Goal: Task Accomplishment & Management: Manage account settings

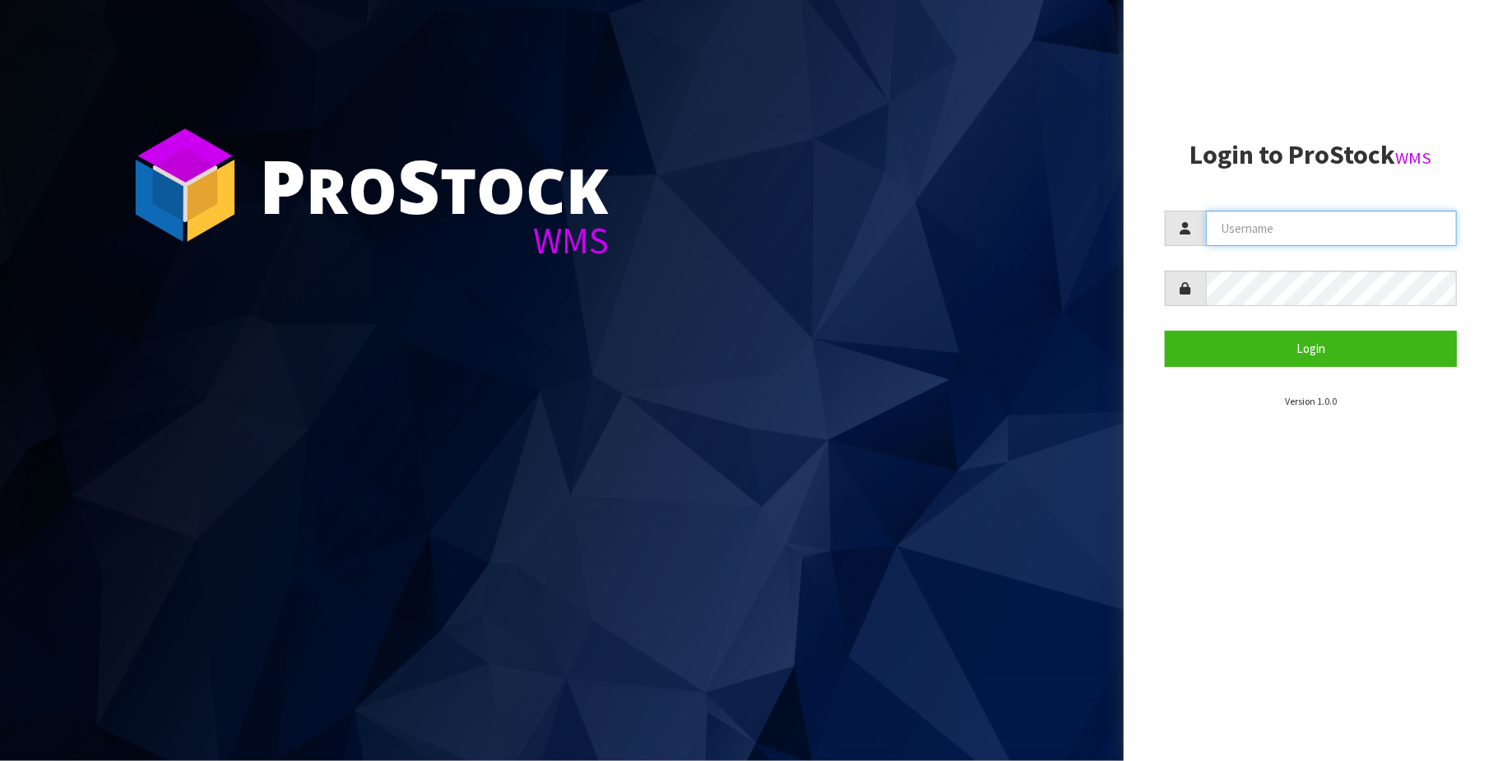
click at [1307, 225] on input "text" at bounding box center [1331, 228] width 251 height 35
type input "[PERSON_NAME][EMAIL_ADDRESS][DOMAIN_NAME]"
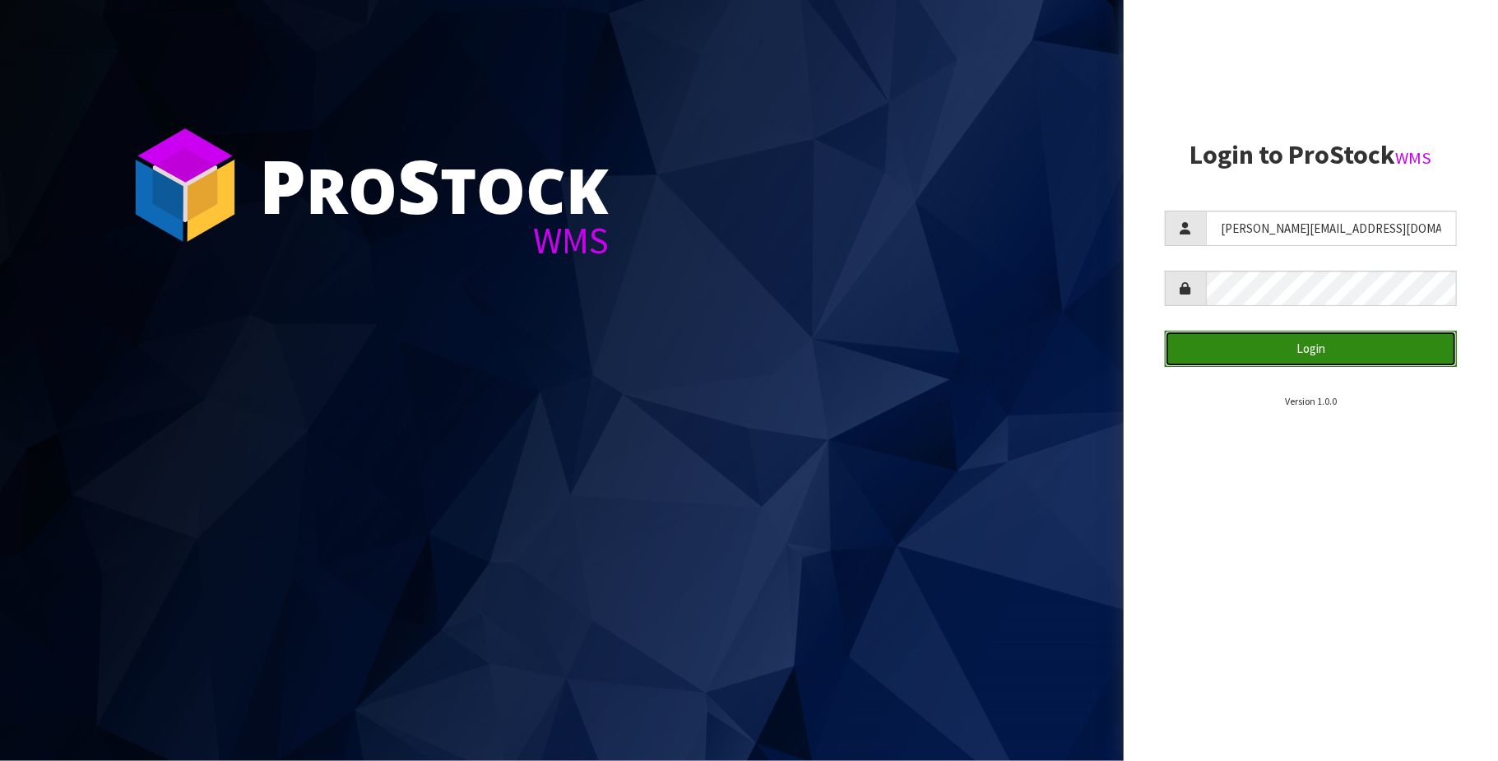
click at [1316, 342] on button "Login" at bounding box center [1311, 348] width 292 height 35
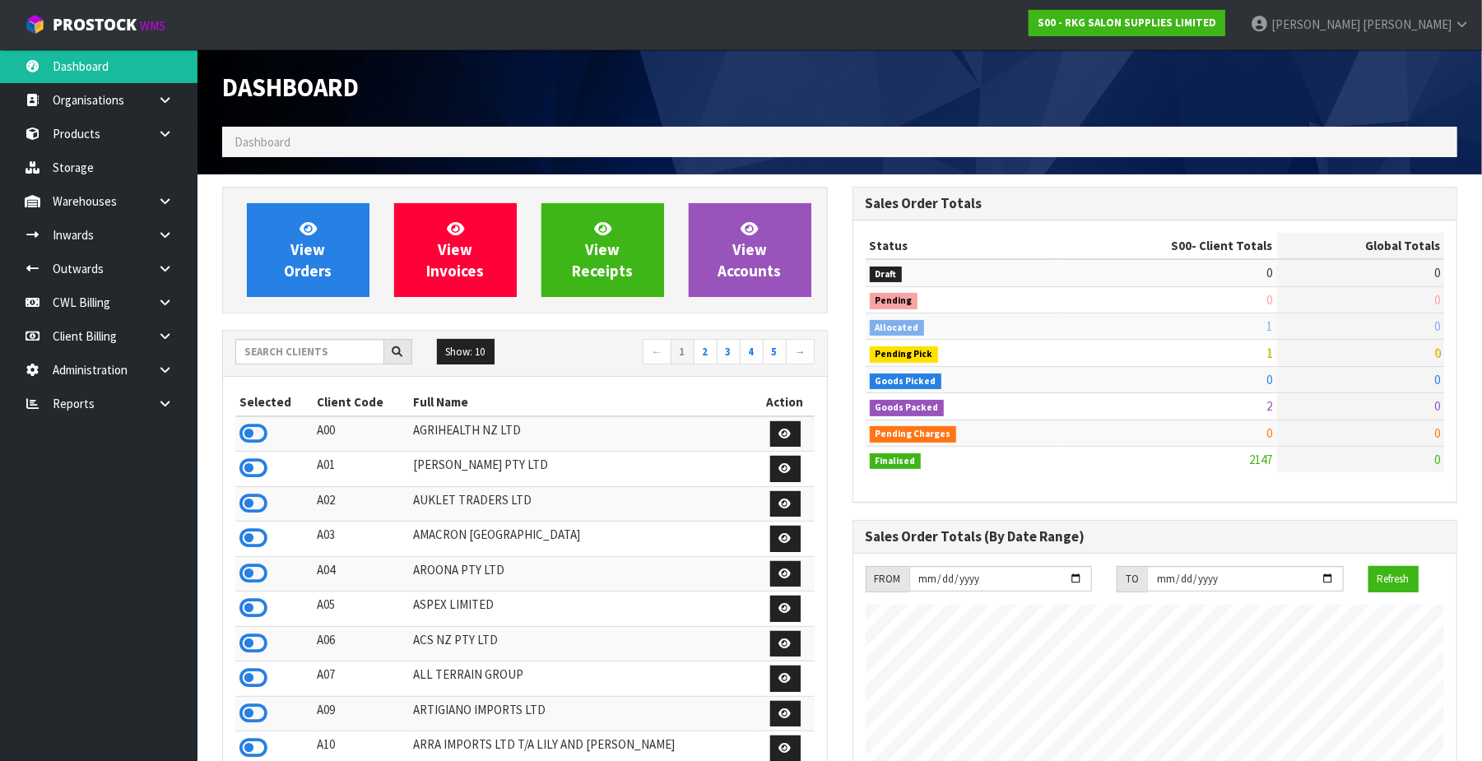
scroll to position [1252, 630]
click at [165, 405] on icon at bounding box center [165, 403] width 16 height 12
click at [142, 468] on link "CWL" at bounding box center [98, 472] width 197 height 34
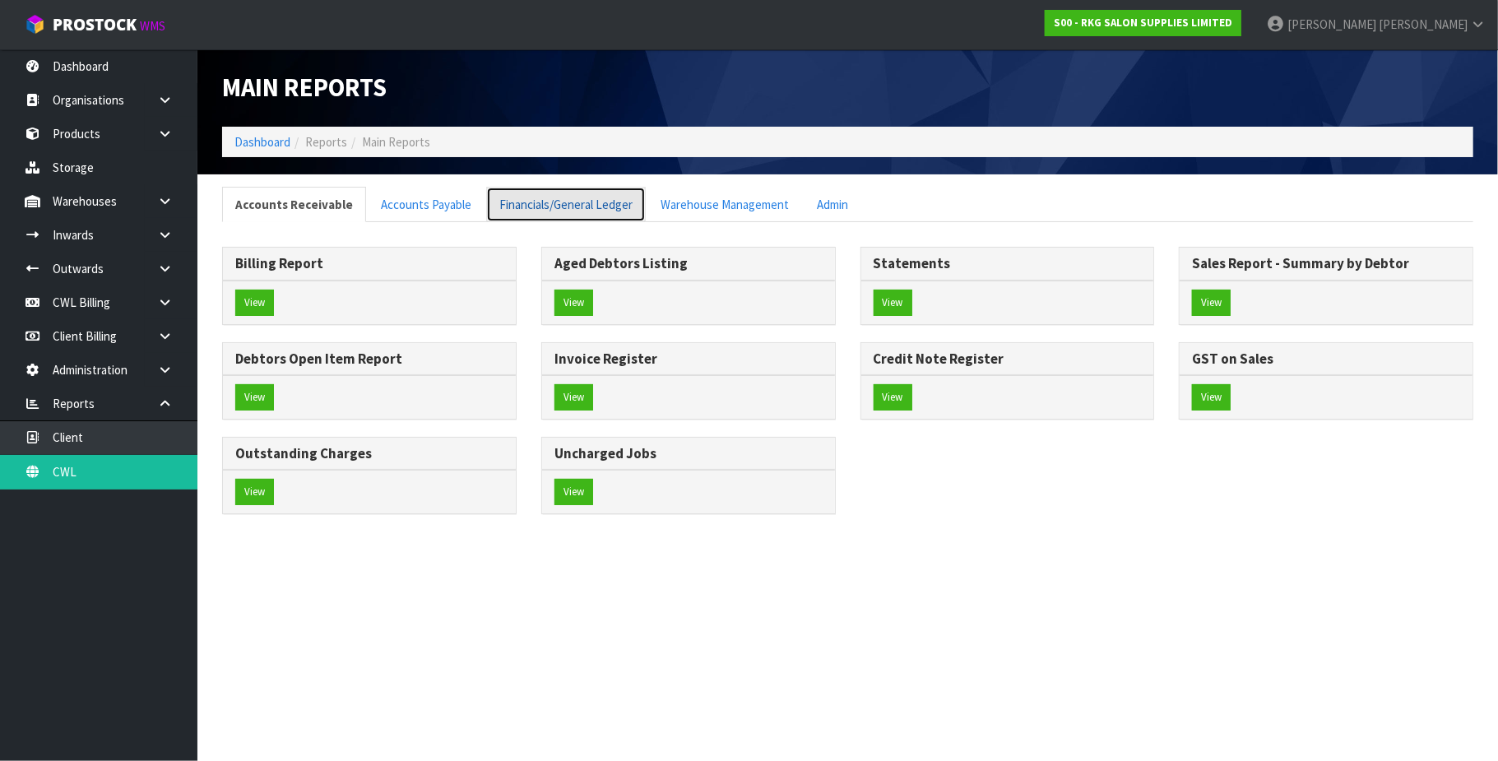
drag, startPoint x: 580, startPoint y: 206, endPoint x: 593, endPoint y: 208, distance: 13.4
click at [580, 208] on link "Financials/General Ledger" at bounding box center [566, 204] width 160 height 35
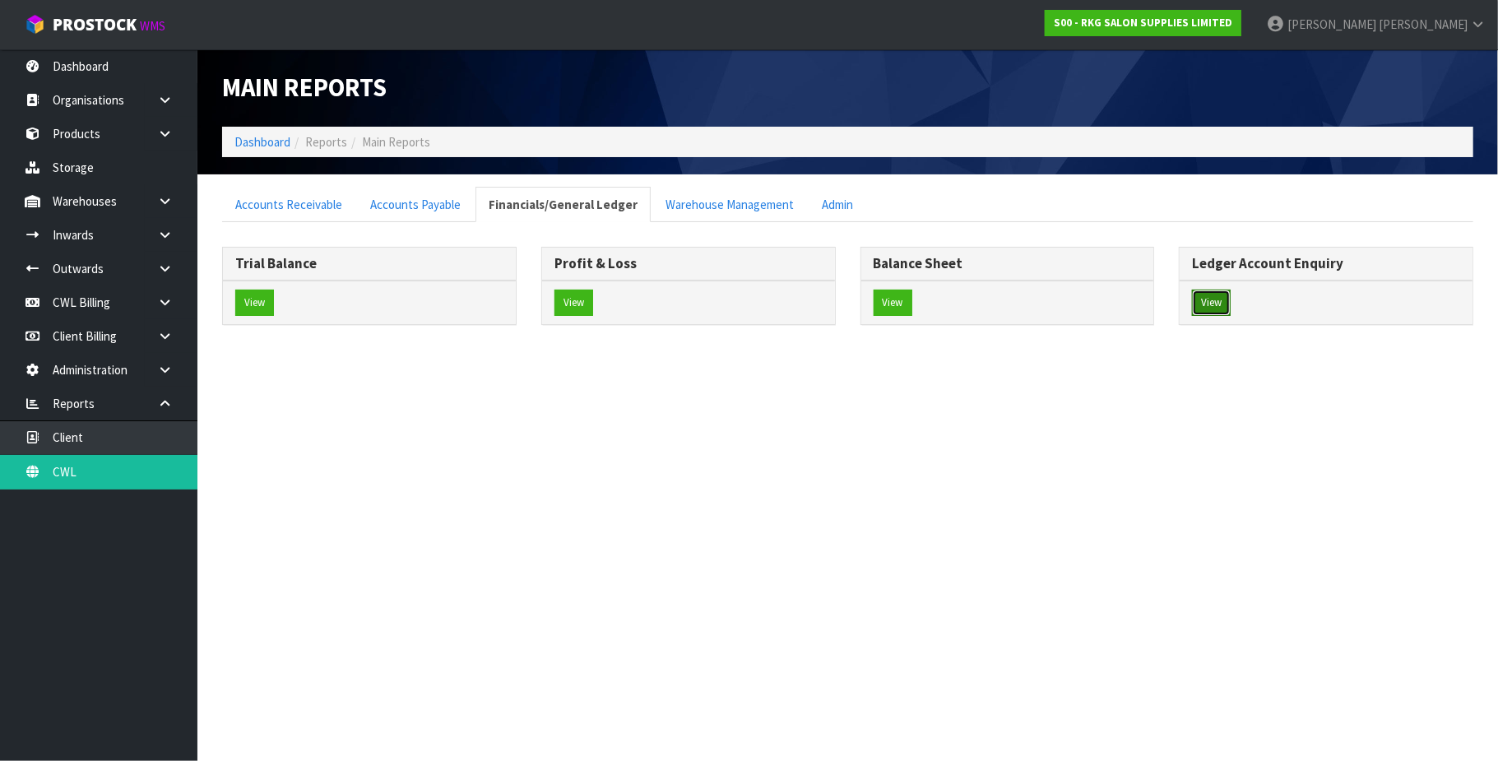
click at [1205, 301] on button "View" at bounding box center [1211, 303] width 39 height 26
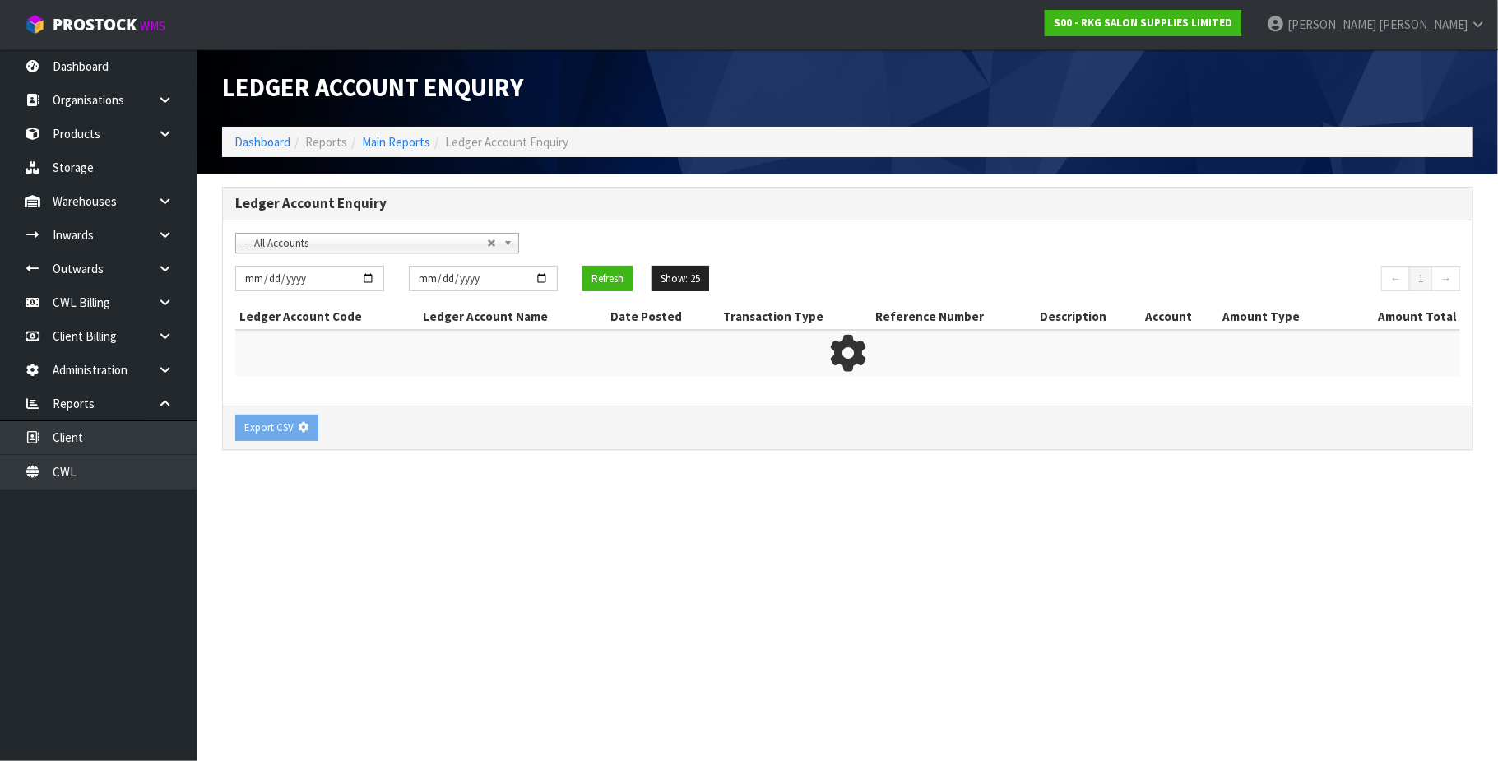
click at [324, 242] on span "- - All Accounts" at bounding box center [365, 244] width 244 height 20
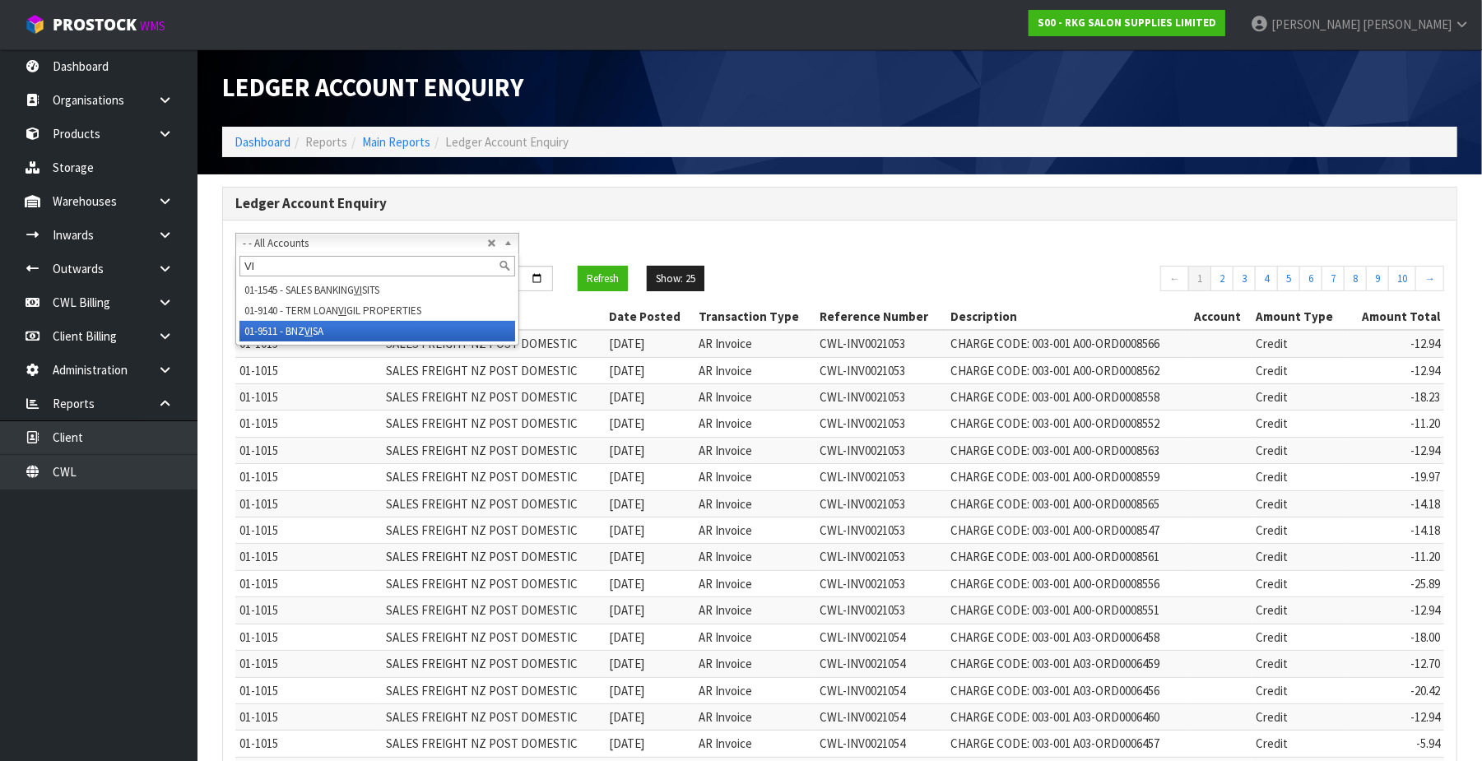
type input "VI"
click at [317, 332] on li "01-9511 - BNZ VI SA" at bounding box center [377, 331] width 276 height 21
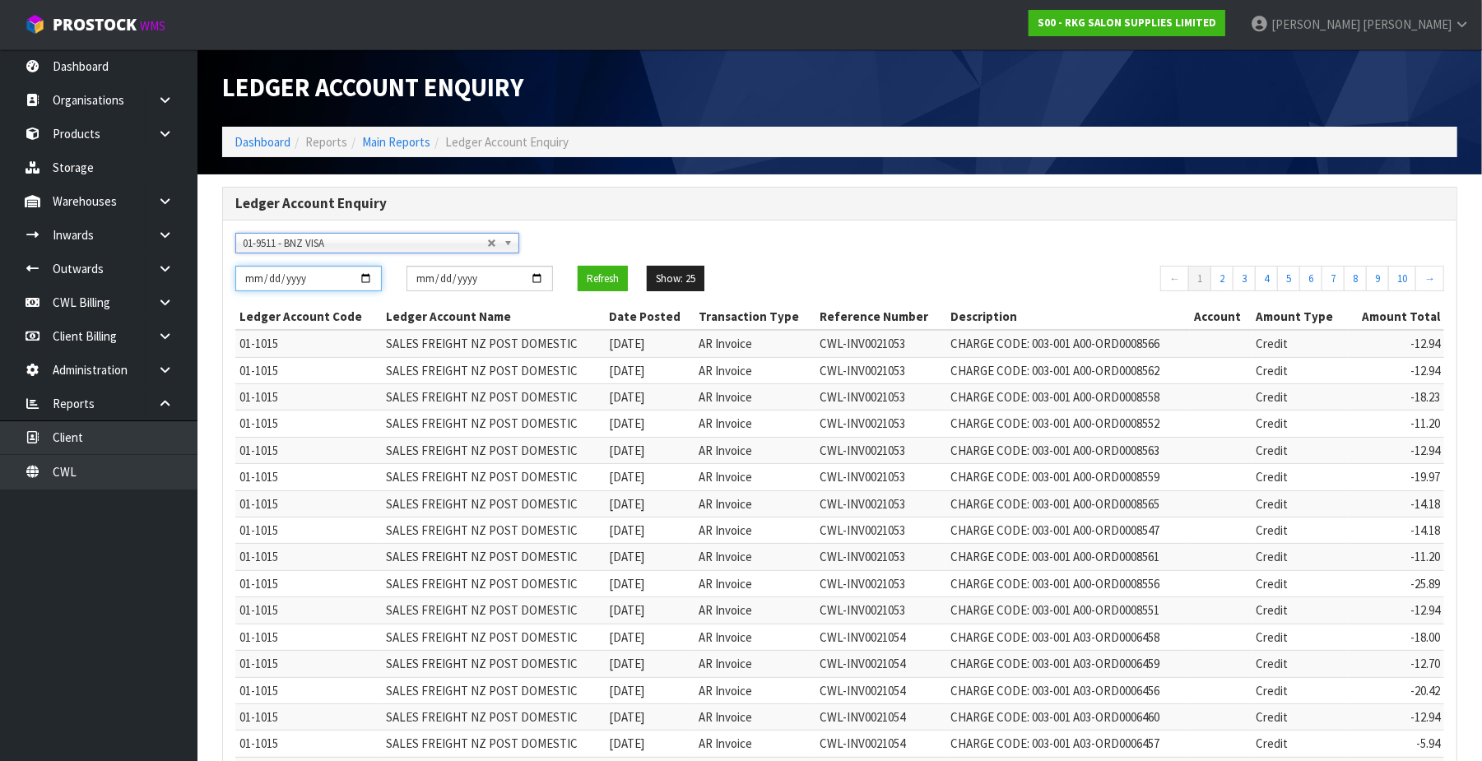
click at [363, 277] on input "2025-10-01" at bounding box center [308, 279] width 146 height 26
type input "2025-09-01"
click at [604, 280] on button "Refresh" at bounding box center [602, 279] width 50 height 26
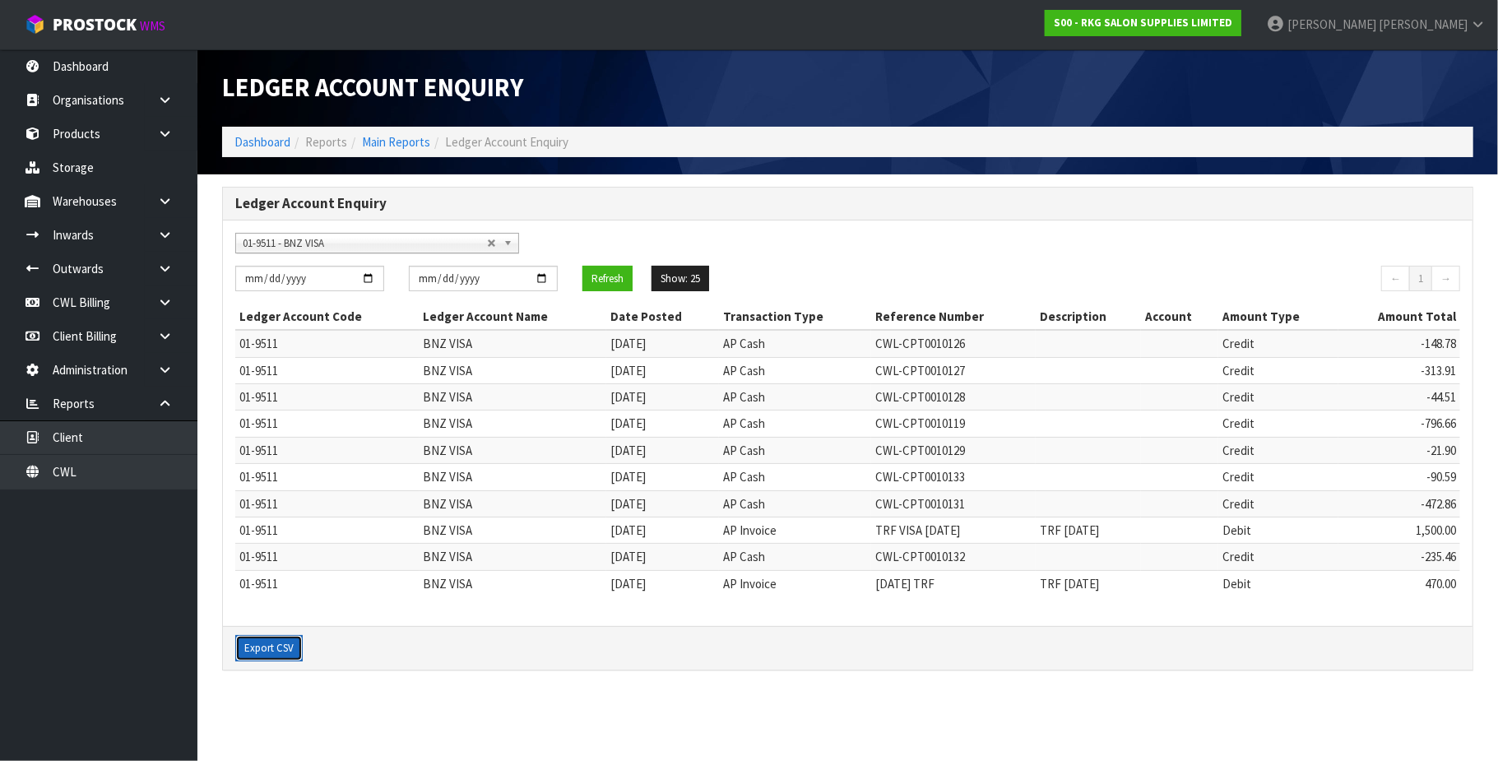
click at [270, 645] on button "Export CSV" at bounding box center [268, 648] width 67 height 26
click at [79, 293] on link "CWL Billing" at bounding box center [98, 302] width 197 height 34
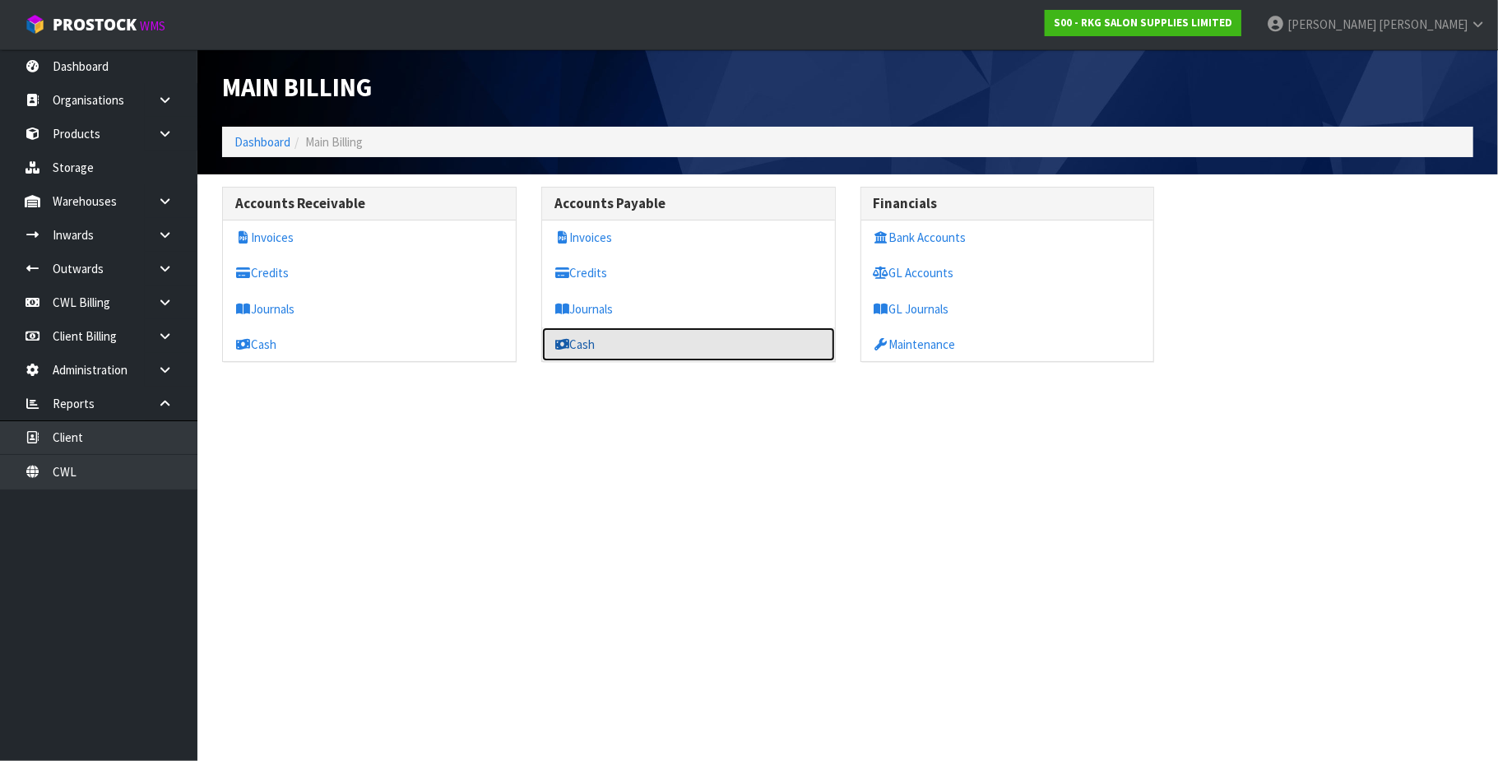
click at [600, 350] on link "Cash" at bounding box center [688, 344] width 293 height 34
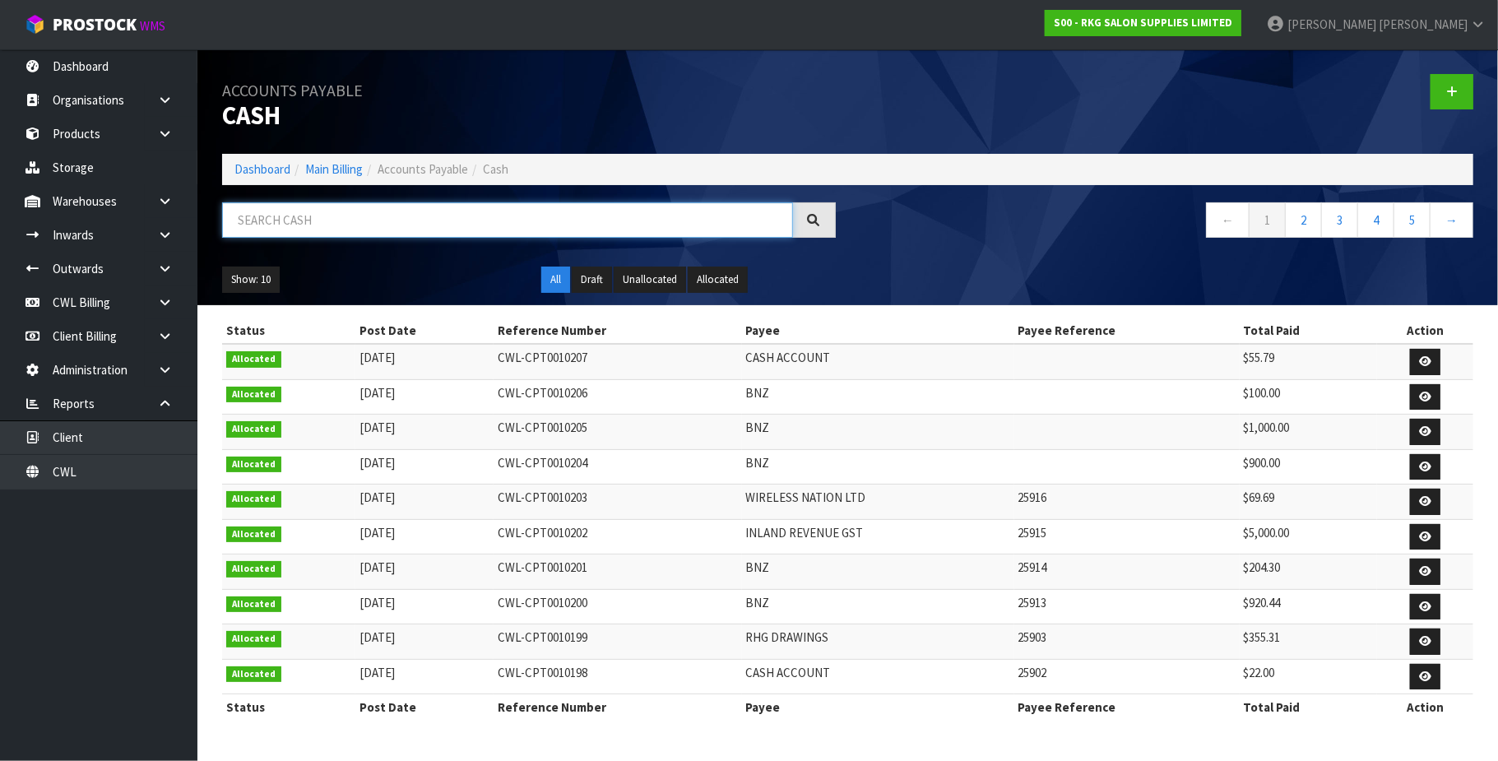
drag, startPoint x: 284, startPoint y: 218, endPoint x: 332, endPoint y: 201, distance: 51.5
click at [284, 217] on input "text" at bounding box center [507, 219] width 571 height 35
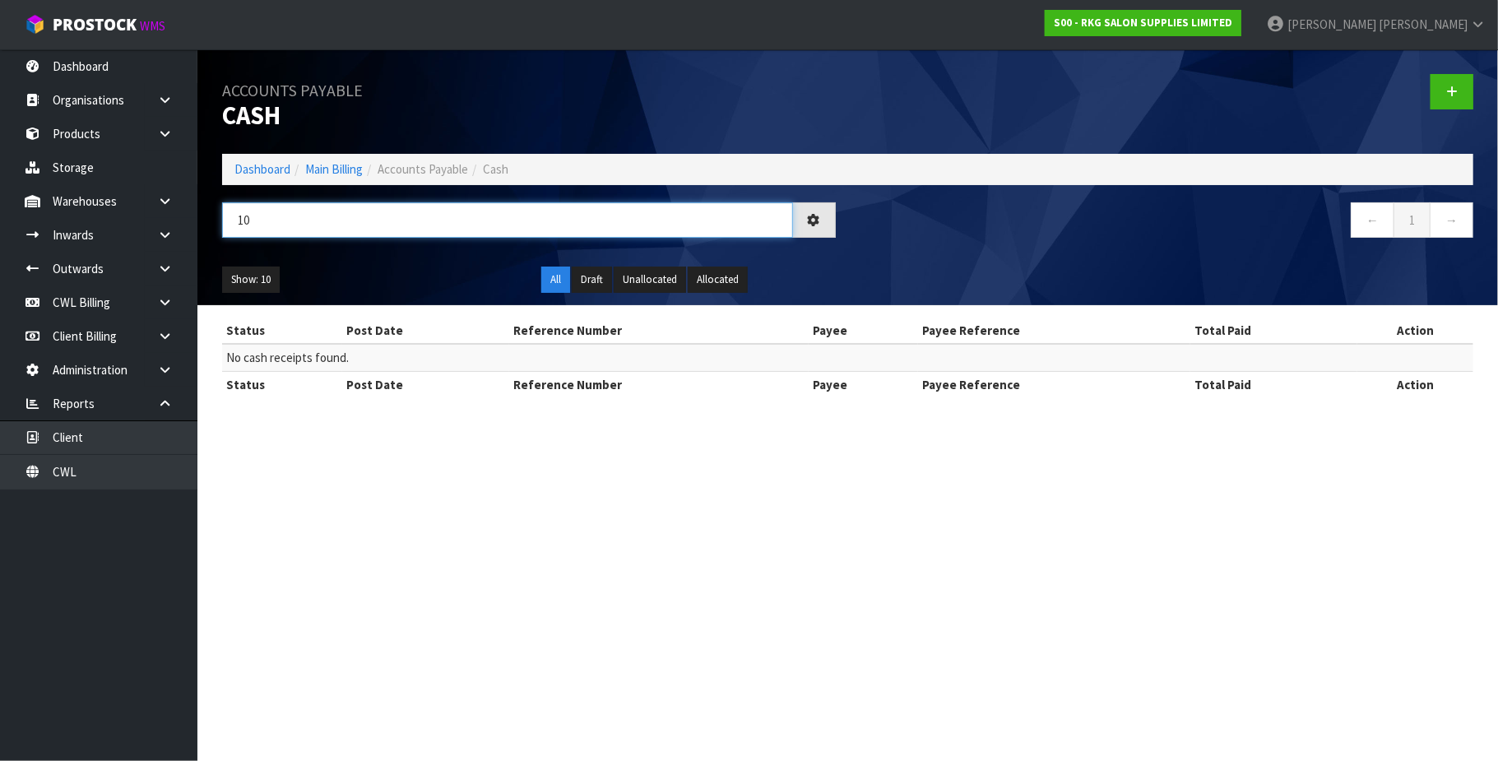
type input "1"
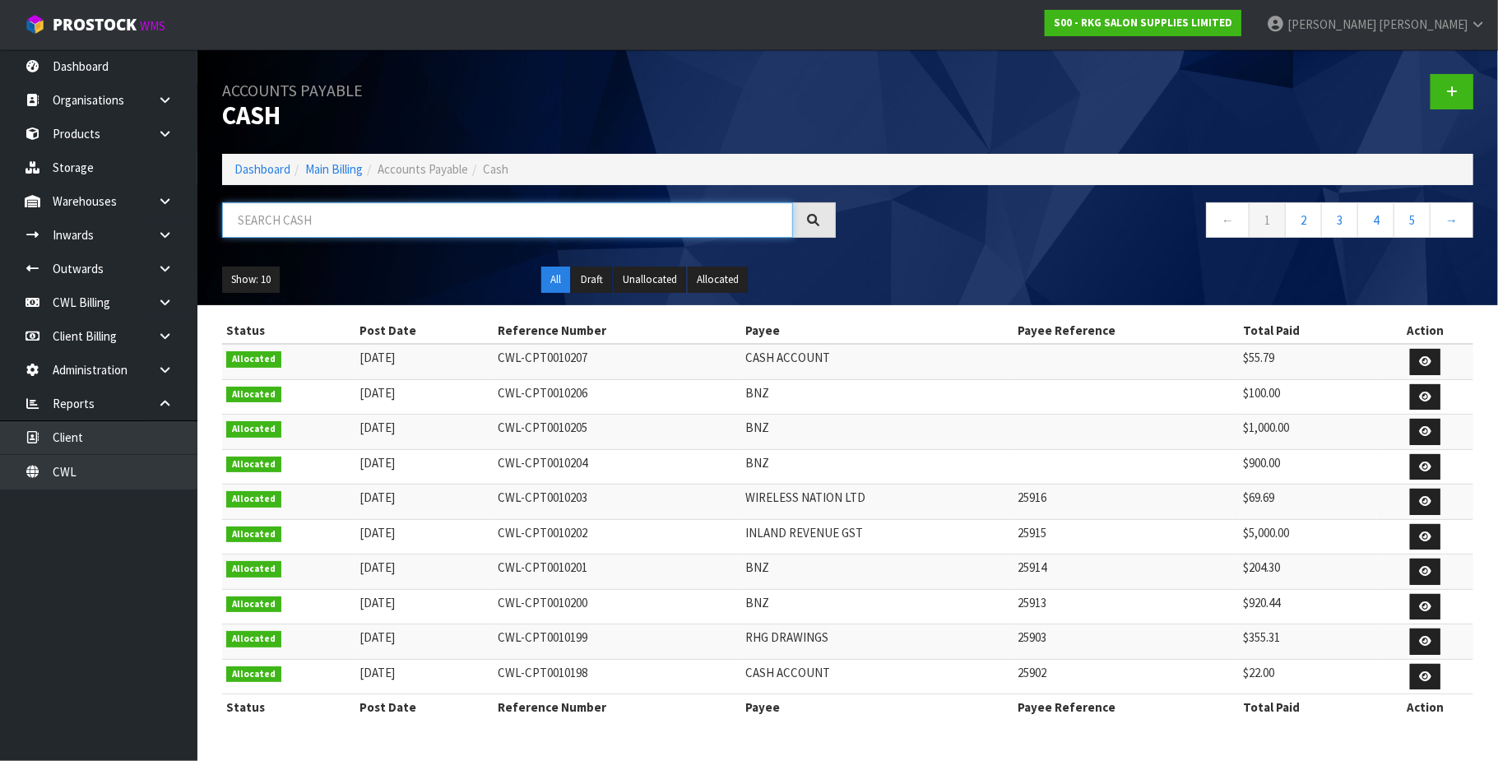
click at [313, 211] on input "text" at bounding box center [507, 219] width 571 height 35
paste input "CWL-CPT0010119"
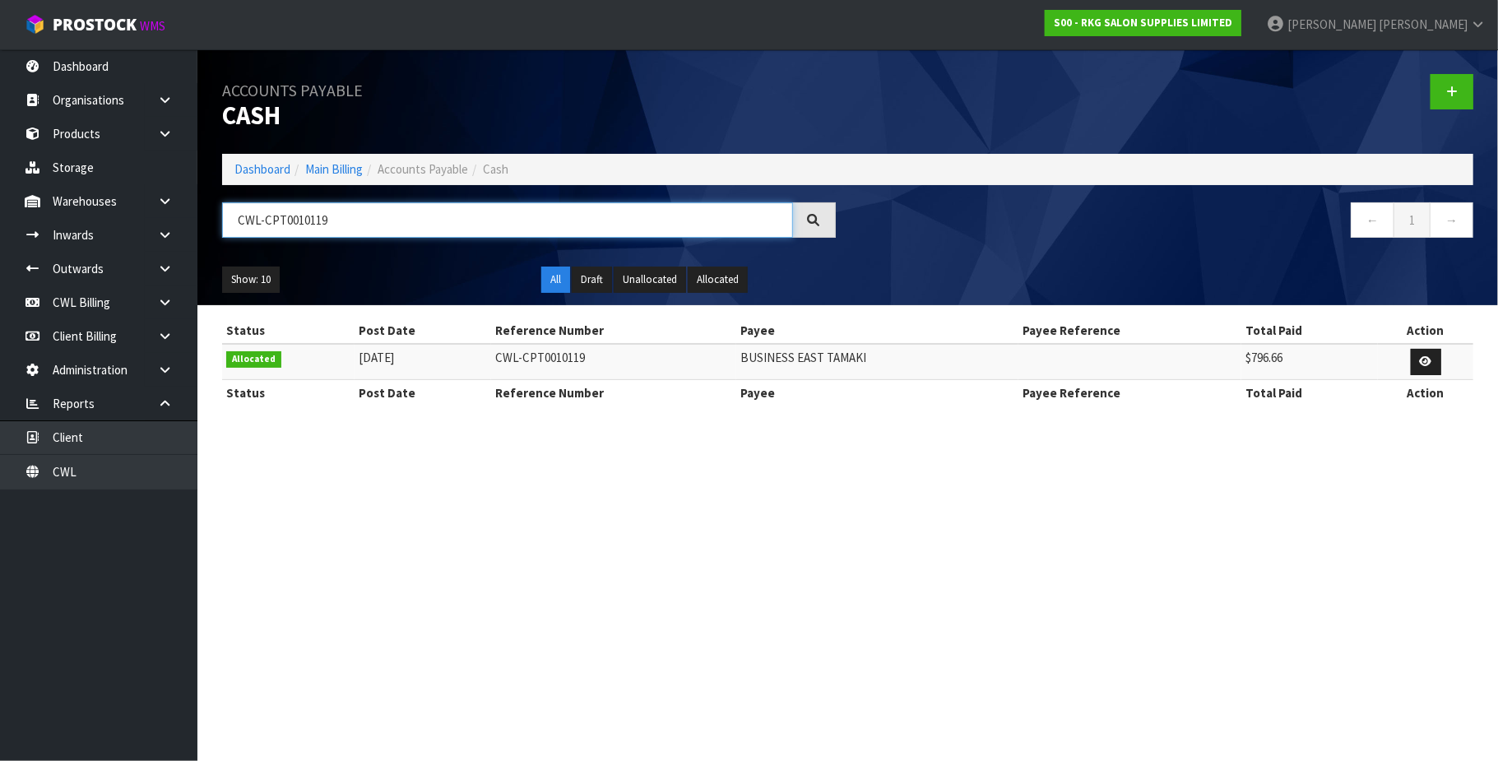
type input "CWL-CPT0010119"
click at [1423, 367] on icon at bounding box center [1426, 361] width 12 height 11
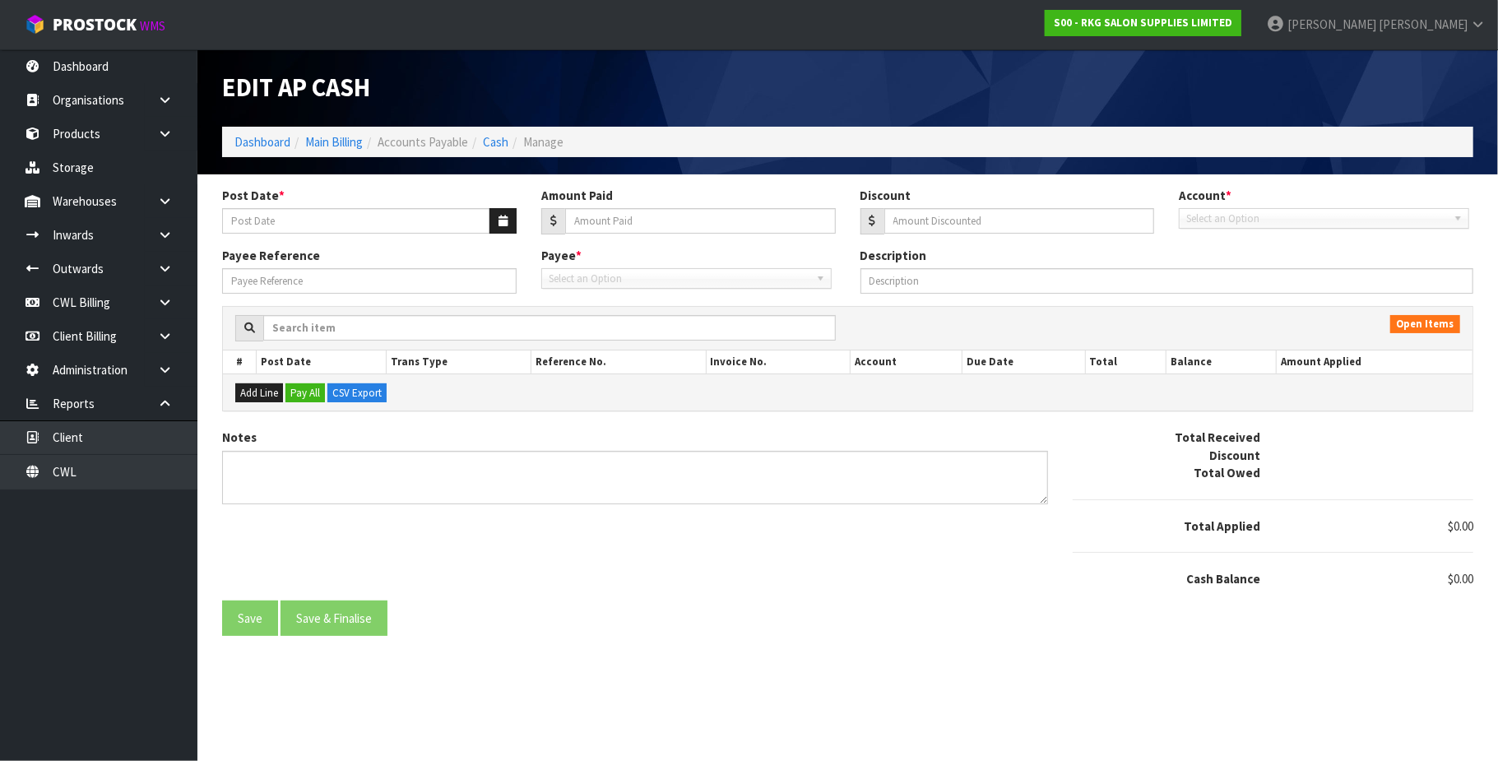
type input "12/09/2025"
type input "796.66"
type input "0"
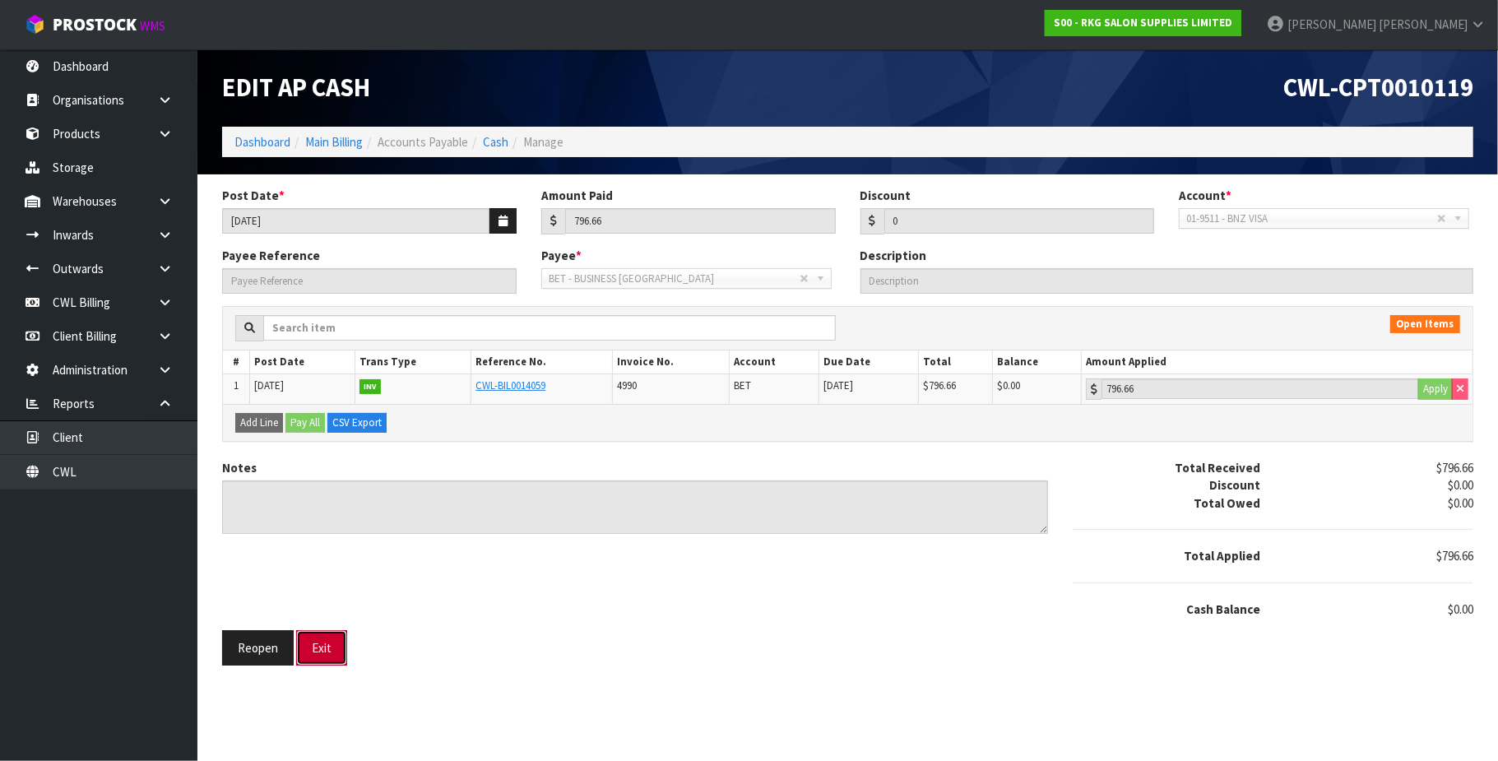
click at [331, 648] on button "Exit" at bounding box center [321, 647] width 51 height 35
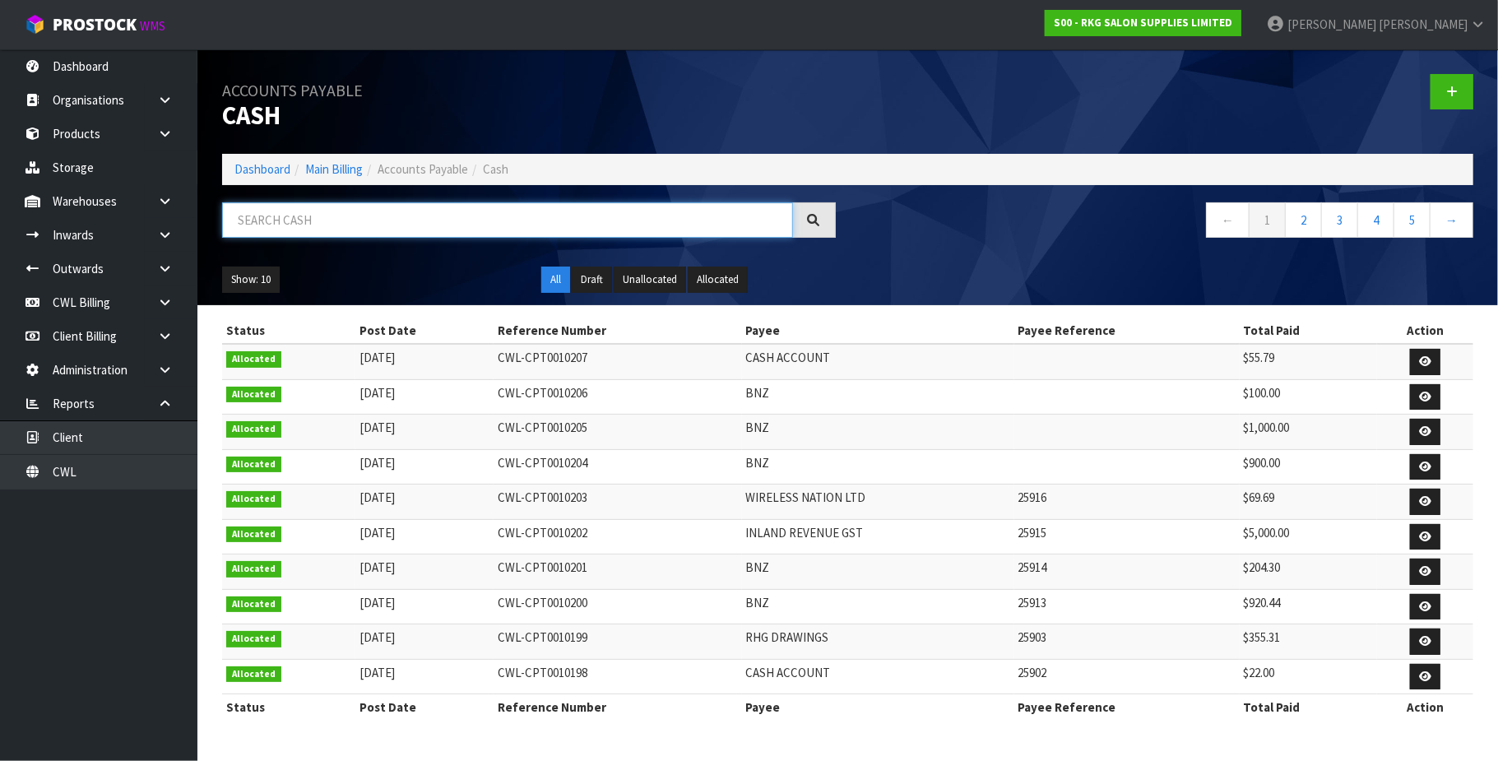
click at [380, 214] on input "text" at bounding box center [507, 219] width 571 height 35
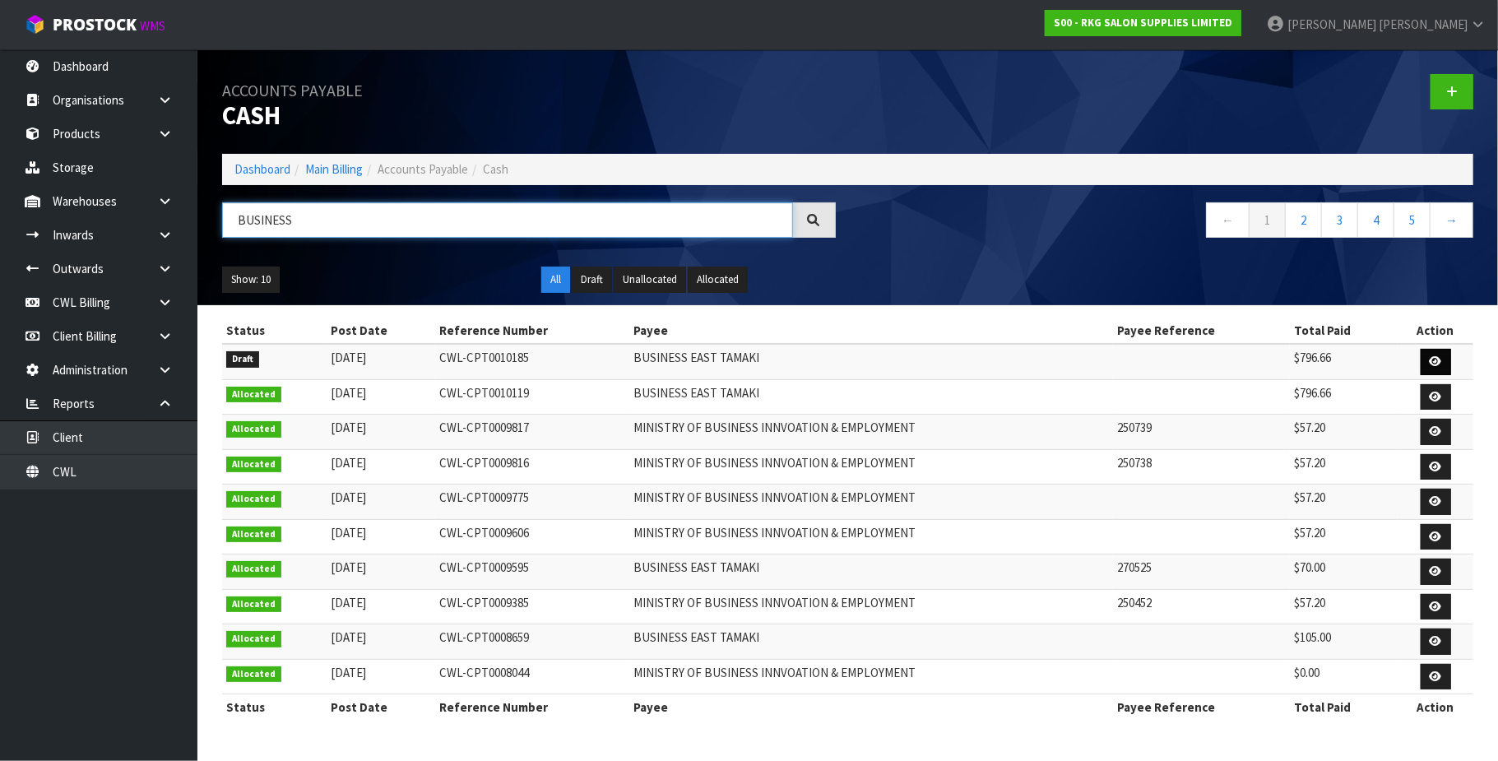
type input "BUSINESS"
click at [1435, 357] on icon at bounding box center [1436, 361] width 12 height 11
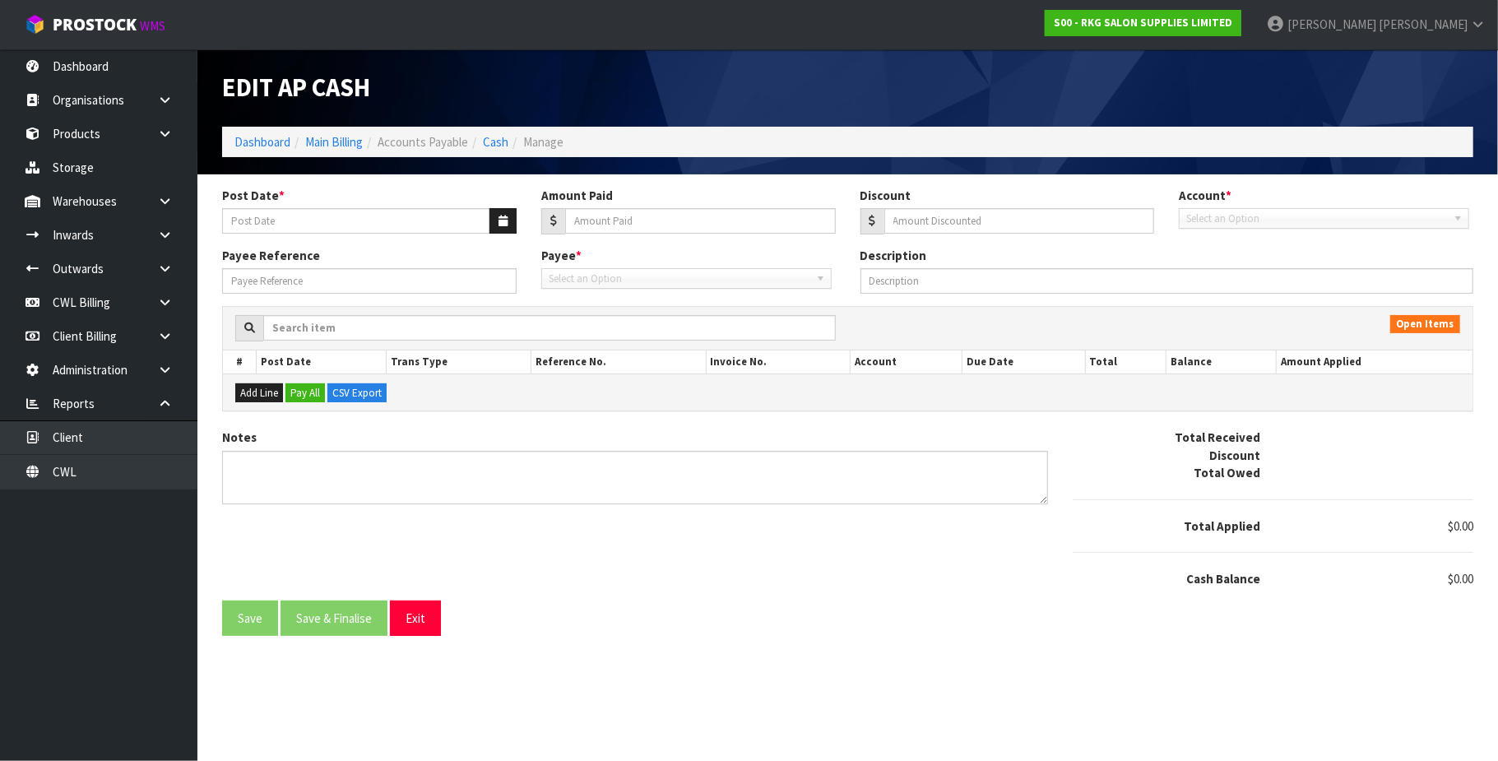
type input "12/09/2025"
type input "796.66"
type input "0"
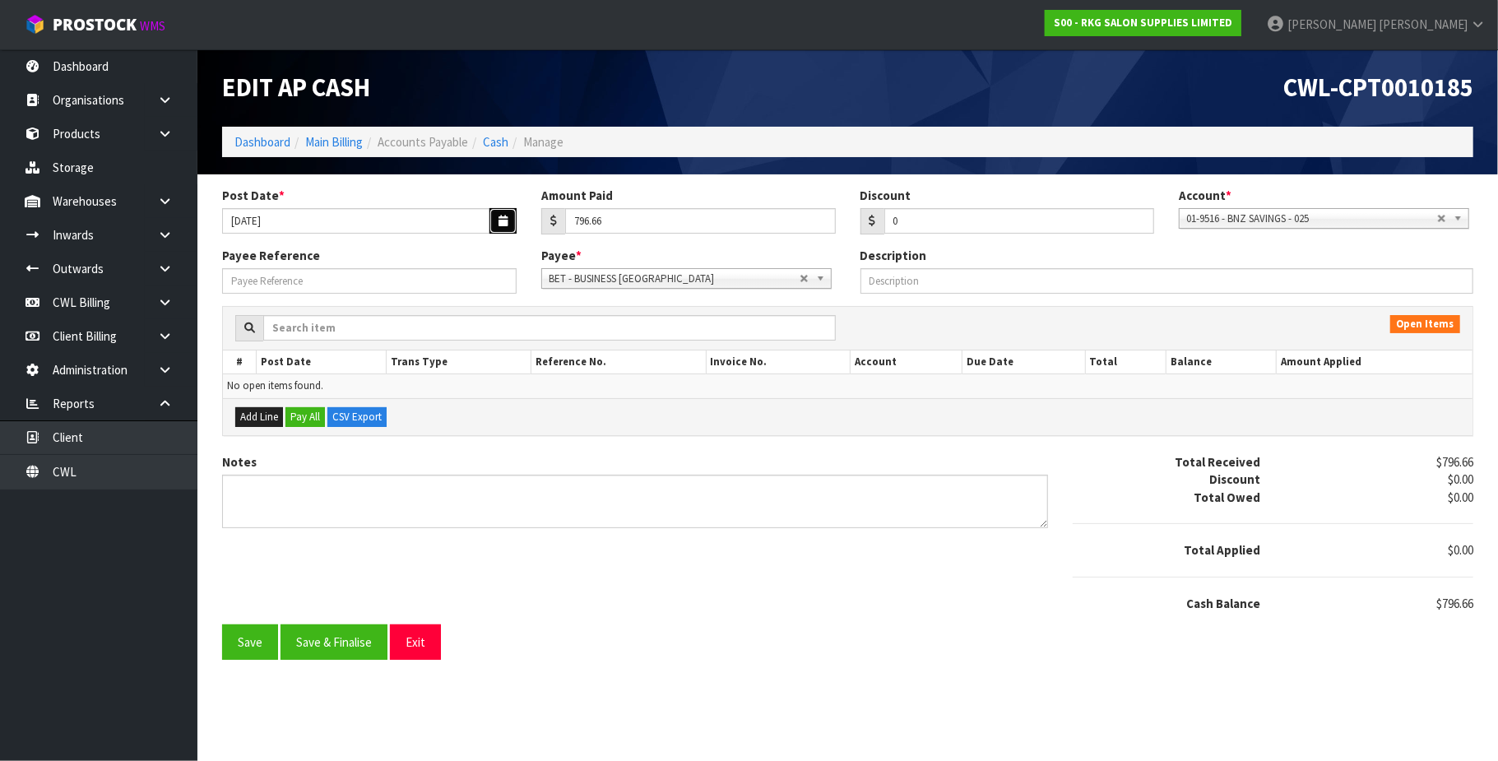
click at [503, 220] on icon "button" at bounding box center [503, 221] width 9 height 11
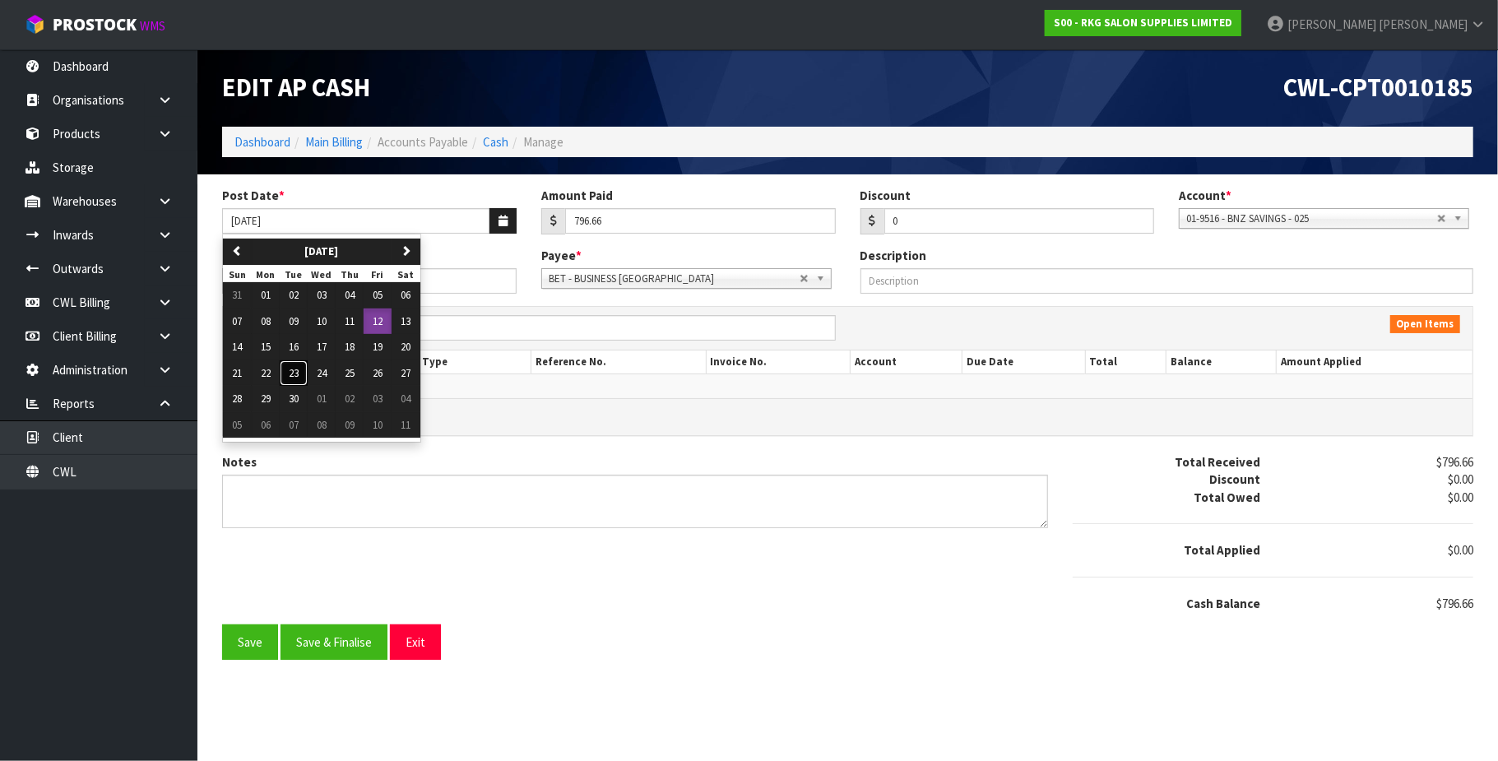
click at [299, 373] on span "23" at bounding box center [294, 373] width 10 height 14
type input "[DATE]"
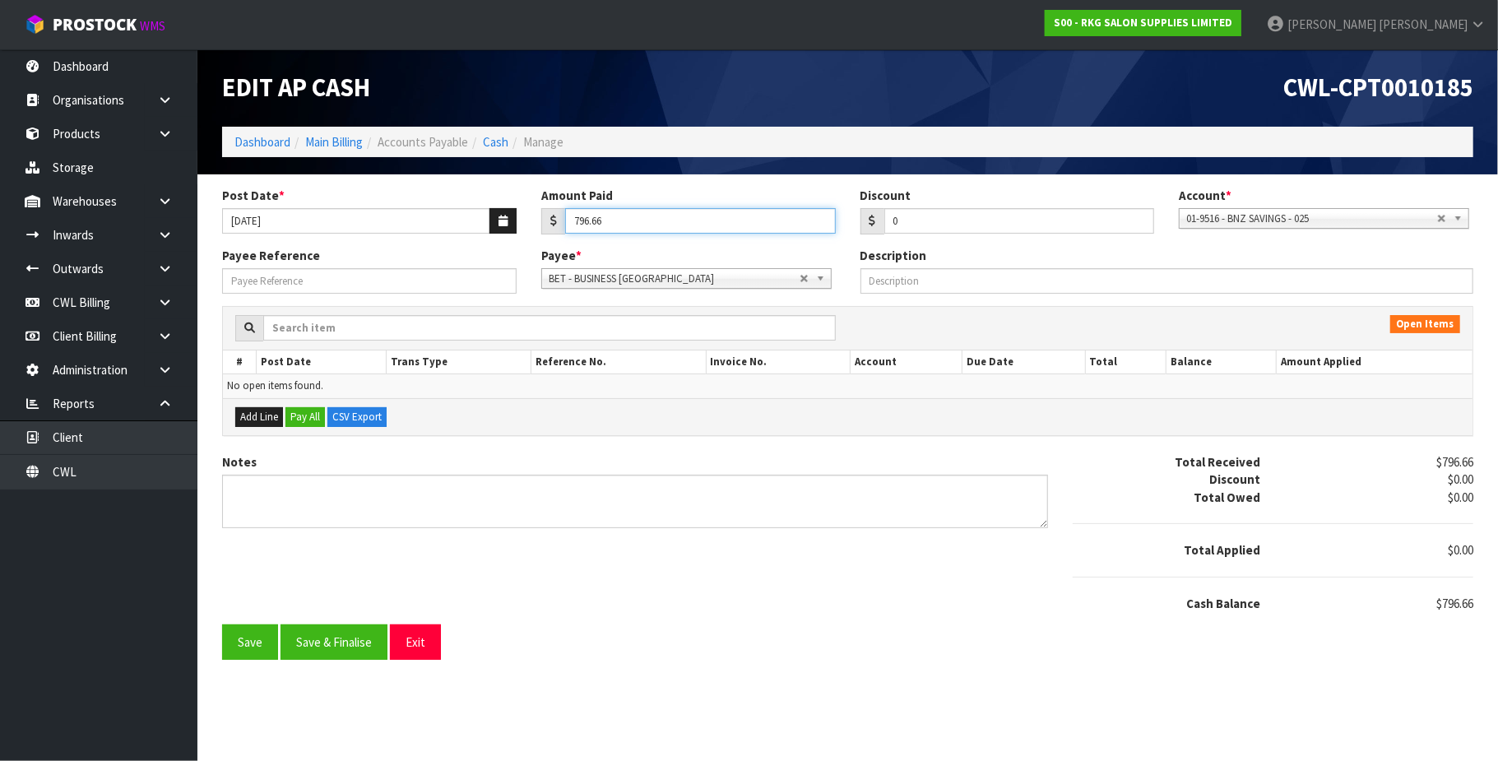
drag, startPoint x: 672, startPoint y: 227, endPoint x: 676, endPoint y: 212, distance: 15.4
click at [672, 225] on input "796.66" at bounding box center [700, 221] width 271 height 26
type input "7"
type input "25"
click at [1425, 217] on span "01-9516 - BNZ SAVINGS - 025" at bounding box center [1311, 219] width 251 height 20
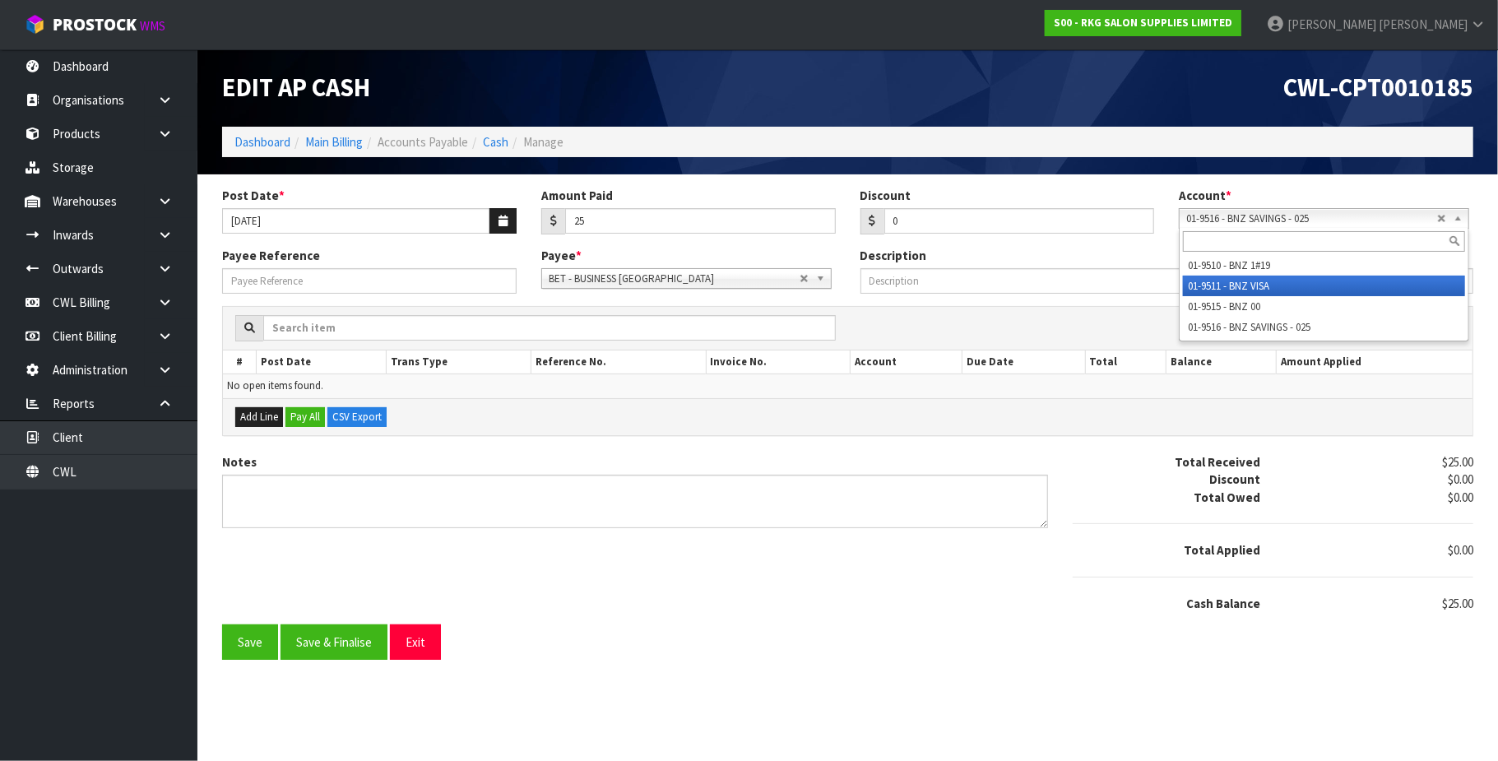
click at [1278, 283] on li "01-9511 - BNZ VISA" at bounding box center [1324, 286] width 282 height 21
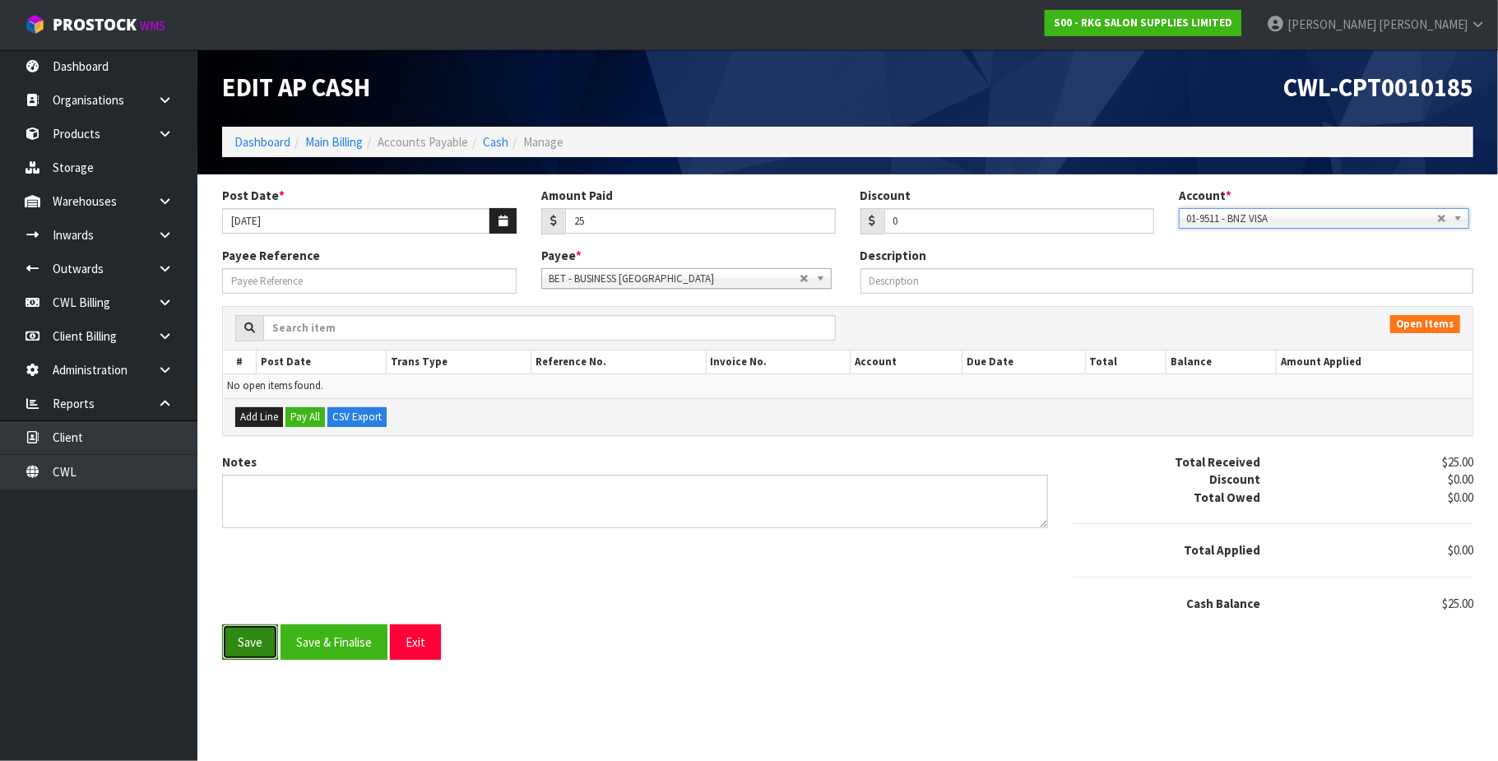
click at [253, 648] on button "Save" at bounding box center [250, 641] width 56 height 35
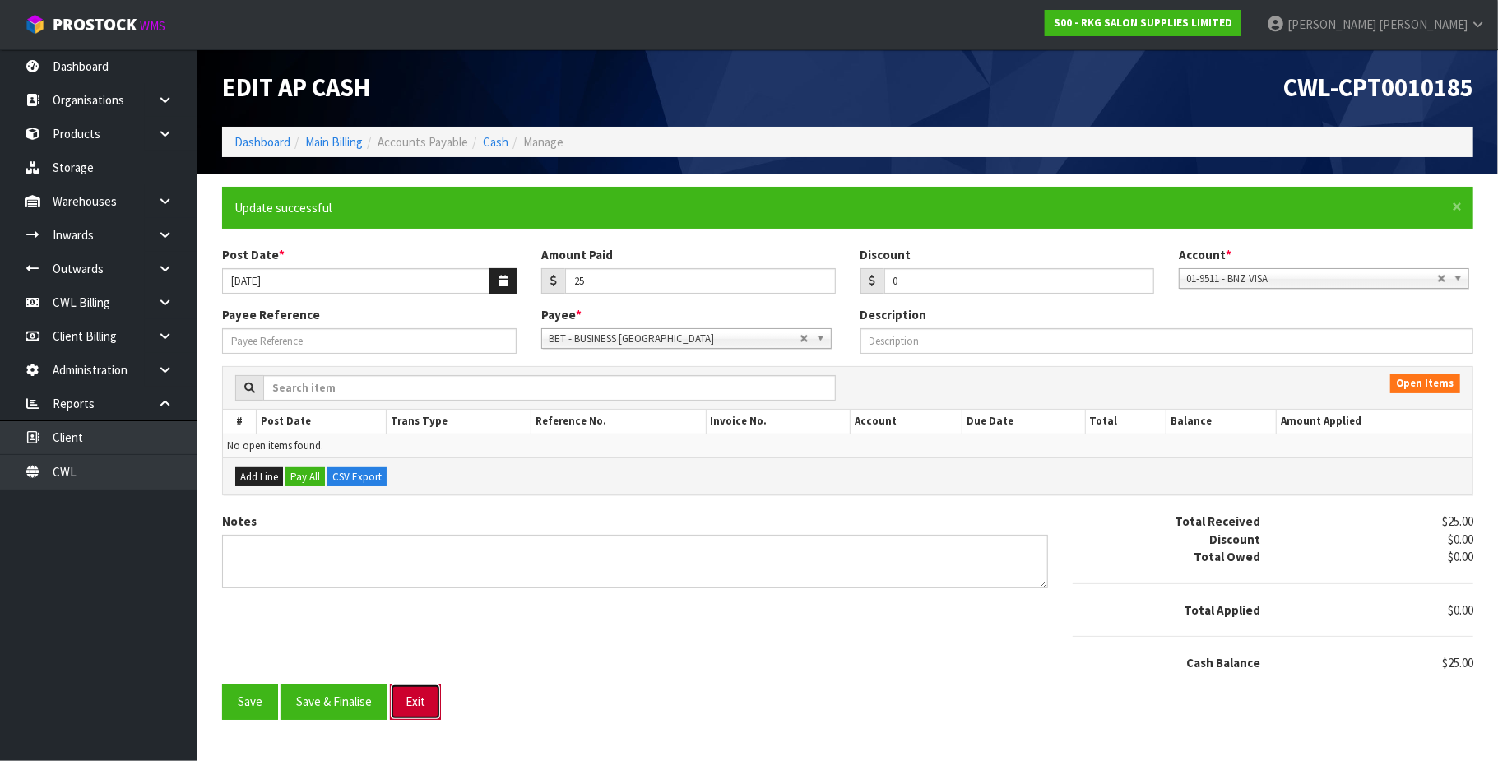
click at [418, 706] on button "Exit" at bounding box center [415, 701] width 51 height 35
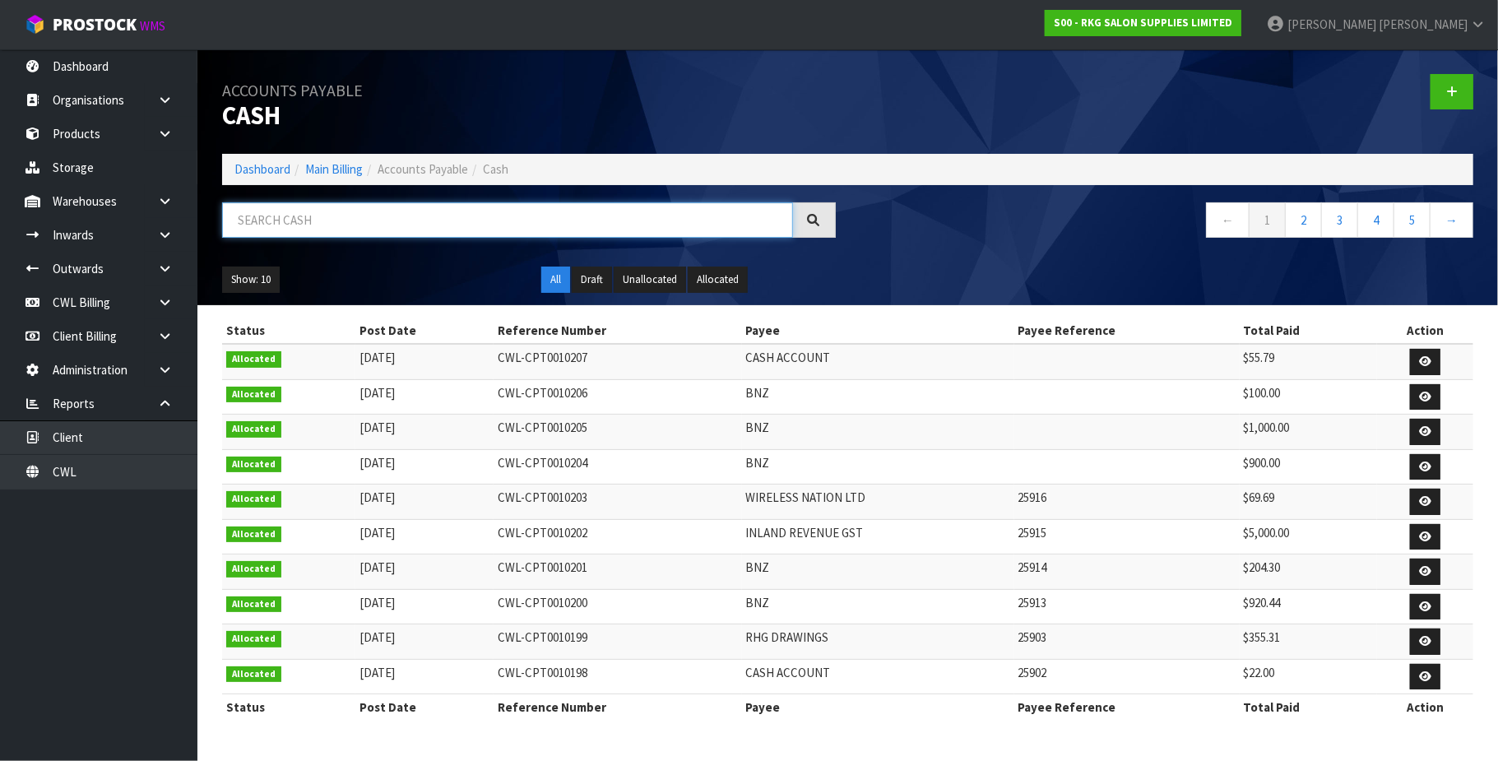
click at [290, 215] on input "text" at bounding box center [507, 219] width 571 height 35
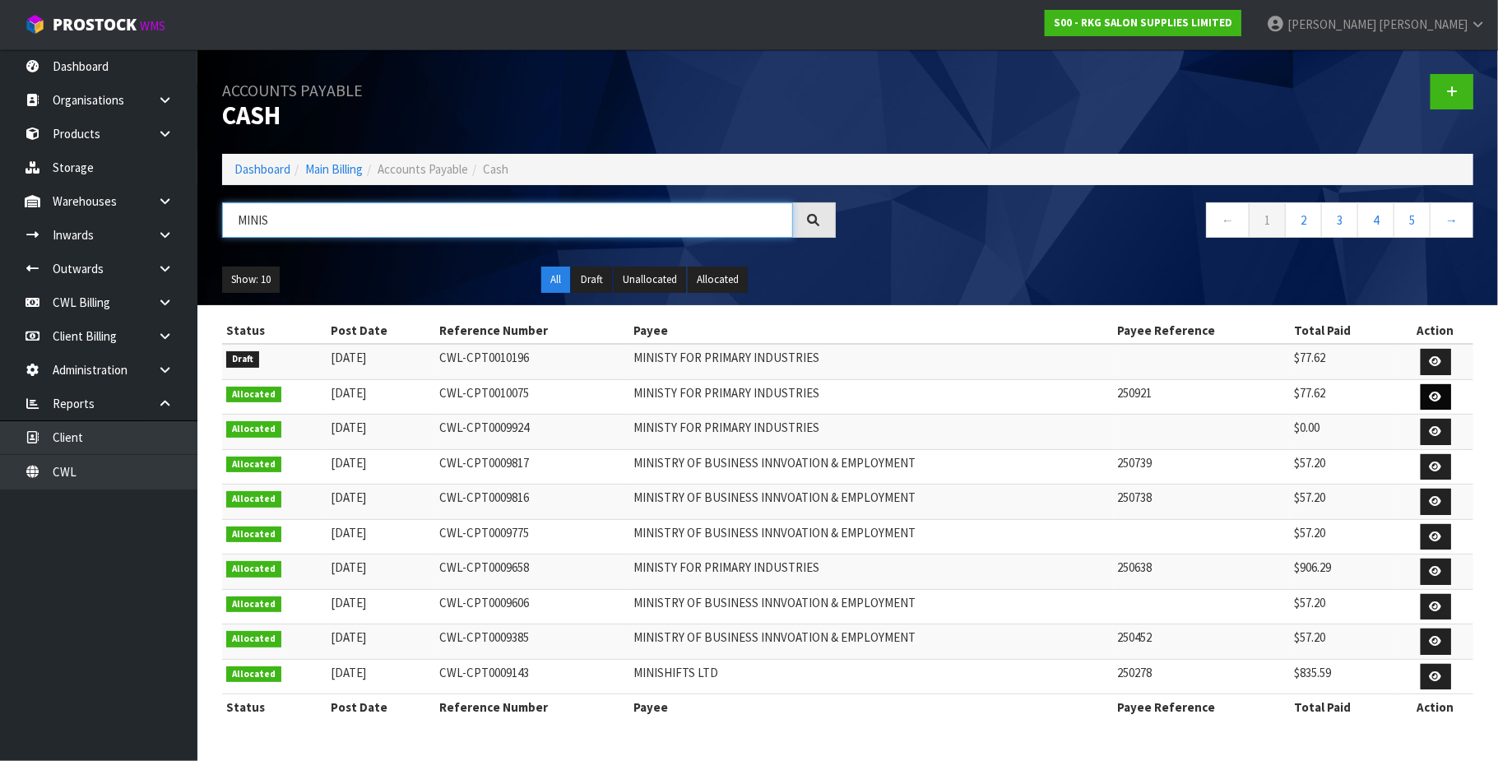
type input "MINIS"
click at [1436, 397] on icon at bounding box center [1436, 397] width 12 height 11
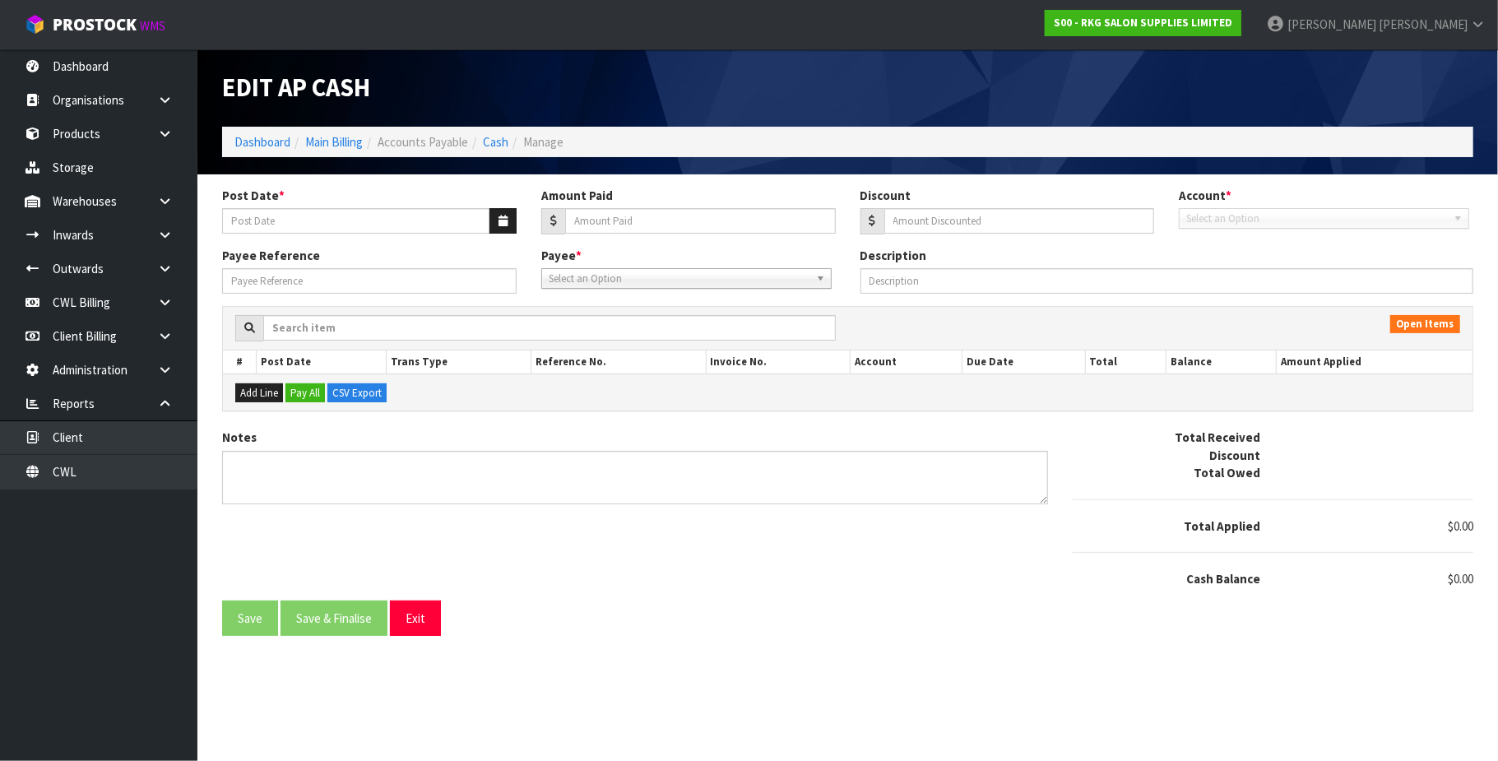
type input "09/09/2025"
type input "77.62"
type input "0"
type input "250921"
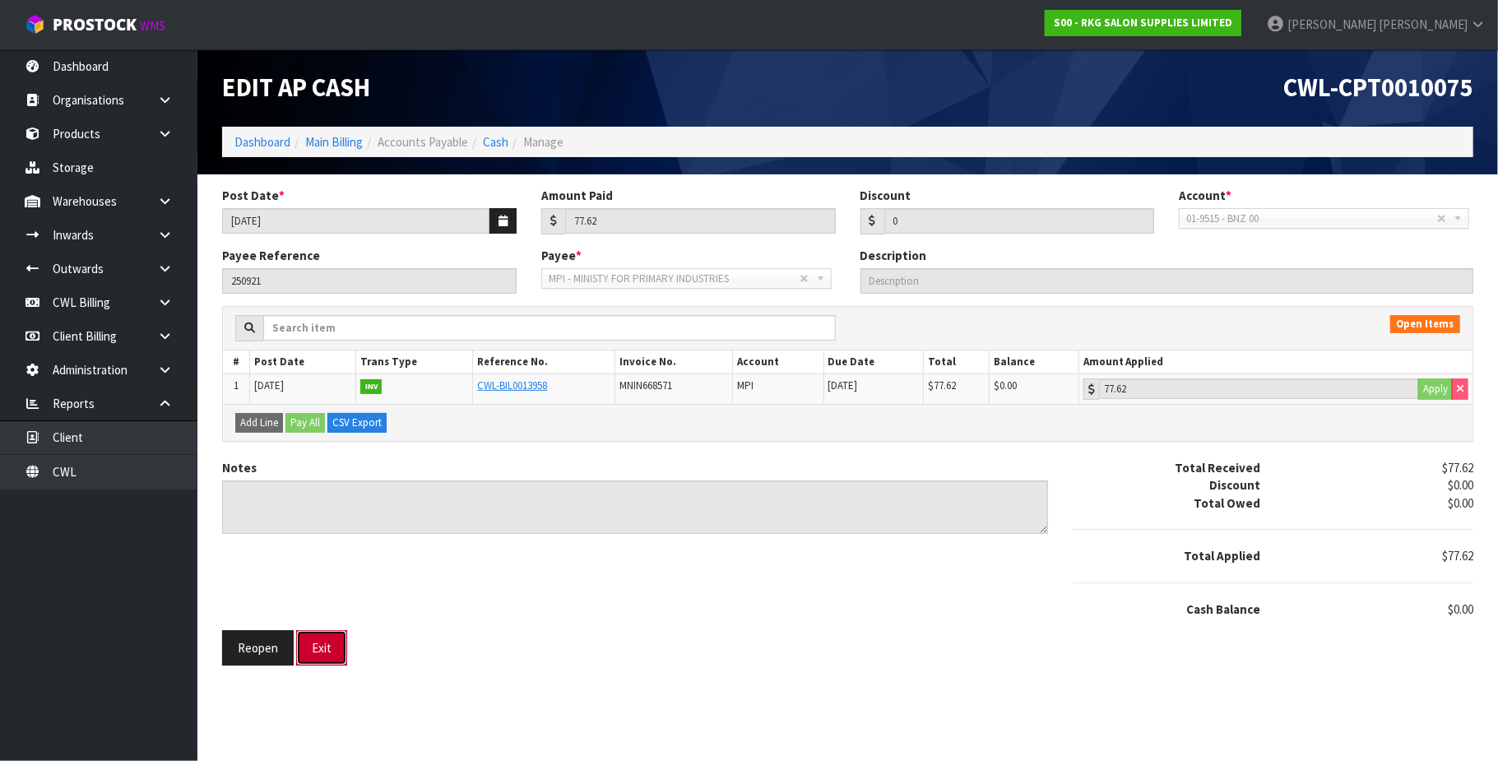
click at [333, 655] on button "Exit" at bounding box center [321, 647] width 51 height 35
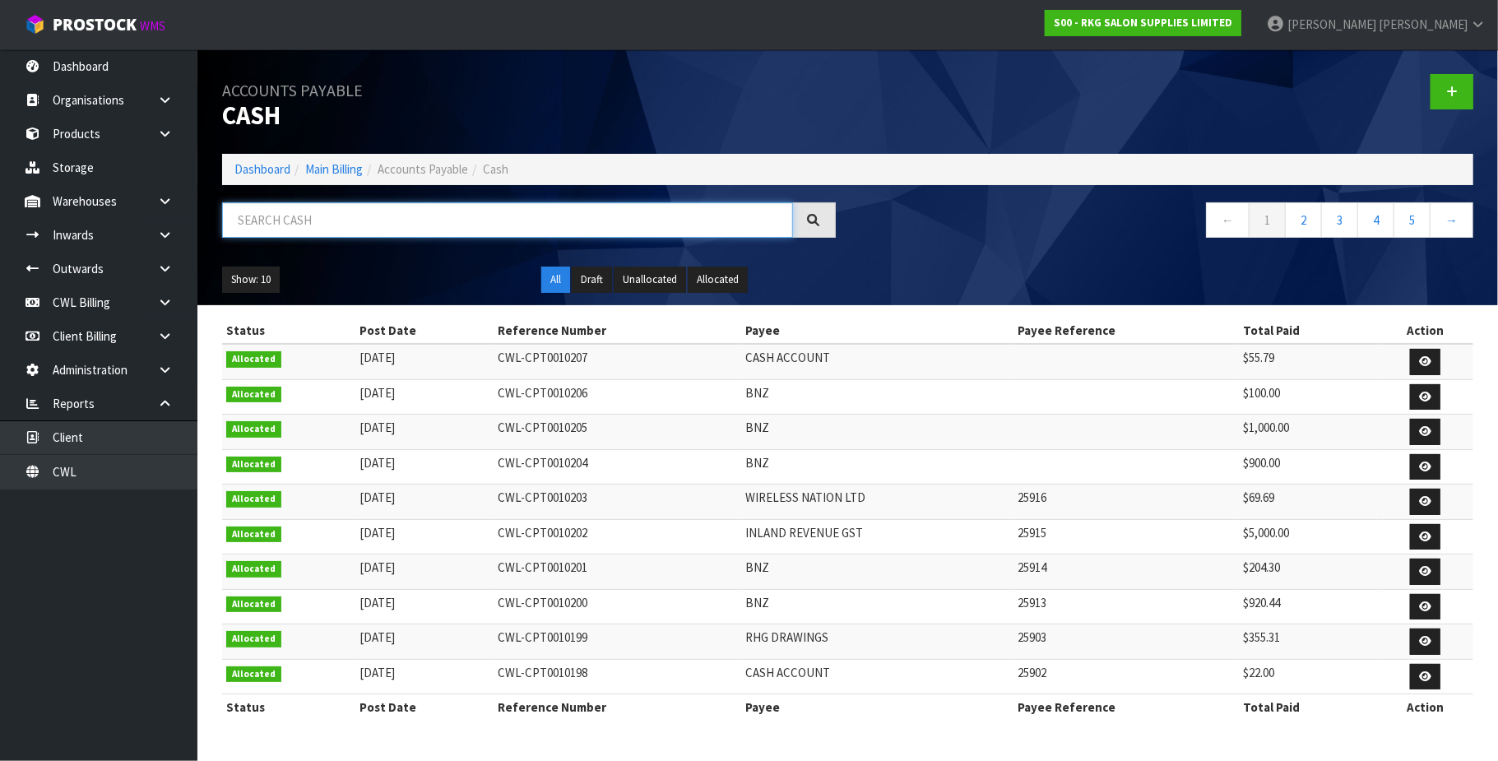
click at [277, 218] on input "text" at bounding box center [507, 219] width 571 height 35
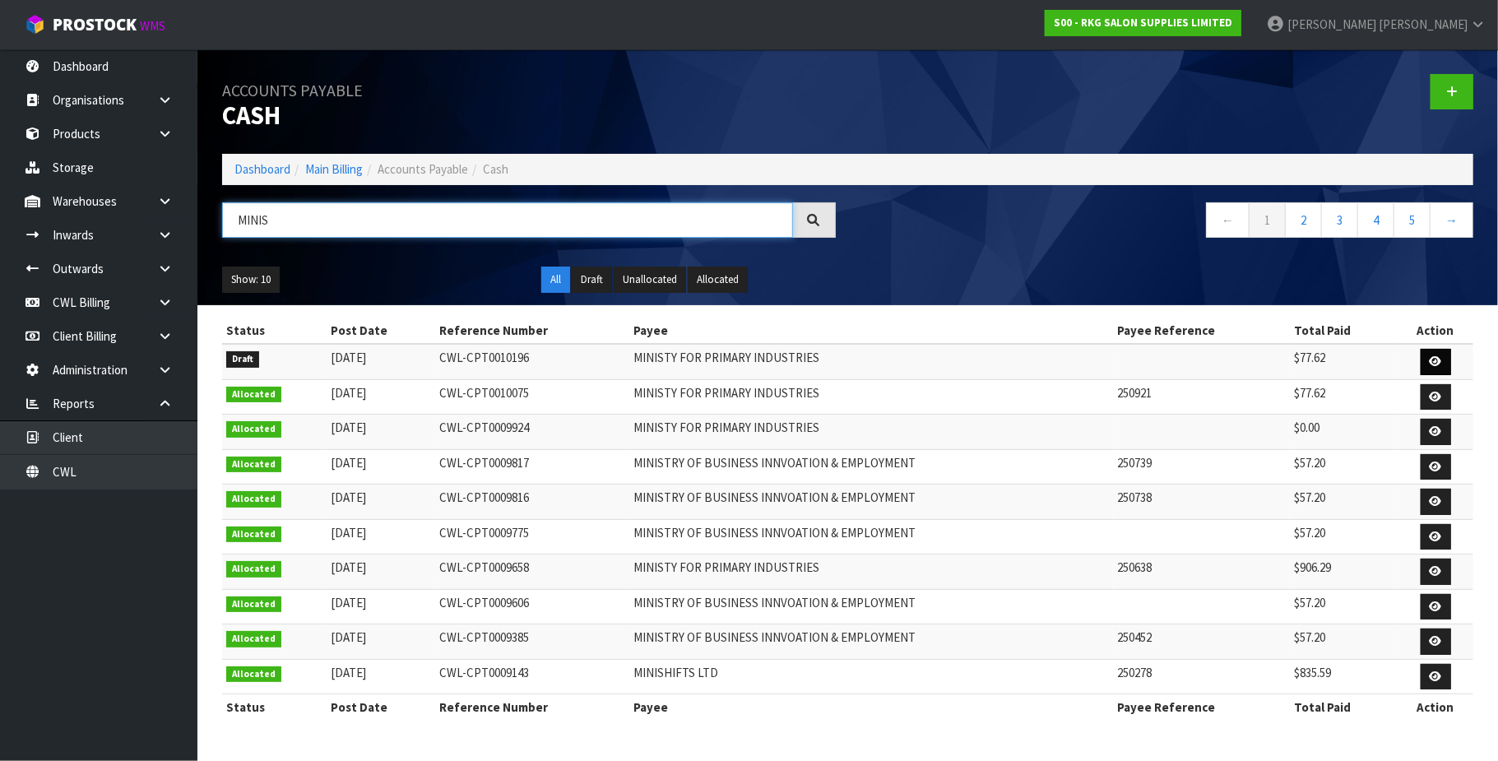
type input "MINIS"
click at [1432, 359] on icon at bounding box center [1436, 361] width 12 height 11
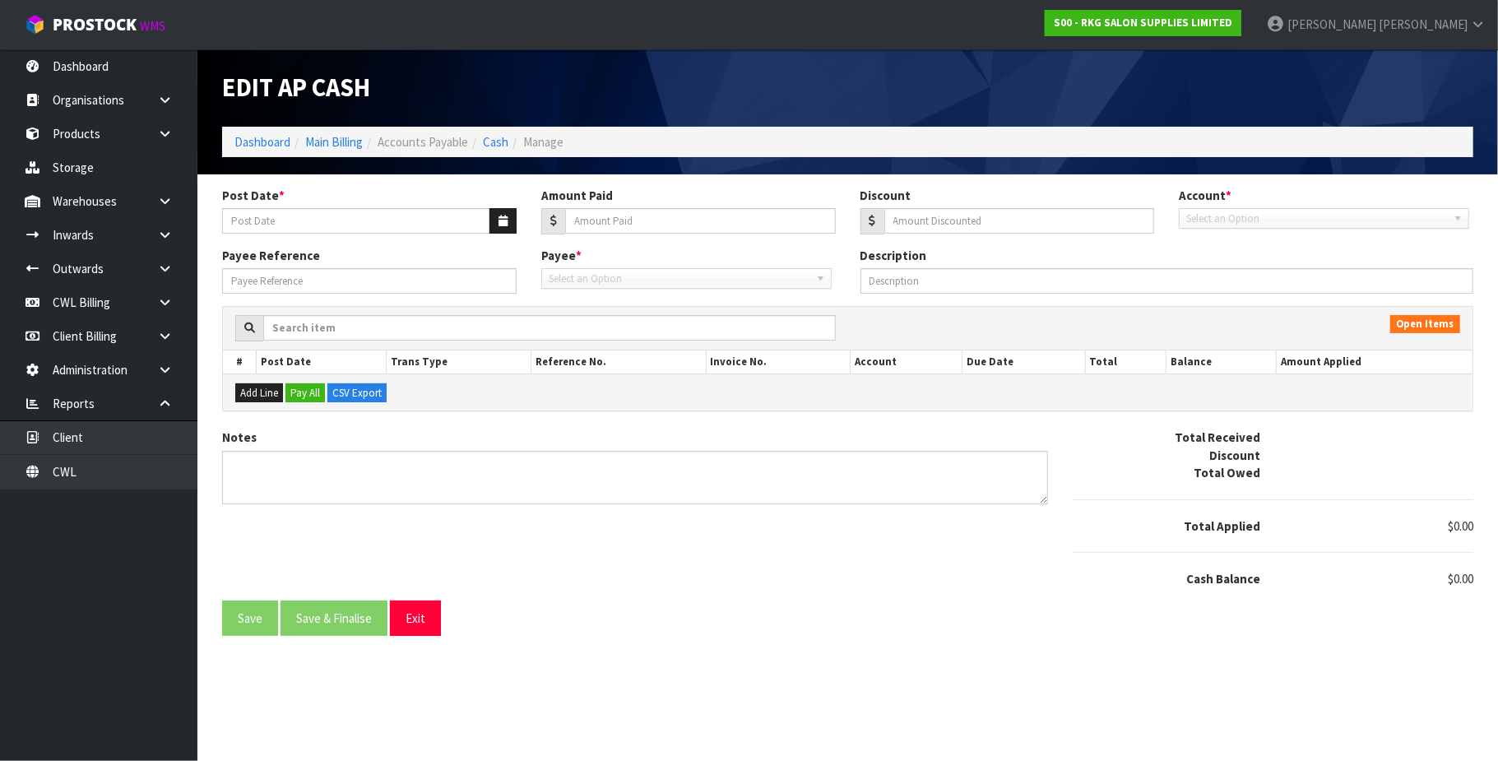
type input "[DATE]"
type input "77.62"
type input "0"
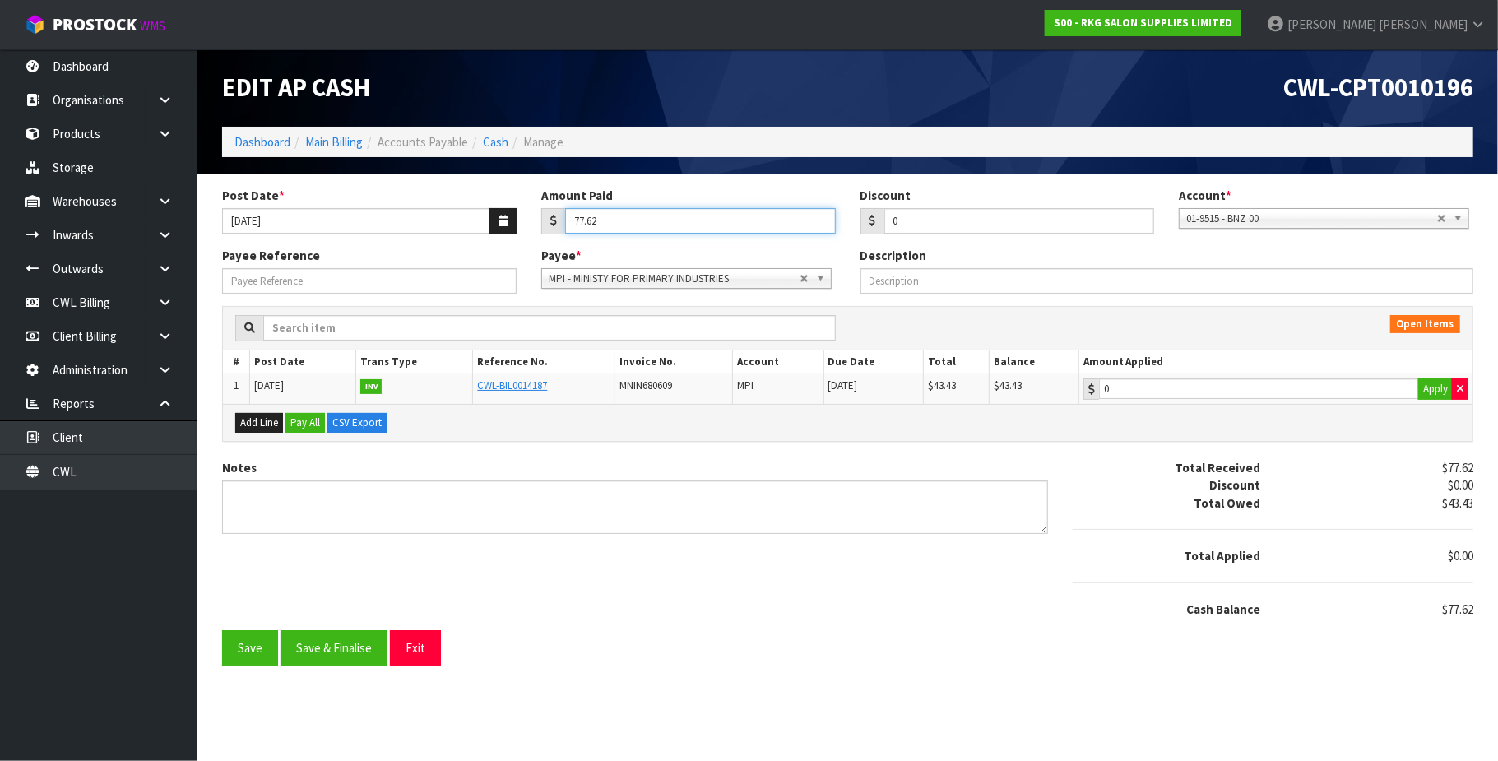
click at [668, 224] on input "77.62" at bounding box center [700, 221] width 271 height 26
type input "7"
click at [248, 656] on button "Save" at bounding box center [250, 647] width 56 height 35
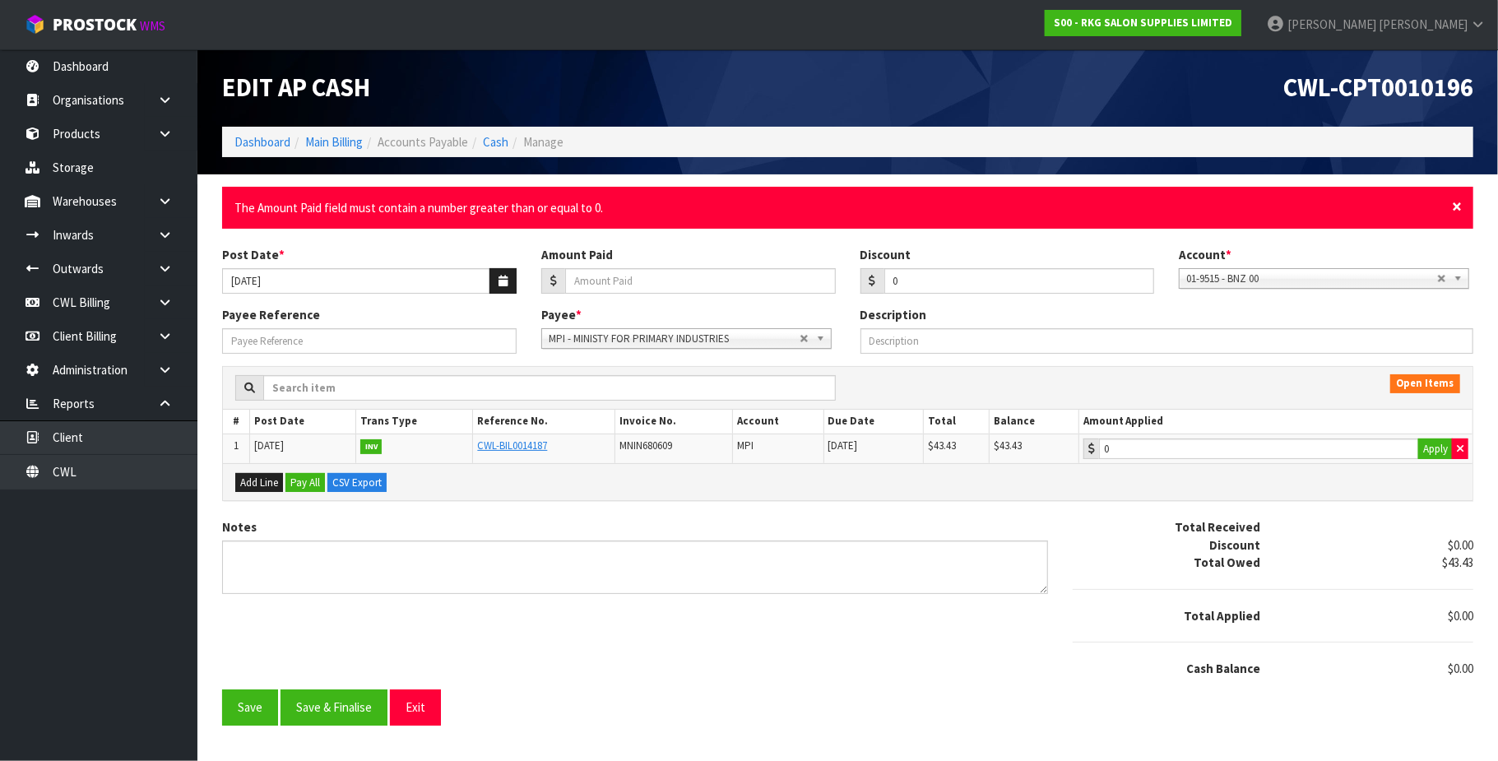
click at [1455, 205] on span "×" at bounding box center [1457, 206] width 10 height 23
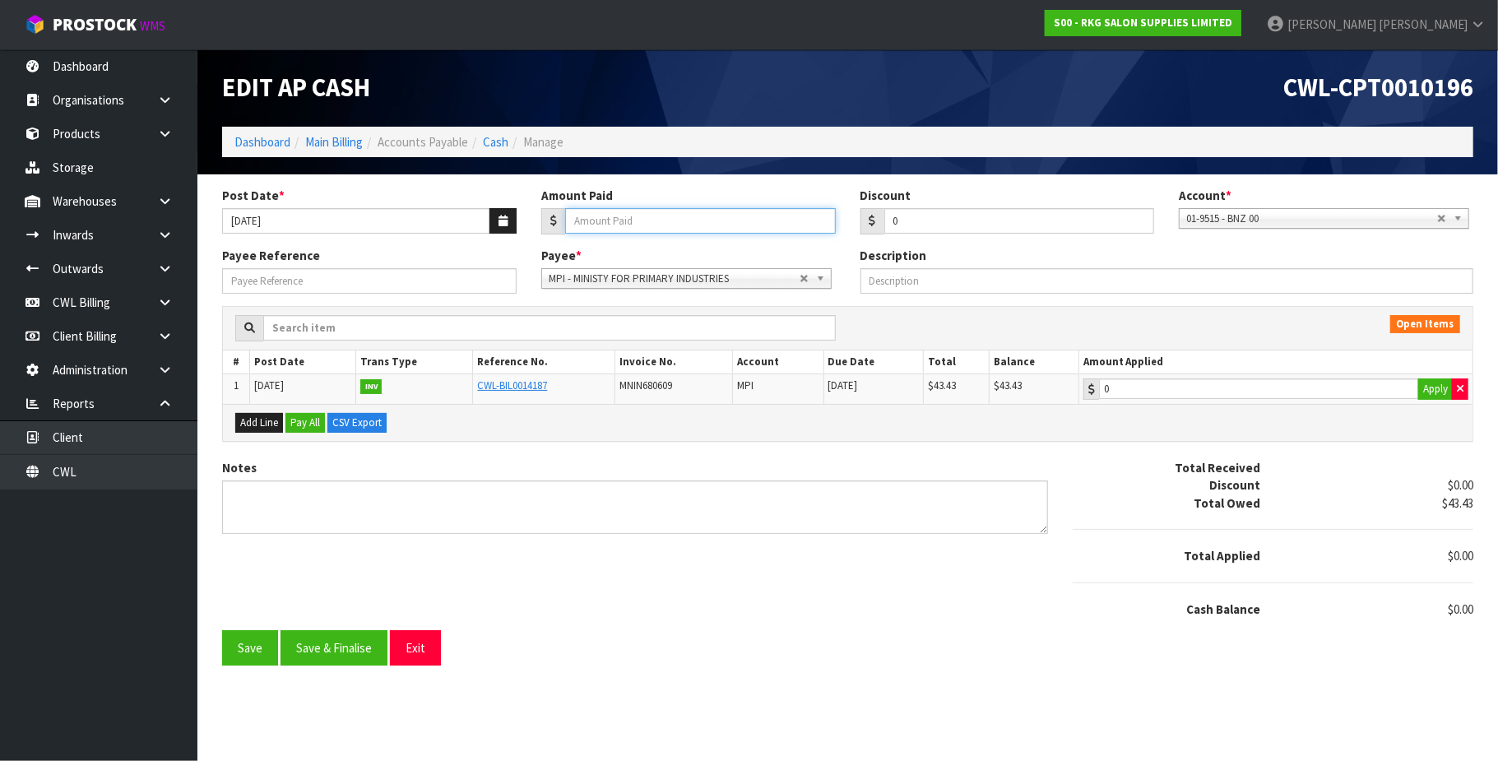
click at [625, 230] on input "Amount Paid" at bounding box center [700, 221] width 271 height 26
type input "1"
click at [238, 653] on button "Save" at bounding box center [250, 647] width 56 height 35
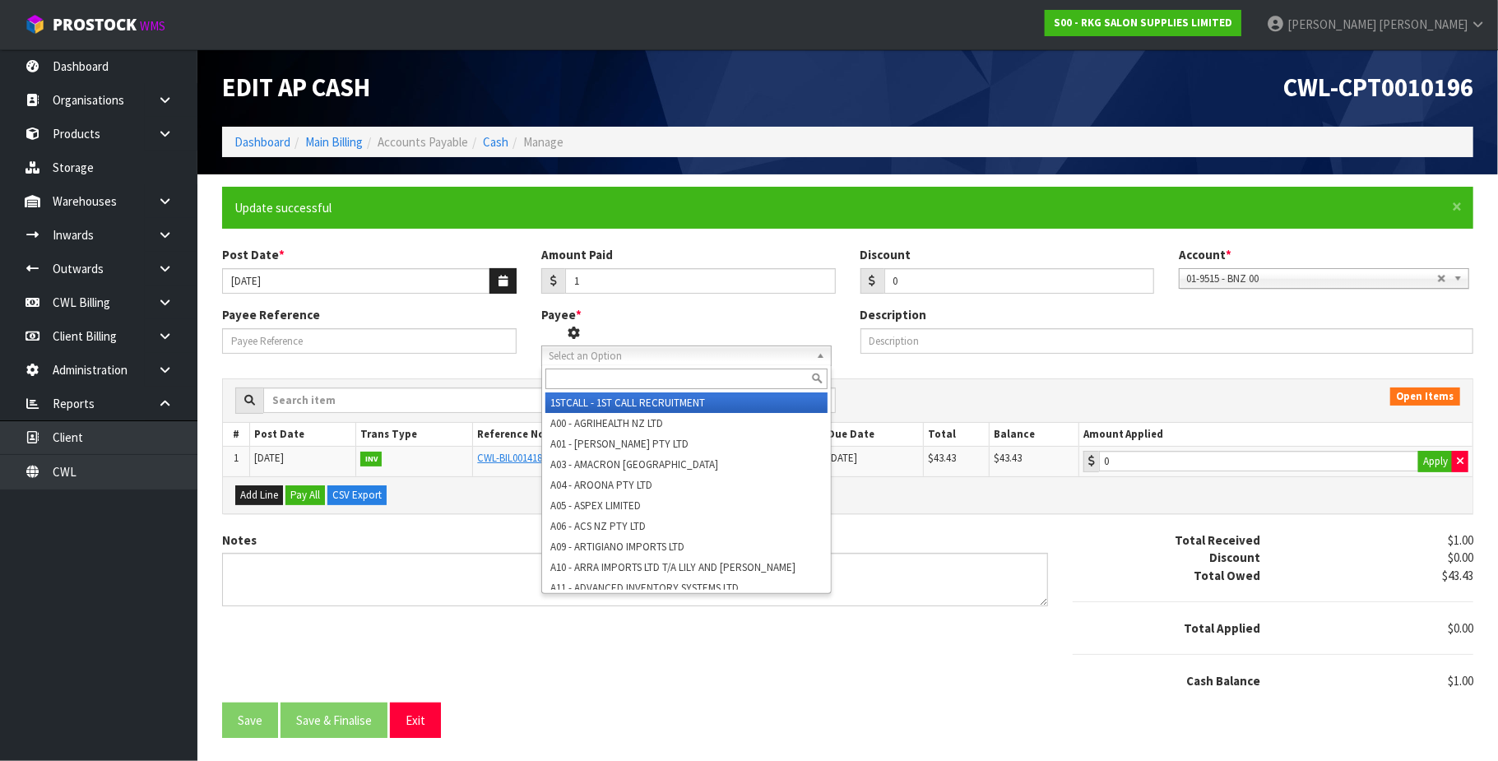
click at [633, 359] on span "Select an Option" at bounding box center [674, 356] width 251 height 20
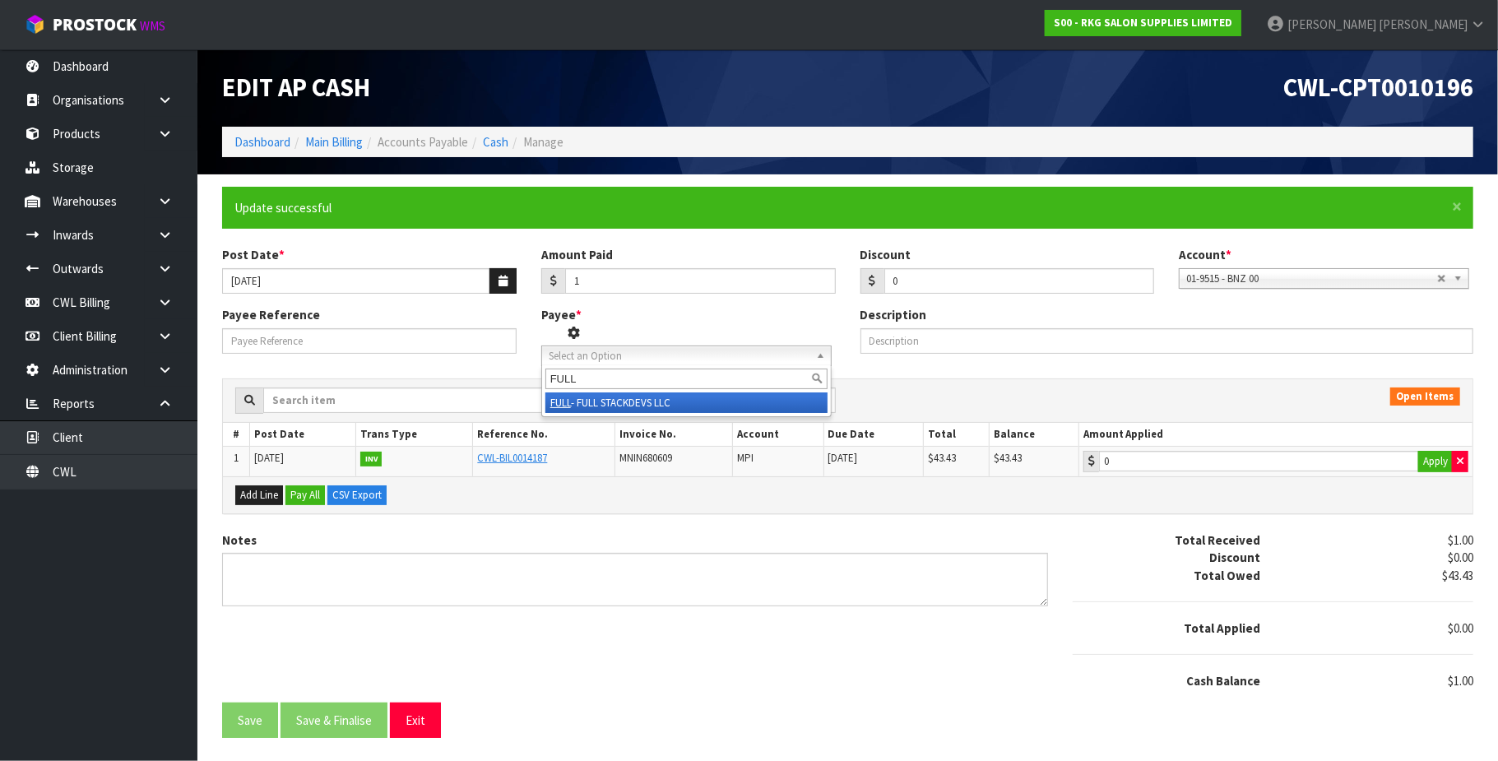
type input "FULL"
click at [645, 403] on li "FULL - FULL STACKDEVS LLC" at bounding box center [686, 402] width 282 height 21
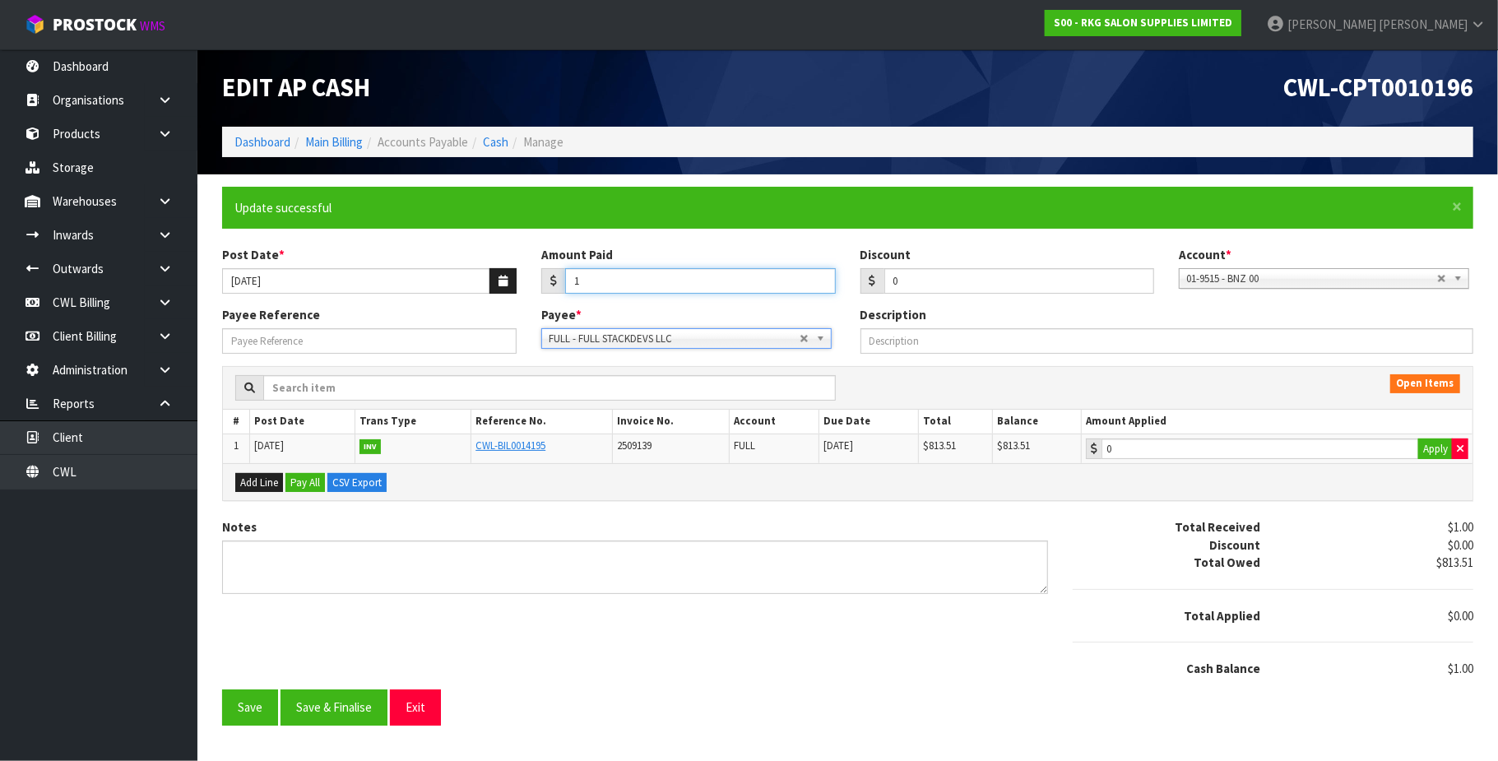
click at [635, 283] on input "1" at bounding box center [700, 281] width 271 height 26
paste input "20663.67"
type input "20663.67"
click at [253, 712] on button "Save" at bounding box center [250, 706] width 56 height 35
click at [525, 448] on link "CWL-BIL0014195" at bounding box center [510, 445] width 70 height 14
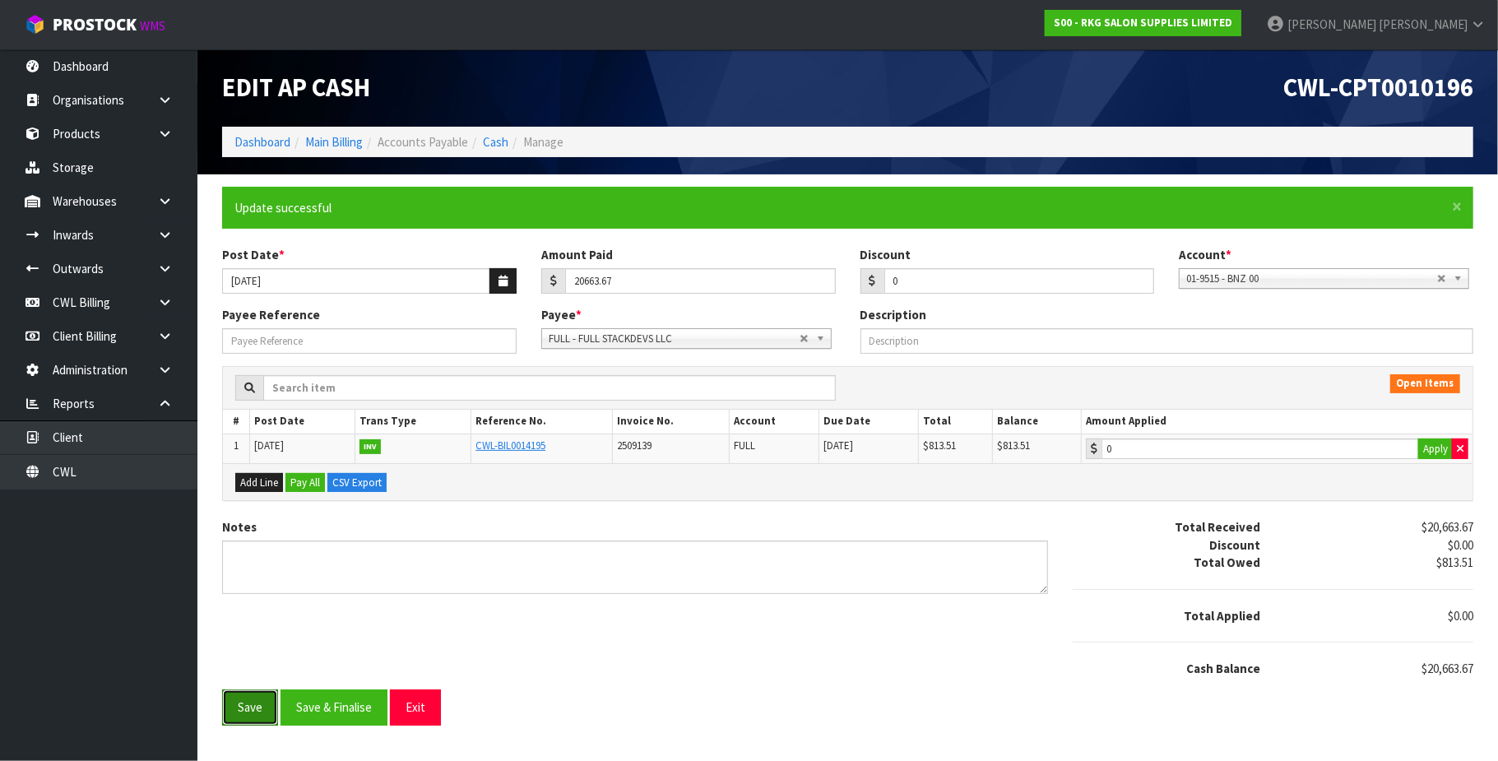
click at [253, 724] on button "Save" at bounding box center [250, 706] width 56 height 35
click at [501, 146] on link "Cash" at bounding box center [496, 142] width 26 height 16
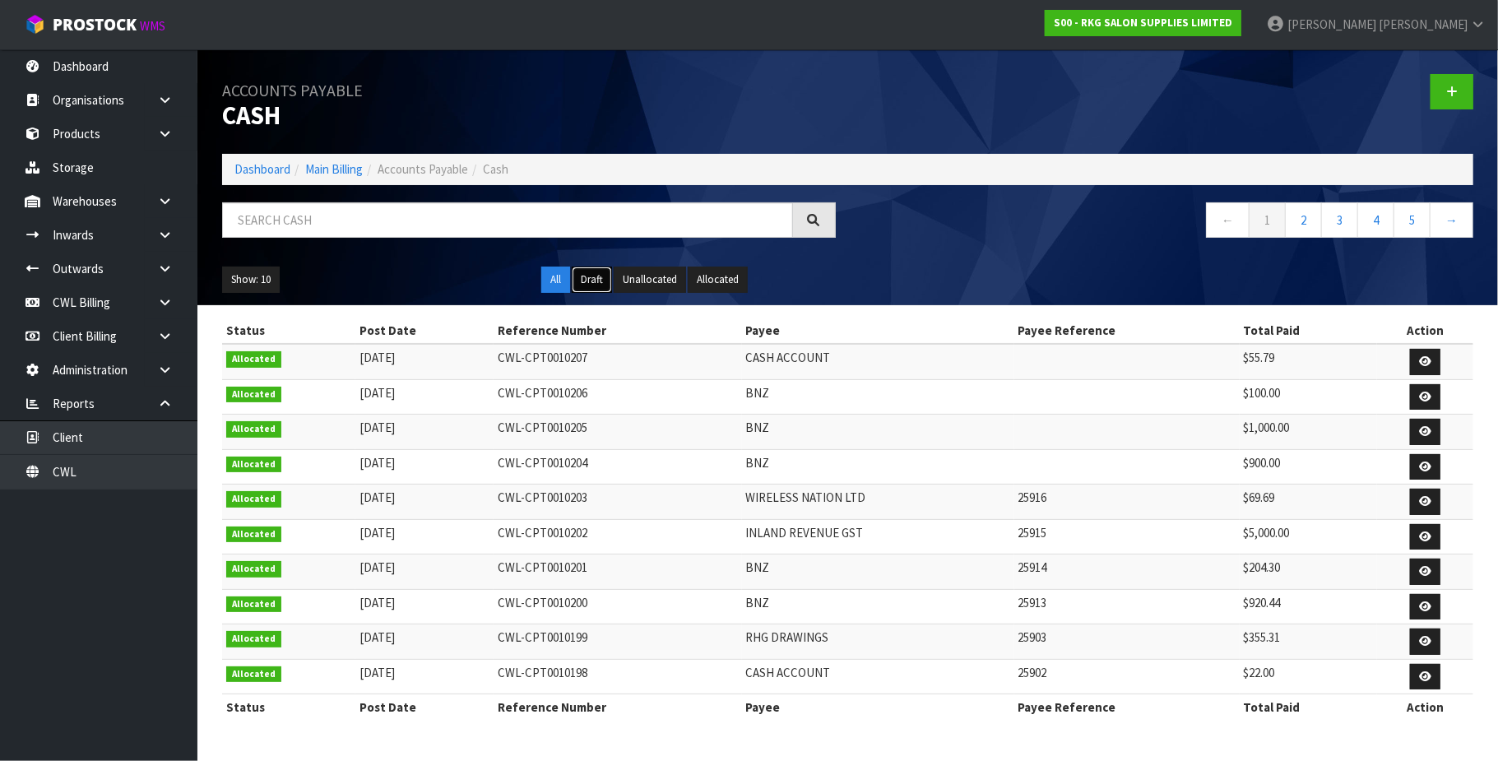
click at [596, 281] on button "Draft" at bounding box center [592, 280] width 40 height 26
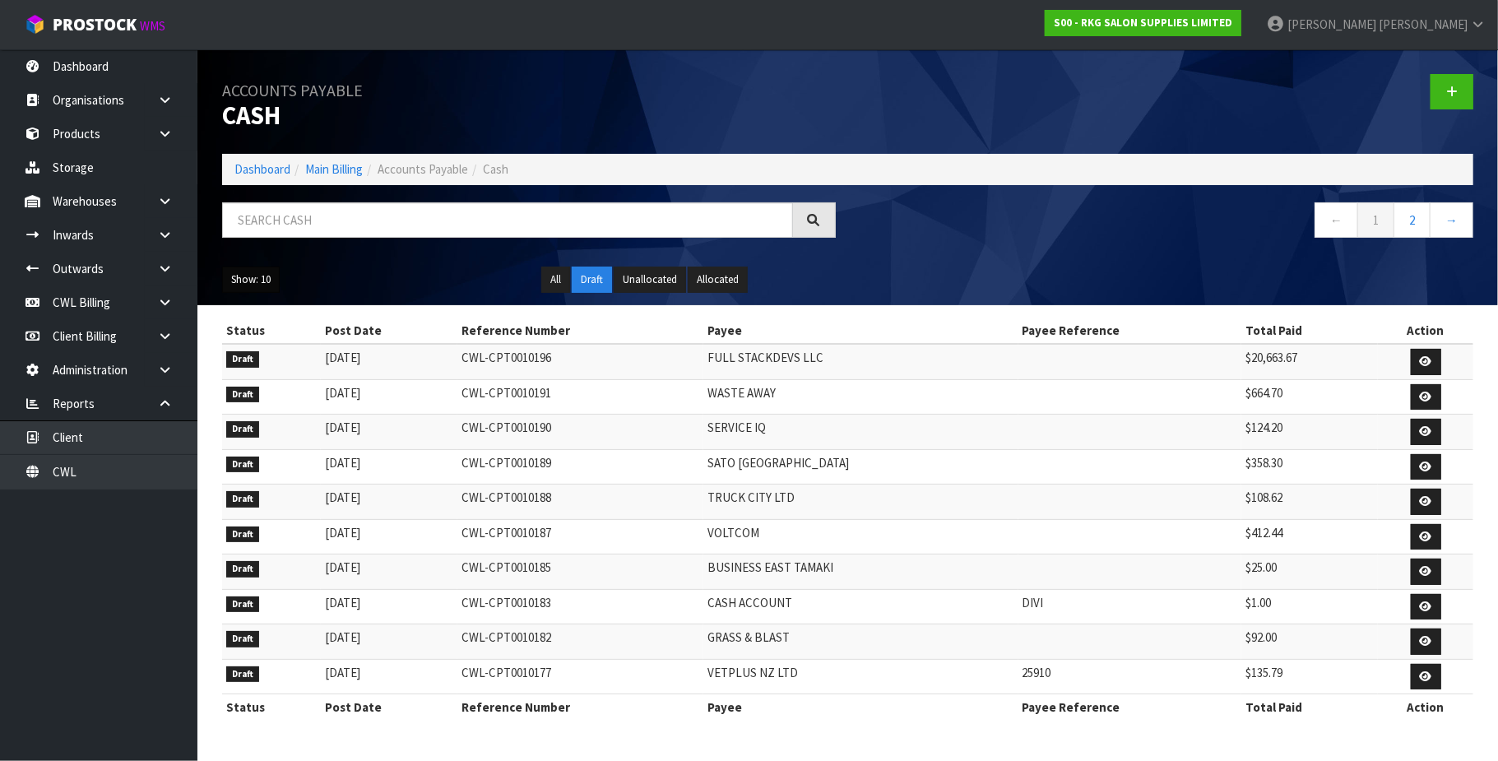
click at [264, 286] on button "Show: 10" at bounding box center [251, 280] width 58 height 26
click at [281, 378] on link "50" at bounding box center [288, 378] width 130 height 22
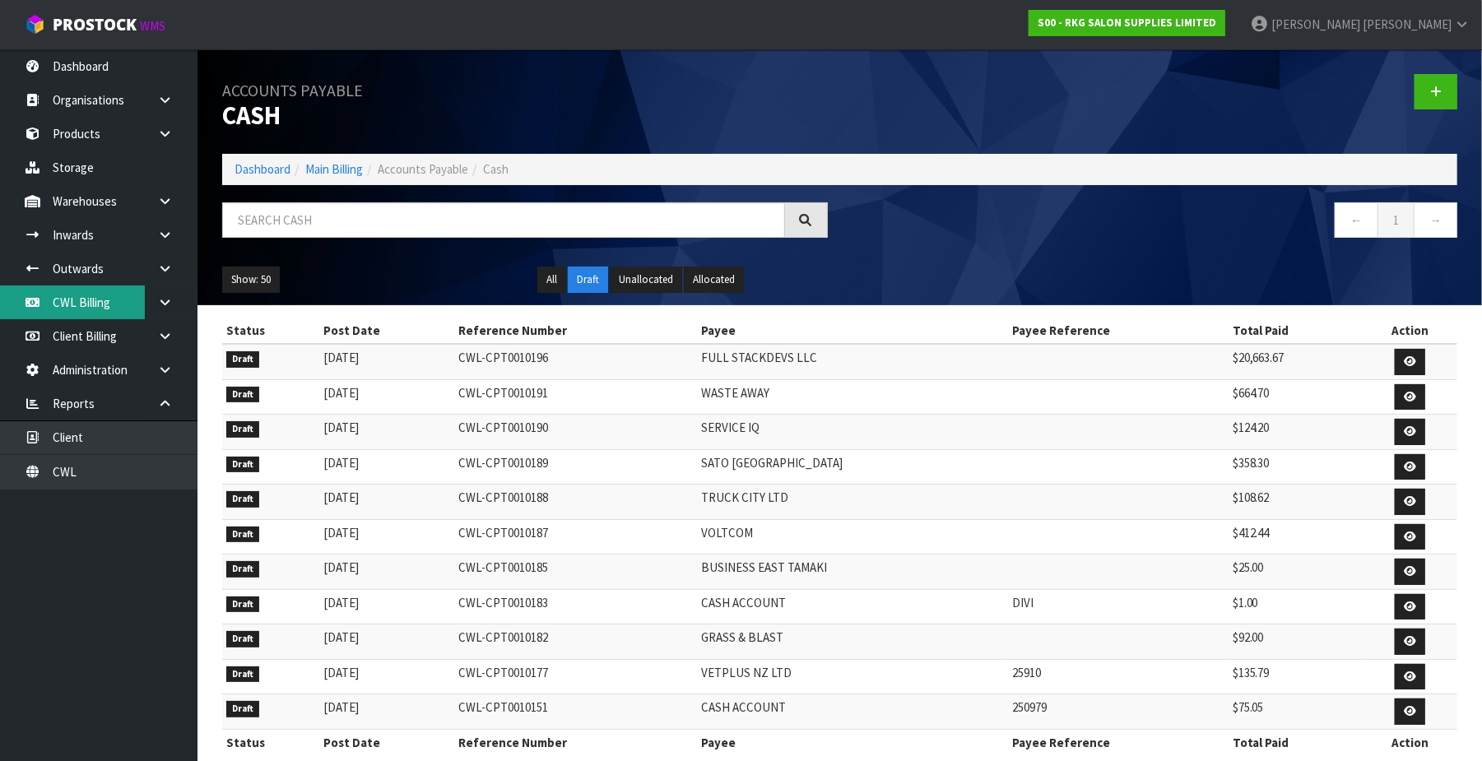
click at [86, 298] on link "CWL Billing" at bounding box center [98, 302] width 197 height 34
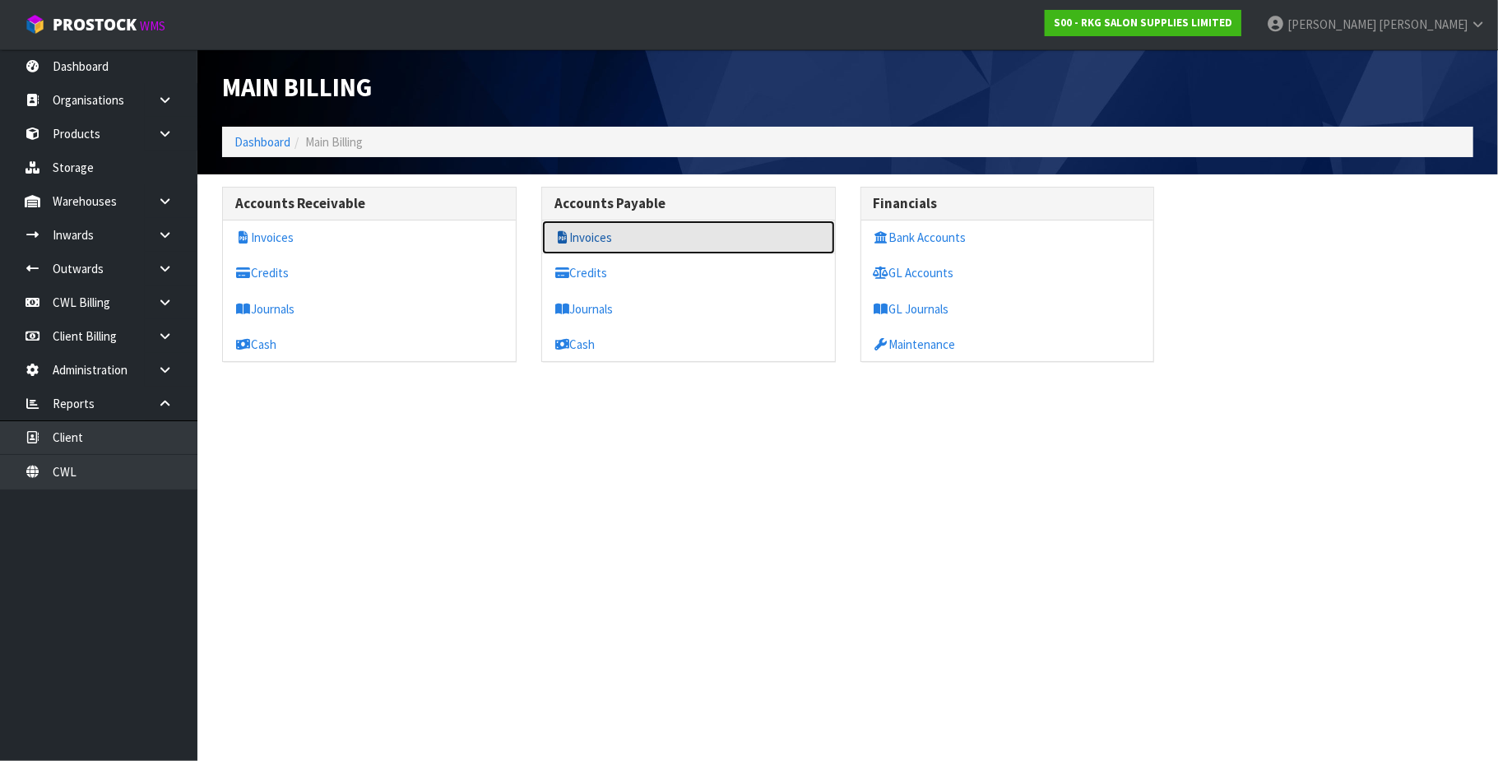
click at [607, 240] on link "Invoices" at bounding box center [688, 237] width 293 height 34
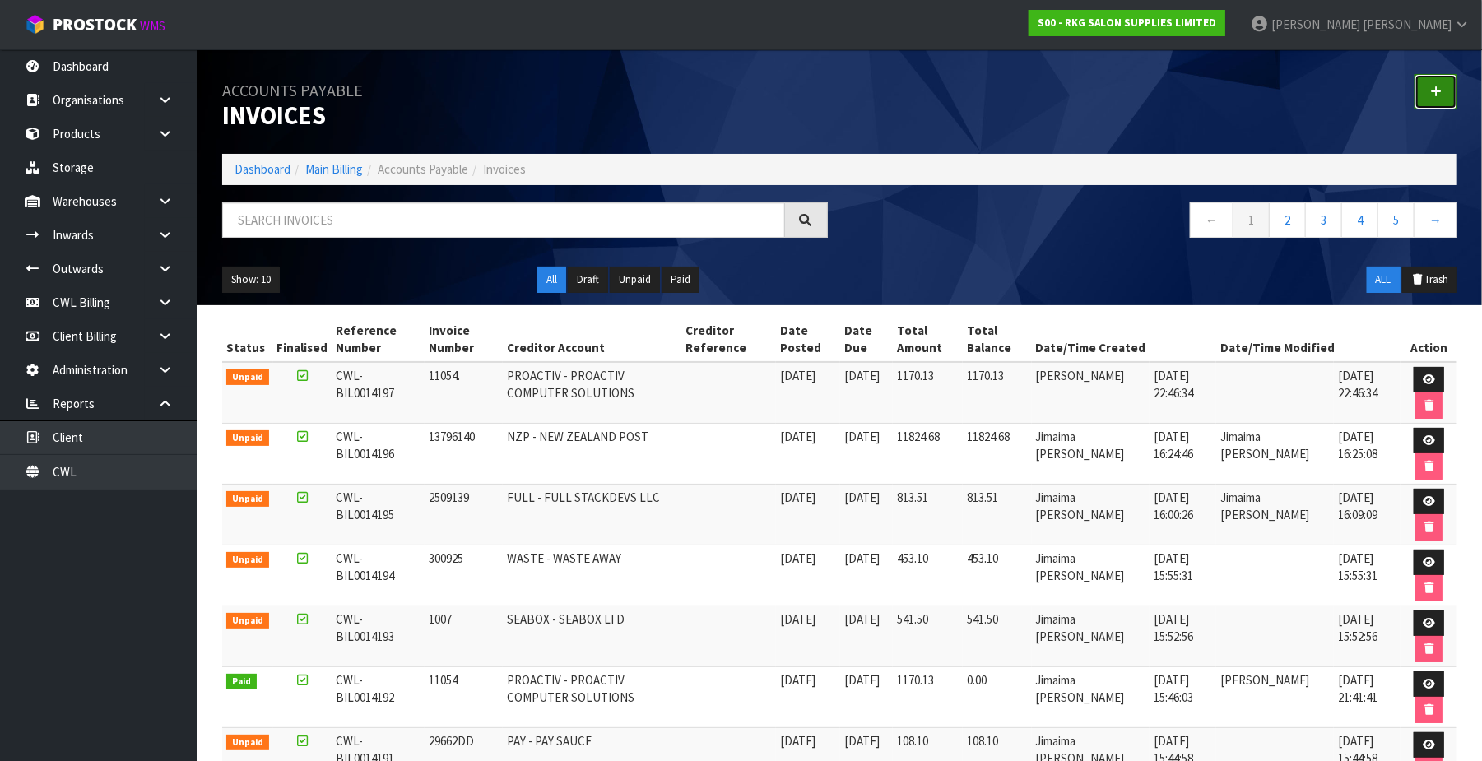
click at [1439, 89] on icon at bounding box center [1436, 92] width 12 height 12
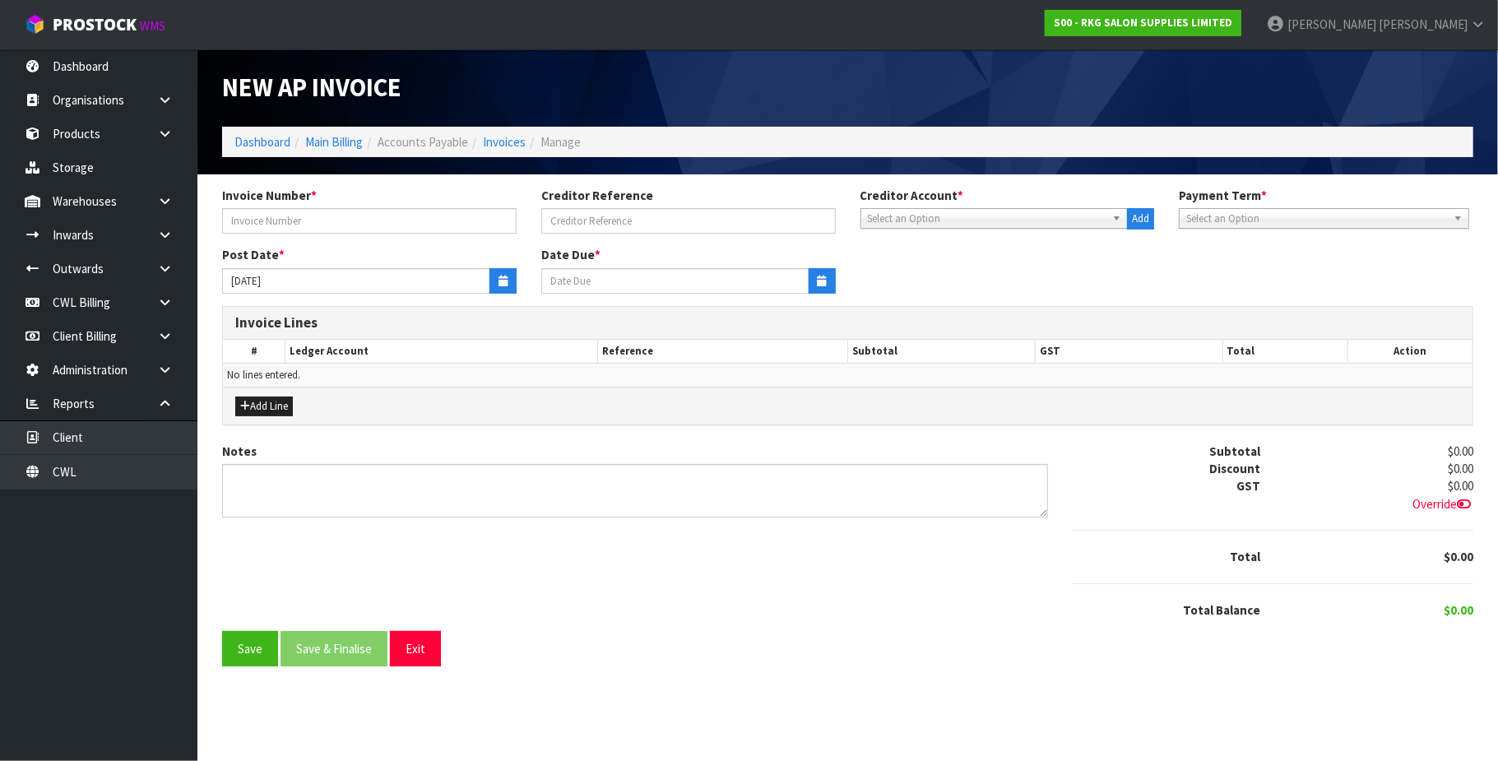
click at [935, 222] on span "Select an Option" at bounding box center [987, 219] width 239 height 20
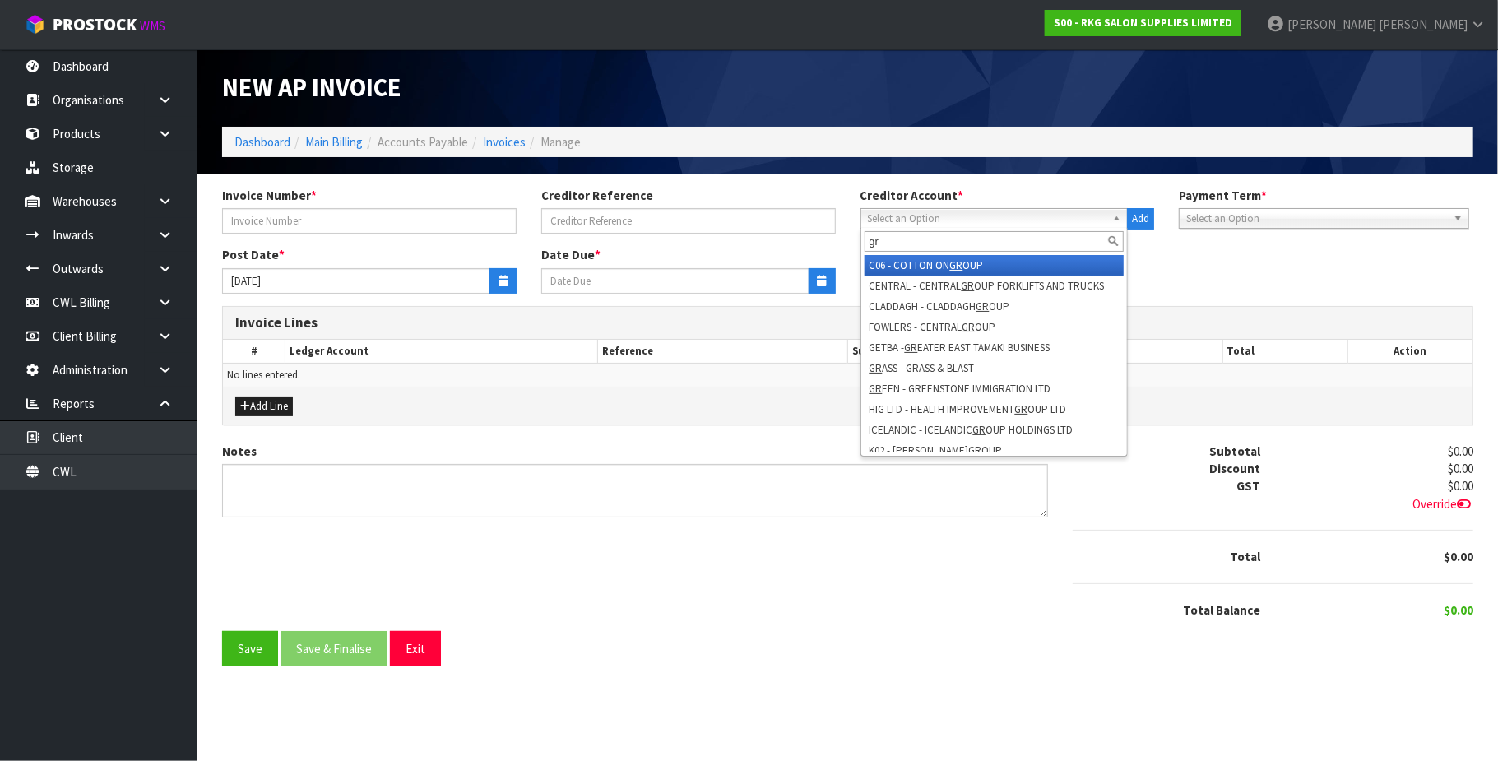
type input "g"
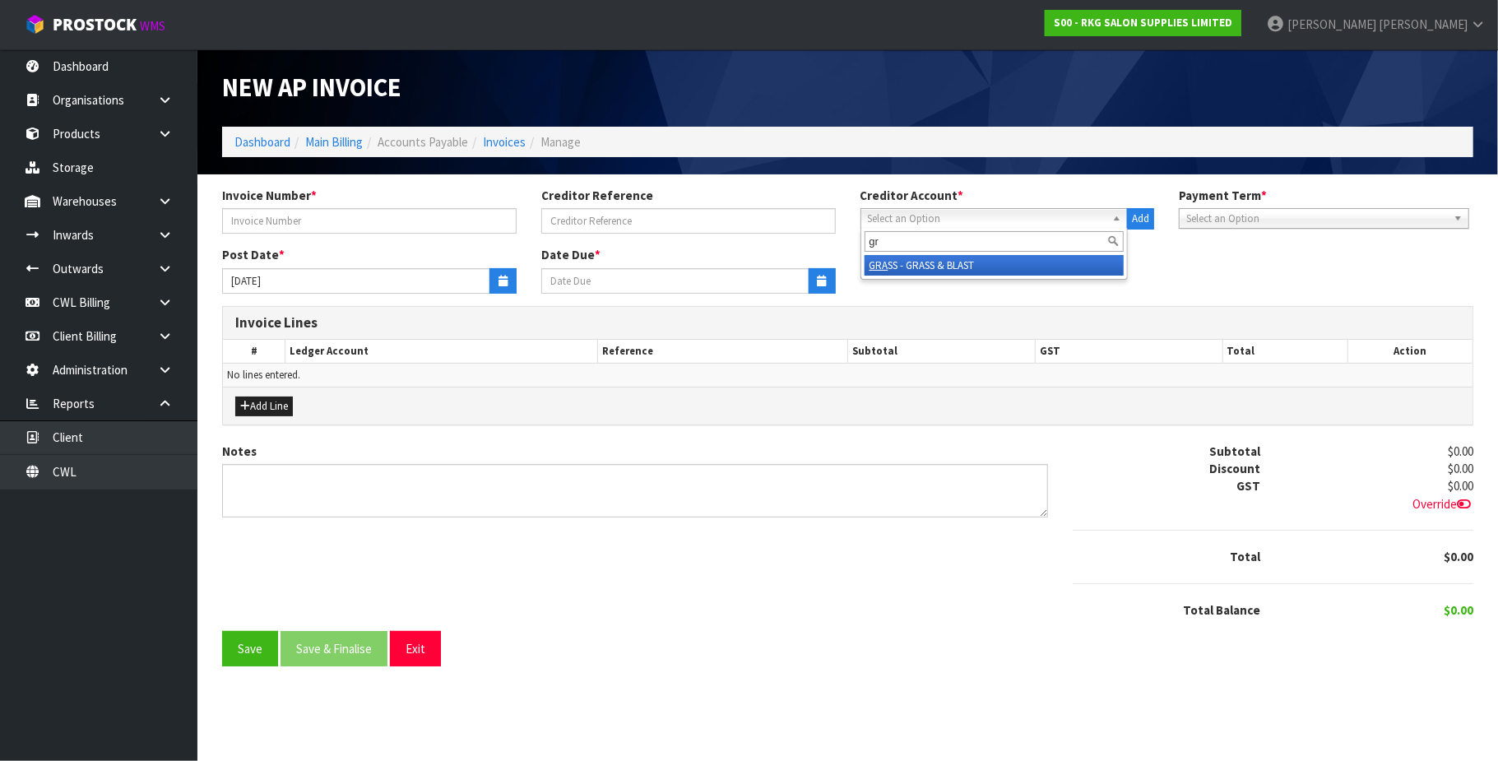
type input "g"
type input "cash"
drag, startPoint x: 962, startPoint y: 265, endPoint x: 943, endPoint y: 265, distance: 19.7
click at [962, 265] on li "CASH - CASH ACCOUNT" at bounding box center [995, 265] width 260 height 21
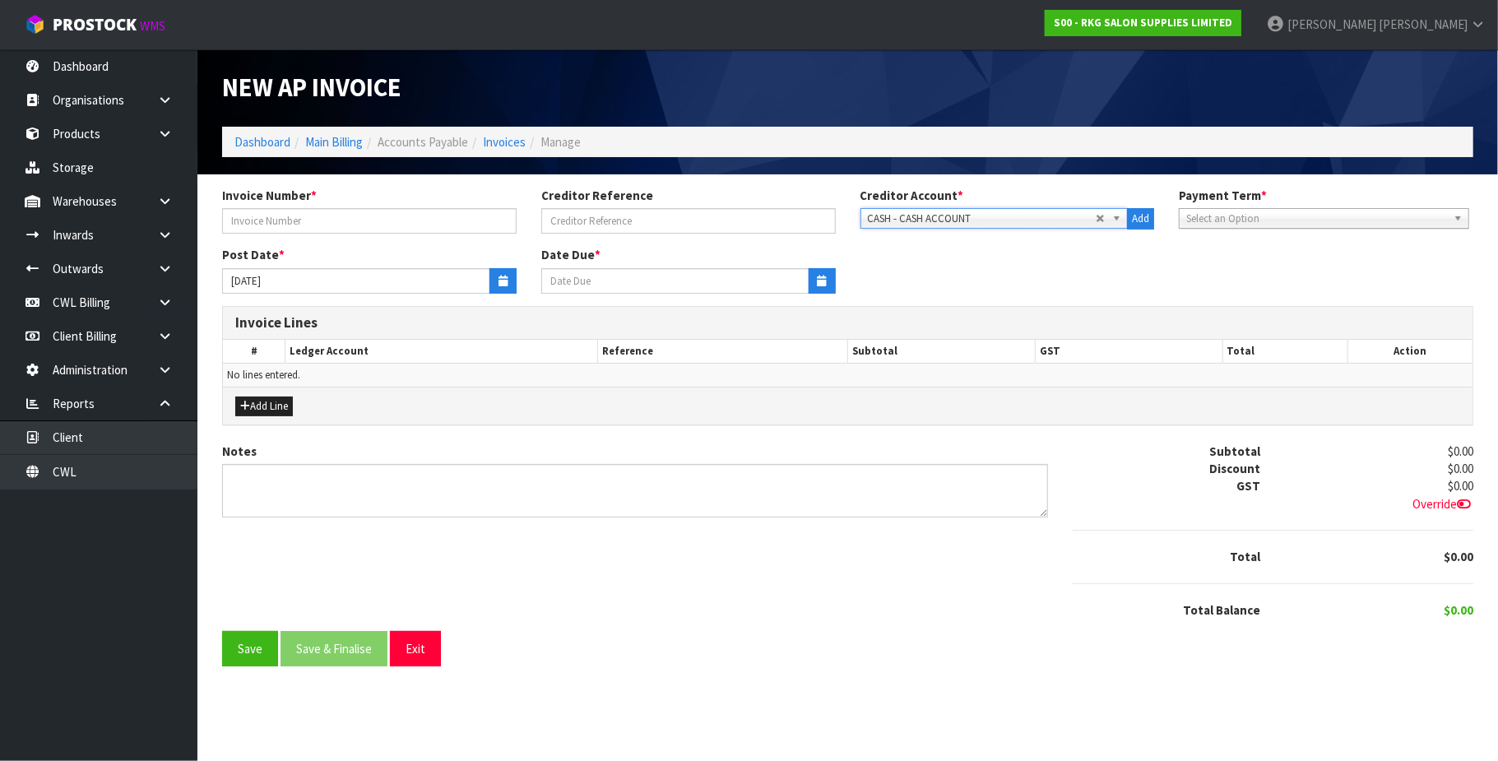
type input "[DATE]"
click at [347, 218] on input "text" at bounding box center [369, 221] width 295 height 26
type input "GRAMMERLY"
click at [275, 406] on button "Add Line" at bounding box center [264, 407] width 58 height 20
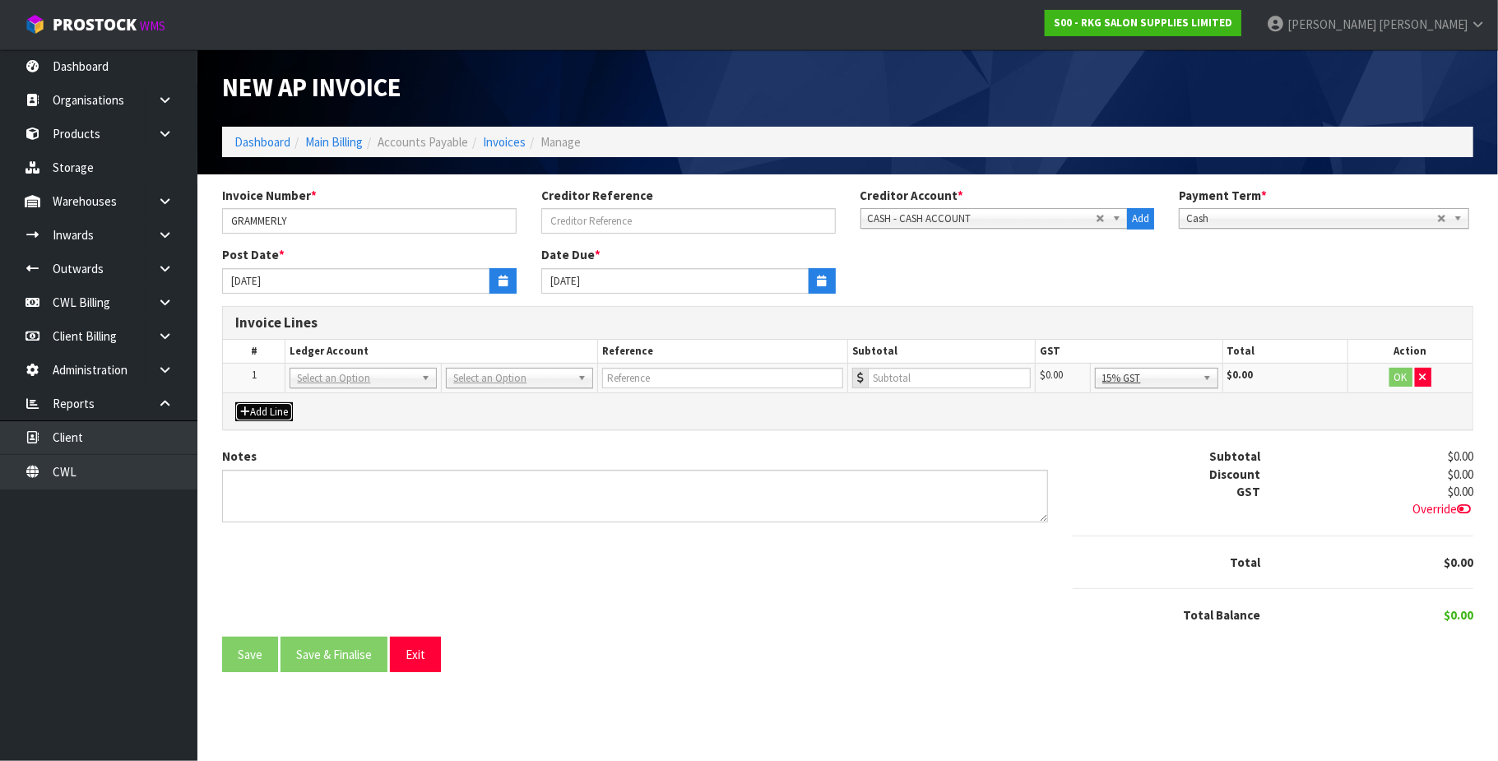
drag, startPoint x: 337, startPoint y: 379, endPoint x: 331, endPoint y: 399, distance: 20.8
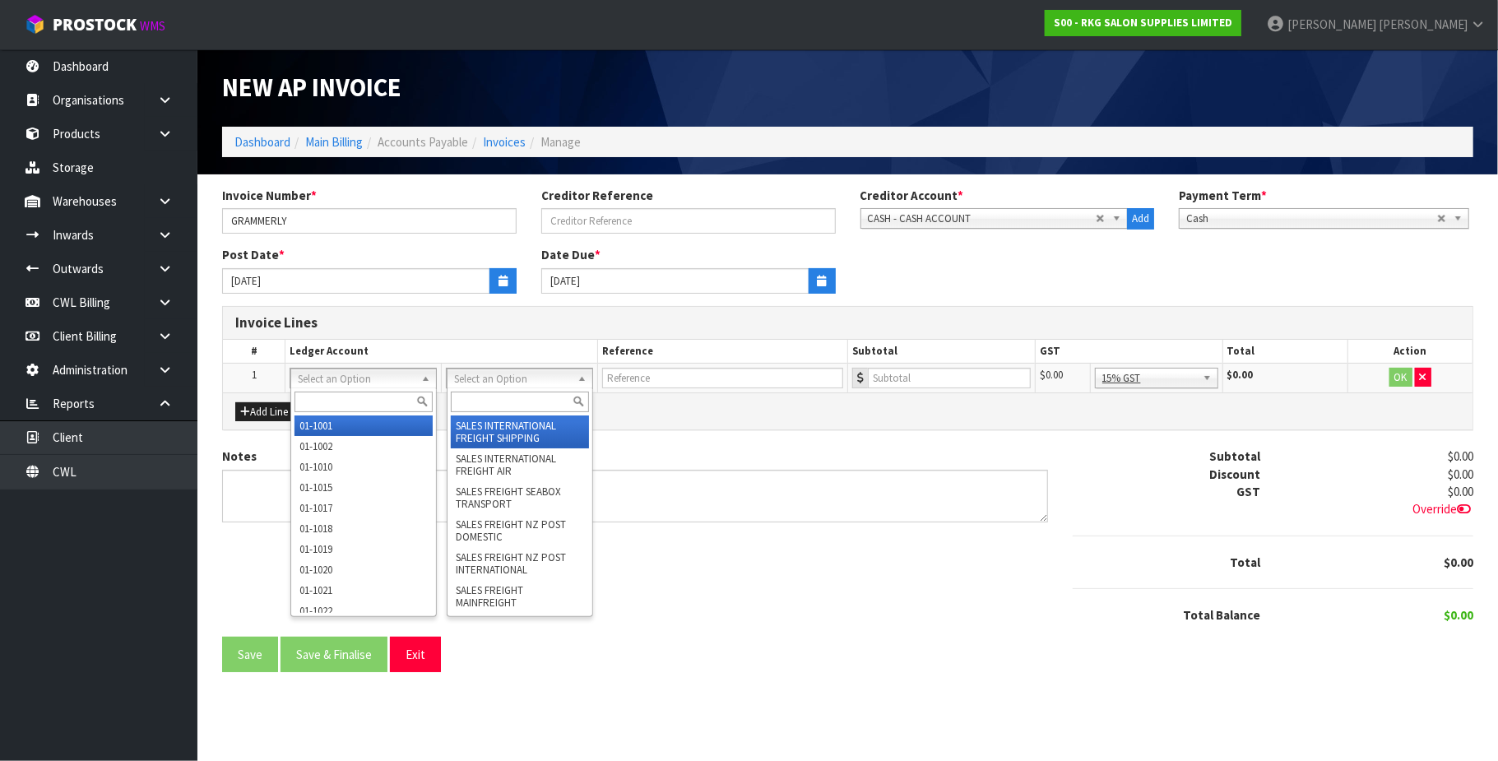
click at [491, 393] on input "text" at bounding box center [520, 402] width 139 height 21
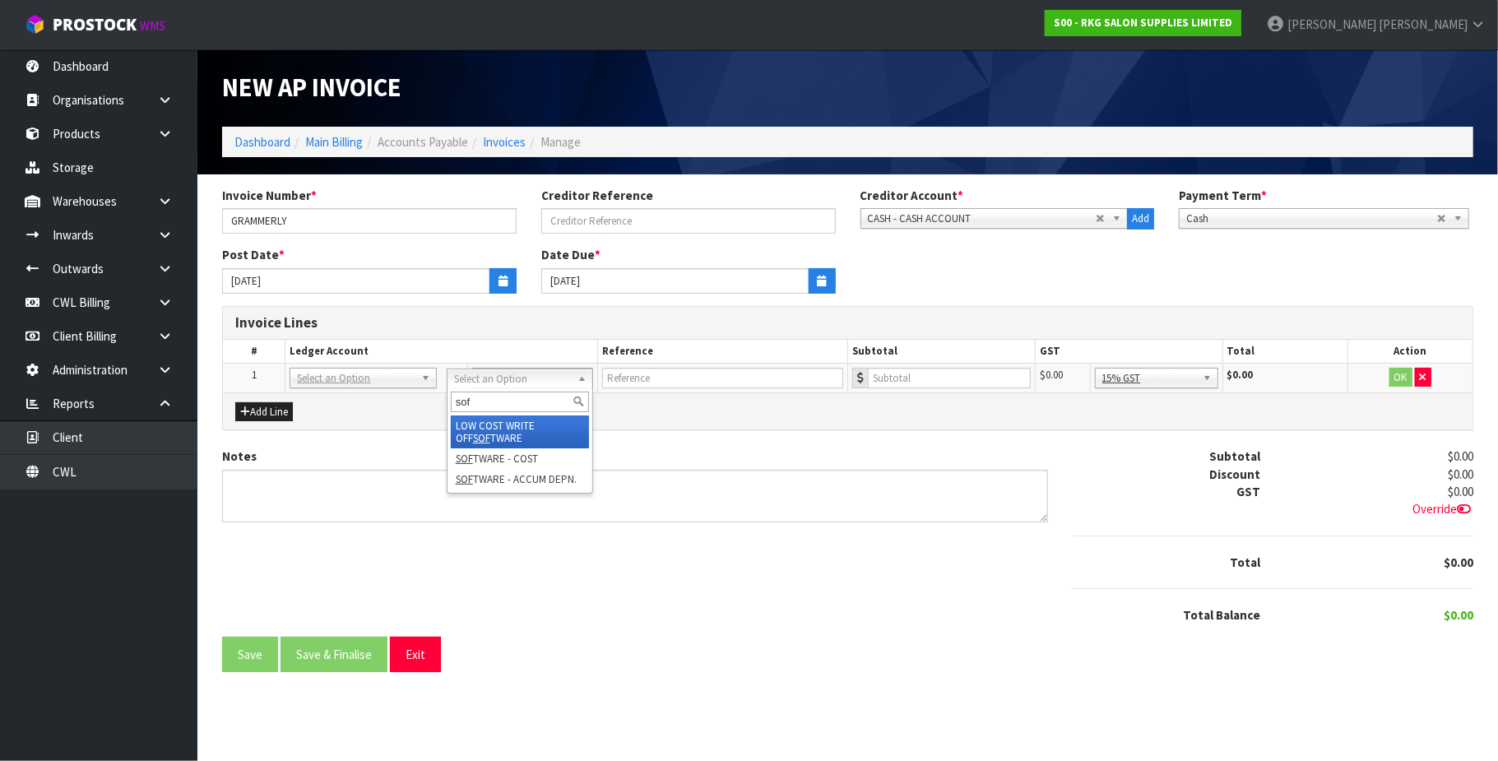
type input "sof"
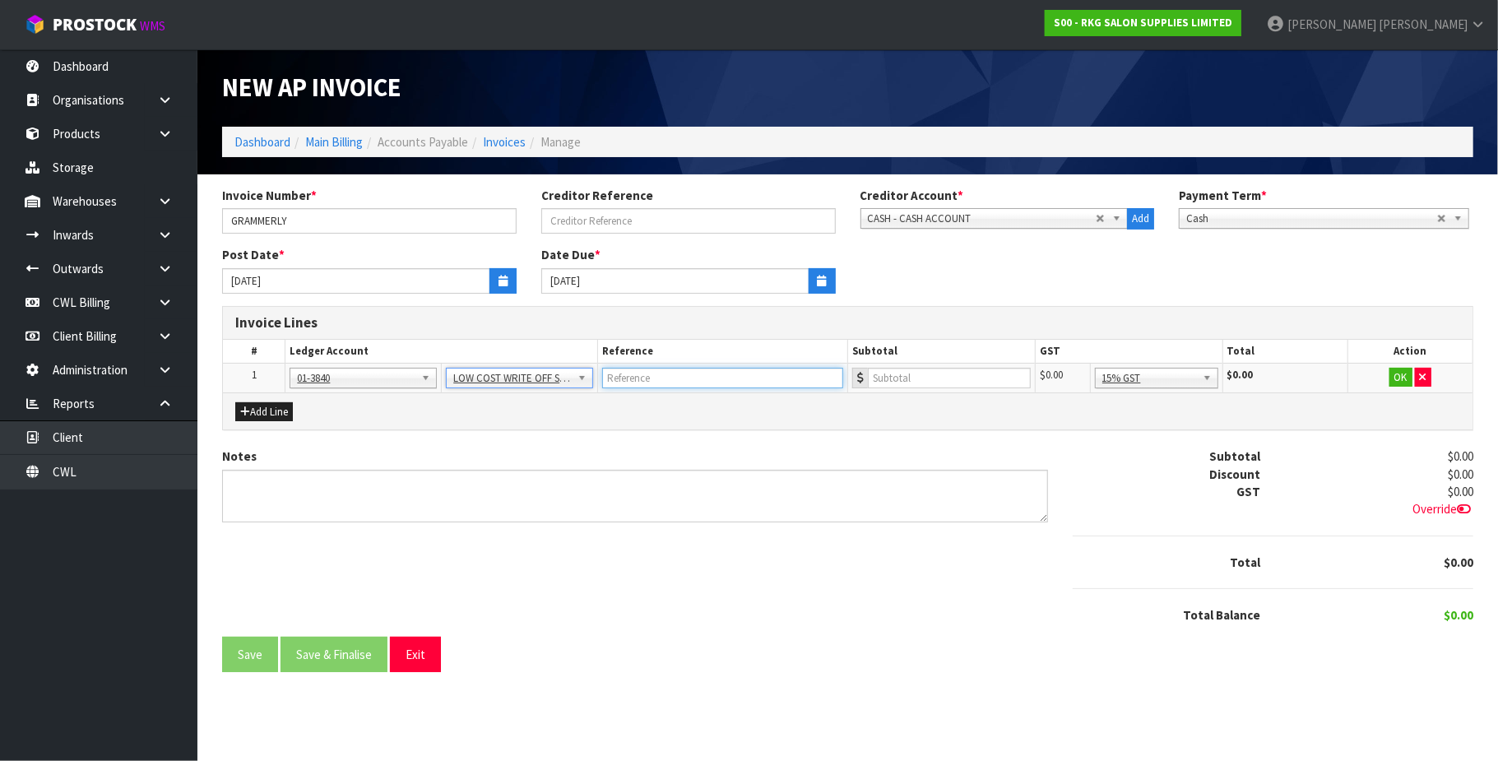
click at [670, 380] on input "text" at bounding box center [722, 378] width 241 height 21
type input "GRAMMMERLY"
paste input "247.29"
type input "247.29"
click at [1400, 378] on button "OK" at bounding box center [1400, 378] width 23 height 20
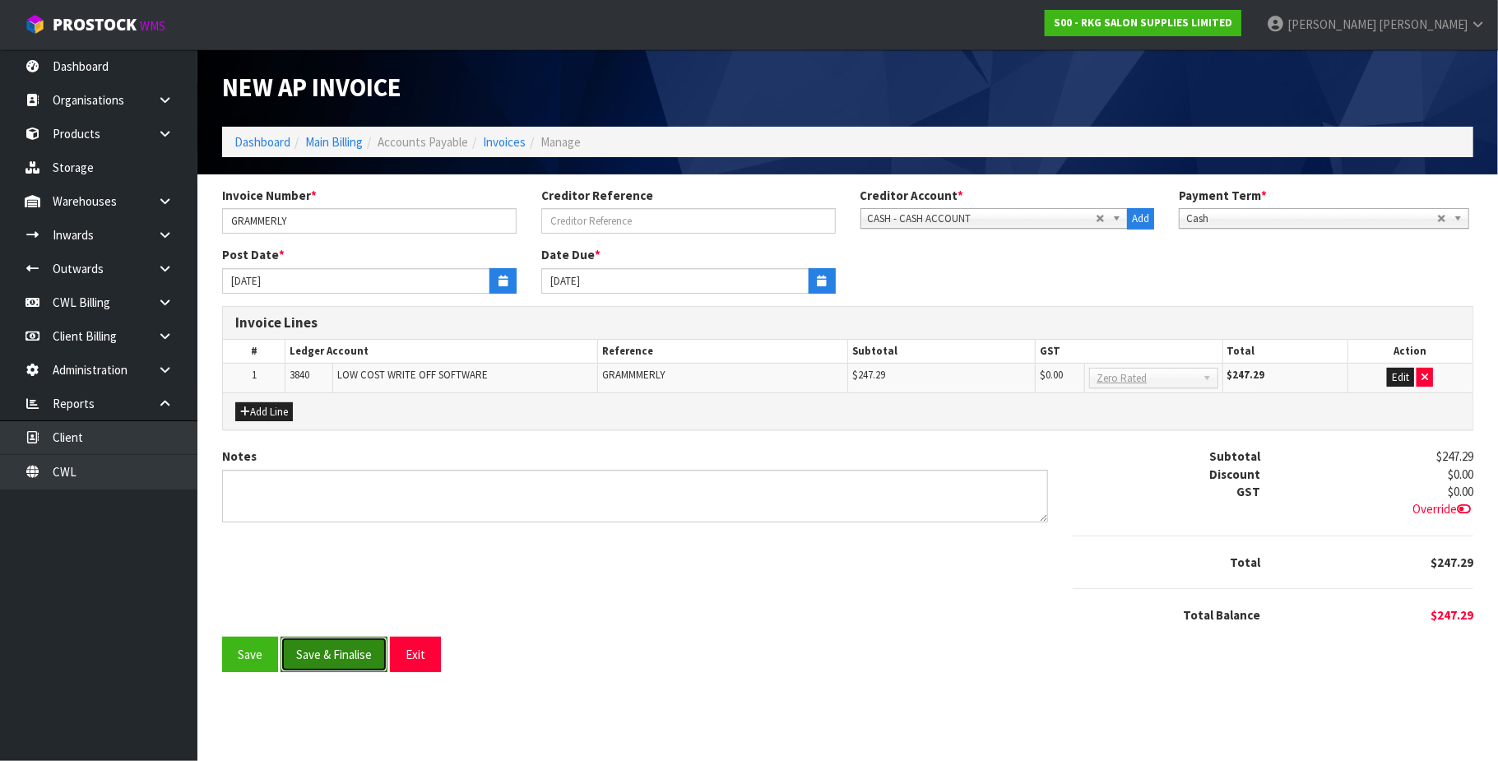
click at [356, 648] on button "Save & Finalise" at bounding box center [334, 654] width 107 height 35
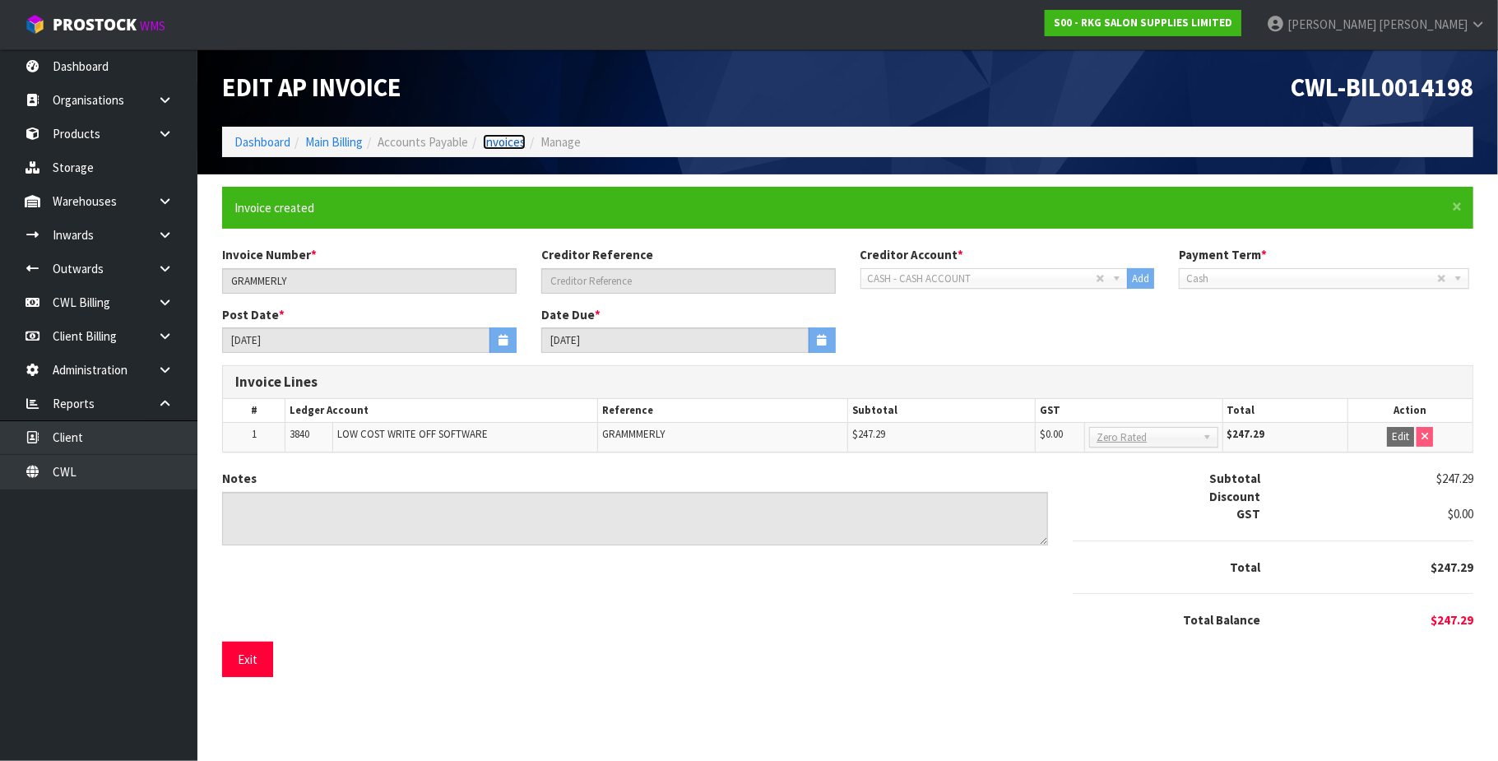
click at [502, 139] on link "Invoices" at bounding box center [504, 142] width 43 height 16
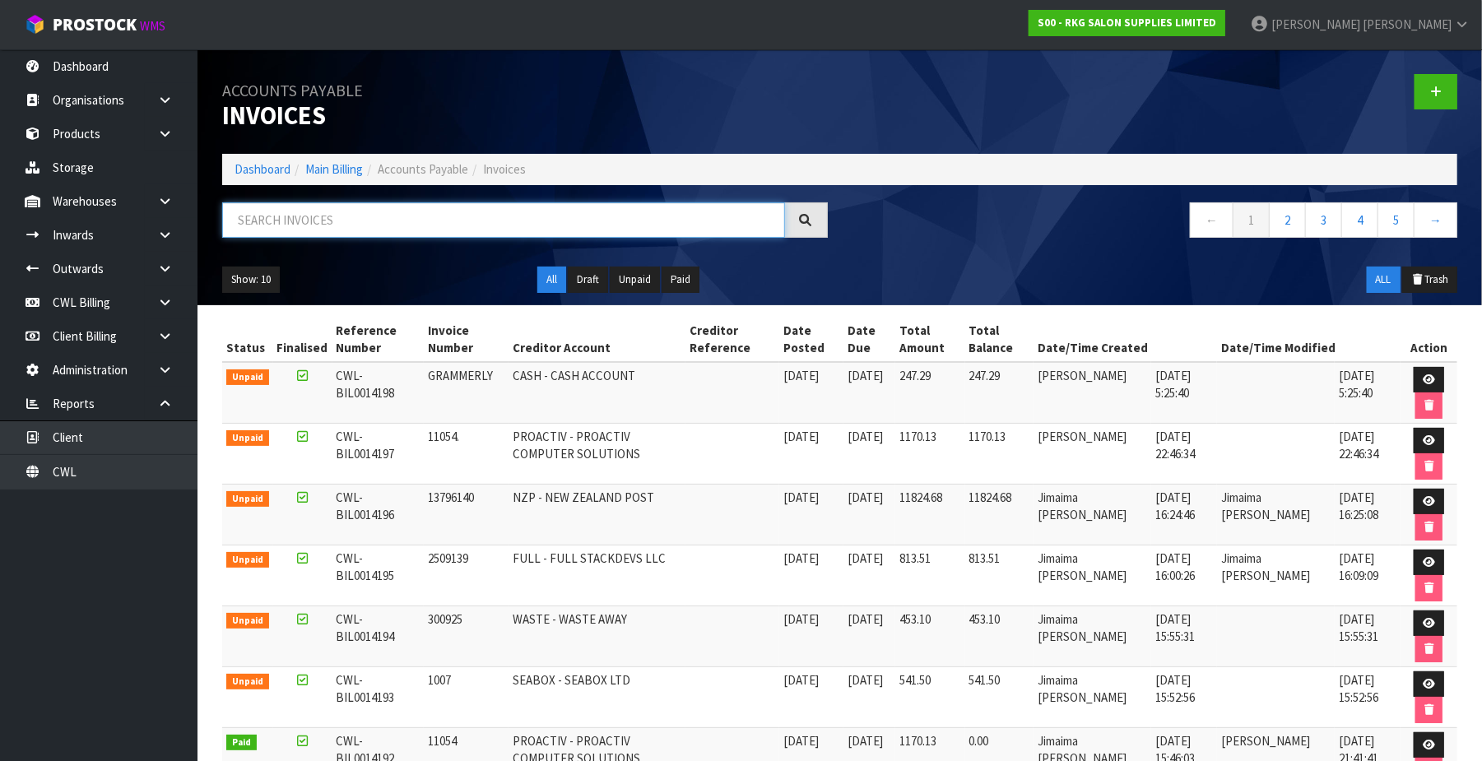
click at [390, 207] on input "text" at bounding box center [503, 219] width 563 height 35
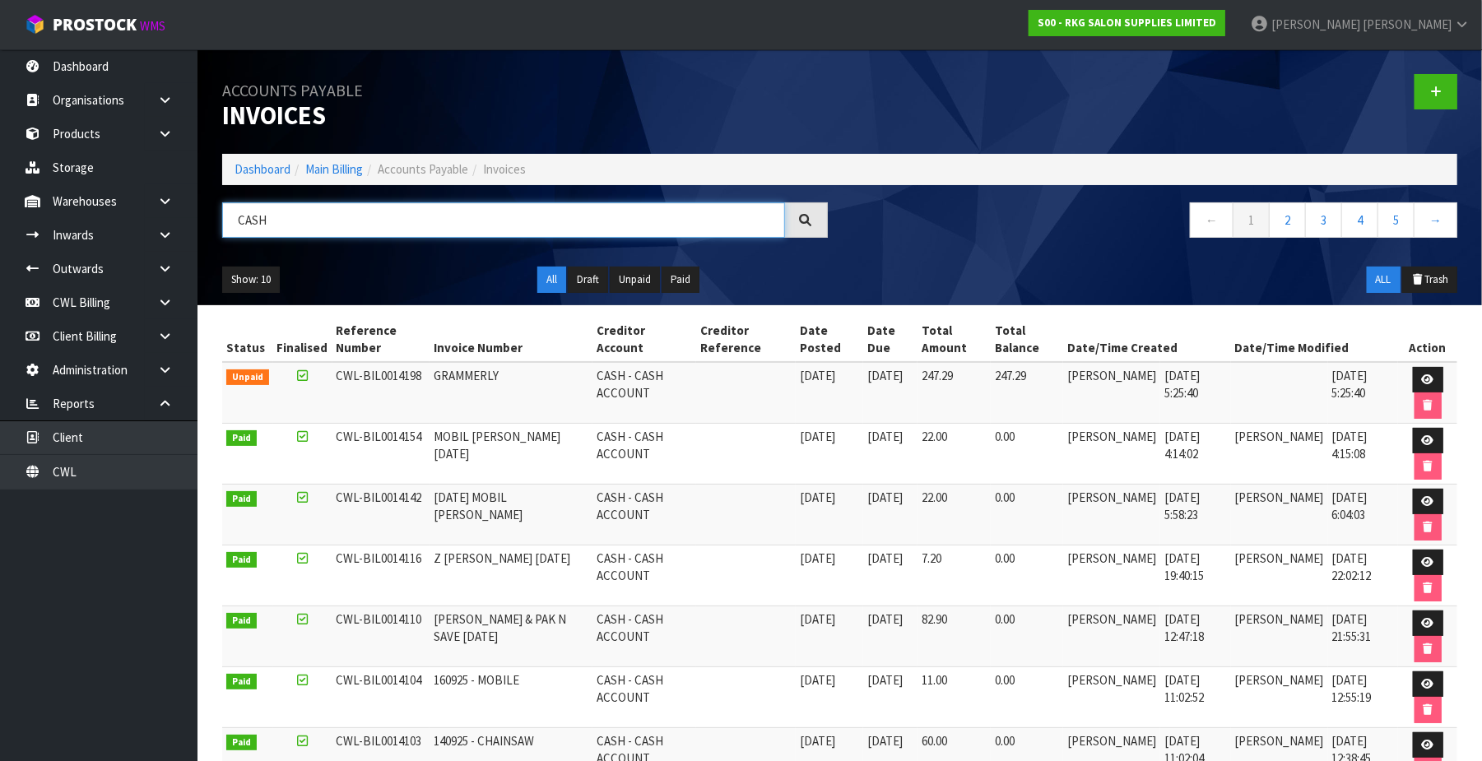
type input "CASH"
click at [1422, 374] on icon at bounding box center [1428, 379] width 12 height 11
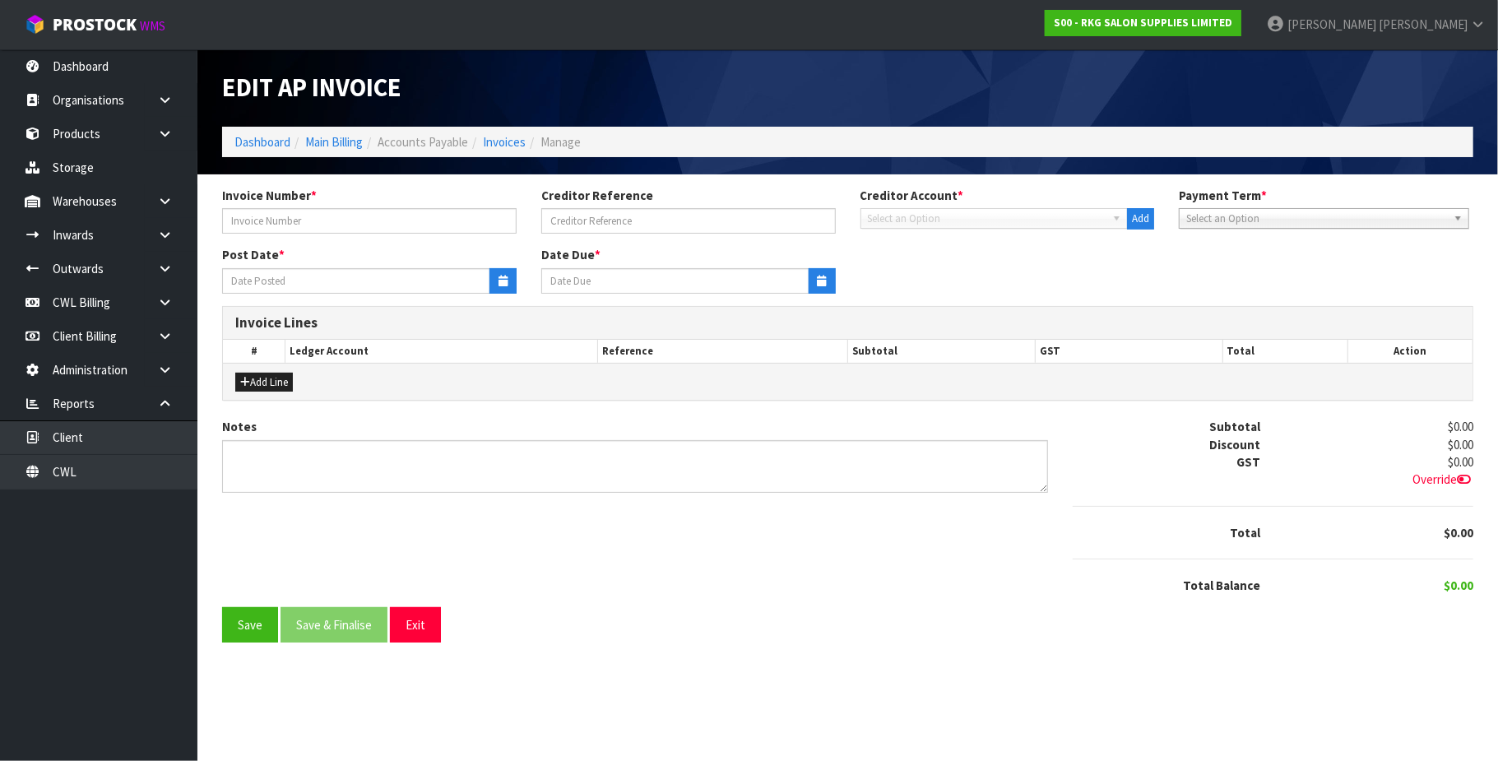
type input "GRAMMERLY"
type input "[DATE]"
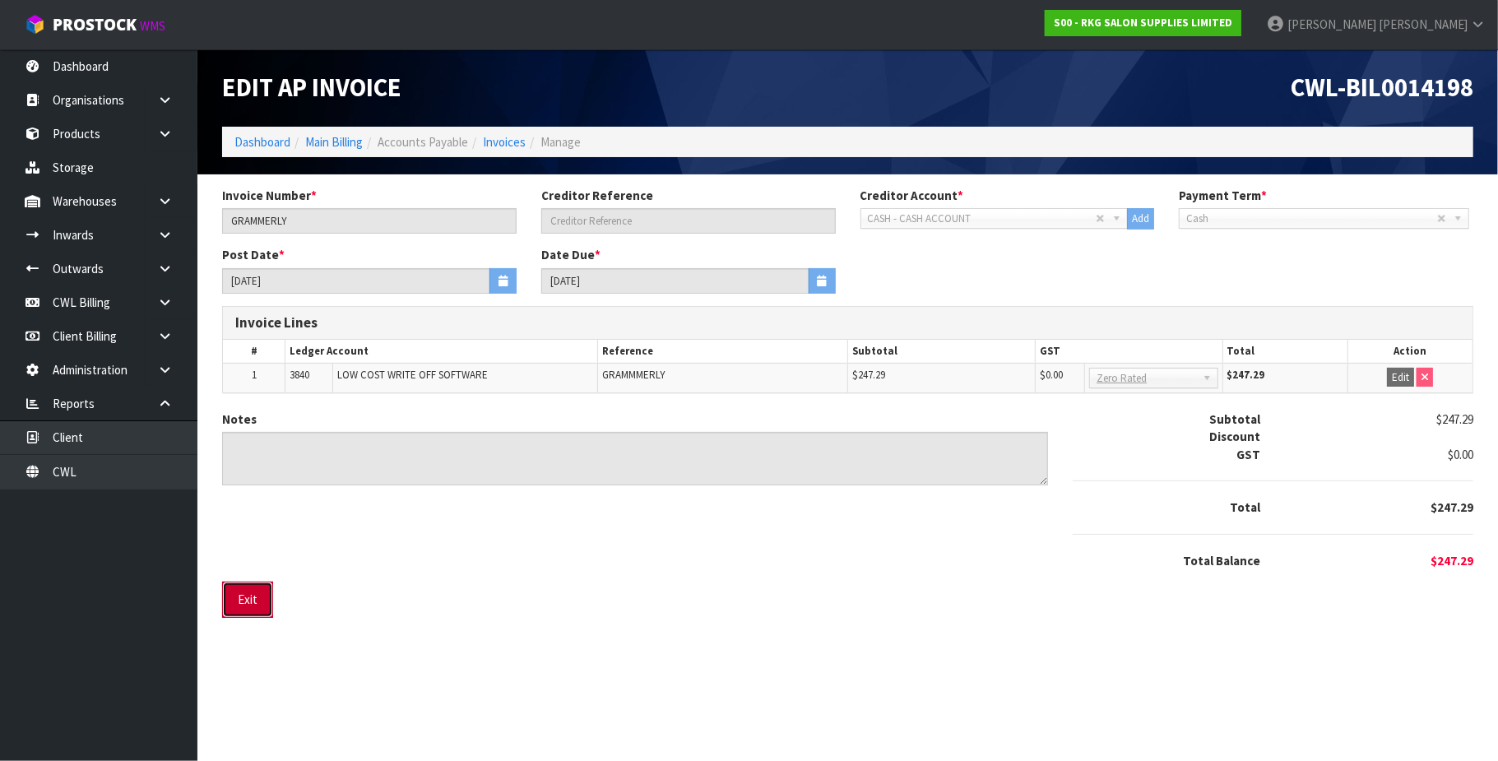
click at [253, 609] on button "Exit" at bounding box center [247, 599] width 51 height 35
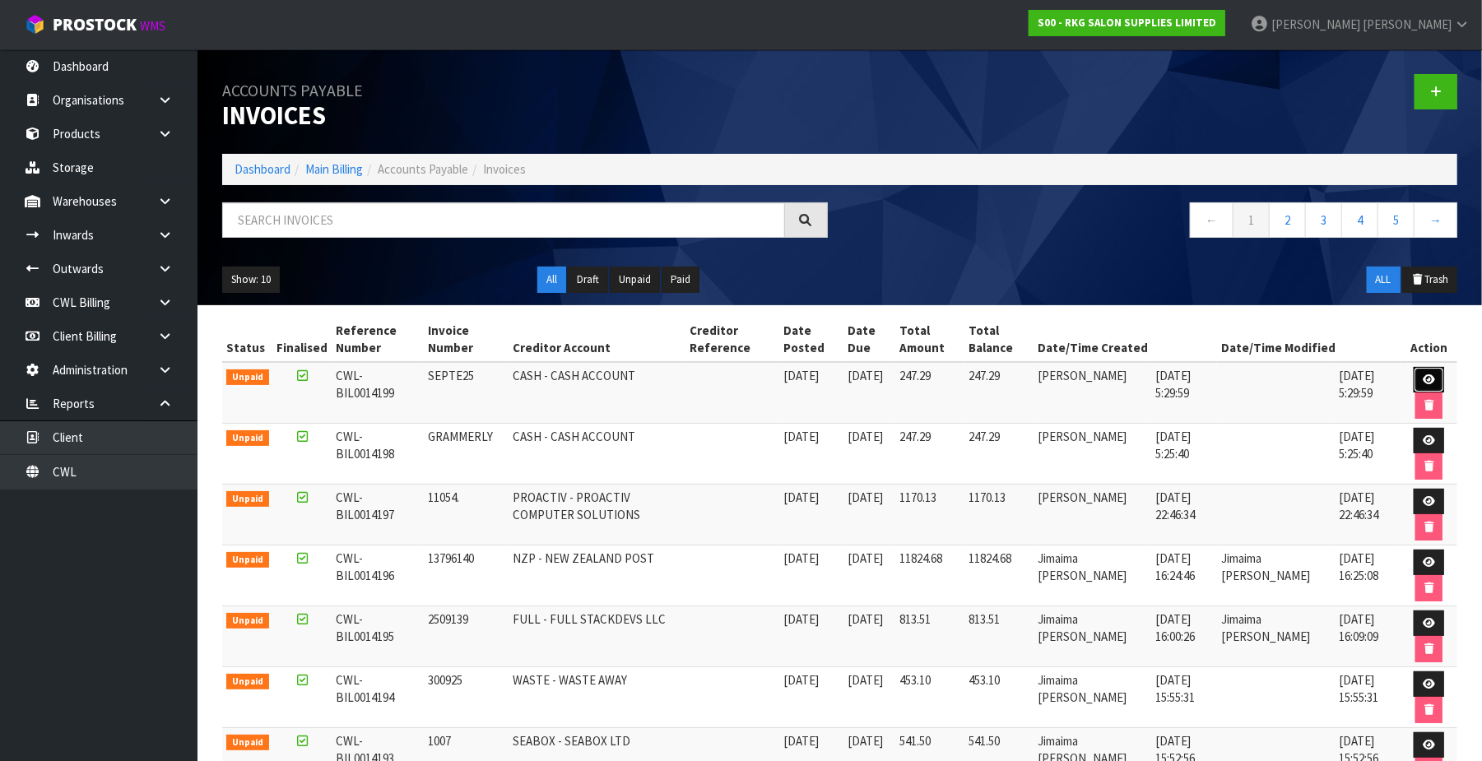
click at [1425, 380] on icon at bounding box center [1428, 379] width 12 height 11
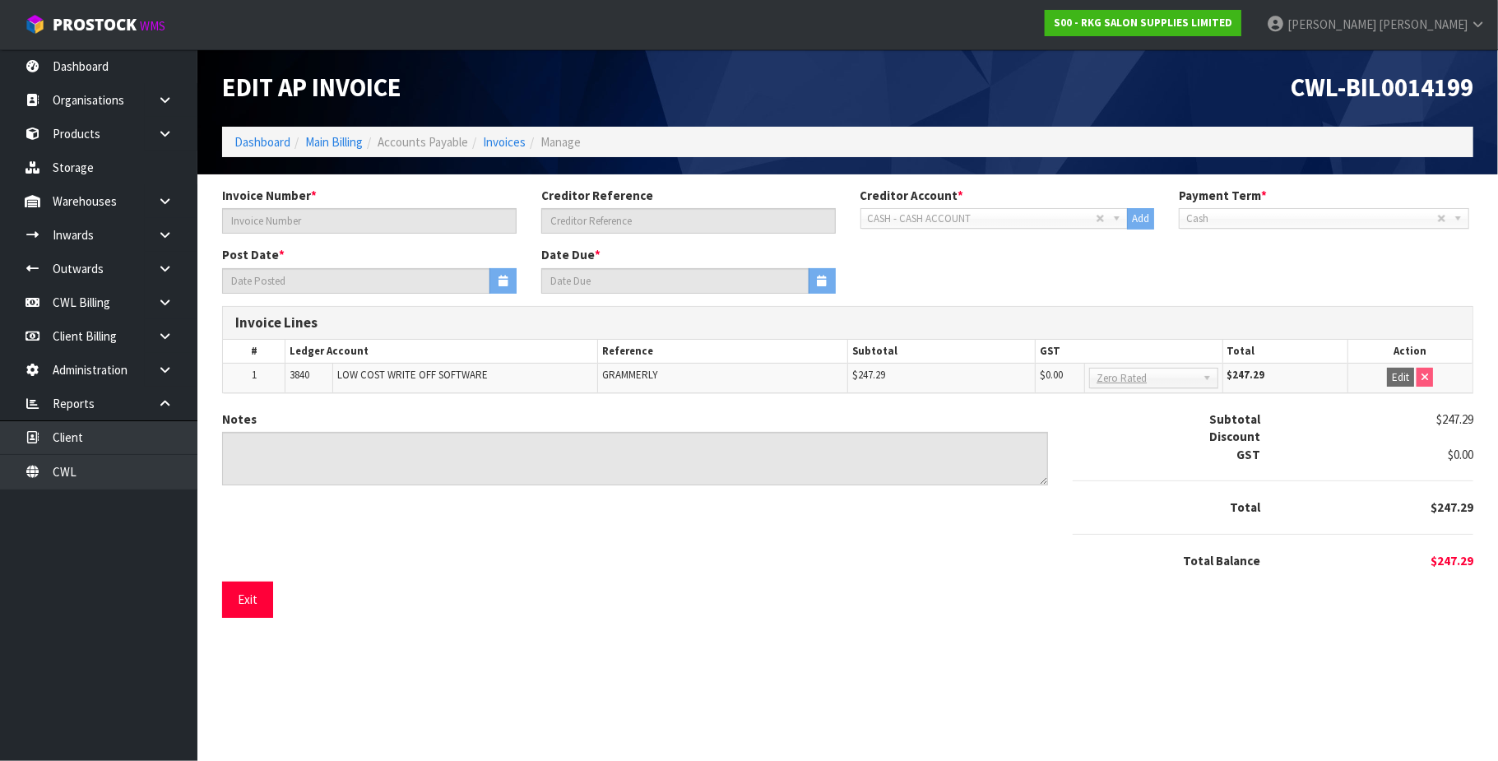
type input "SEPTE25"
type input "13/09/2025"
click at [100, 304] on link "CWL Billing" at bounding box center [98, 302] width 197 height 34
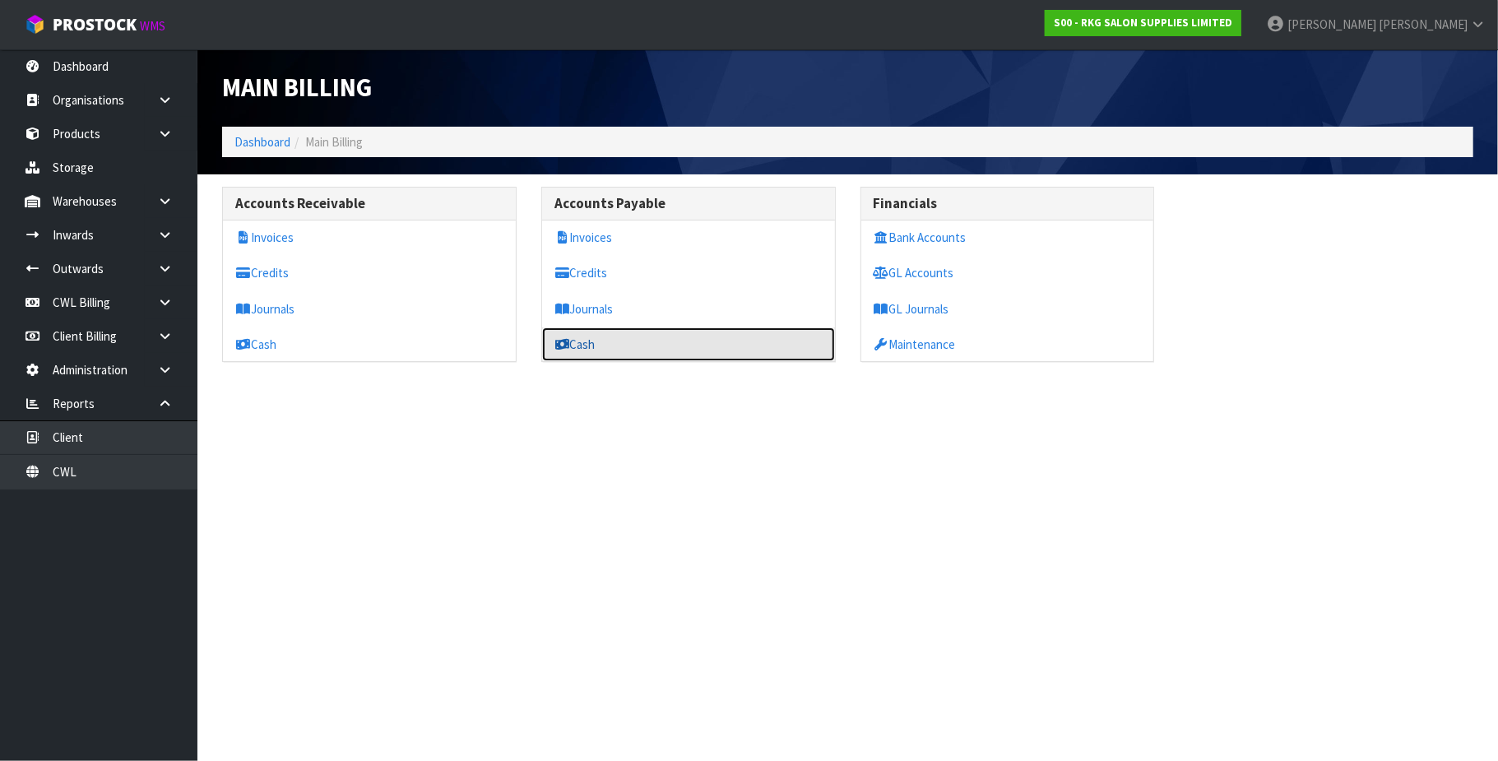
click at [616, 347] on link "Cash" at bounding box center [688, 344] width 293 height 34
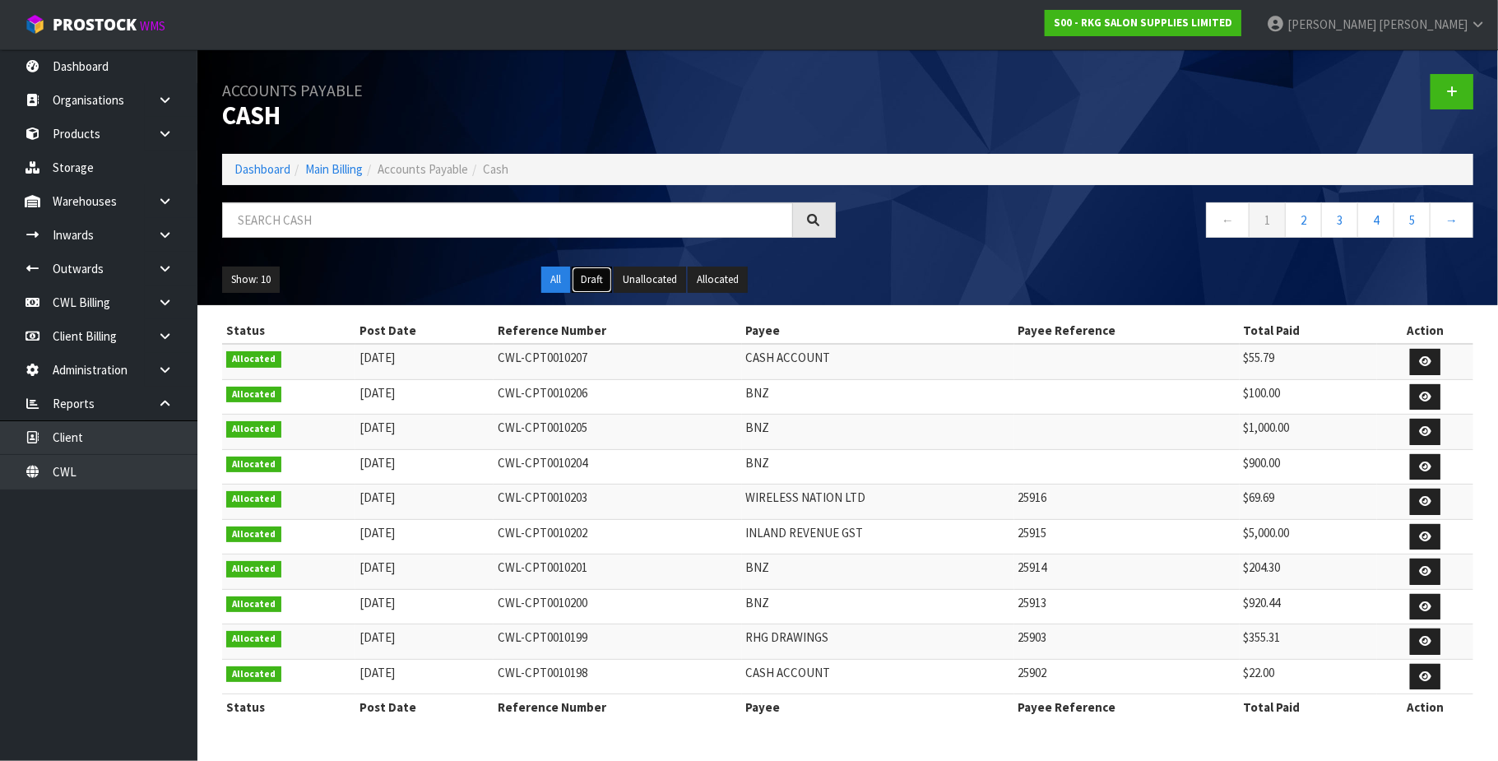
click at [596, 277] on button "Draft" at bounding box center [592, 280] width 40 height 26
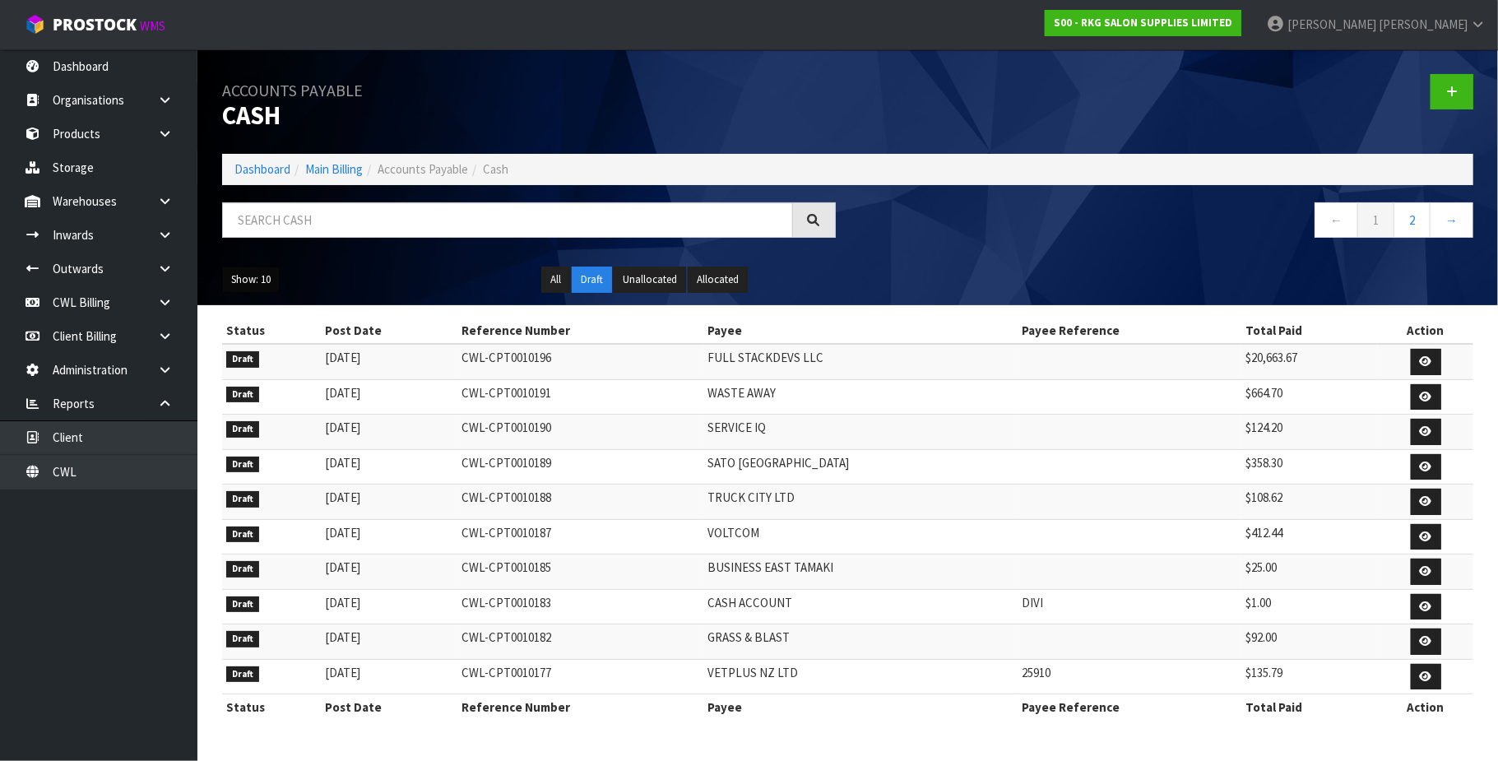
click at [260, 277] on button "Show: 10" at bounding box center [251, 280] width 58 height 26
click at [291, 378] on link "50" at bounding box center [288, 378] width 130 height 22
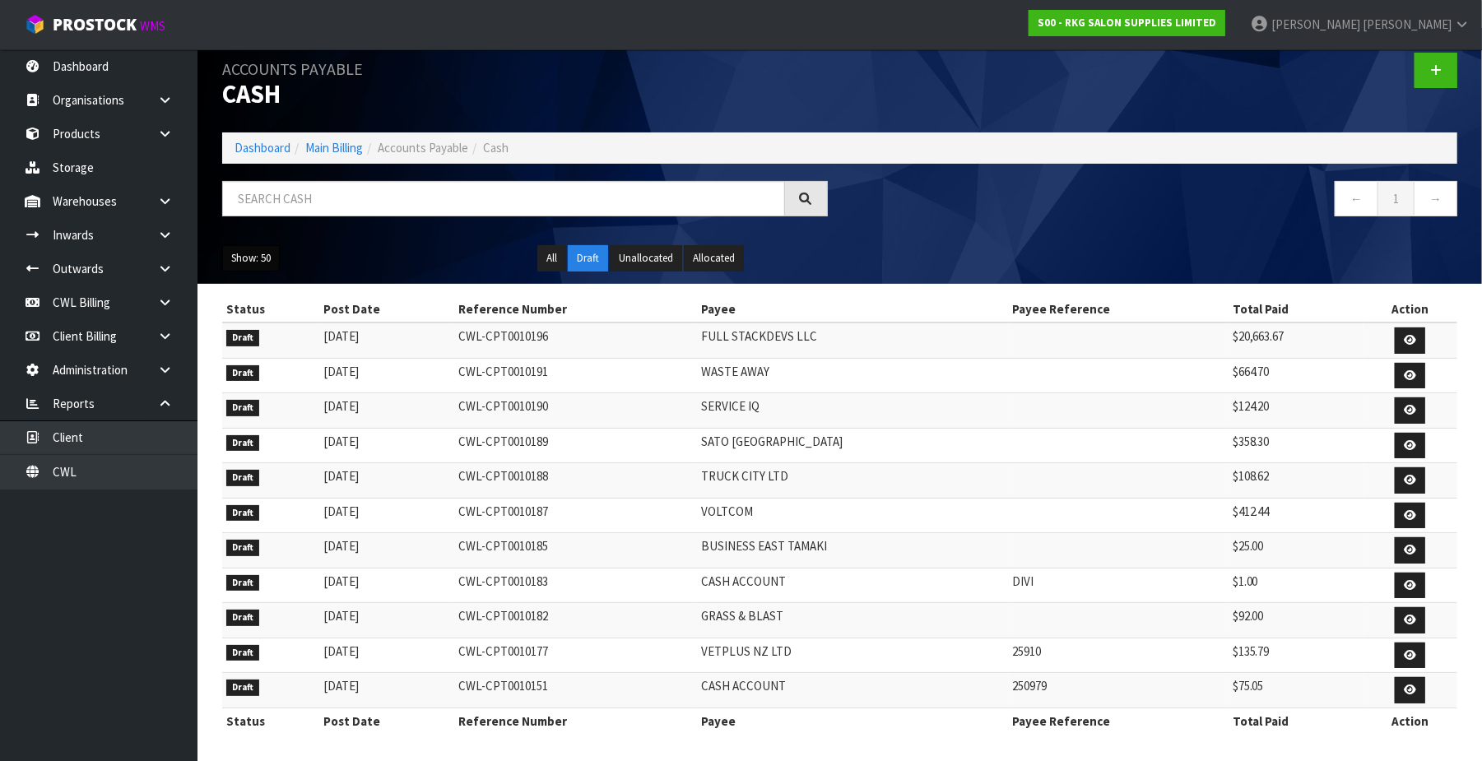
scroll to position [33, 0]
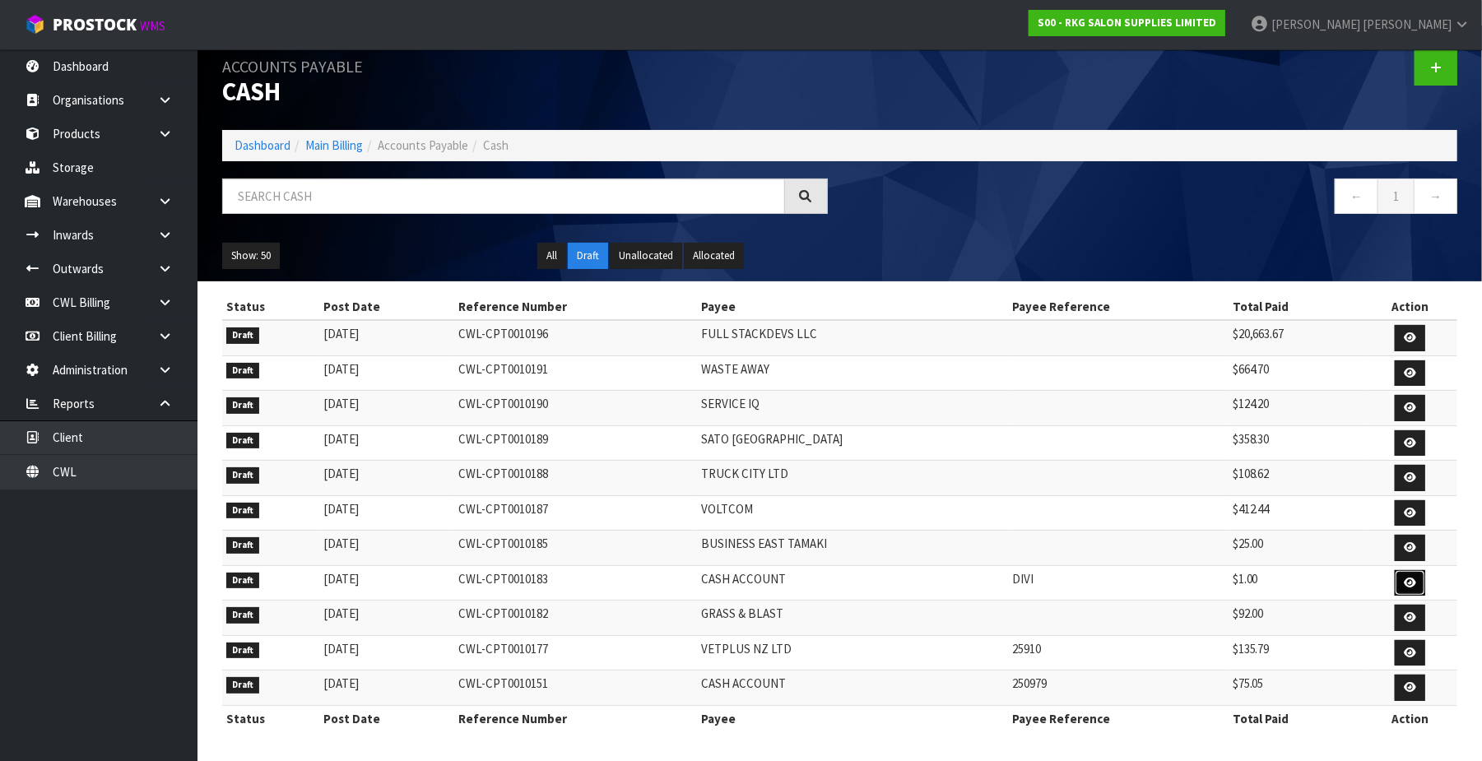
click at [1403, 579] on icon at bounding box center [1409, 582] width 12 height 11
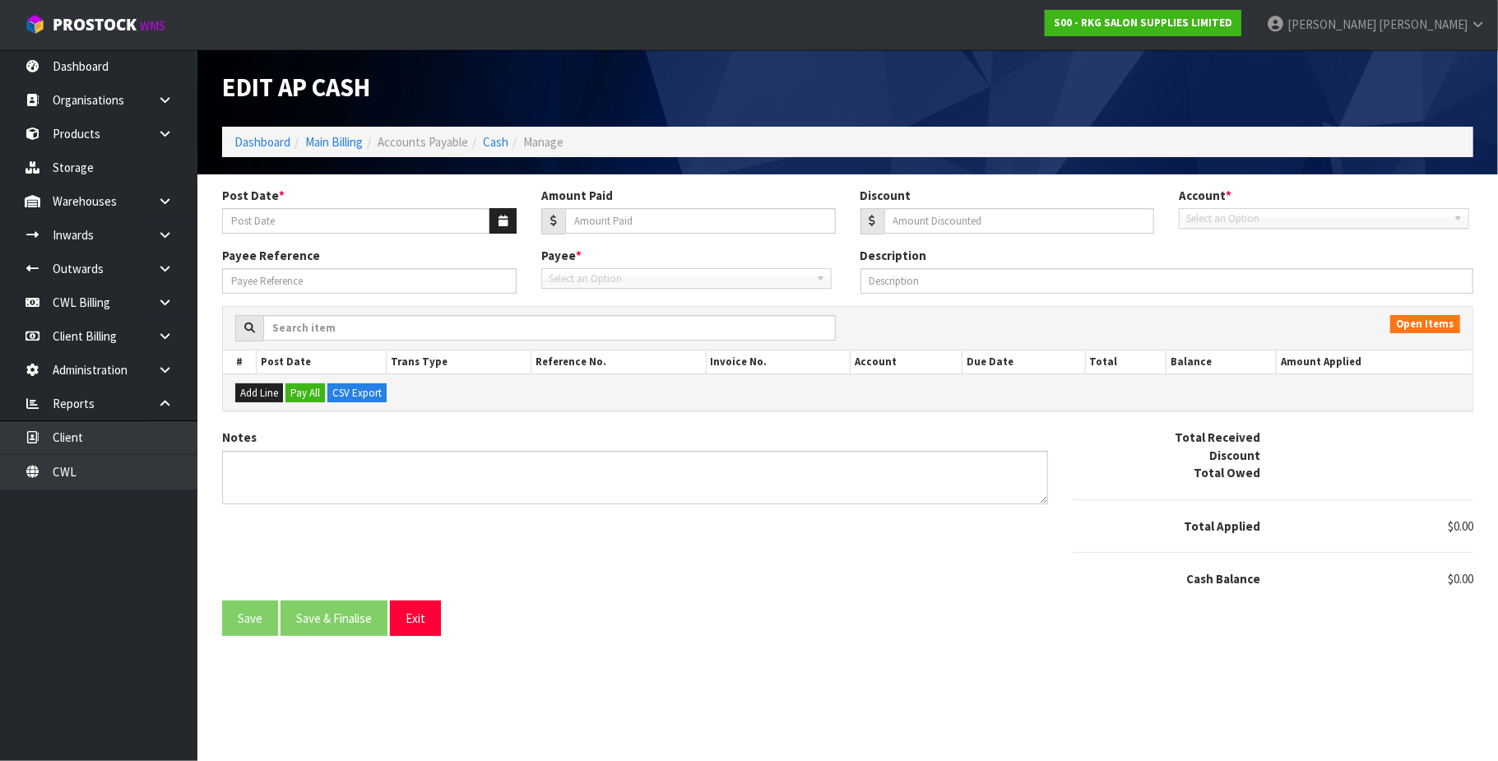
type input "[DATE]"
type input "1"
type input "0"
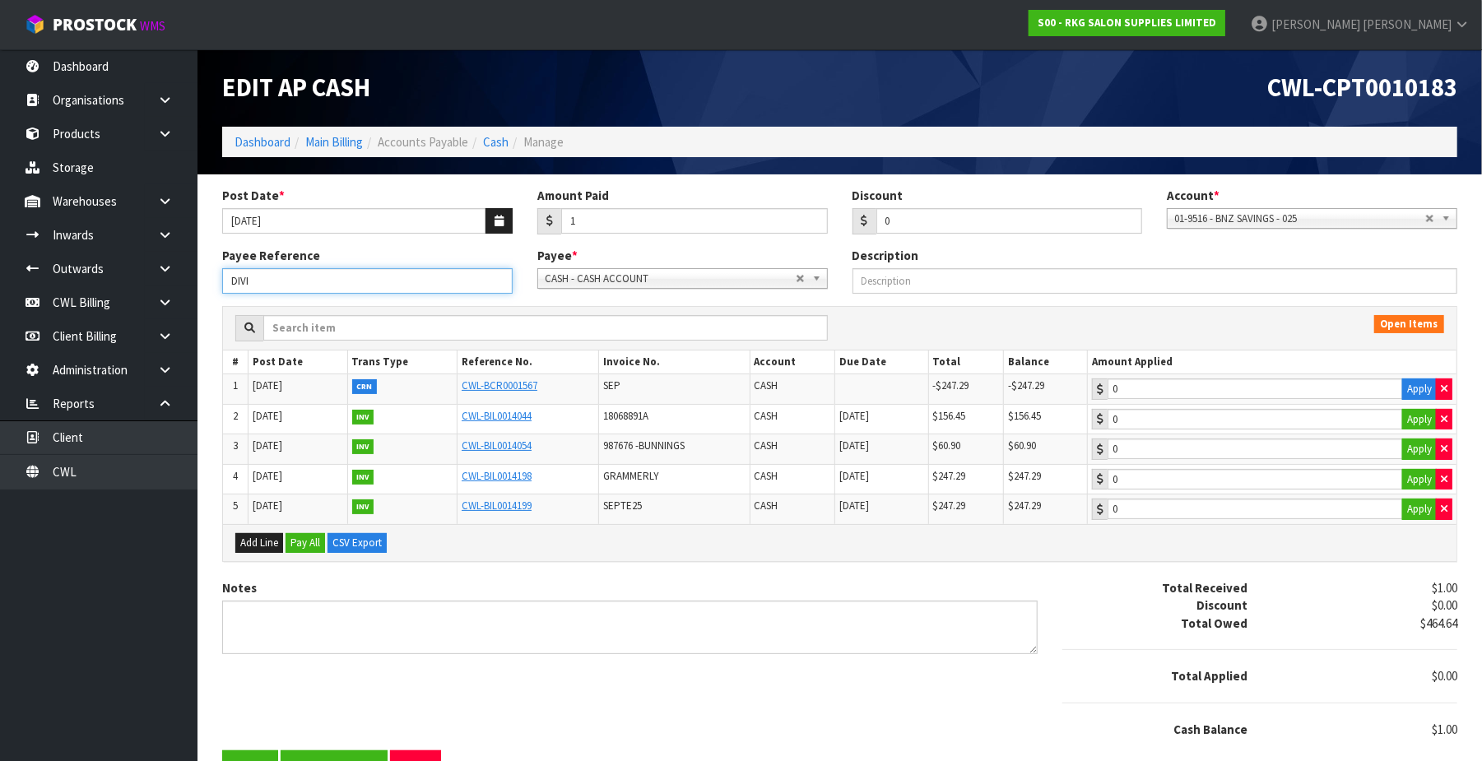
click at [276, 276] on input "DIVI" at bounding box center [367, 281] width 290 height 26
type input "D"
click at [499, 220] on icon "button" at bounding box center [498, 221] width 9 height 11
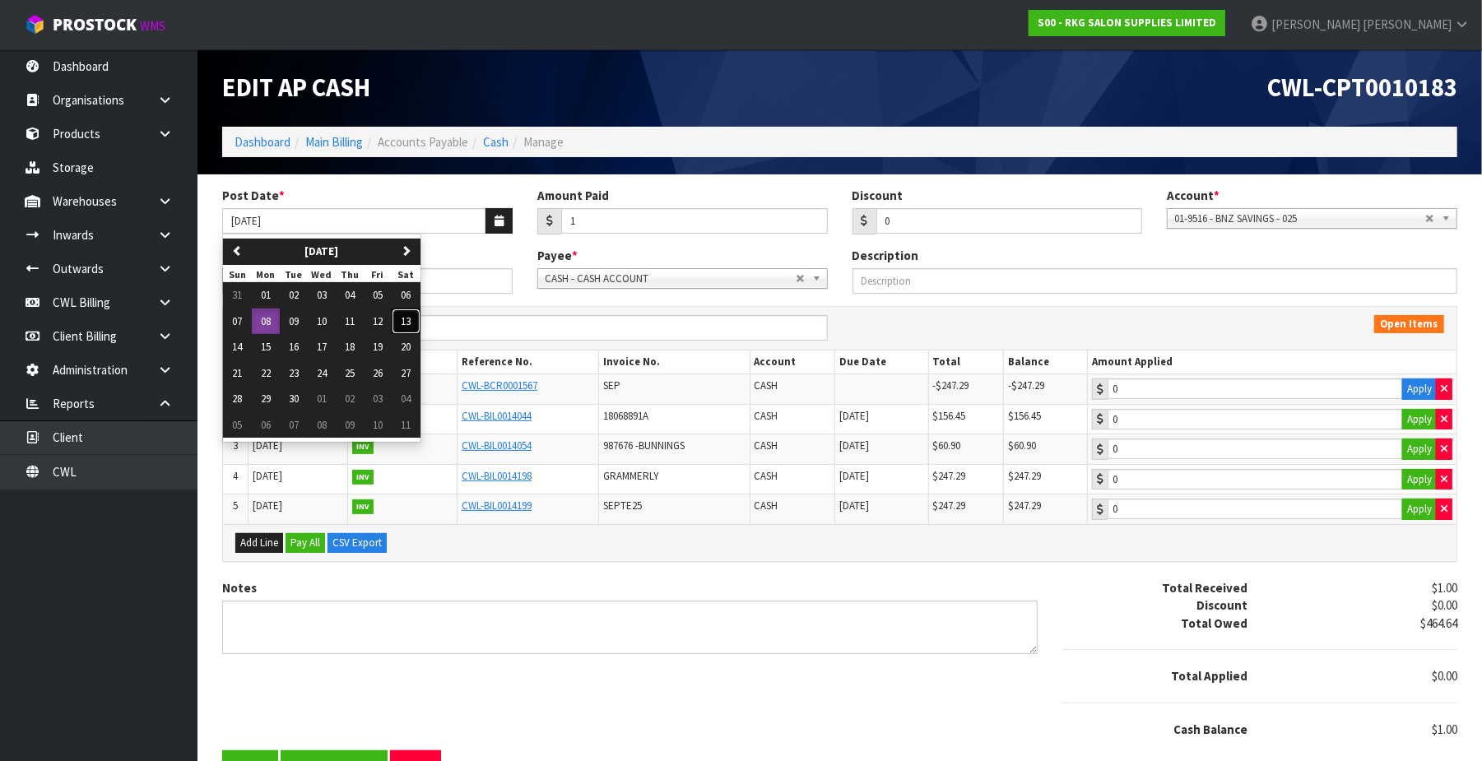
click at [411, 322] on span "13" at bounding box center [406, 321] width 10 height 14
type input "13/09/2025"
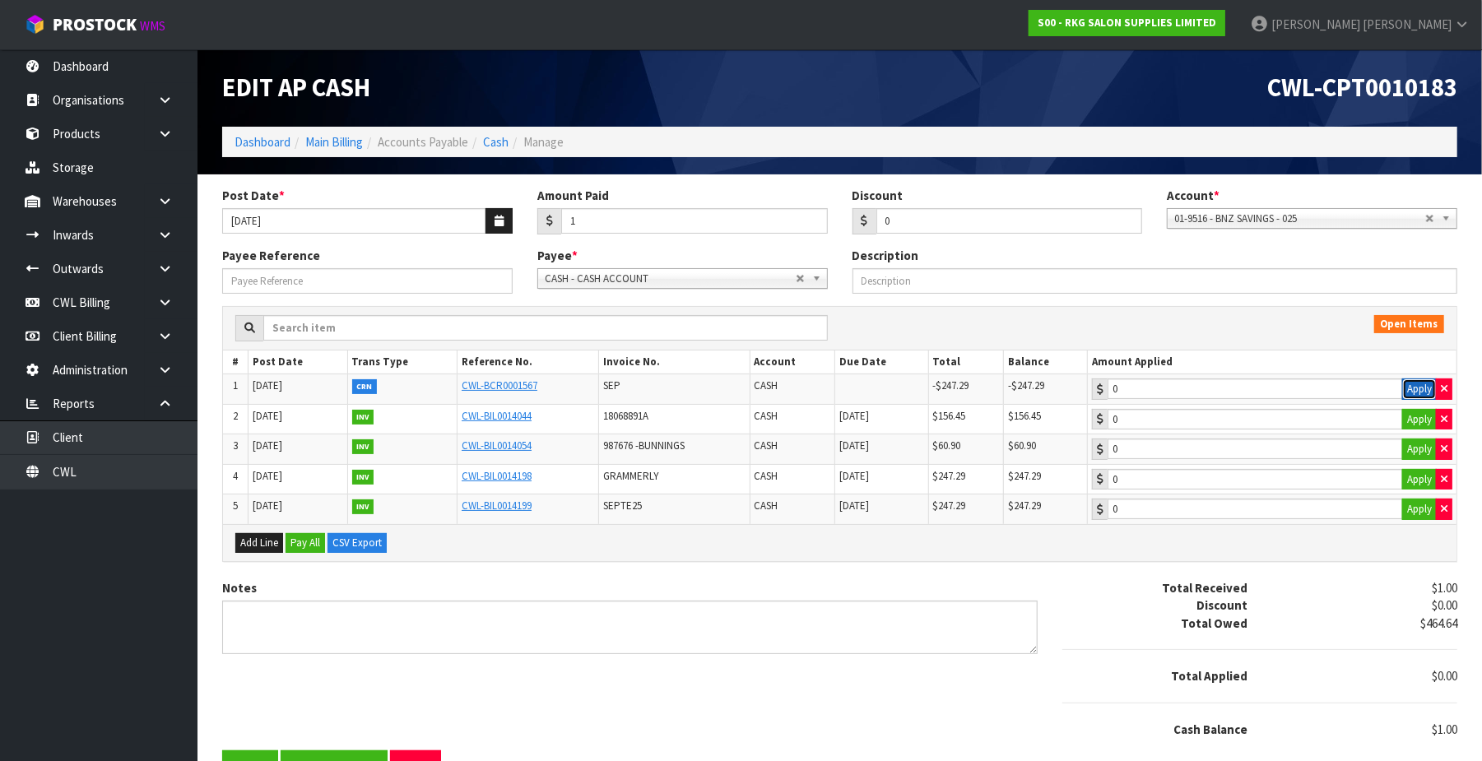
click at [1418, 388] on button "Apply" at bounding box center [1419, 388] width 35 height 21
type input "-247.29"
click at [1417, 488] on button "Apply" at bounding box center [1419, 479] width 35 height 21
type input "247.29"
click at [1422, 512] on button "Apply" at bounding box center [1419, 509] width 35 height 21
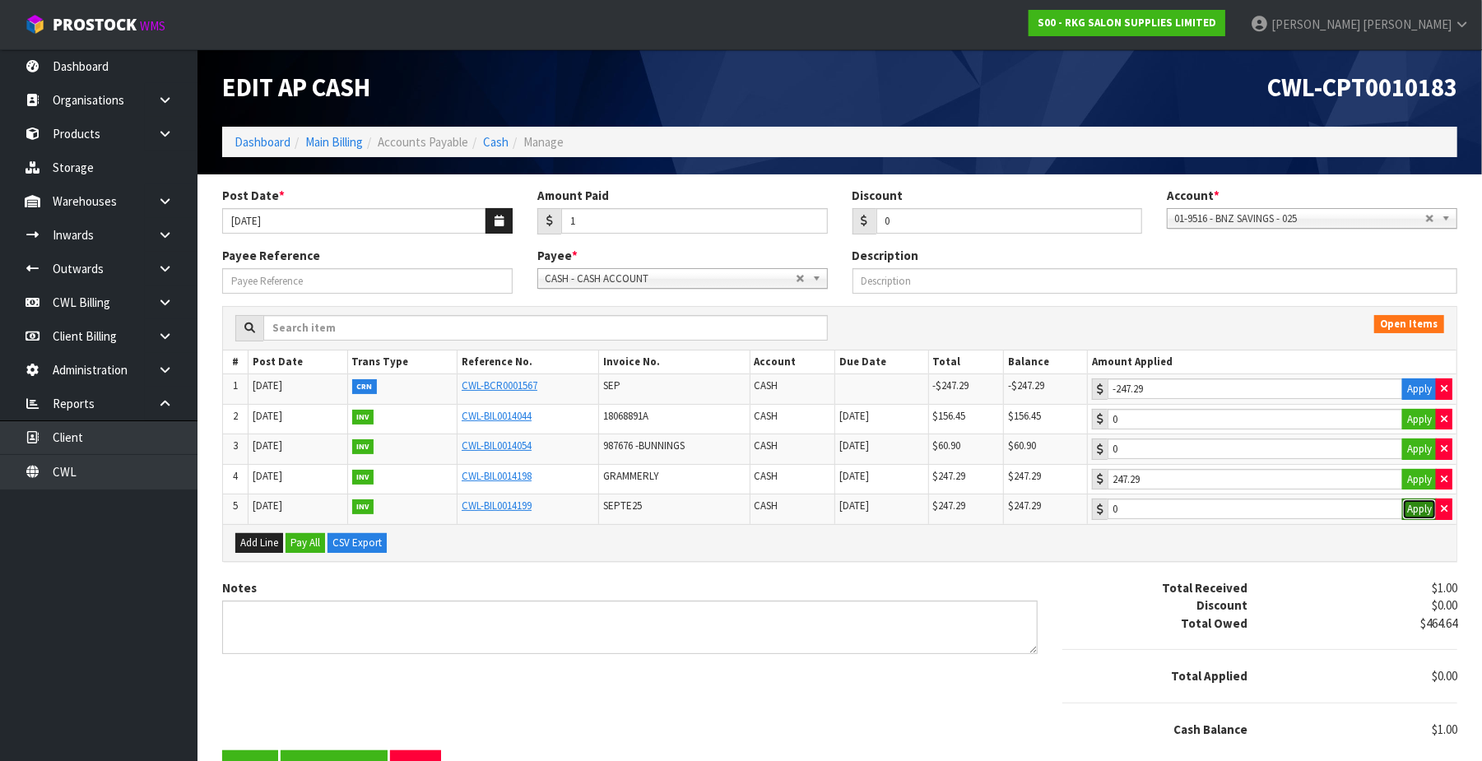
type input "247.29"
click at [638, 224] on input "1" at bounding box center [694, 221] width 267 height 26
type input "247.29"
click at [1417, 218] on span "01-9516 - BNZ SAVINGS - 025" at bounding box center [1299, 219] width 251 height 20
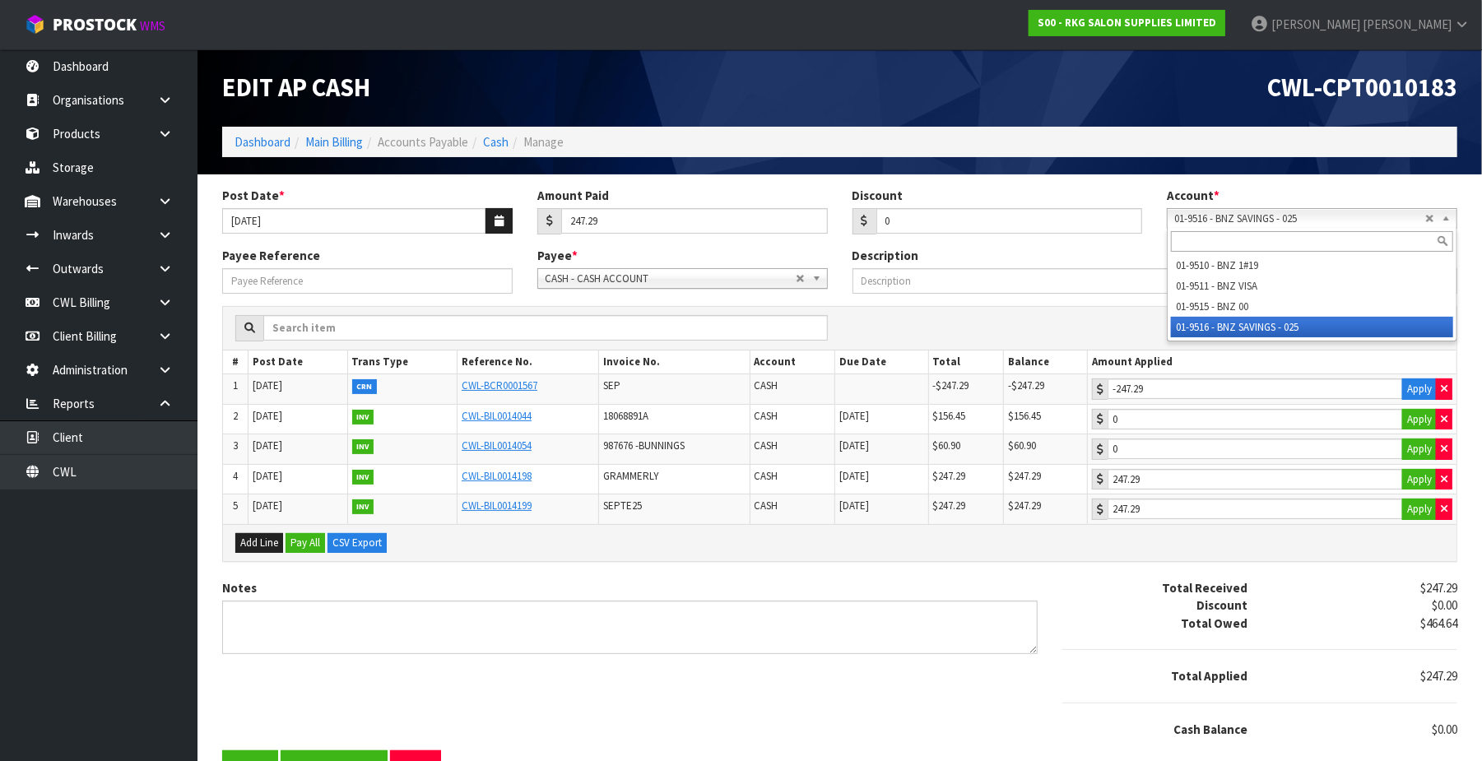
click at [1250, 237] on input "text" at bounding box center [1312, 241] width 282 height 21
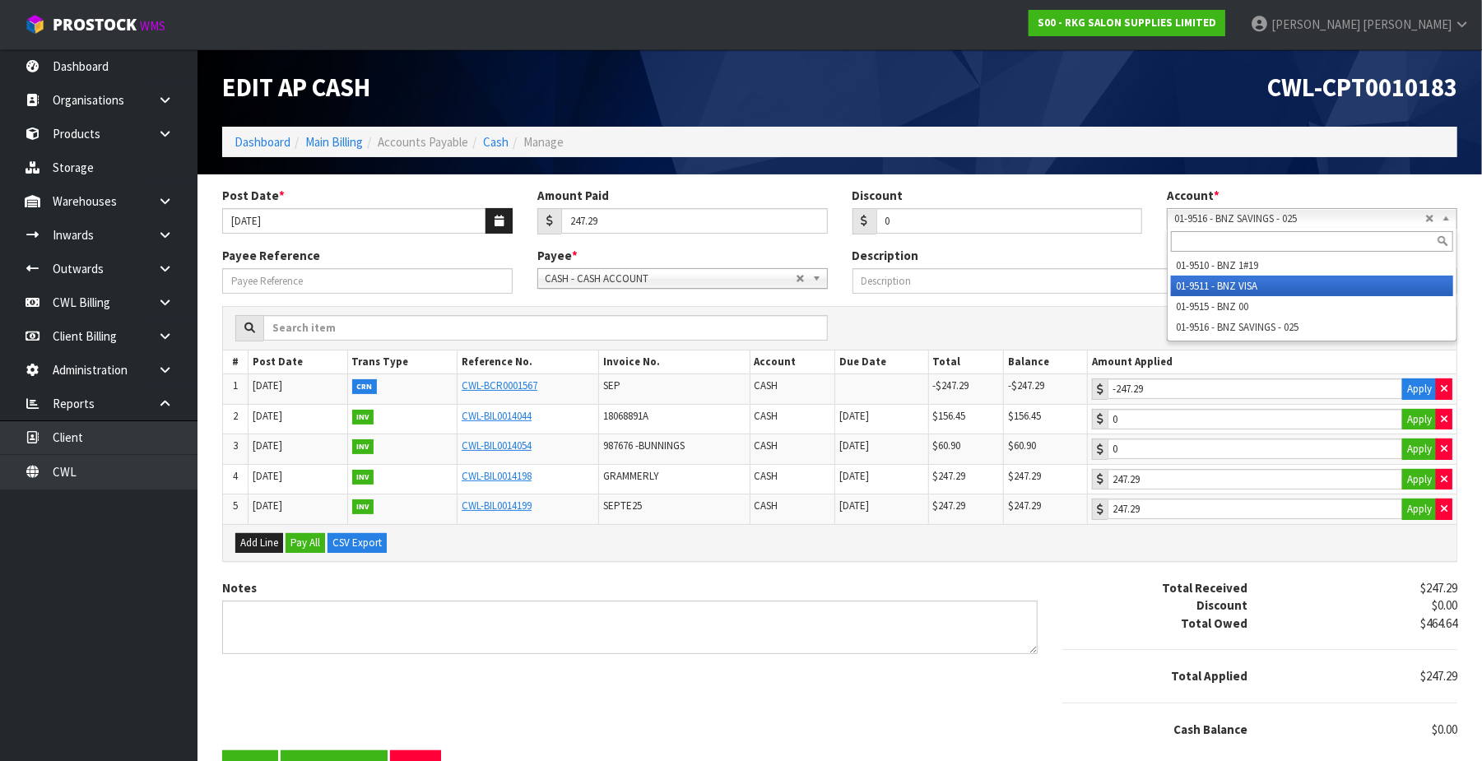
click at [1259, 283] on li "01-9511 - BNZ VISA" at bounding box center [1312, 286] width 282 height 21
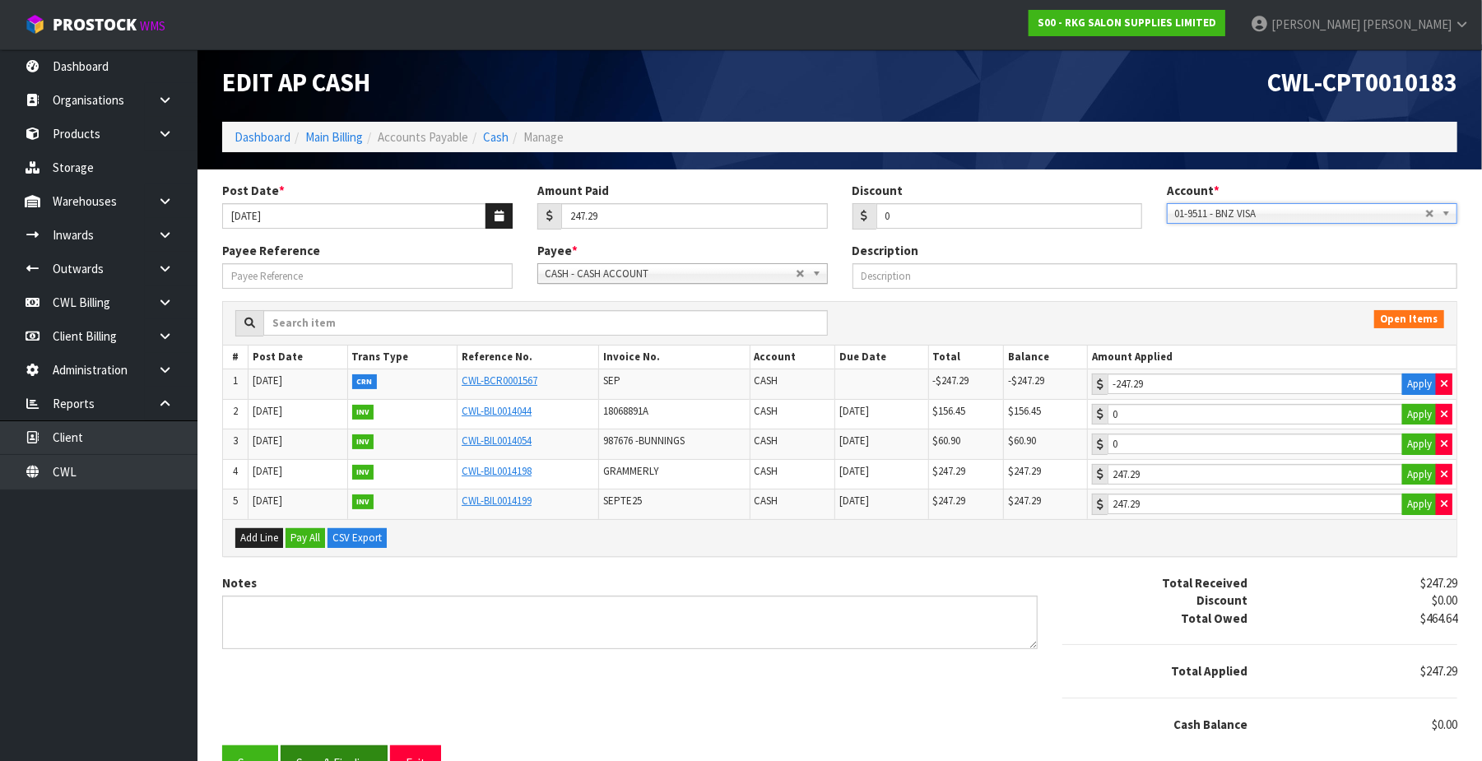
scroll to position [44, 0]
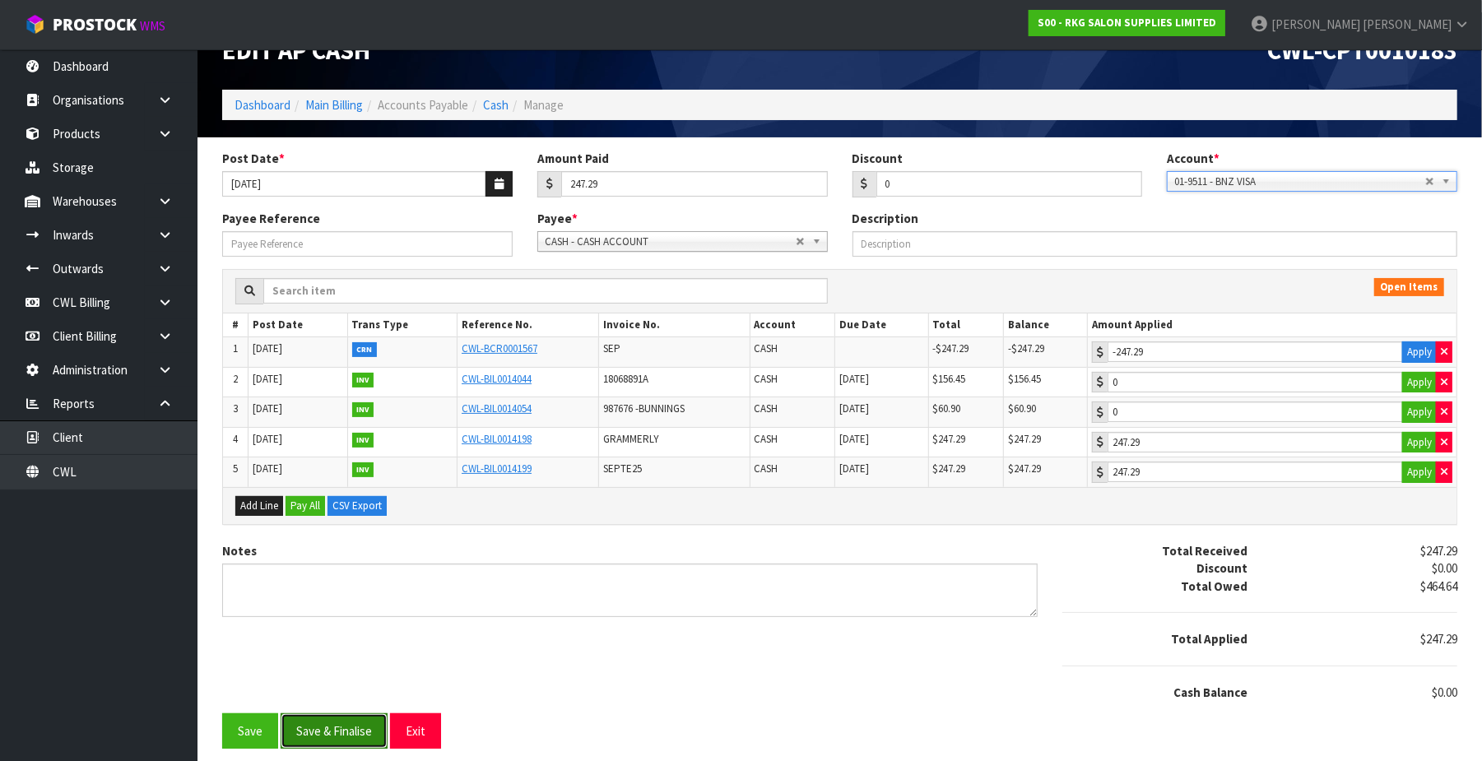
click at [327, 728] on button "Save & Finalise" at bounding box center [334, 730] width 107 height 35
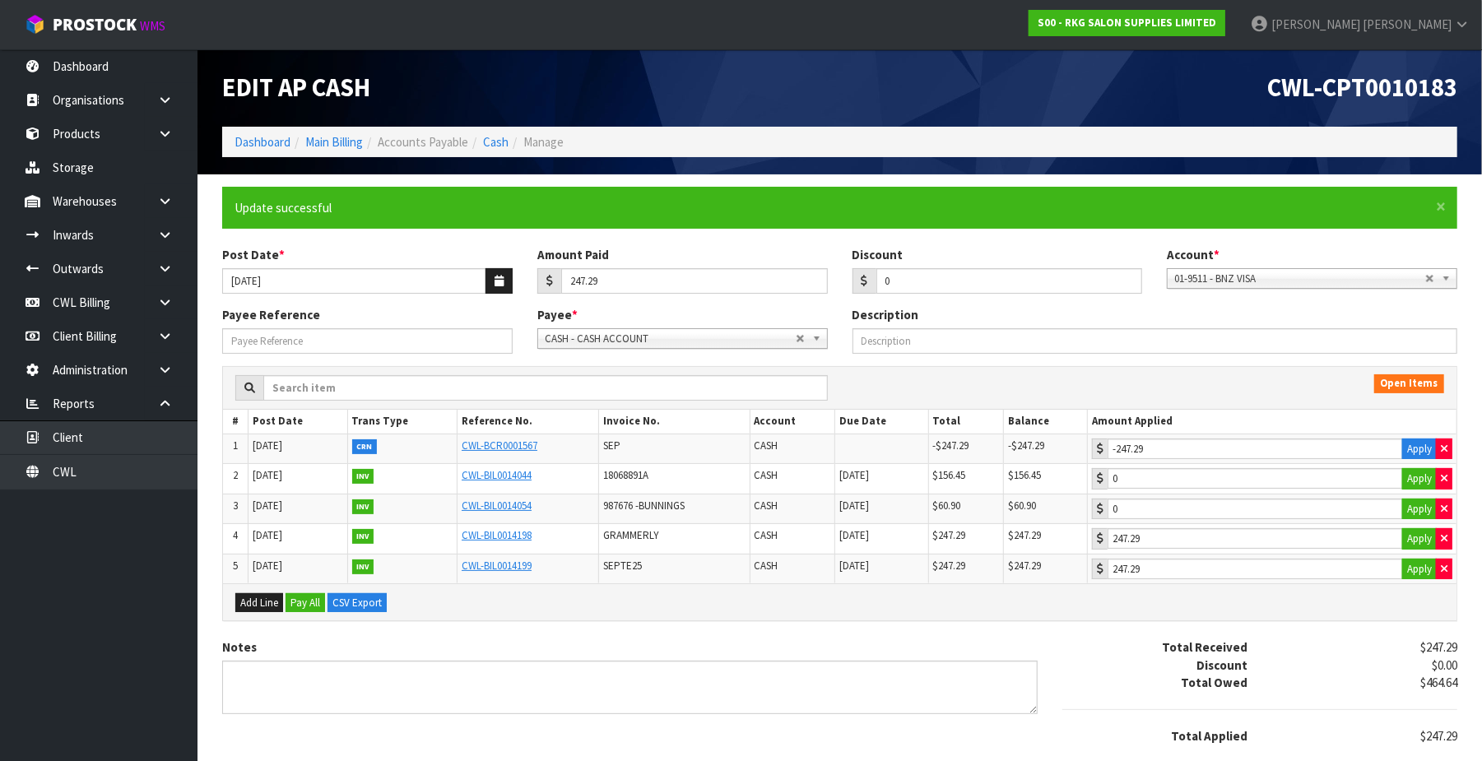
type input "247.29"
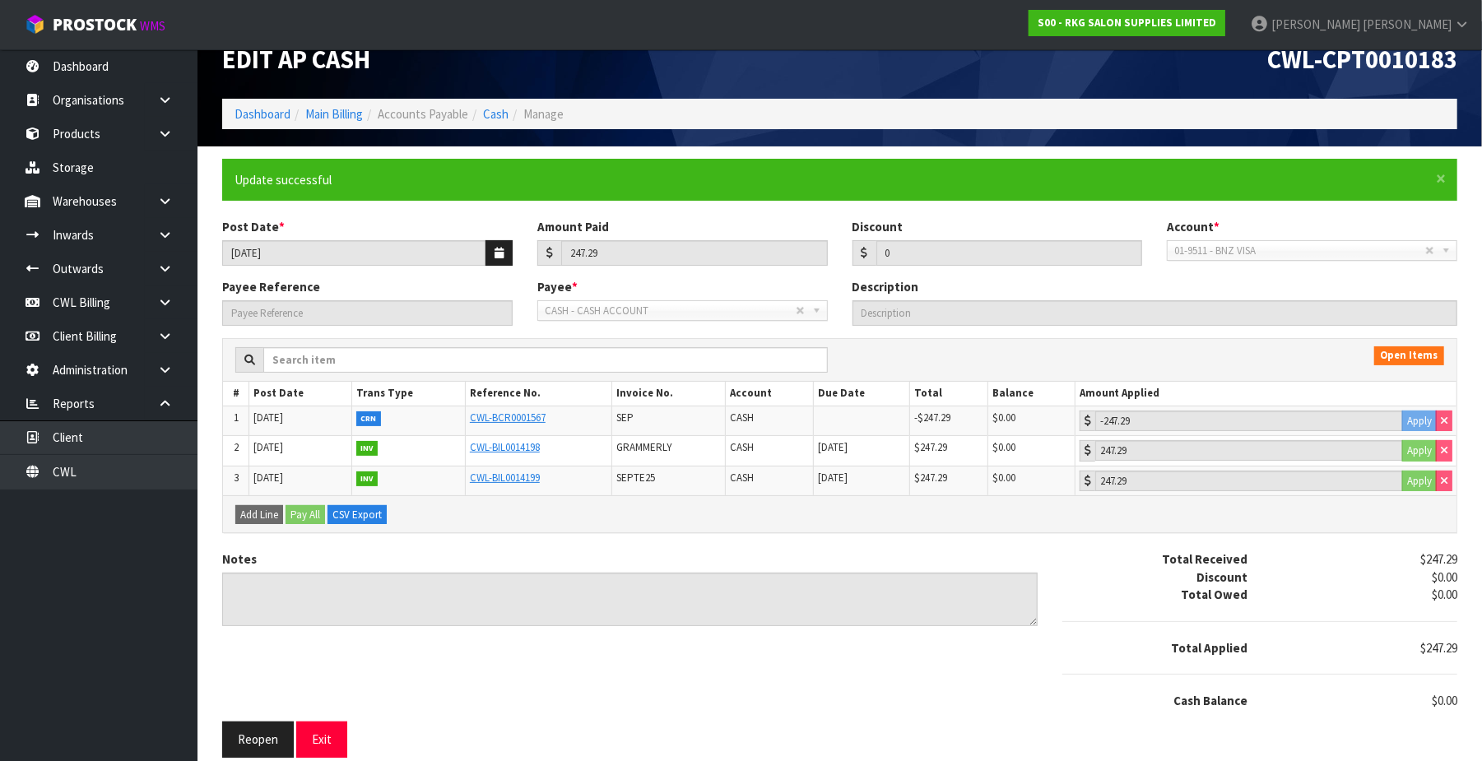
scroll to position [43, 0]
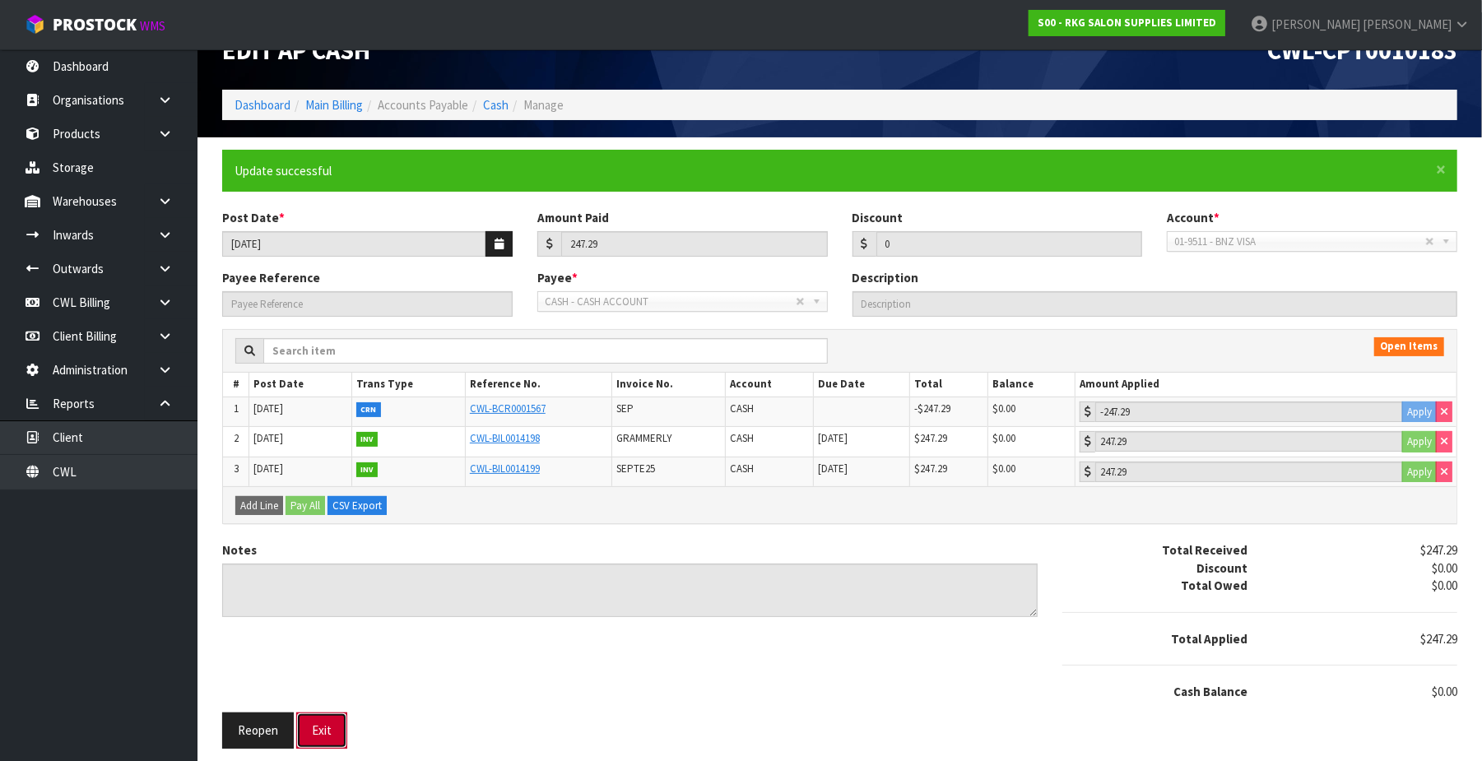
click at [327, 730] on button "Exit" at bounding box center [321, 729] width 51 height 35
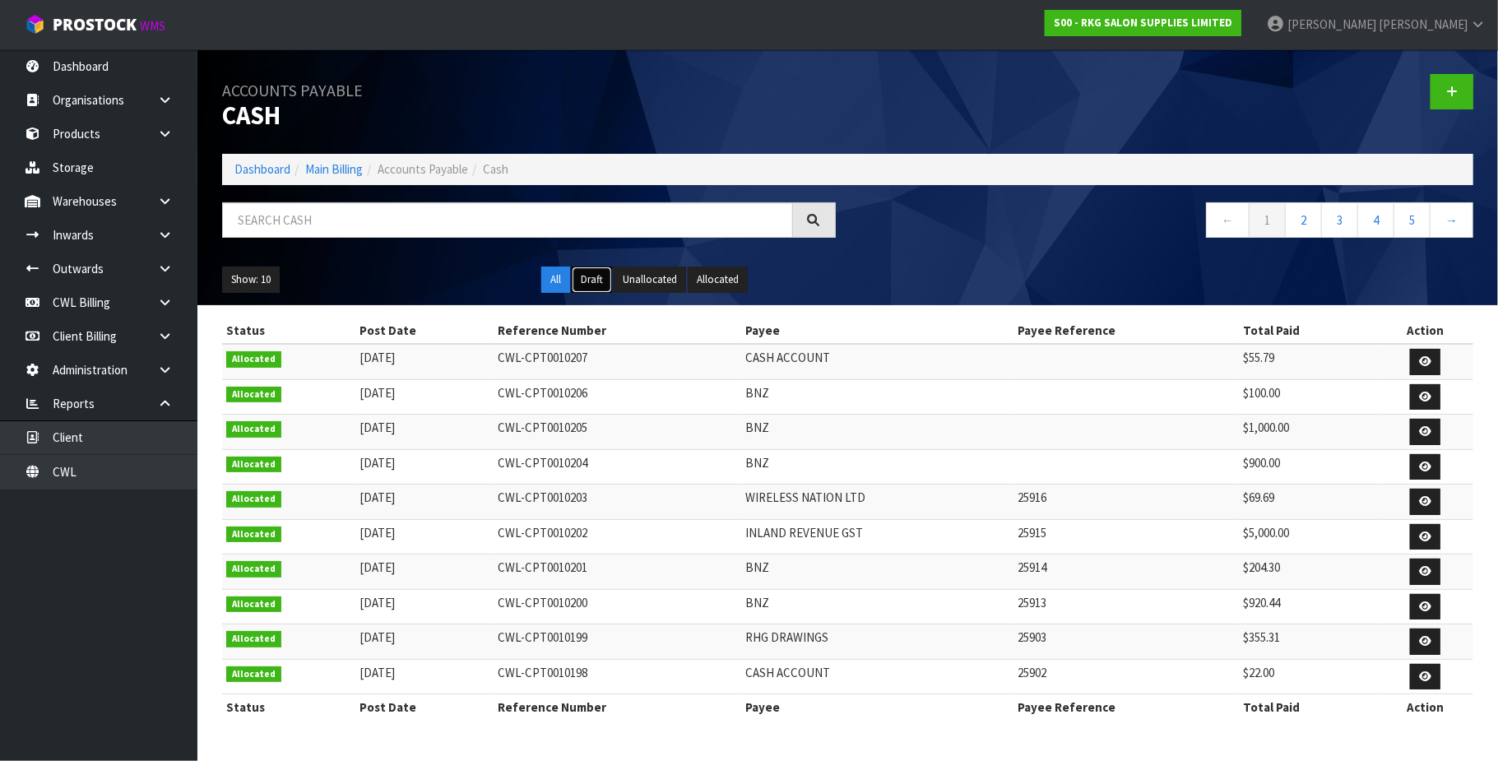
click at [594, 274] on button "Draft" at bounding box center [592, 280] width 40 height 26
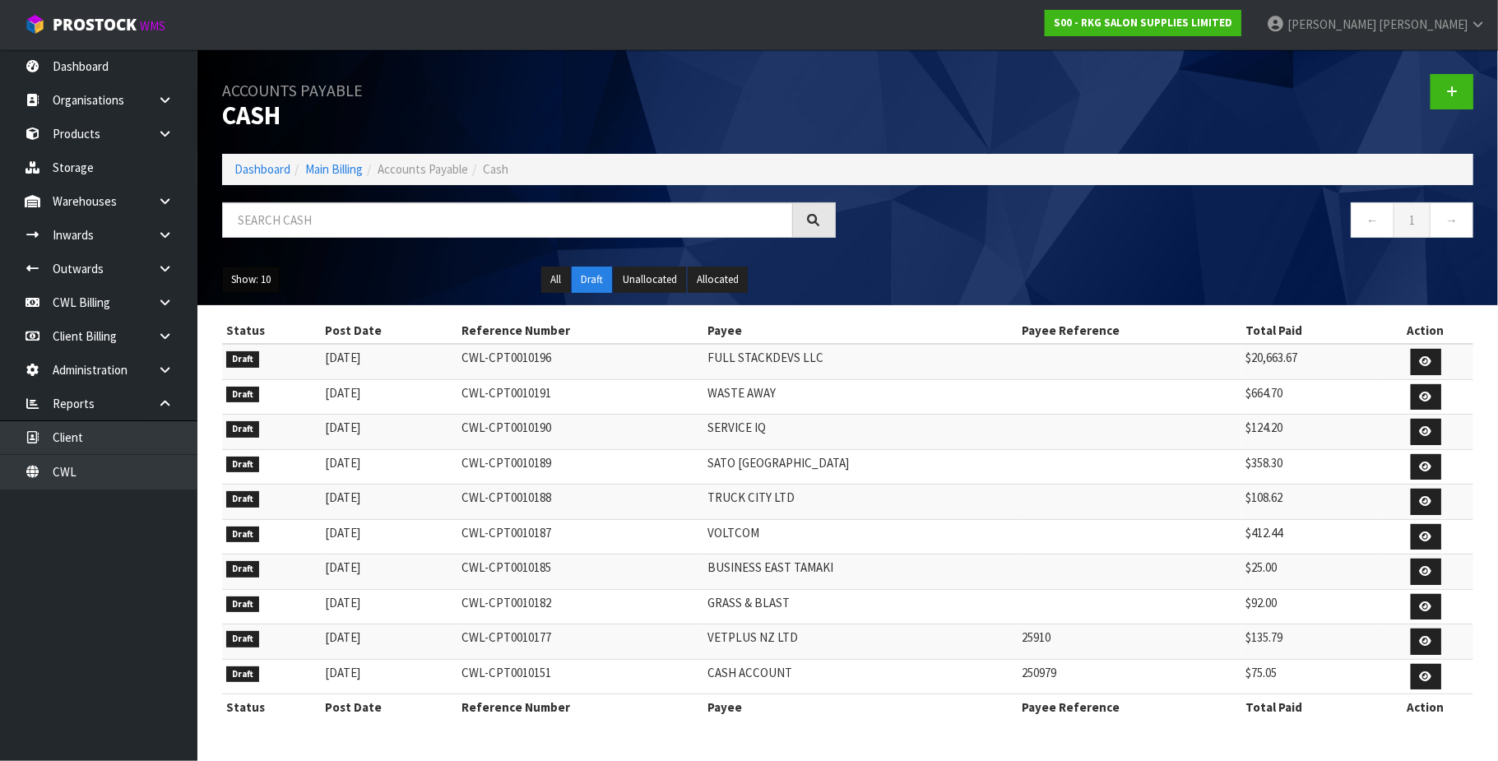
click at [258, 280] on button "Show: 10" at bounding box center [251, 280] width 58 height 26
click at [277, 378] on link "50" at bounding box center [288, 378] width 130 height 22
click at [1449, 95] on icon at bounding box center [1452, 92] width 12 height 12
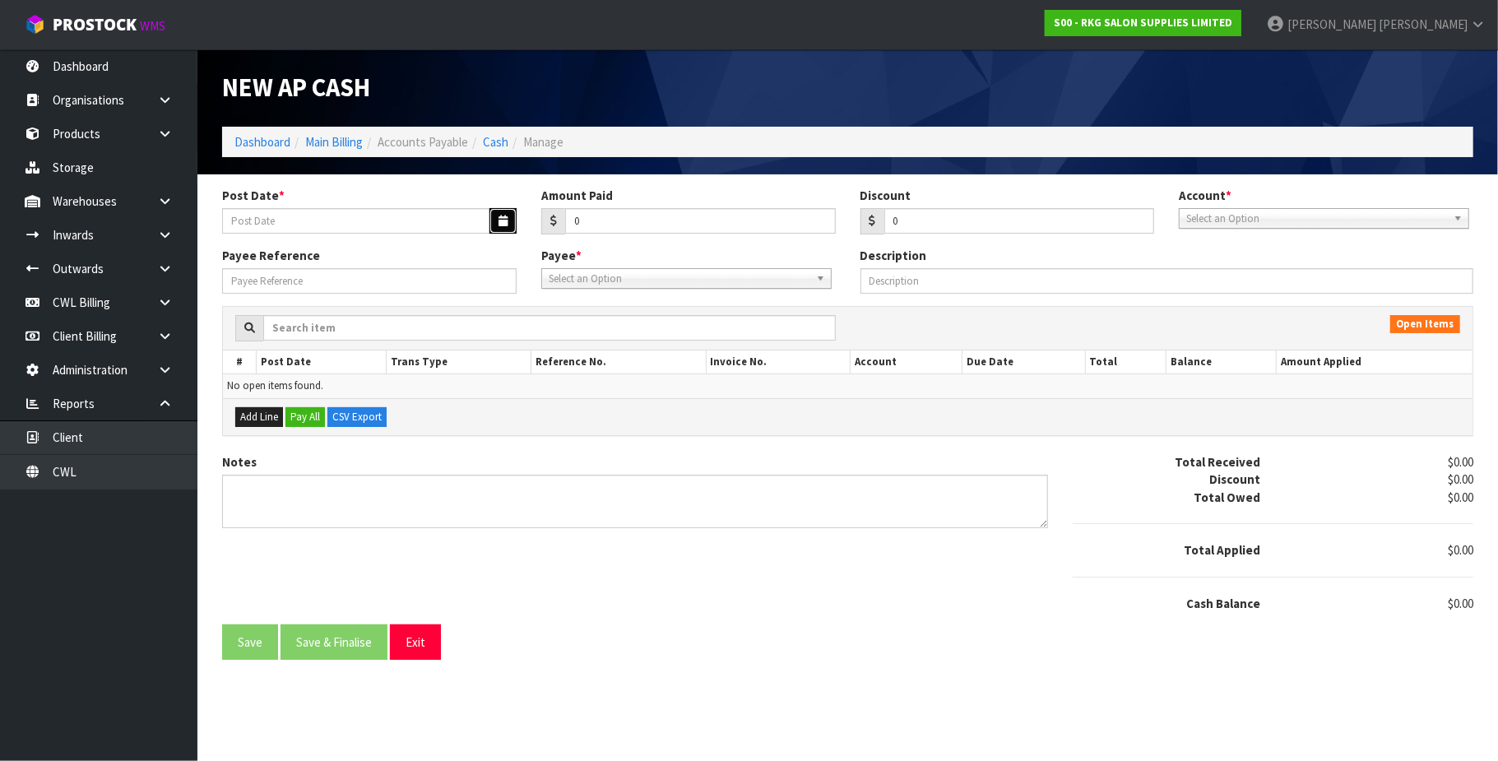
click at [499, 225] on icon "button" at bounding box center [503, 221] width 9 height 11
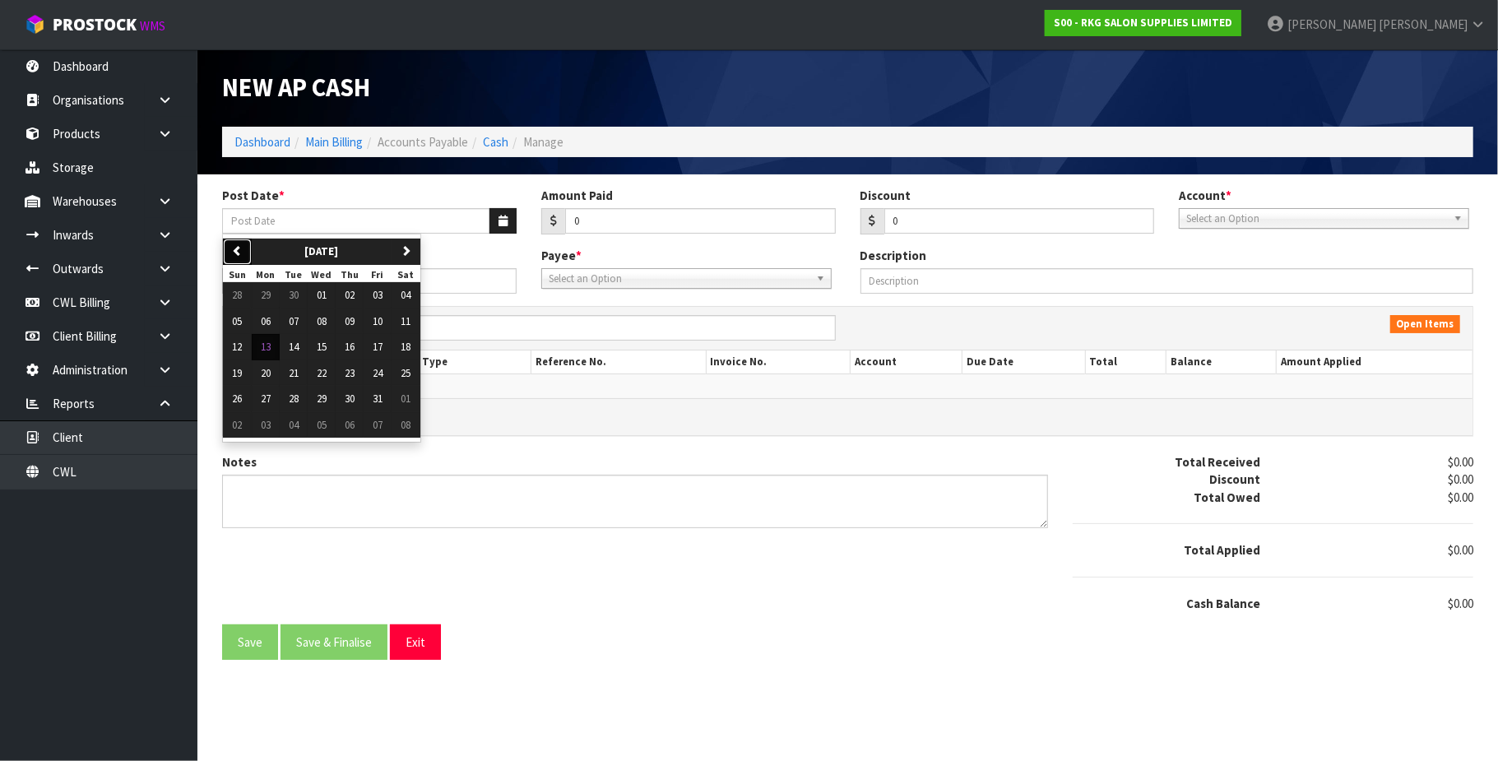
click at [239, 253] on icon "button" at bounding box center [237, 250] width 11 height 11
drag, startPoint x: 385, startPoint y: 344, endPoint x: 620, endPoint y: 243, distance: 255.8
click at [383, 343] on span "19" at bounding box center [378, 347] width 10 height 14
type input "19/09/2025"
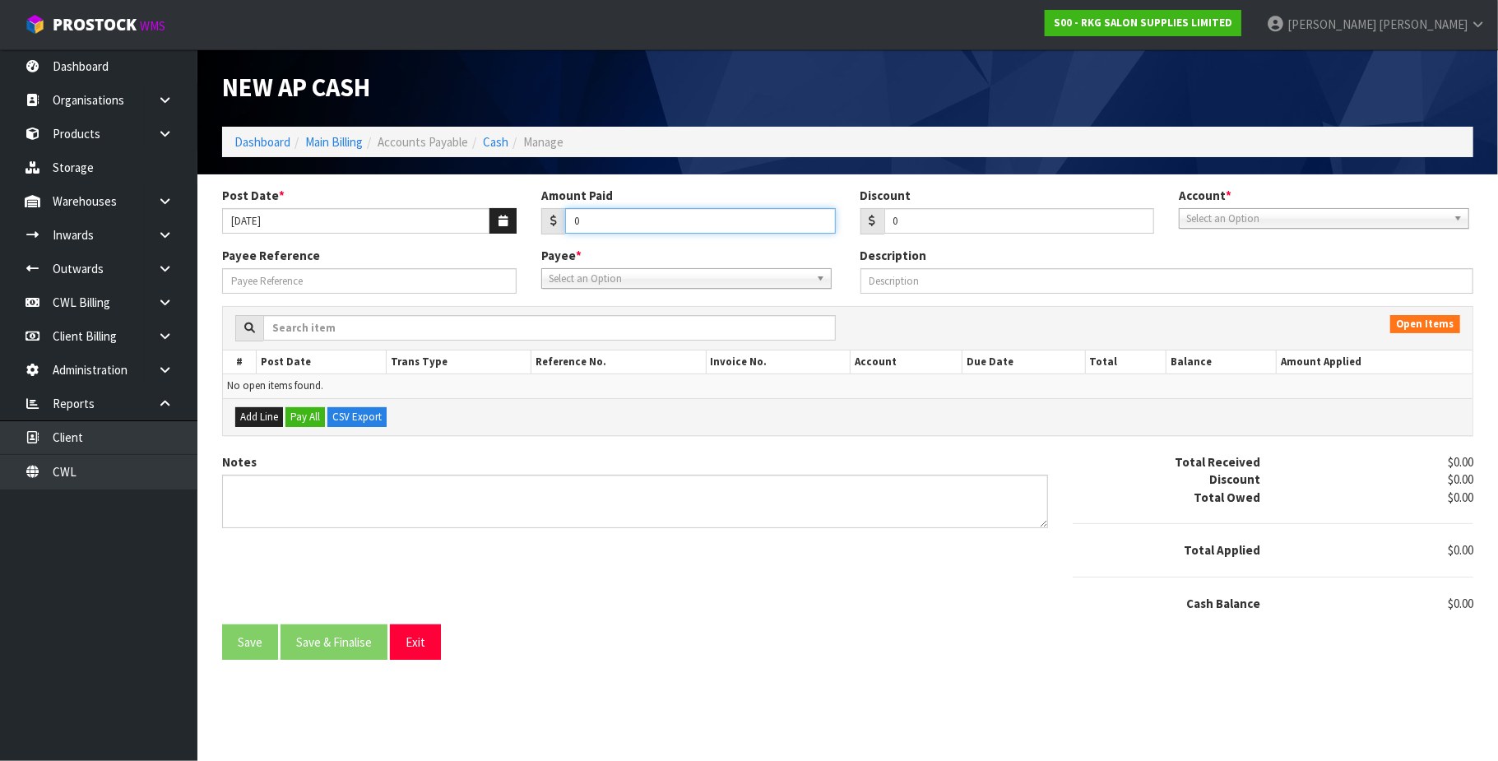
click at [663, 219] on input "0" at bounding box center [700, 221] width 271 height 26
type input "1"
click at [1321, 219] on span "Select an Option" at bounding box center [1316, 219] width 261 height 20
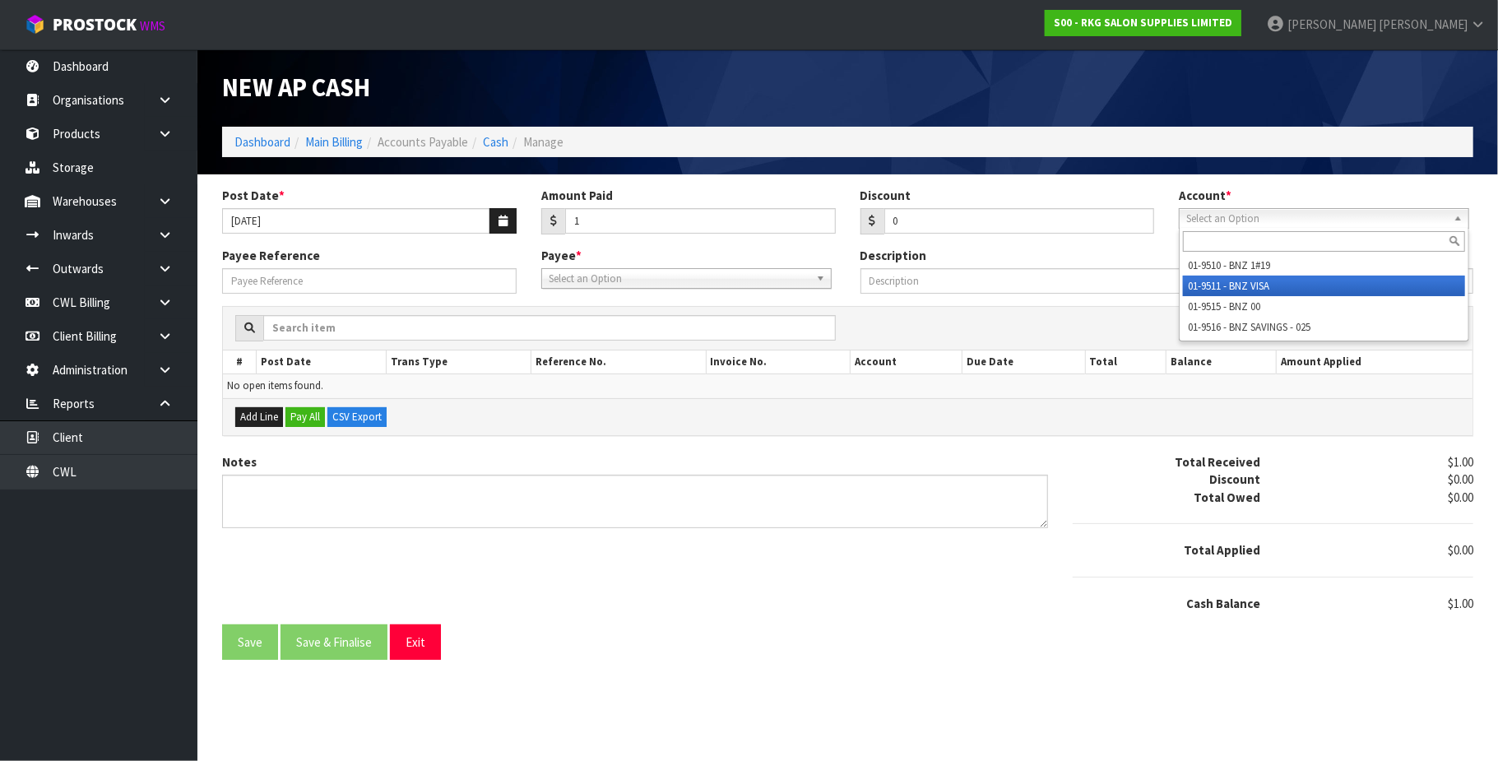
click at [1294, 283] on li "01-9511 - BNZ VISA" at bounding box center [1324, 286] width 282 height 21
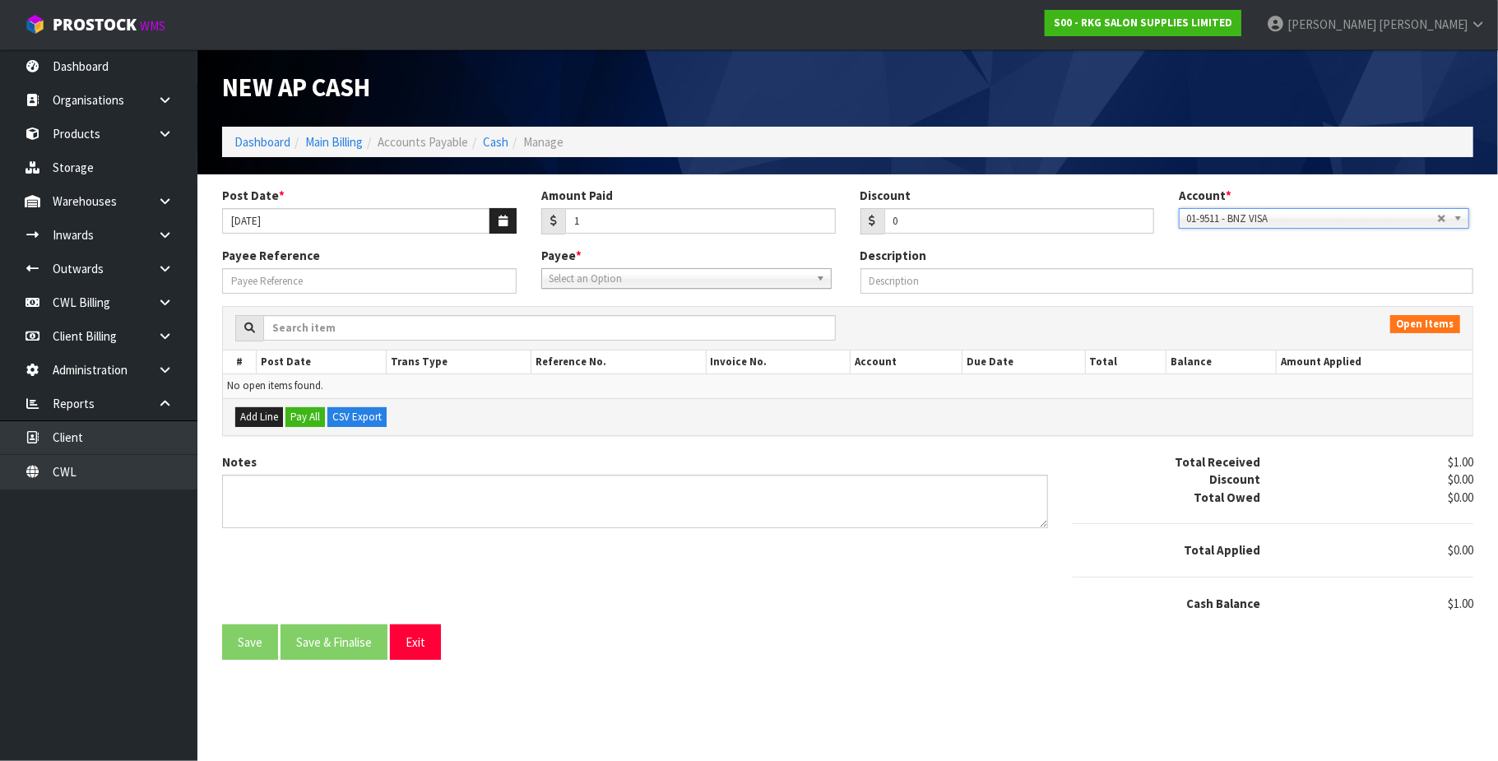
click at [642, 281] on span "Select an Option" at bounding box center [679, 279] width 261 height 20
type input "bn"
click at [630, 346] on li "BN ZVISA - BNZ VISA" at bounding box center [686, 346] width 282 height 21
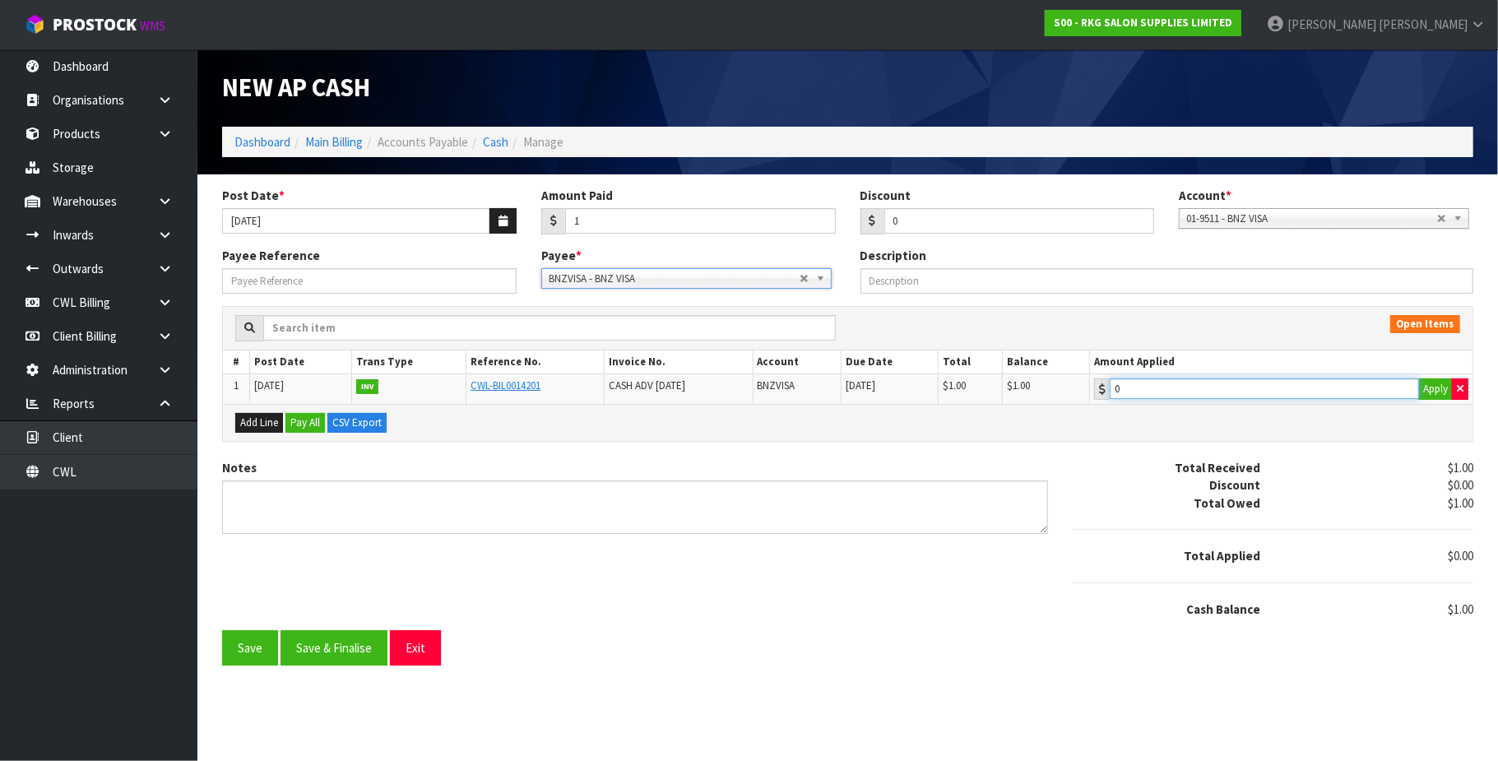
type input "1"
drag, startPoint x: 1277, startPoint y: 395, endPoint x: 1136, endPoint y: 415, distance: 142.2
click at [1275, 395] on input "1" at bounding box center [1264, 388] width 309 height 21
click at [350, 643] on button "Save & Finalise" at bounding box center [334, 647] width 107 height 35
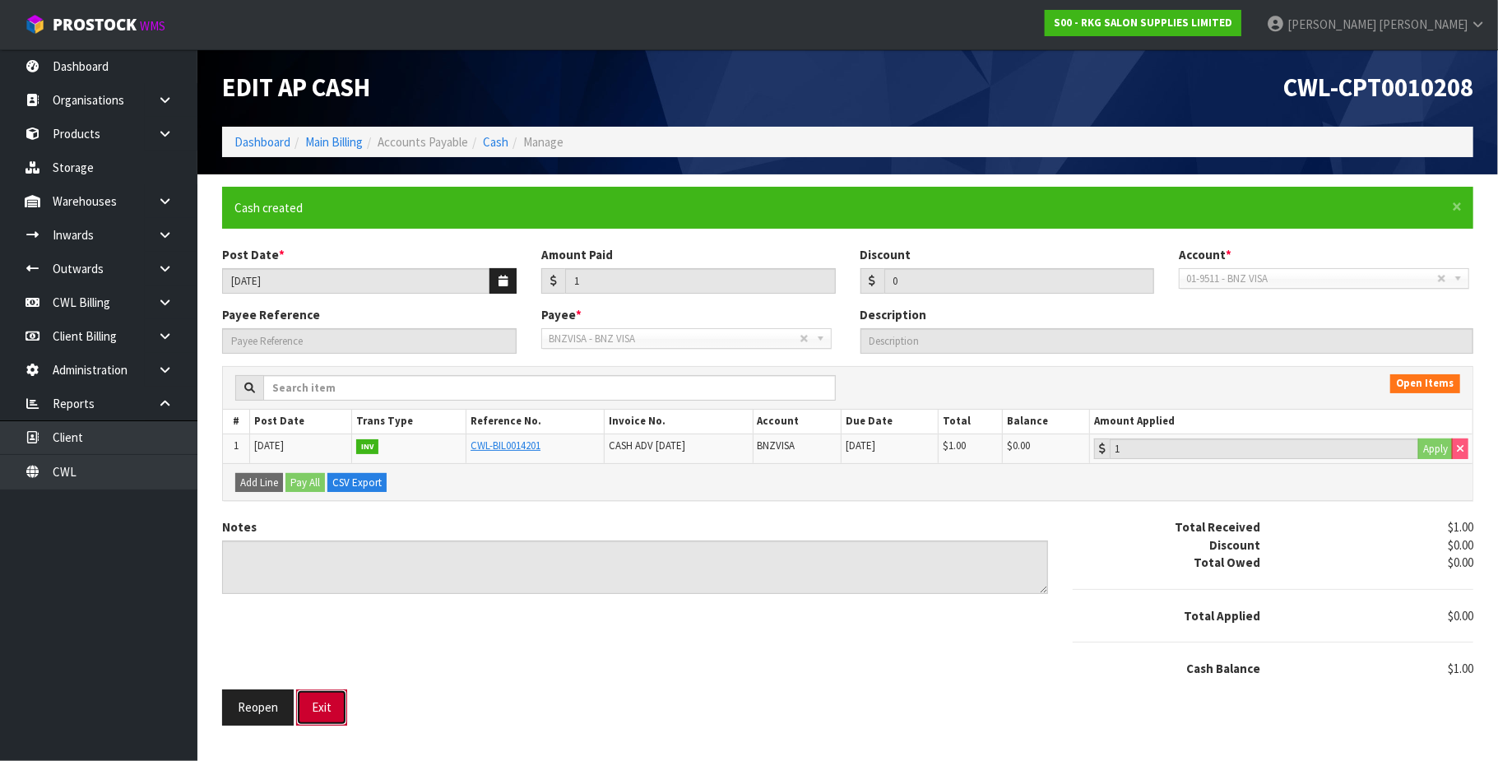
drag, startPoint x: 330, startPoint y: 705, endPoint x: 352, endPoint y: 706, distance: 22.2
click at [330, 706] on button "Exit" at bounding box center [321, 706] width 51 height 35
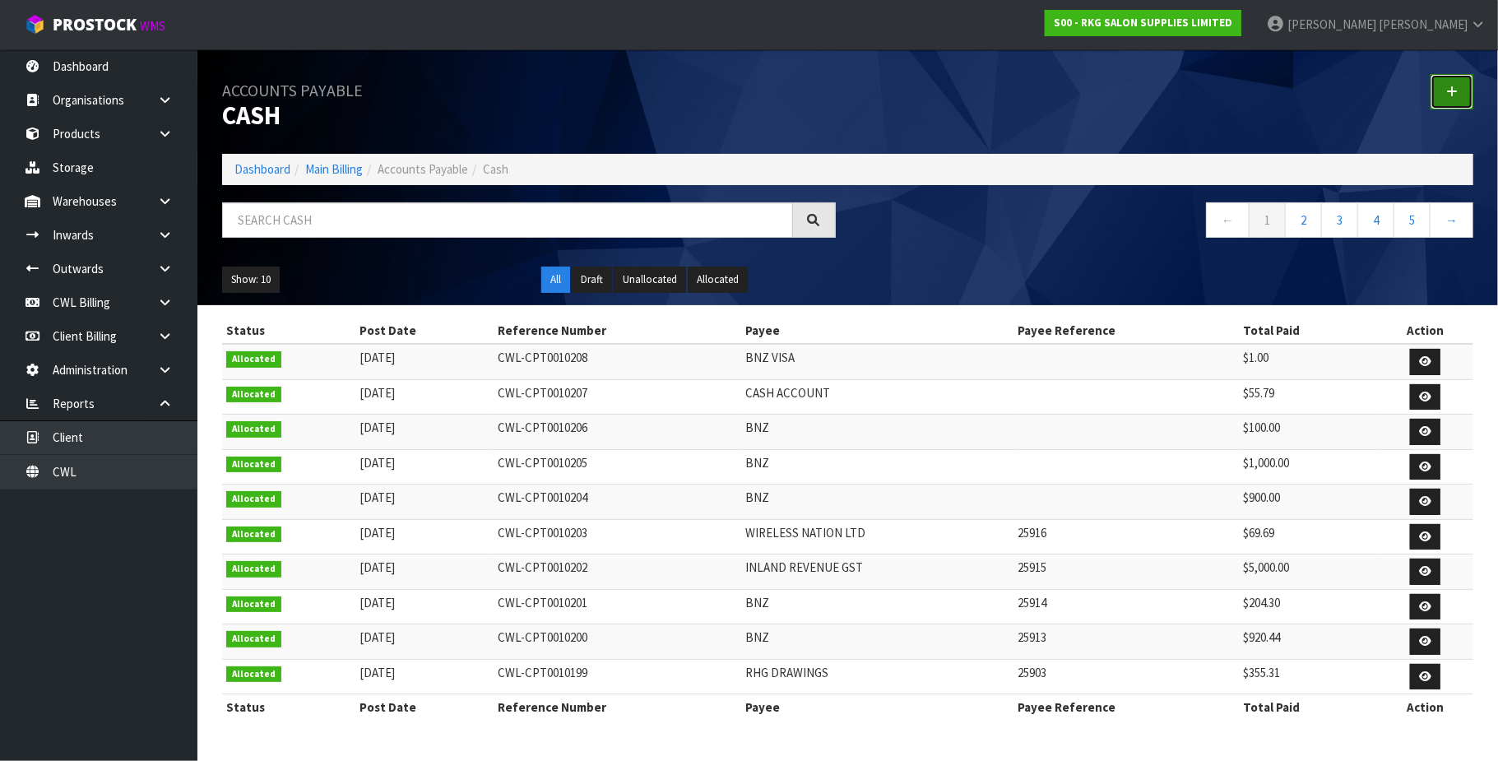
click at [1443, 90] on link at bounding box center [1452, 91] width 43 height 35
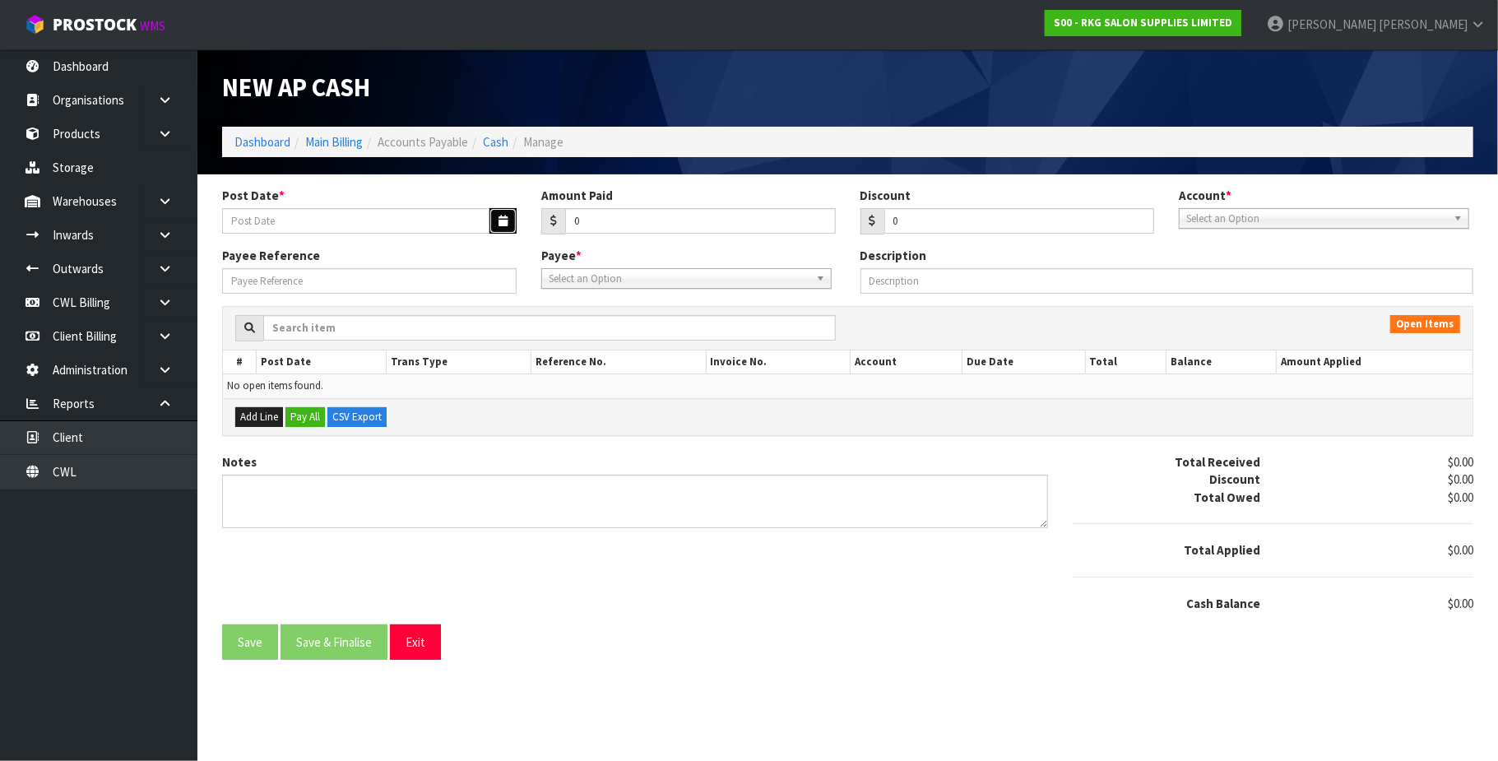
click at [511, 215] on button "button" at bounding box center [502, 221] width 27 height 26
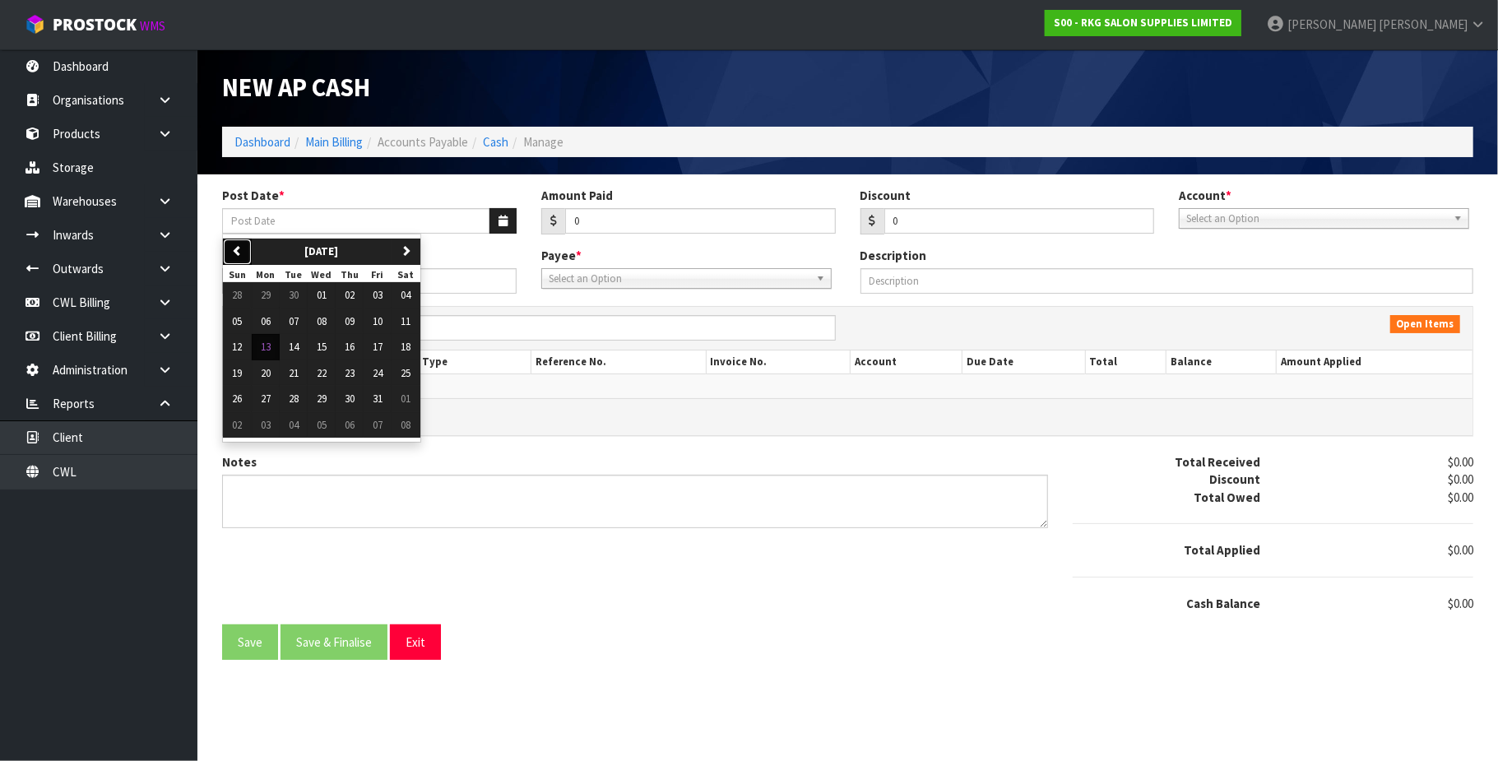
click at [247, 245] on button "previous" at bounding box center [237, 252] width 29 height 26
drag, startPoint x: 336, startPoint y: 369, endPoint x: 419, endPoint y: 336, distance: 89.1
click at [334, 369] on button "24" at bounding box center [322, 373] width 28 height 26
type input "[DATE]"
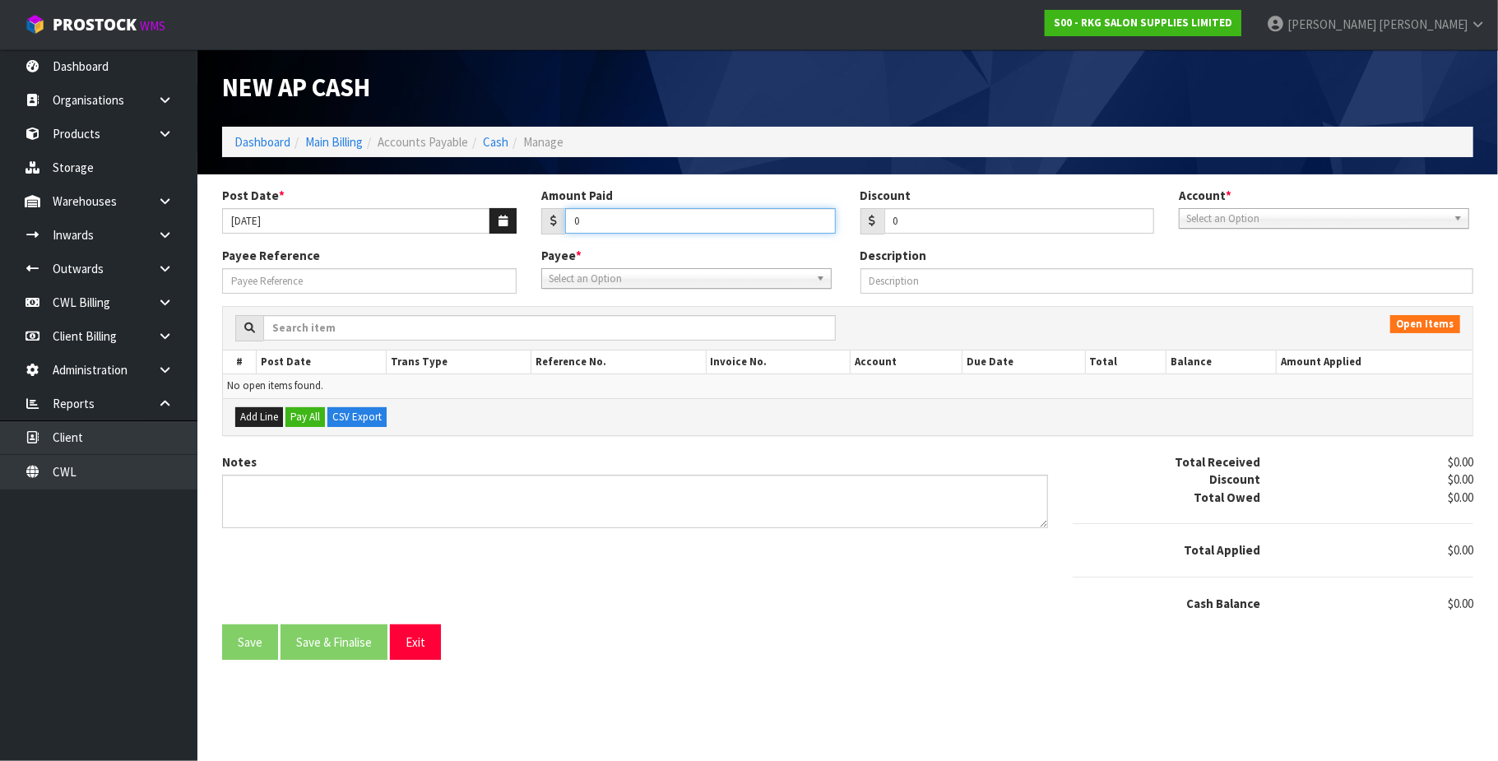
click at [643, 221] on input "0" at bounding box center [700, 221] width 271 height 26
type input "44.91"
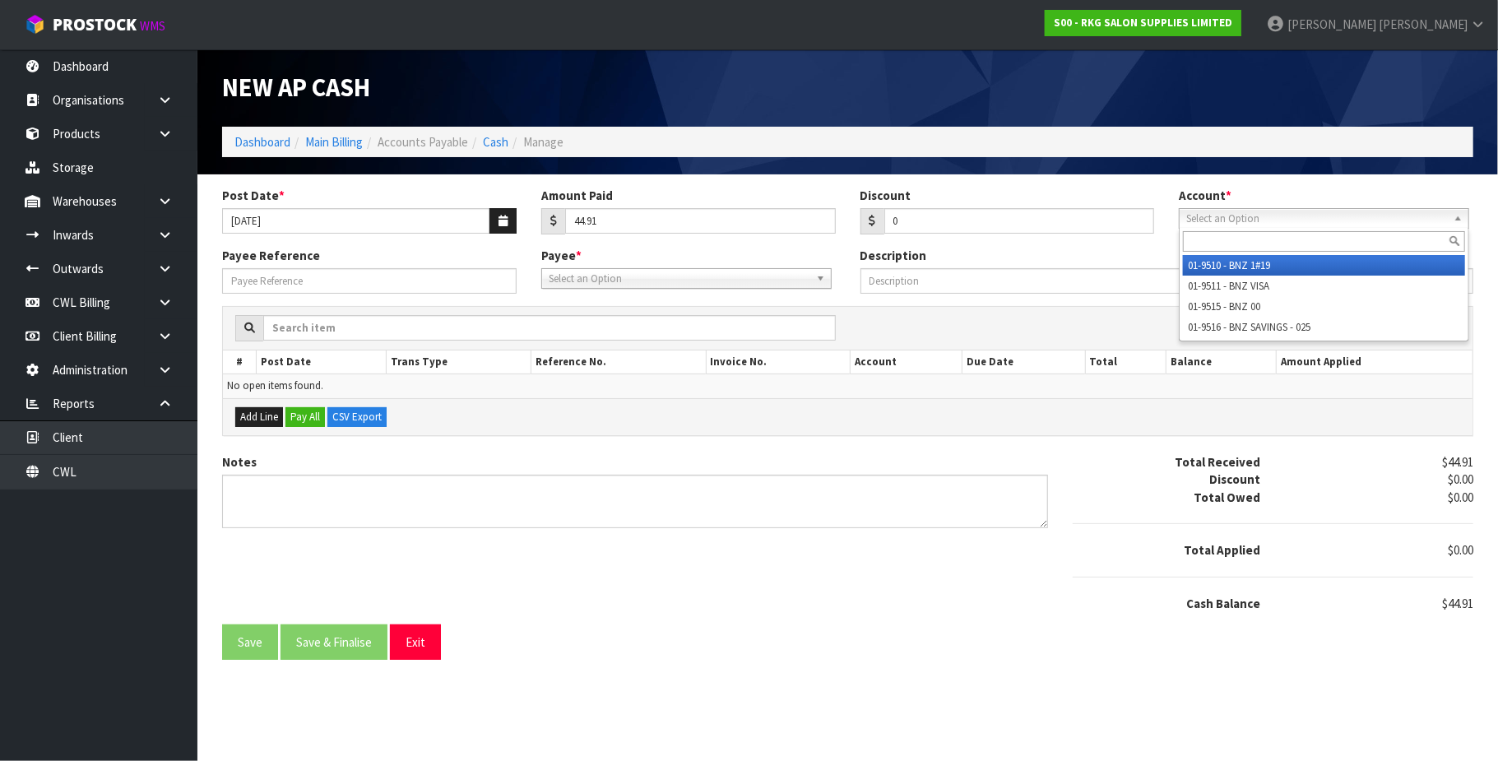
click at [1278, 219] on span "Select an Option" at bounding box center [1316, 219] width 261 height 20
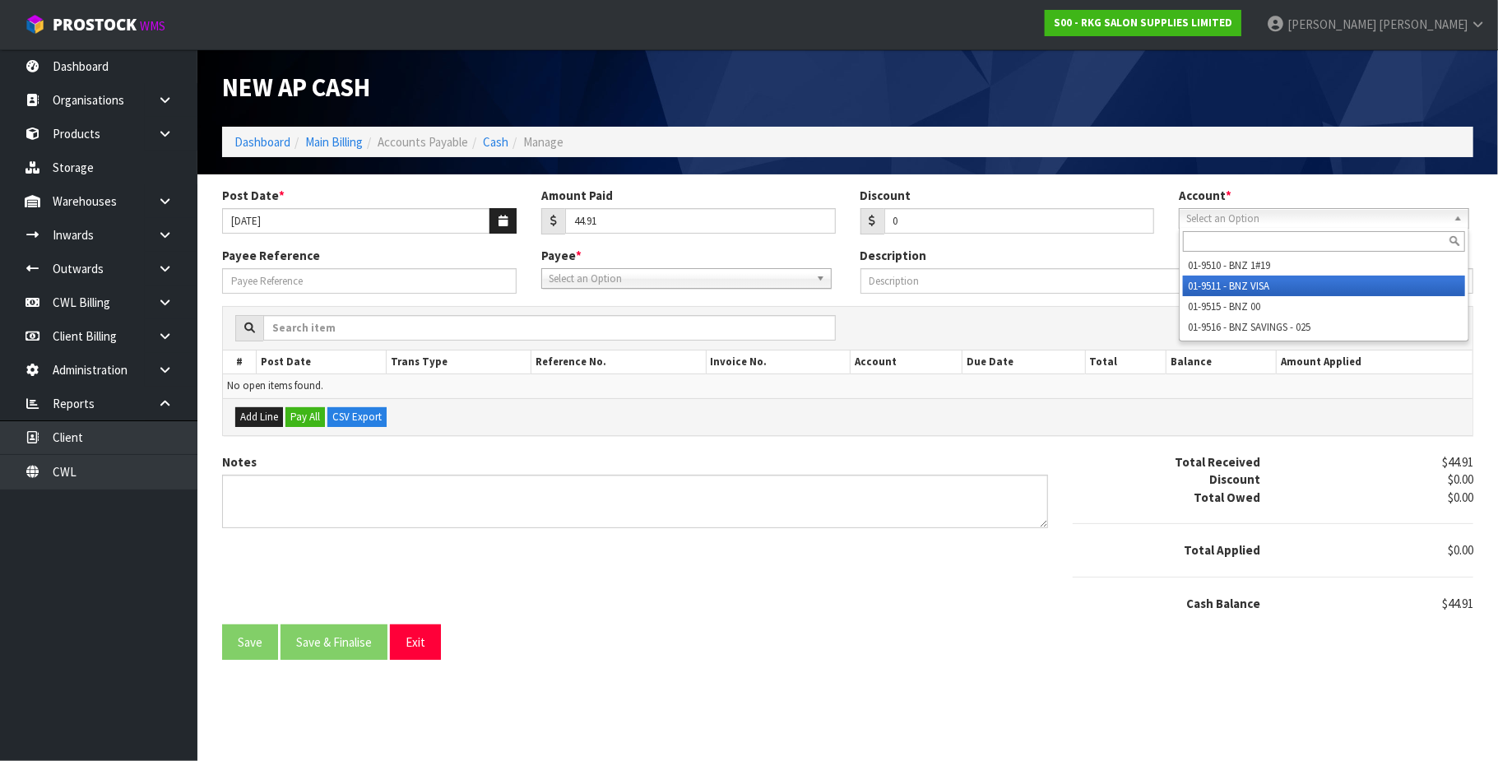
click at [1291, 281] on li "01-9511 - BNZ VISA" at bounding box center [1324, 286] width 282 height 21
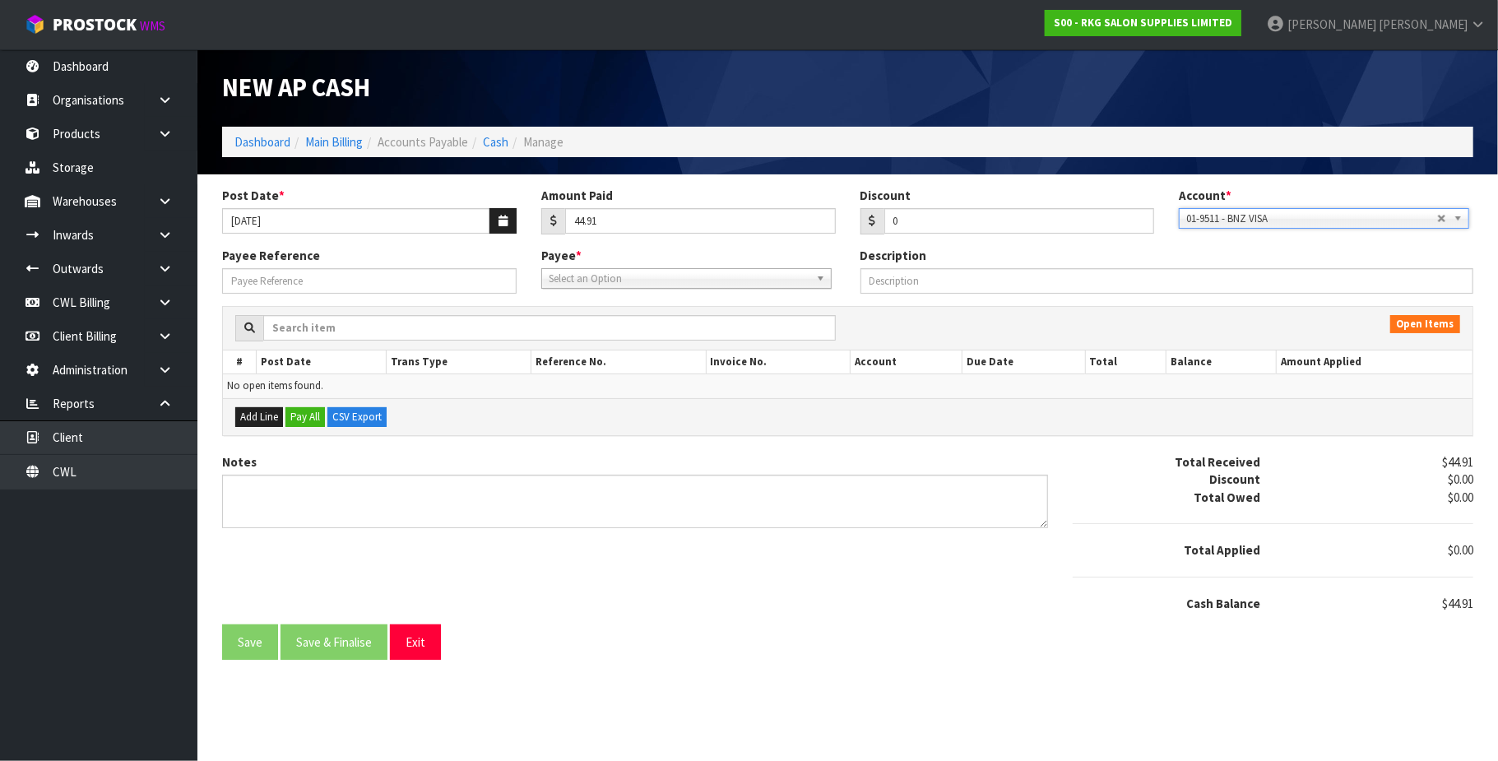
click at [587, 277] on span "Select an Option" at bounding box center [679, 279] width 261 height 20
type input "mic"
click at [619, 326] on li "MIC RO - MICROSOFT" at bounding box center [686, 325] width 282 height 21
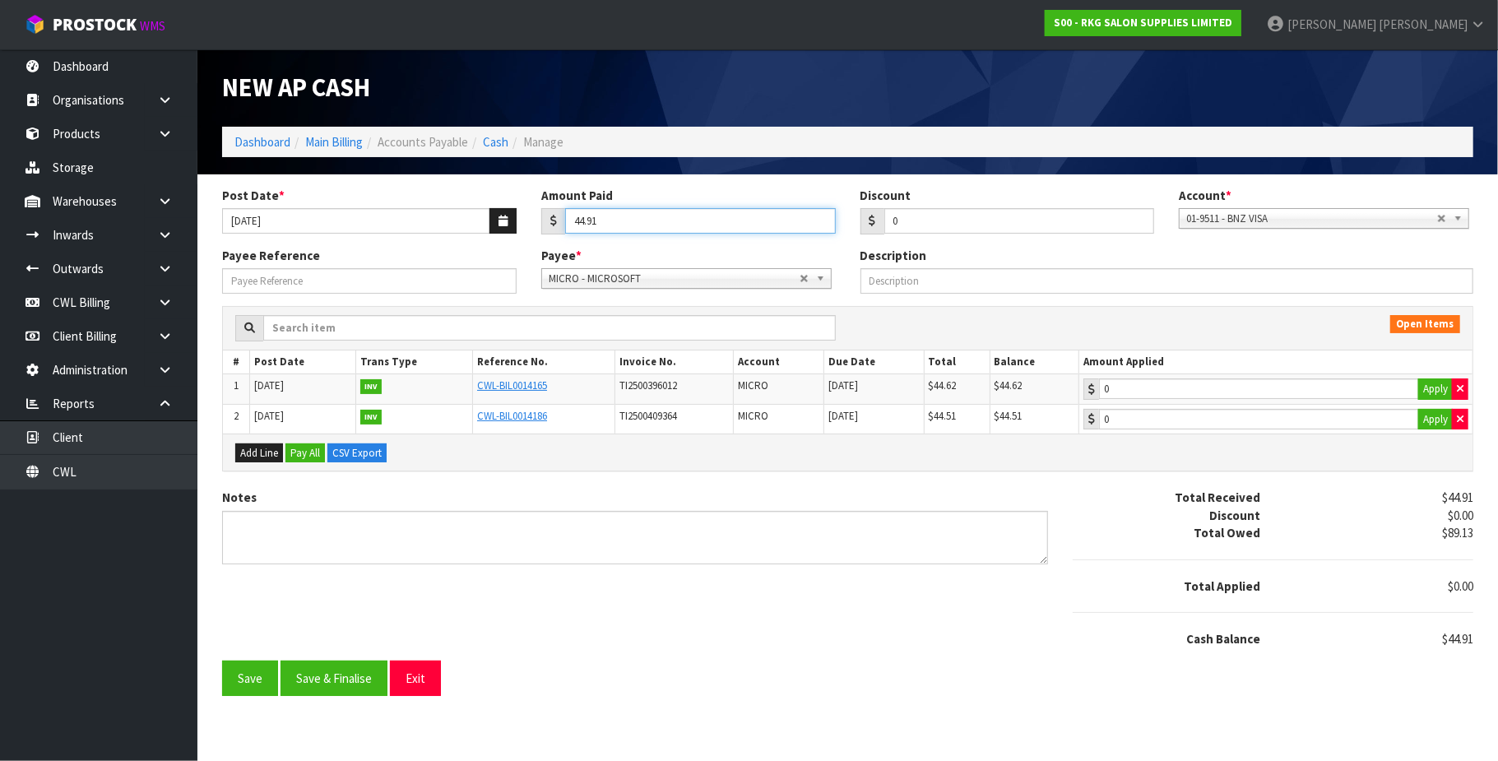
click at [666, 221] on input "44.91" at bounding box center [700, 221] width 271 height 26
type input "44.62"
click at [1436, 388] on button "Apply" at bounding box center [1435, 388] width 35 height 21
type input "44.62"
click at [353, 695] on button "Save & Finalise" at bounding box center [334, 678] width 107 height 35
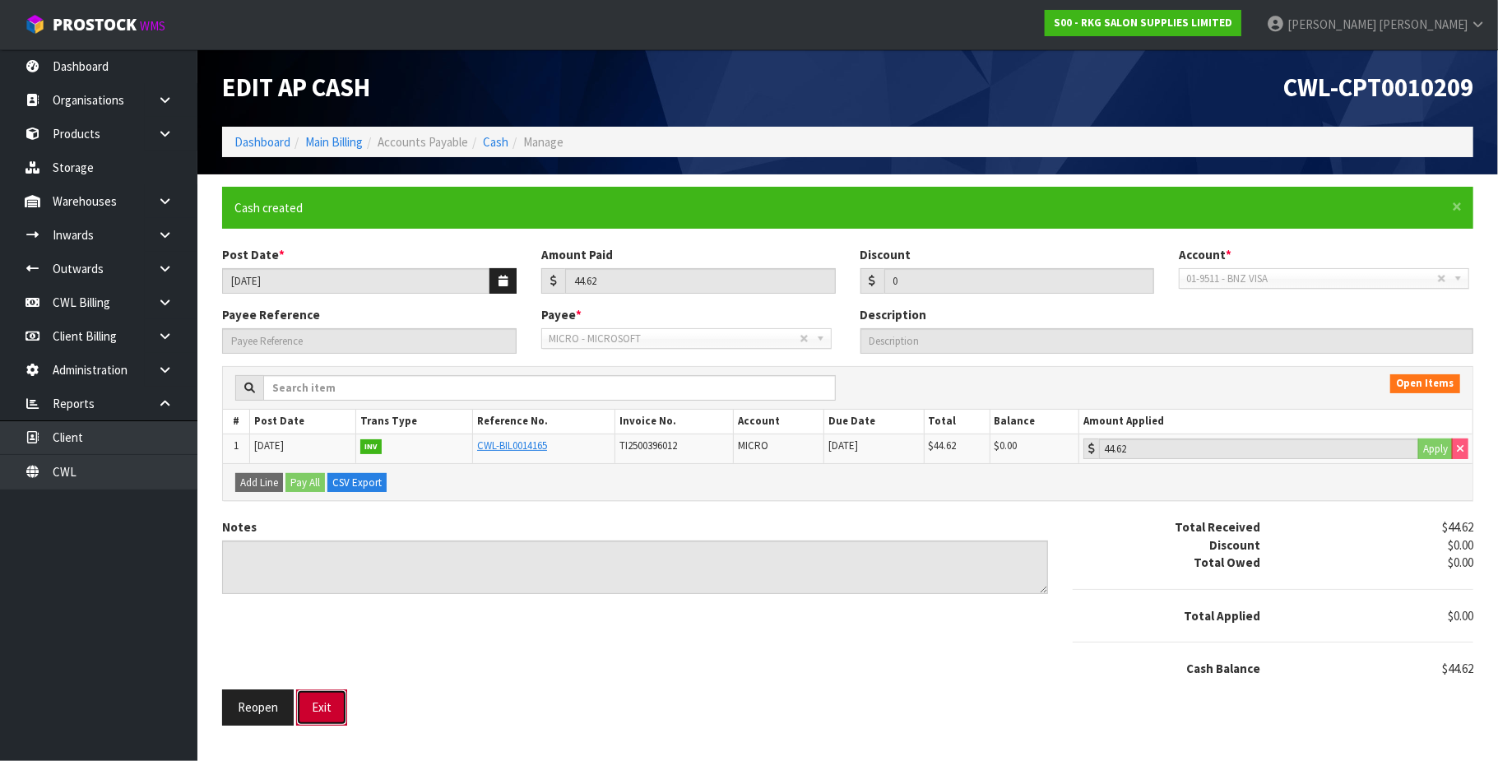
click at [331, 708] on button "Exit" at bounding box center [321, 706] width 51 height 35
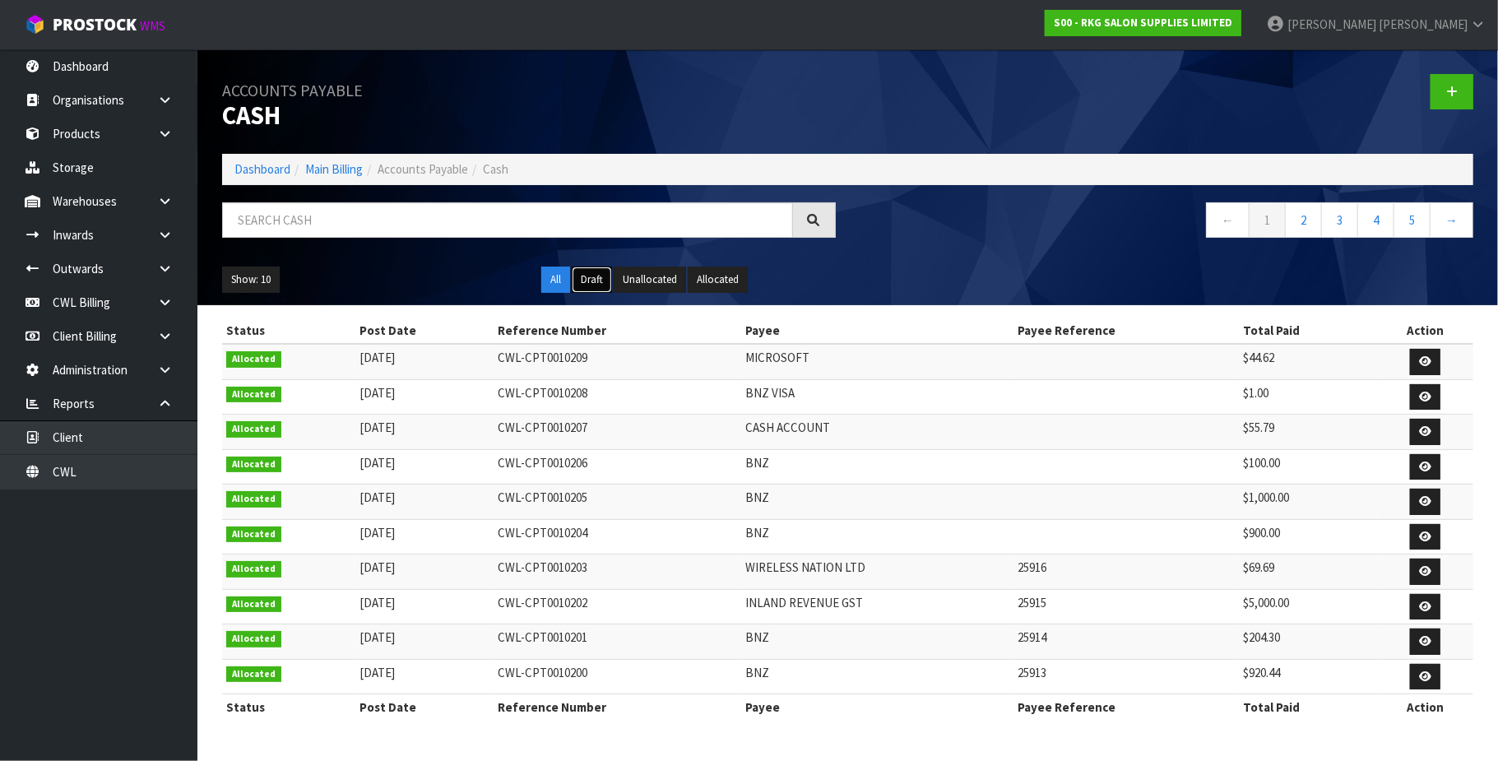
click at [594, 281] on button "Draft" at bounding box center [592, 280] width 40 height 26
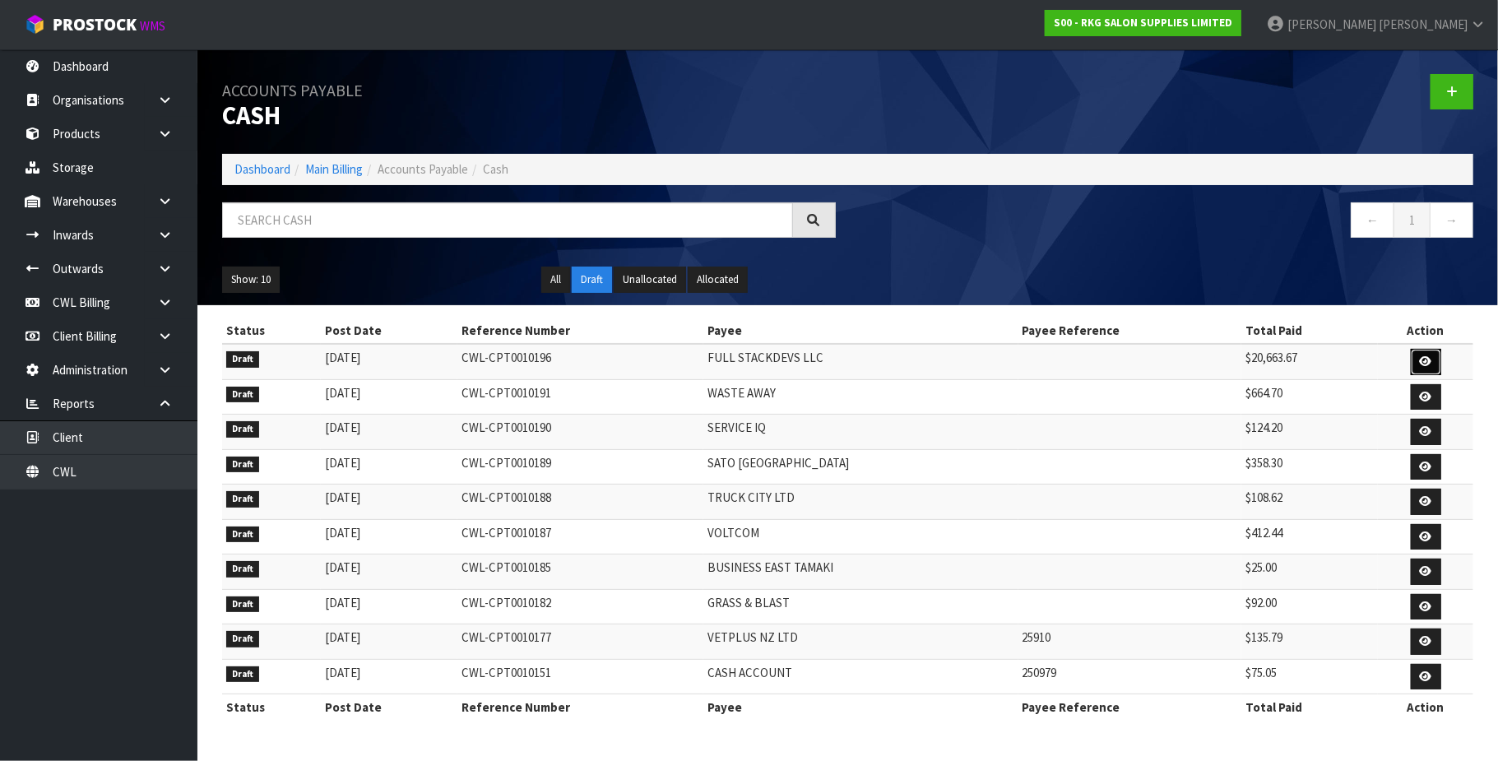
click at [1423, 359] on icon at bounding box center [1426, 361] width 12 height 11
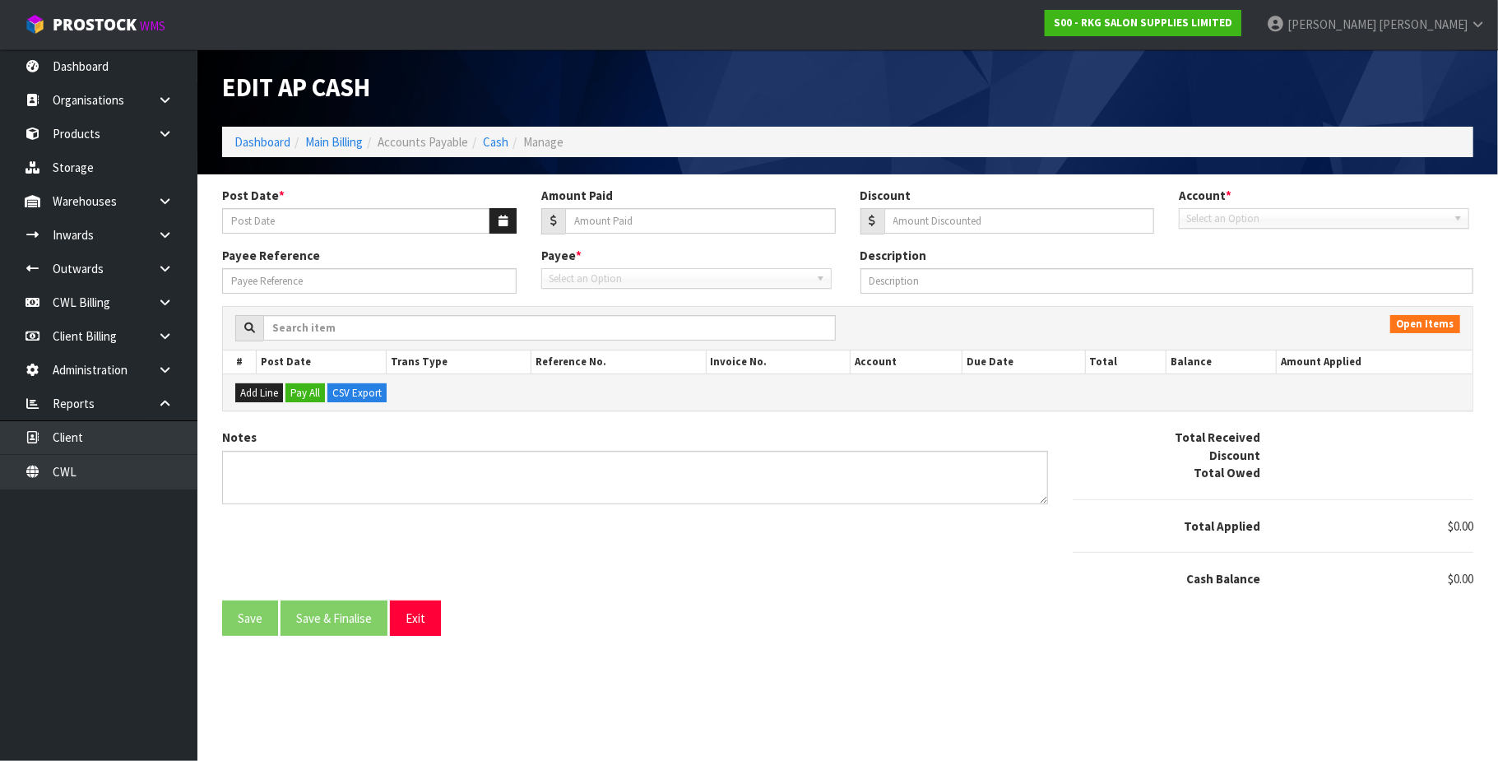
type input "[DATE]"
type input "20663.67"
type input "0"
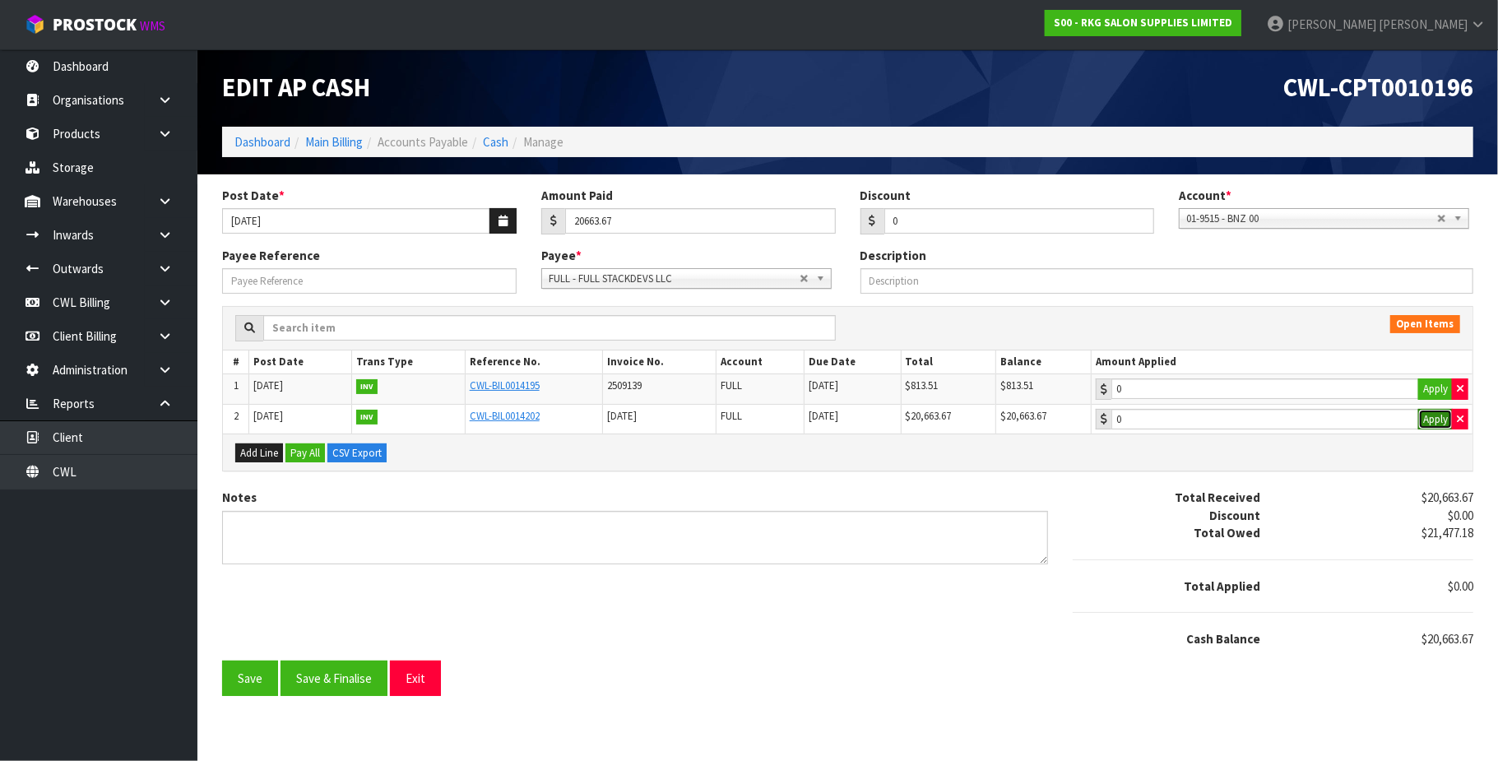
click at [1430, 428] on button "Apply" at bounding box center [1435, 419] width 35 height 21
type input "20663.67"
click at [342, 685] on button "Save & Finalise" at bounding box center [334, 678] width 107 height 35
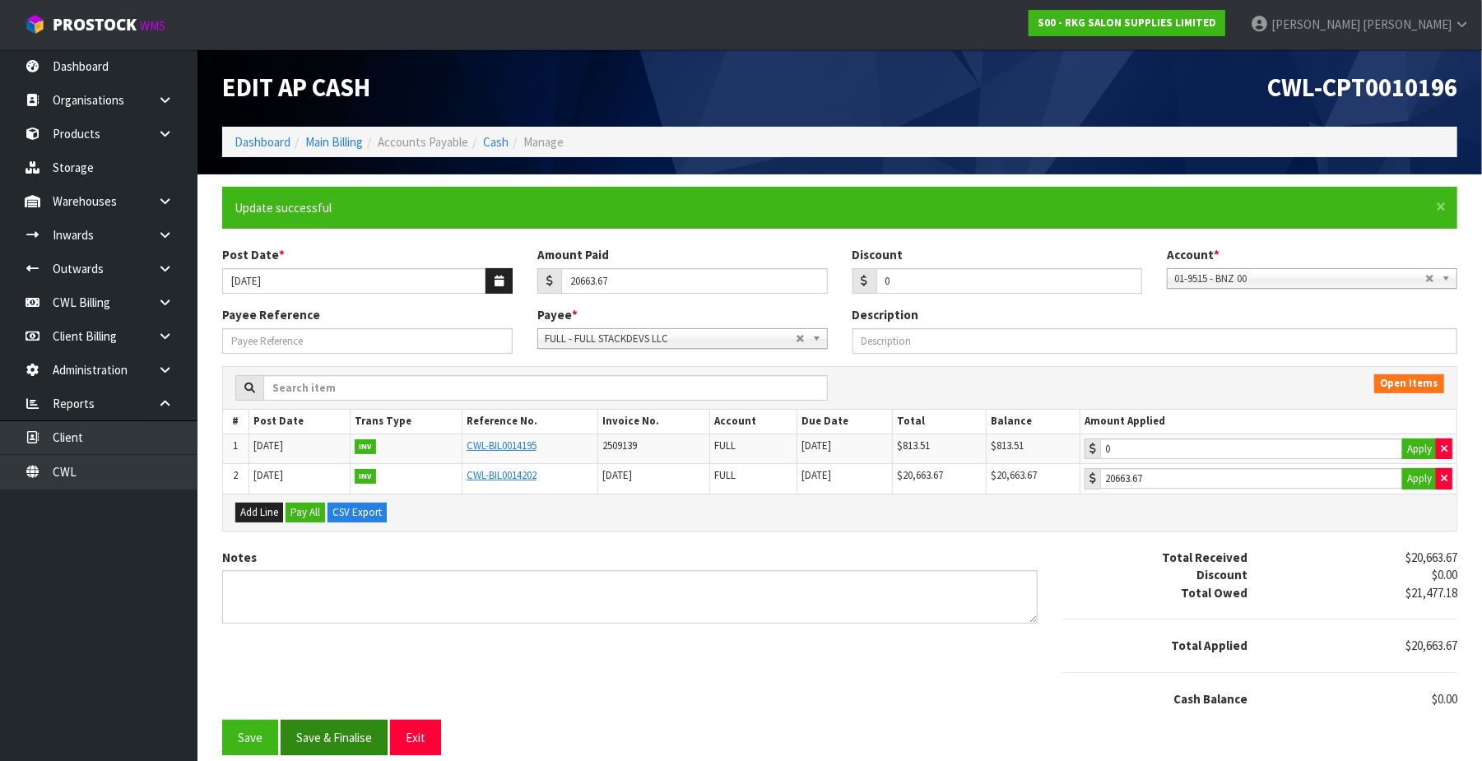
type input "20663.67"
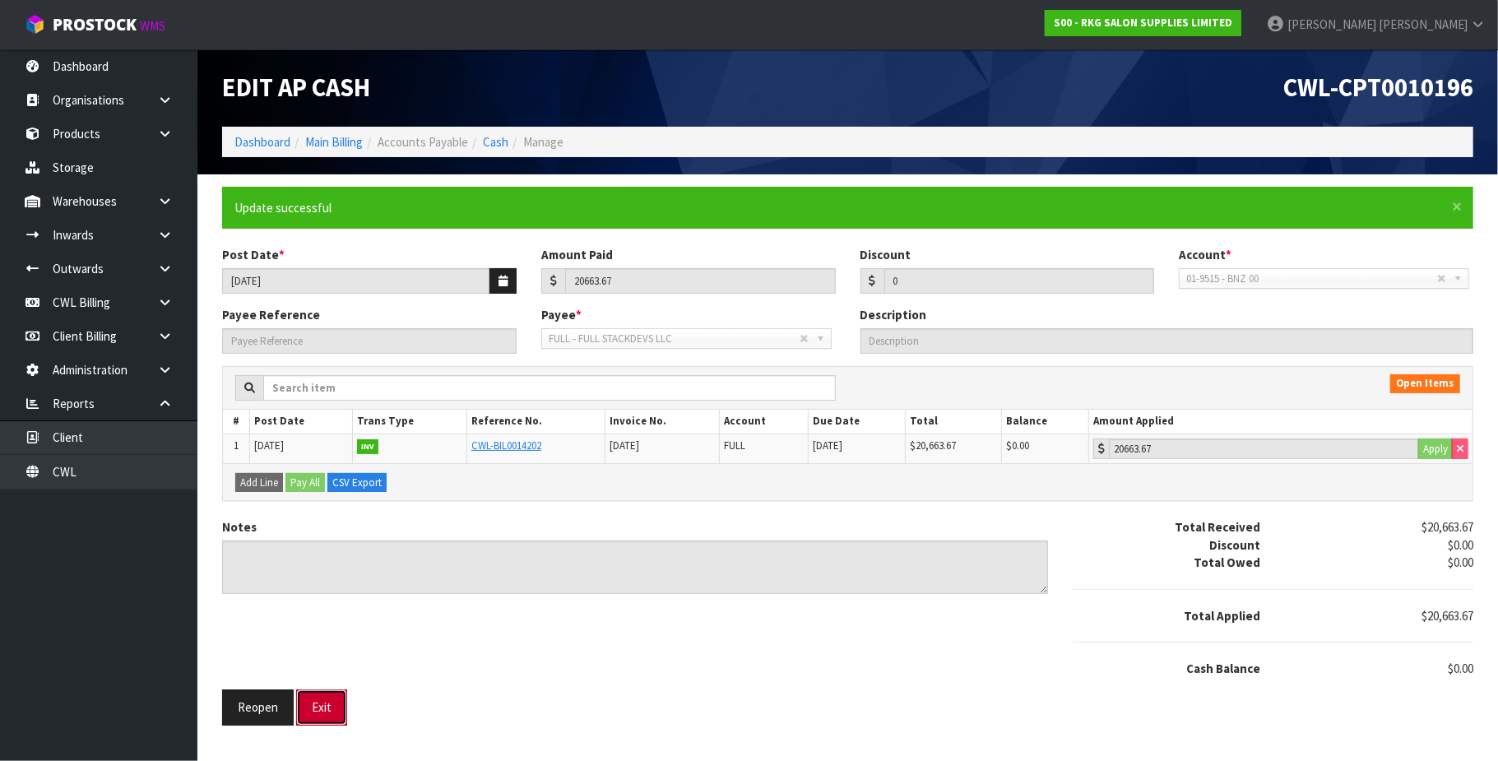
click at [322, 716] on button "Exit" at bounding box center [321, 706] width 51 height 35
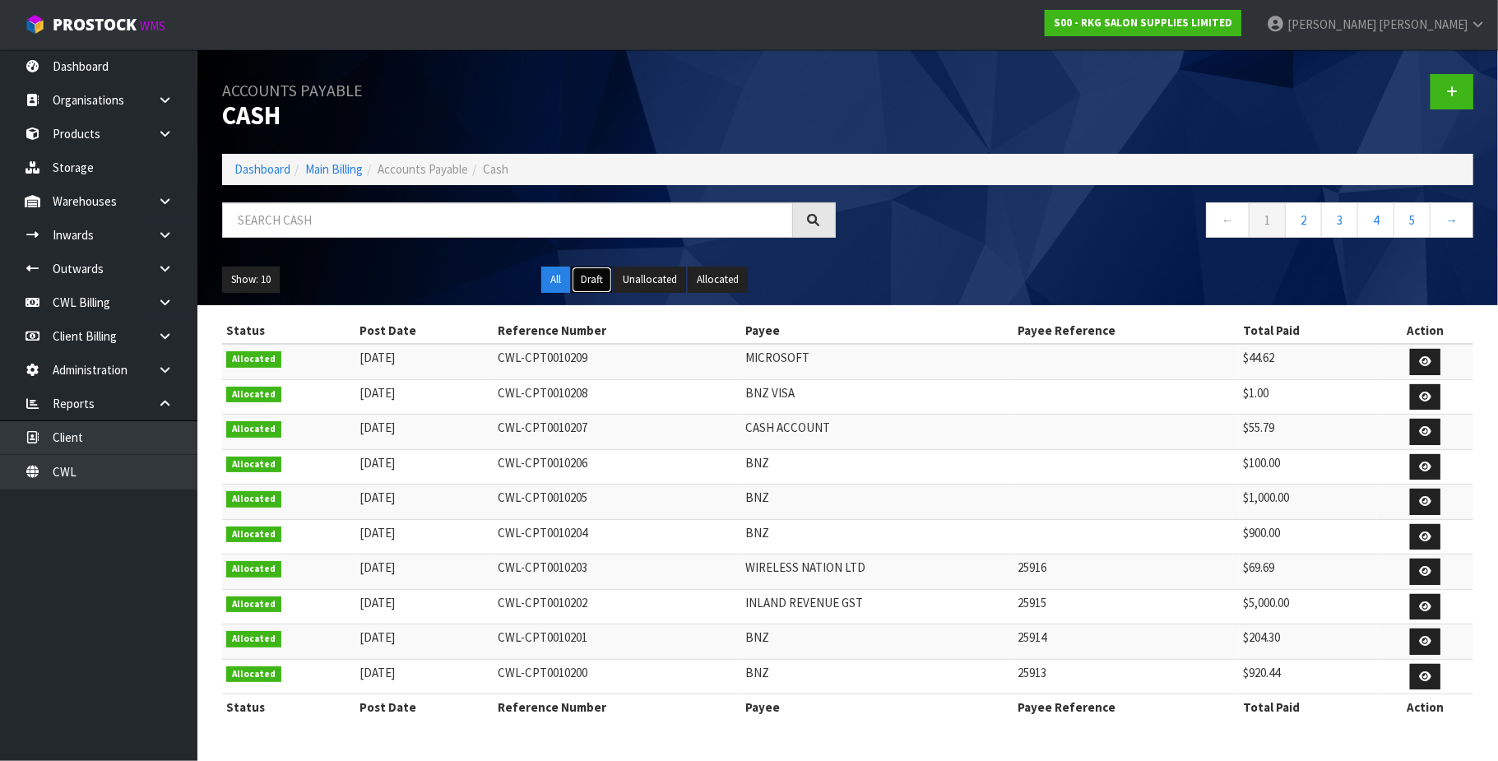
click at [590, 281] on button "Draft" at bounding box center [592, 280] width 40 height 26
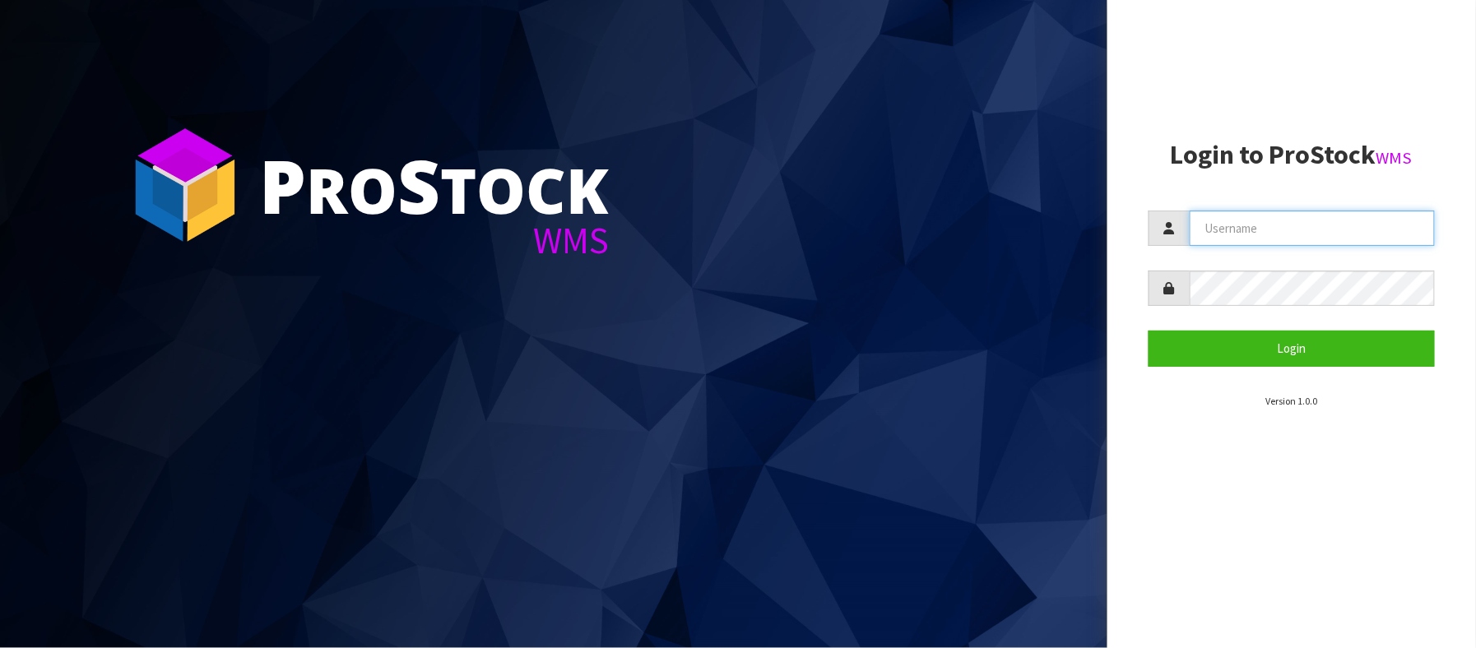
drag, startPoint x: 1293, startPoint y: 225, endPoint x: 1295, endPoint y: 247, distance: 21.5
click at [1293, 227] on input "text" at bounding box center [1313, 228] width 246 height 35
type input "TRACEY@CWL.CO.NZ"
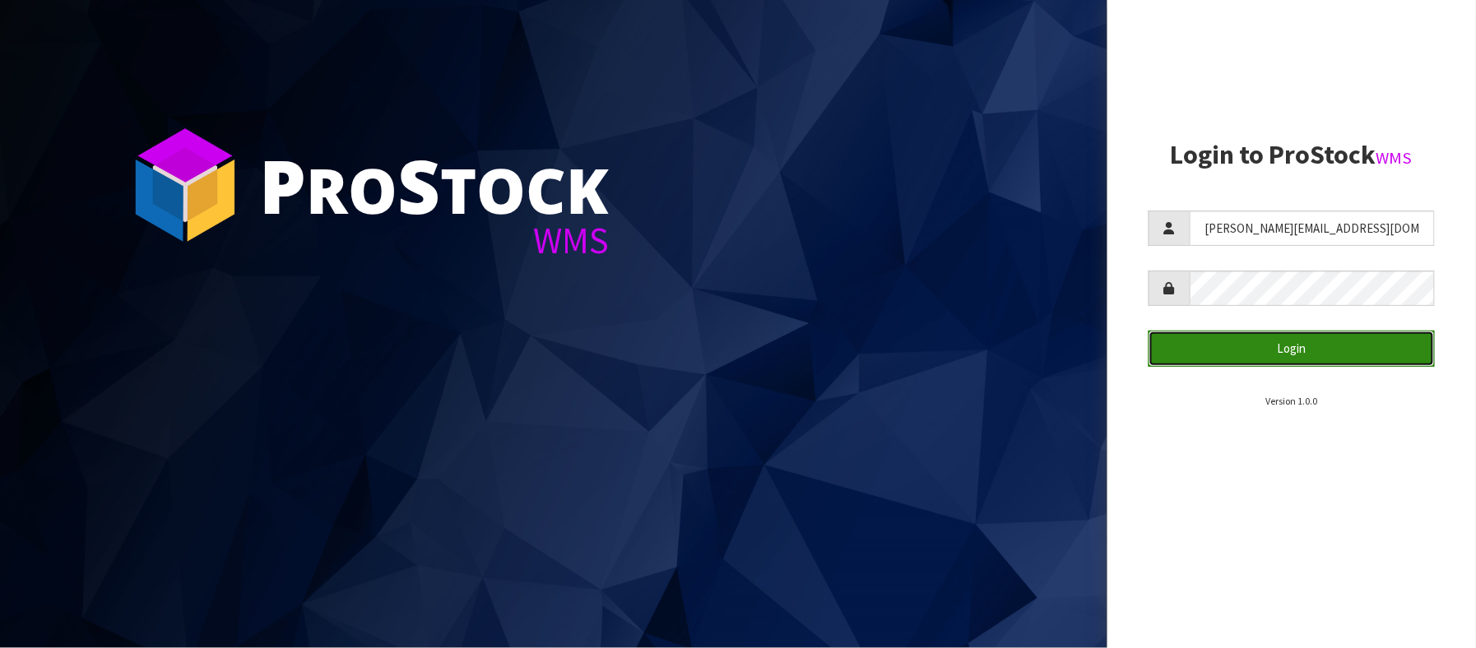
click at [1285, 342] on button "Login" at bounding box center [1291, 348] width 287 height 35
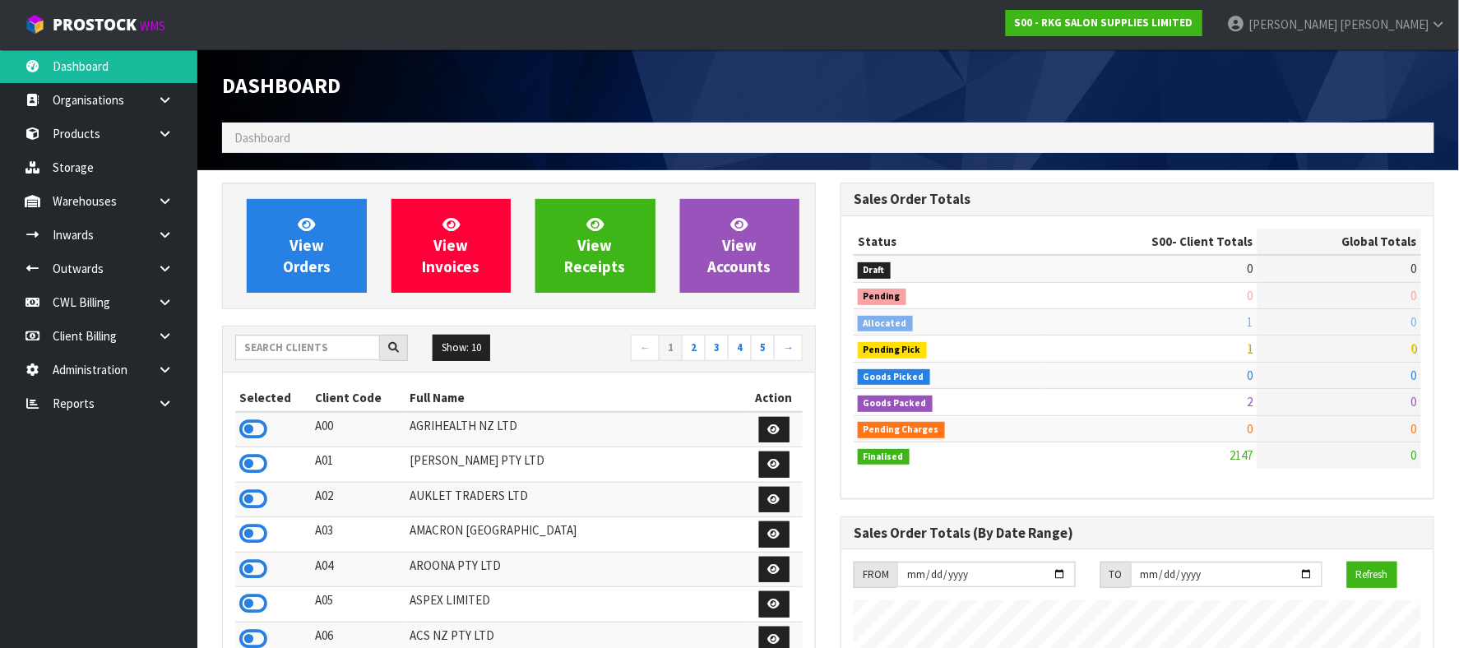
scroll to position [1287, 619]
click at [83, 293] on link "CWL Billing" at bounding box center [98, 302] width 197 height 34
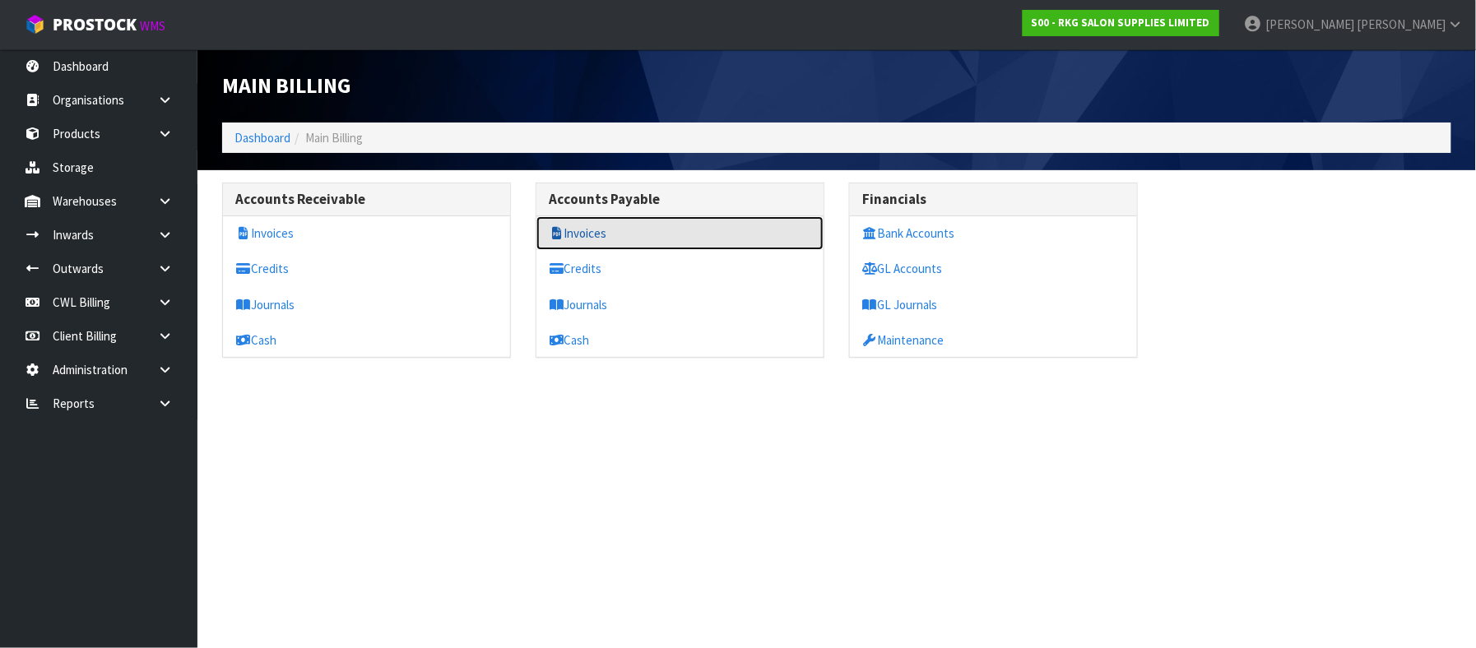
click at [613, 229] on link "Invoices" at bounding box center [679, 233] width 287 height 34
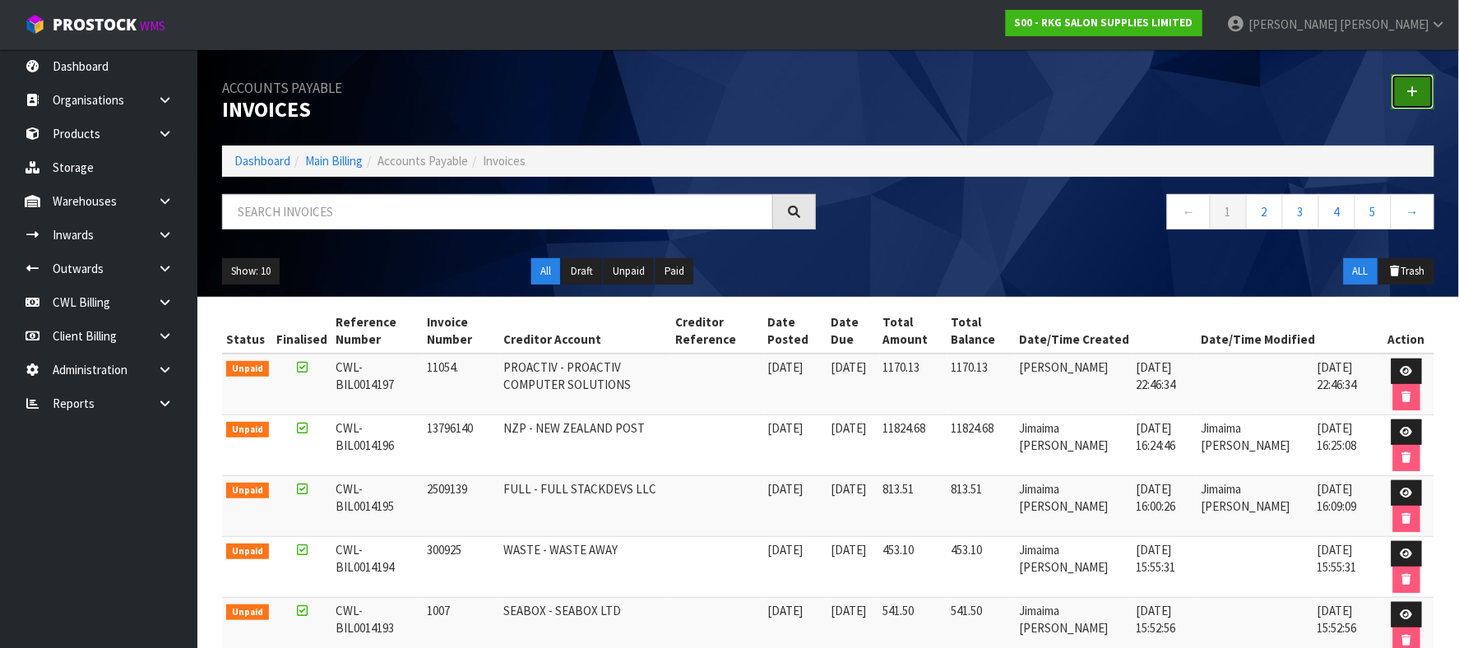
click at [1420, 87] on link at bounding box center [1413, 91] width 43 height 35
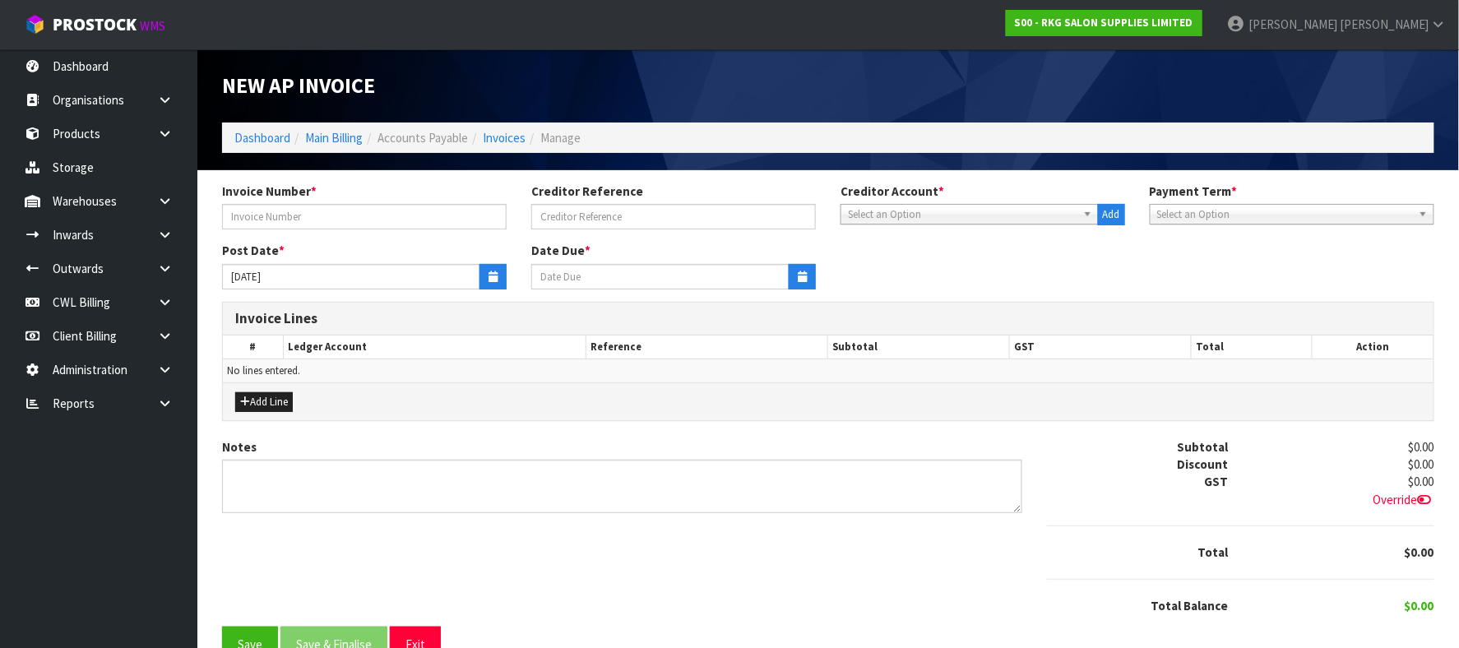
click at [896, 215] on span "Select an Option" at bounding box center [962, 215] width 229 height 20
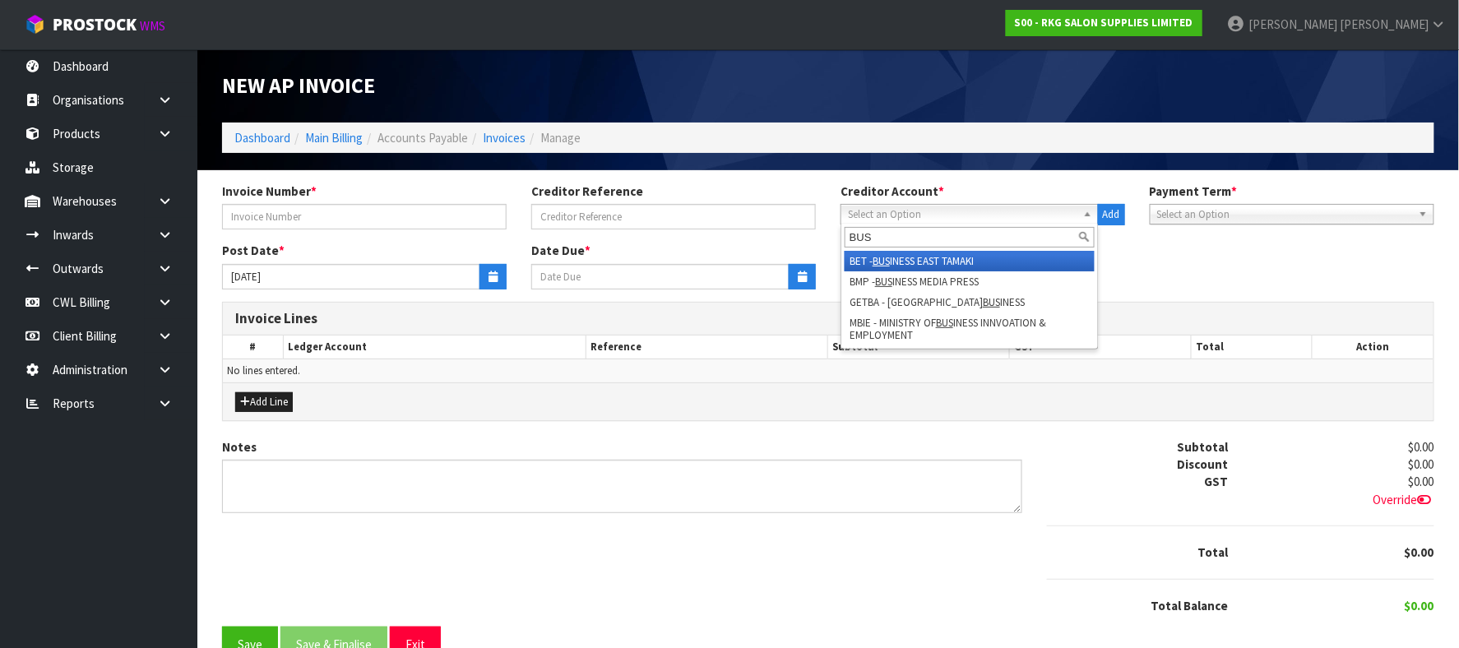
type input "BUS"
drag, startPoint x: 988, startPoint y: 257, endPoint x: 543, endPoint y: 253, distance: 445.1
click at [976, 257] on li "BET - BUS INESS EAST TAMAKI" at bounding box center [970, 261] width 250 height 21
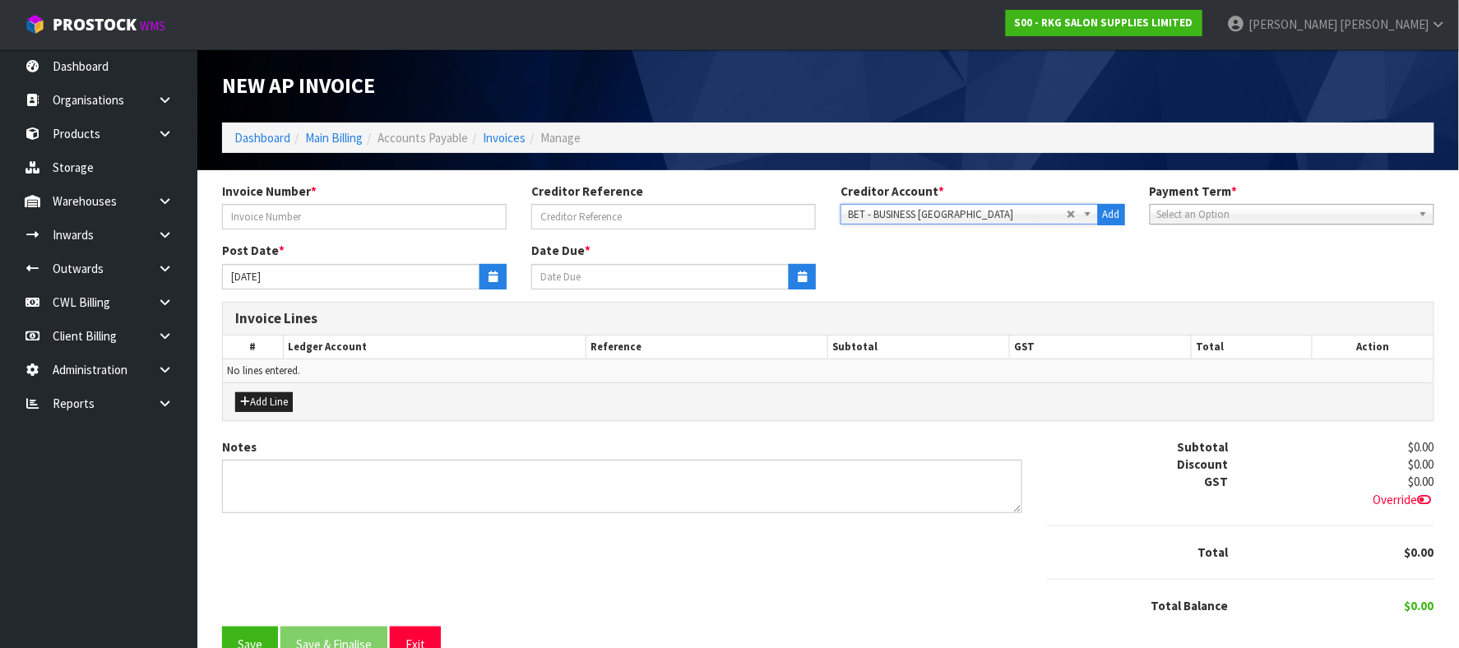
type input "20/11/2025"
click at [346, 214] on input "text" at bounding box center [364, 217] width 285 height 26
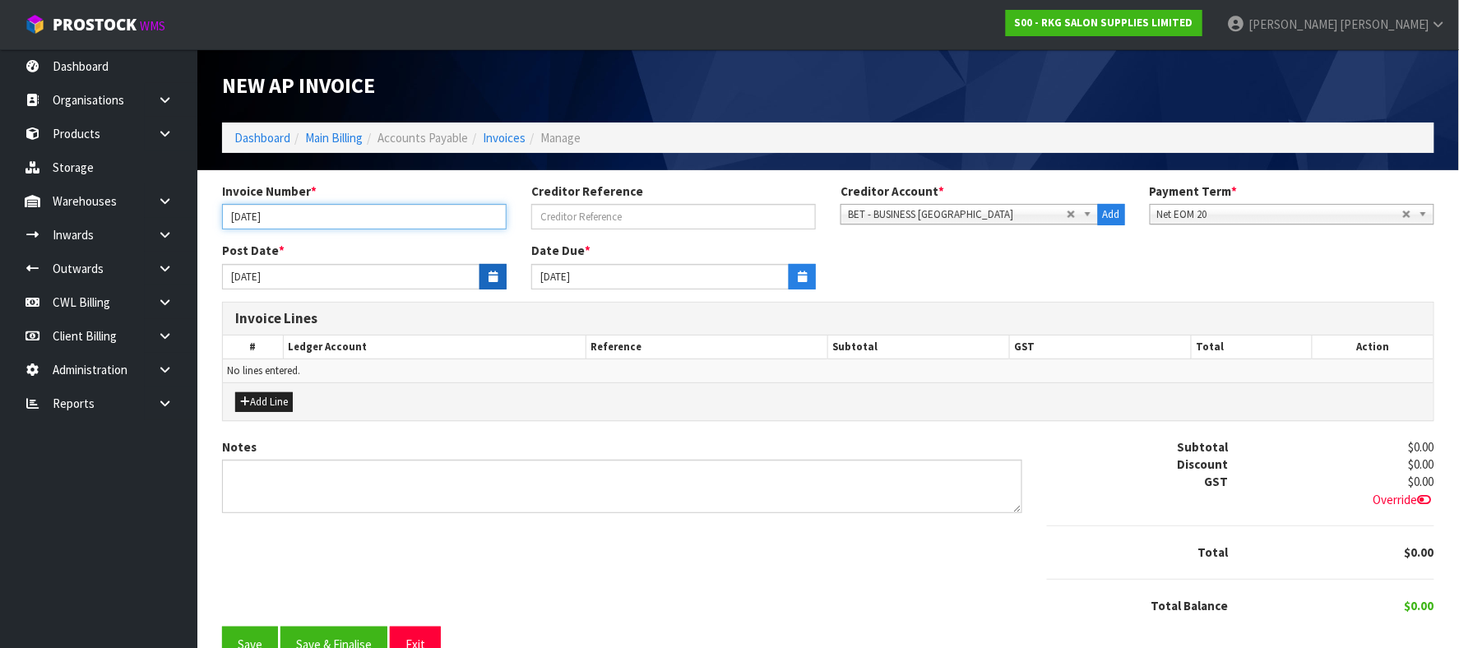
type input "SEP25"
click at [494, 275] on icon "button" at bounding box center [493, 276] width 9 height 11
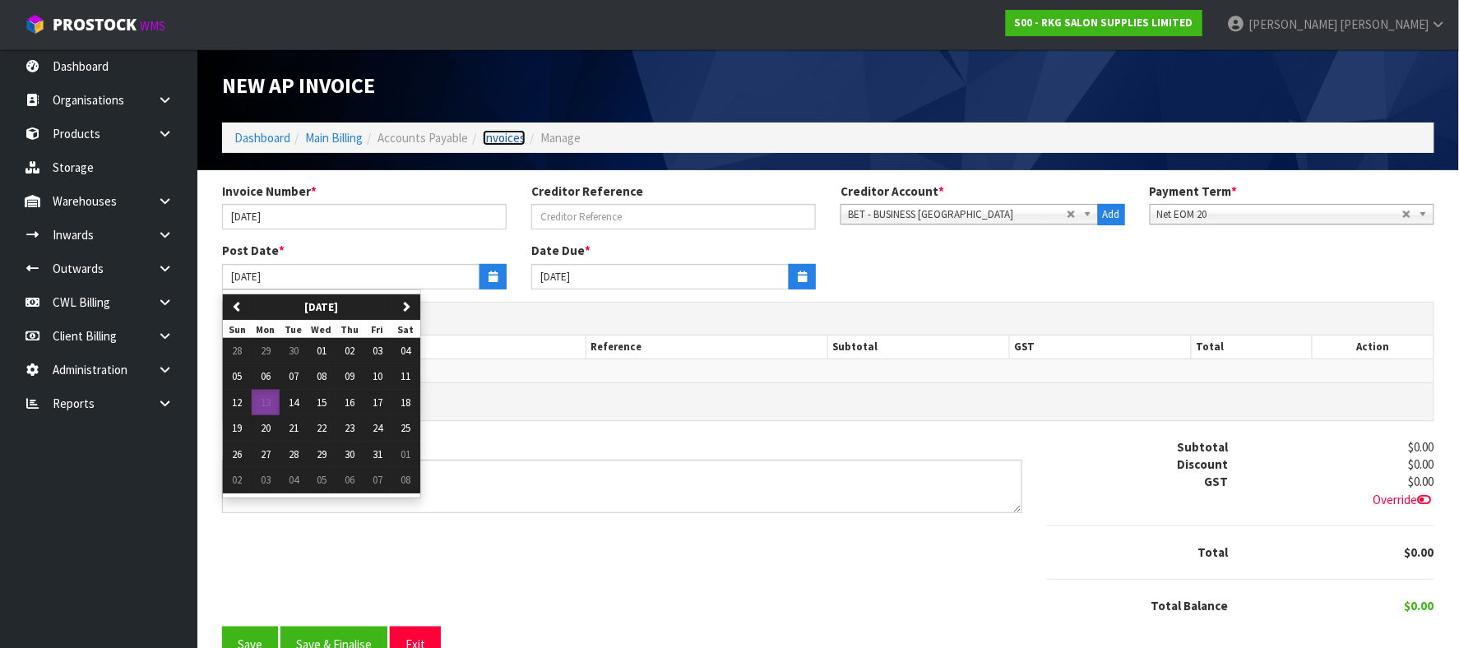
click at [513, 139] on link "Invoices" at bounding box center [504, 138] width 43 height 16
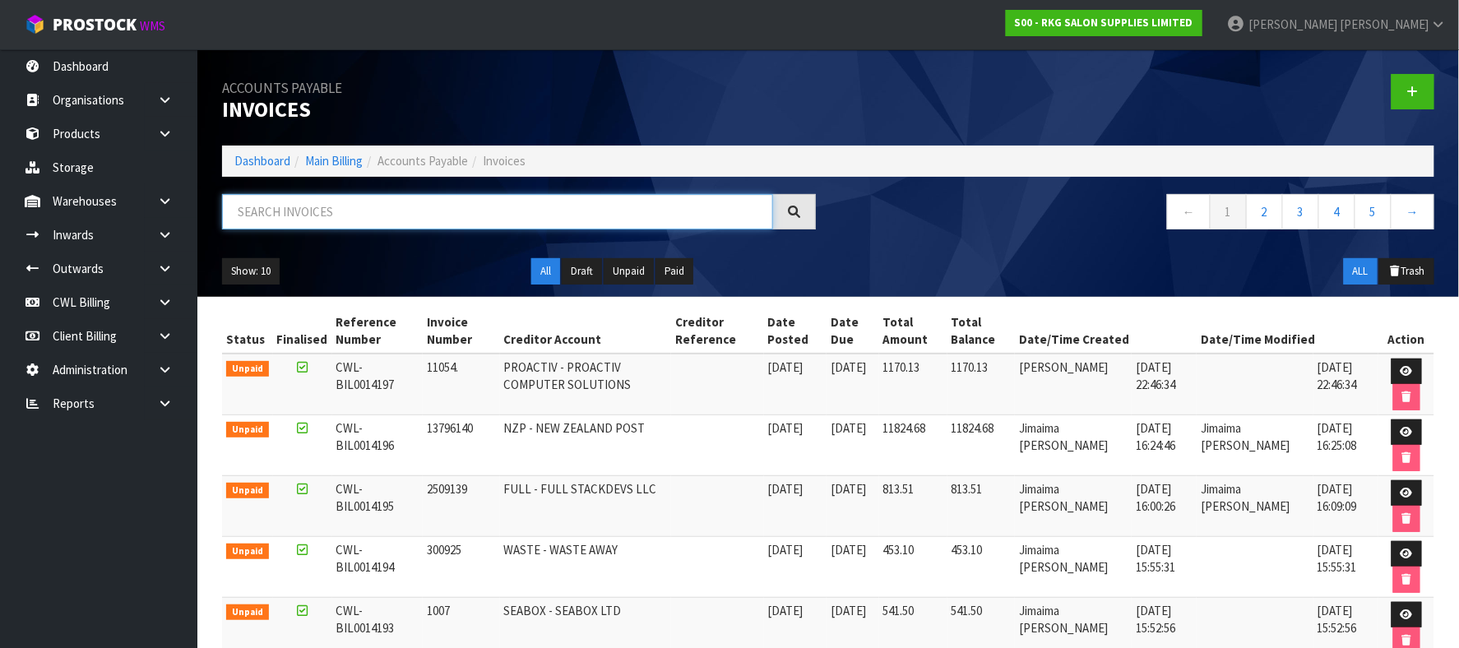
click at [273, 199] on input "text" at bounding box center [497, 211] width 551 height 35
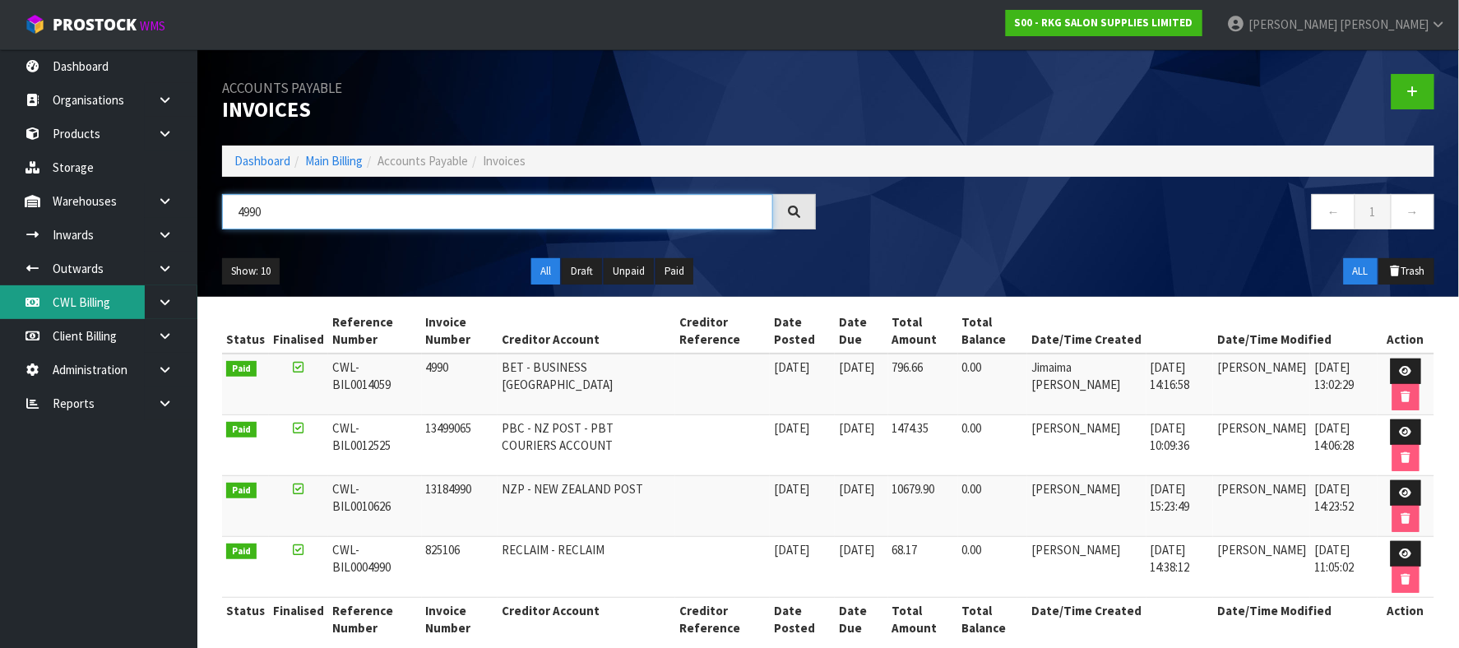
type input "4990"
click at [99, 299] on link "CWL Billing" at bounding box center [98, 302] width 197 height 34
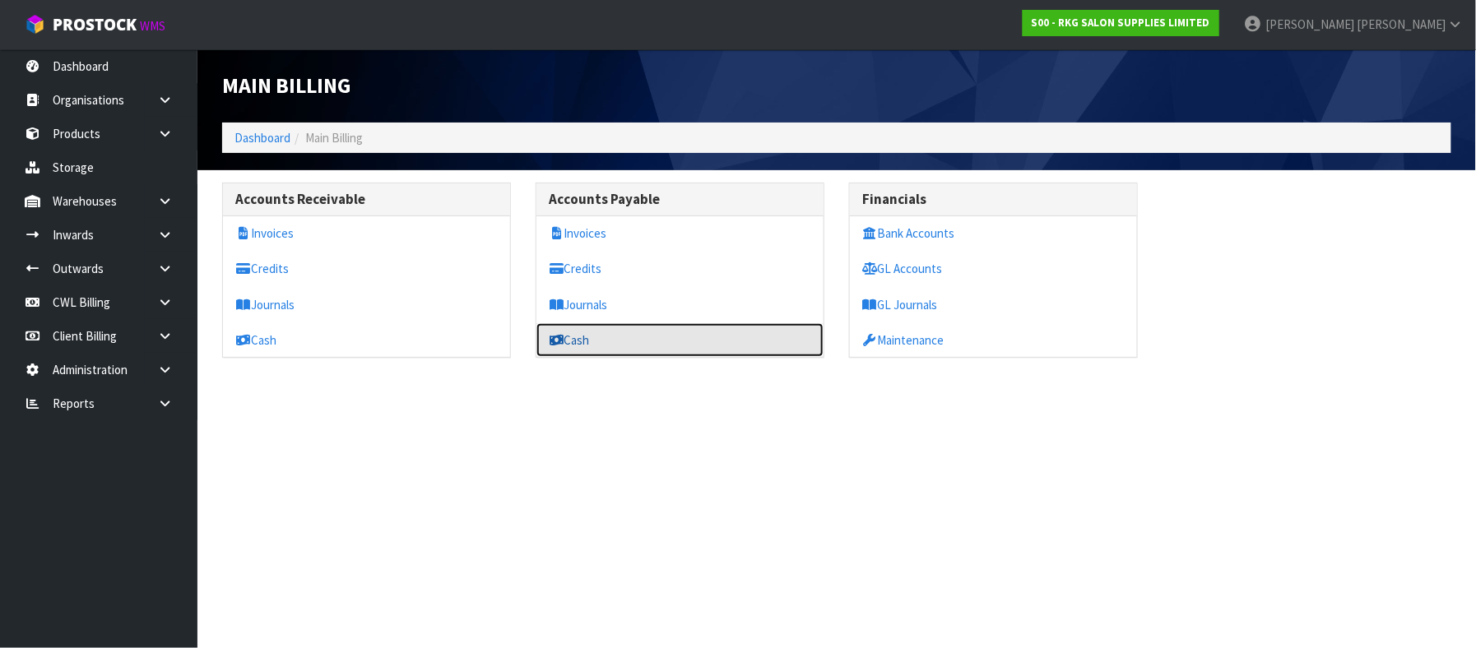
drag, startPoint x: 604, startPoint y: 340, endPoint x: 602, endPoint y: 311, distance: 28.8
click at [602, 337] on link "Cash" at bounding box center [679, 340] width 287 height 34
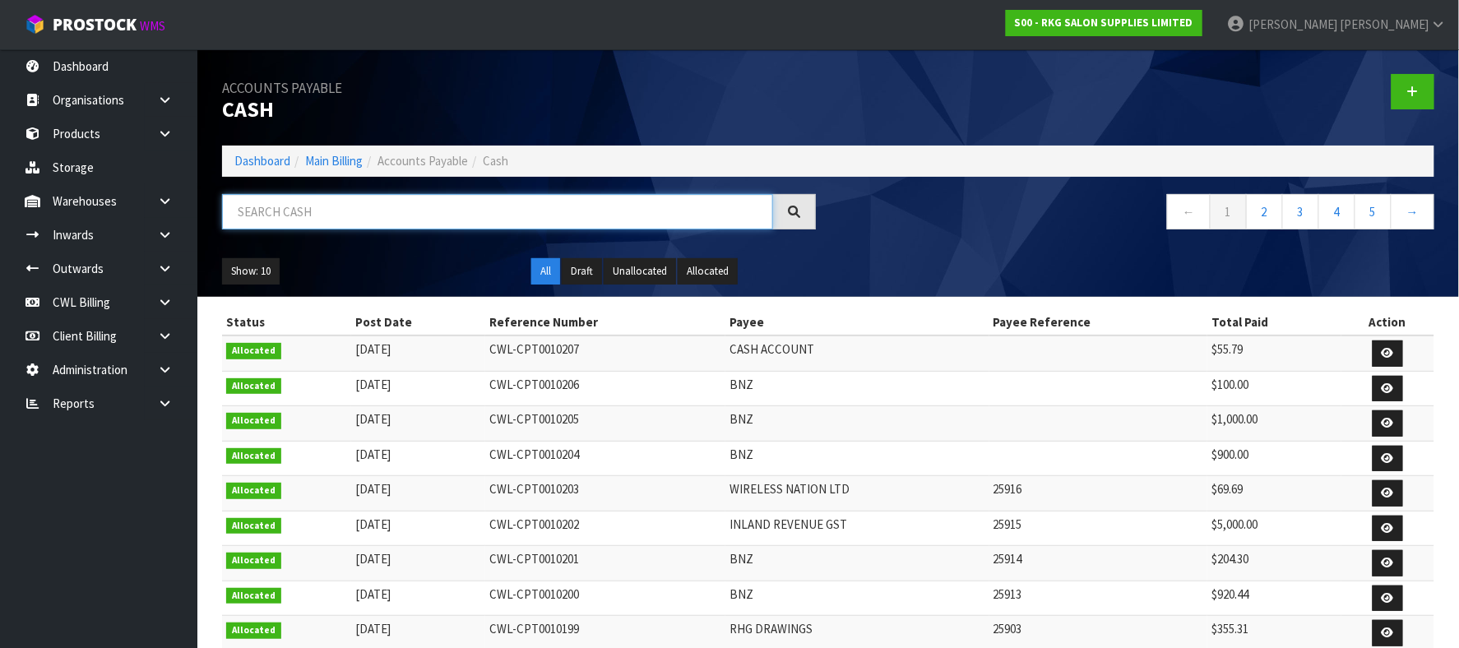
click at [390, 204] on input "text" at bounding box center [497, 211] width 551 height 35
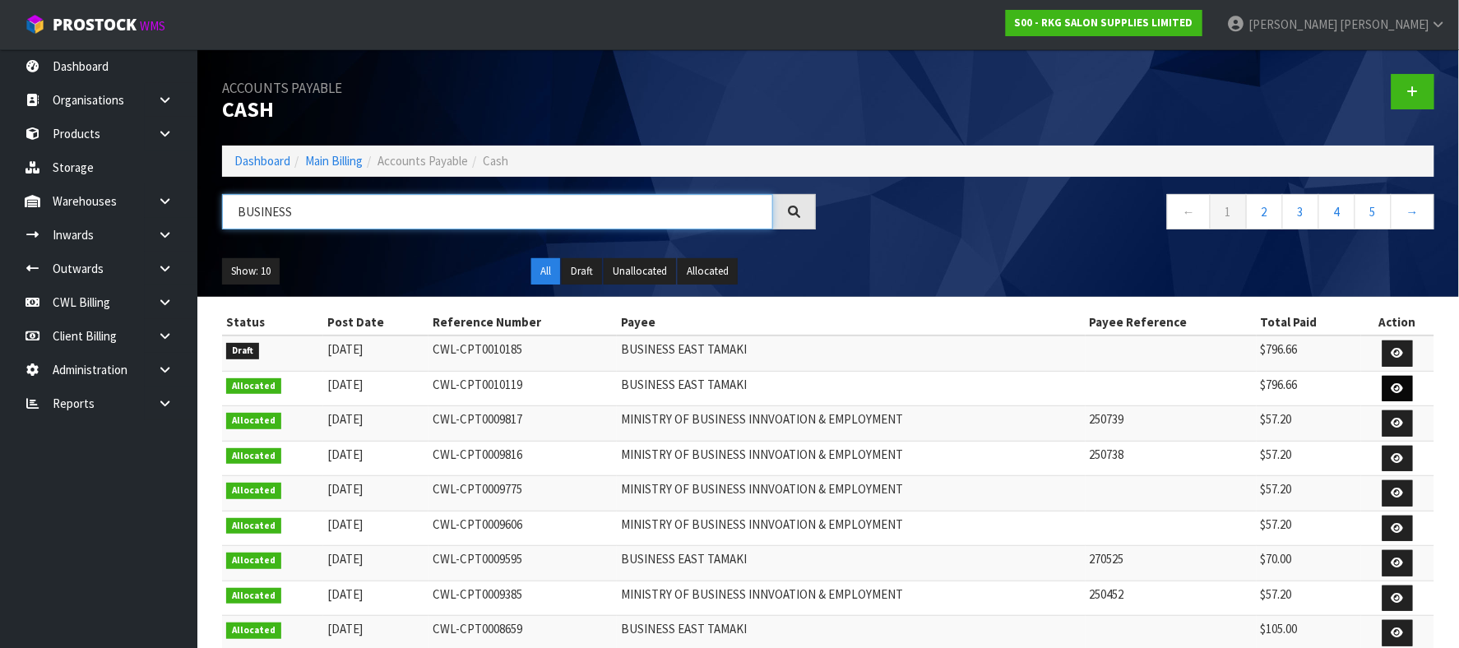
type input "BUSINESS"
click at [1399, 387] on icon at bounding box center [1398, 388] width 12 height 11
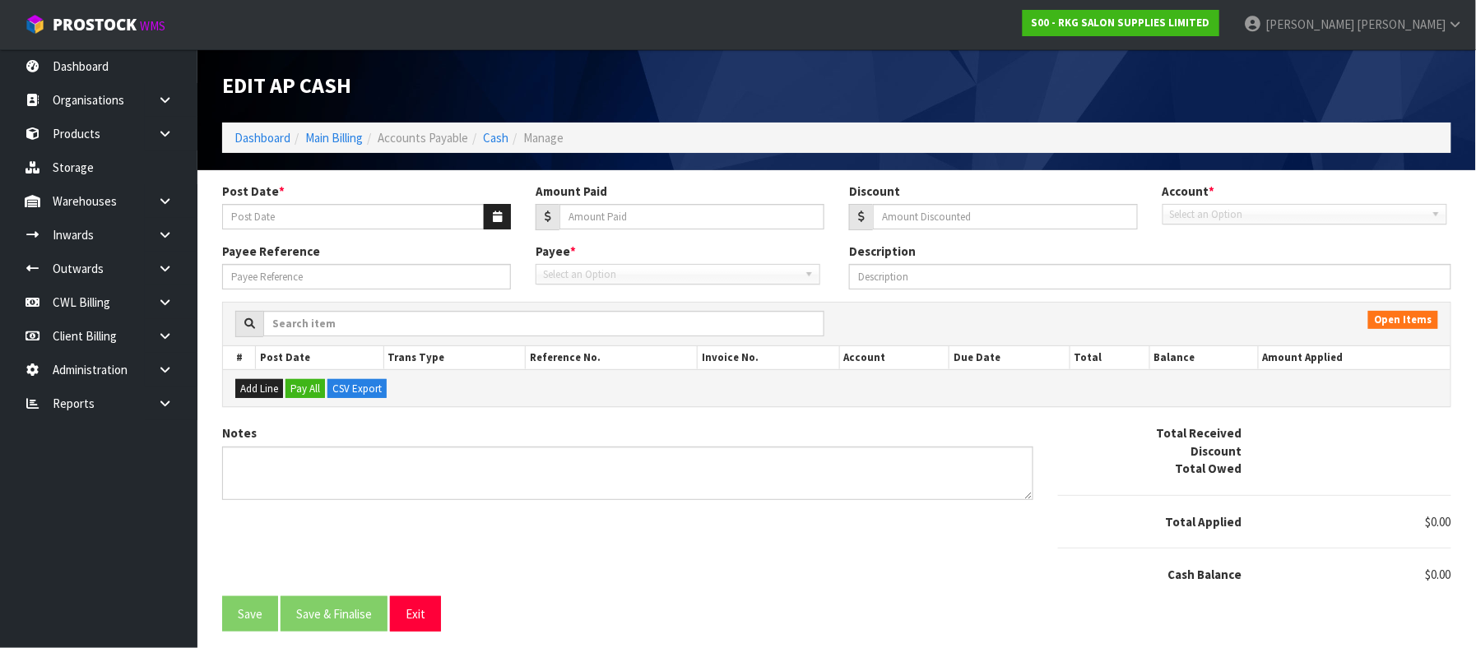
type input "12/09/2025"
type input "796.66"
type input "0"
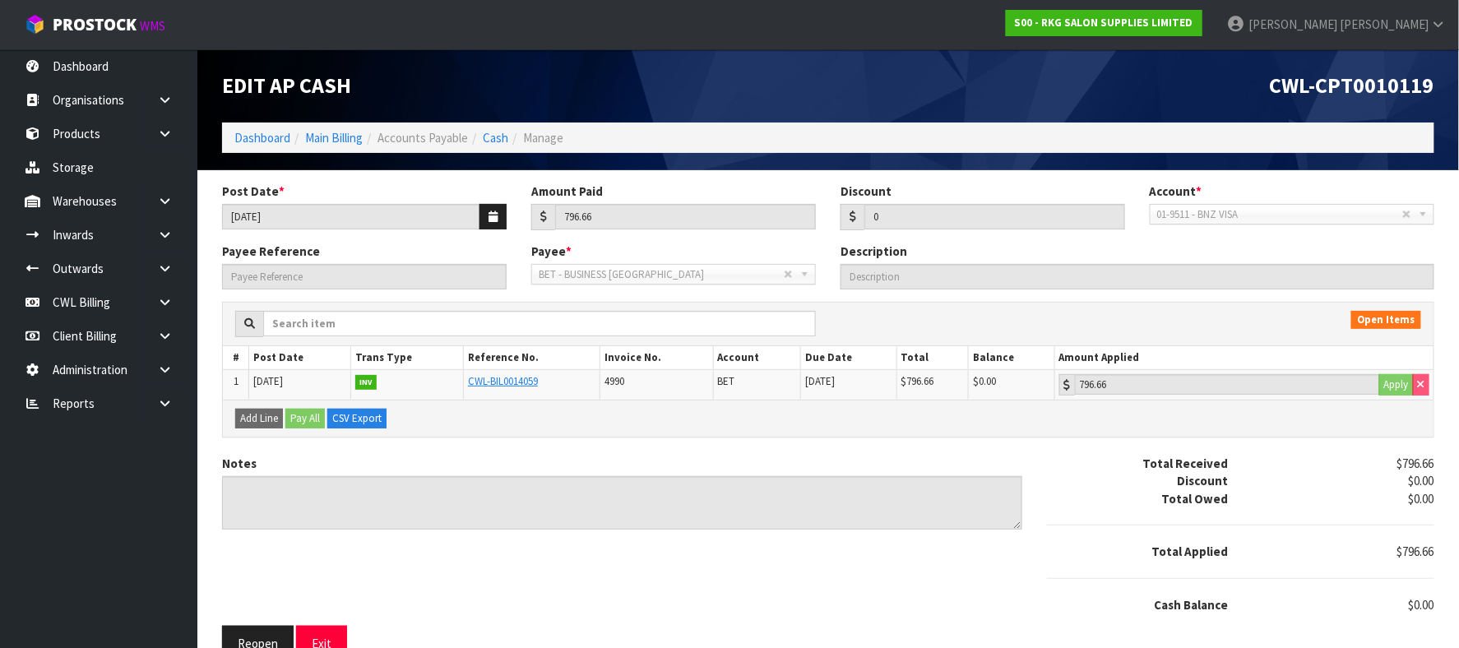
click at [511, 138] on li "Manage" at bounding box center [535, 137] width 55 height 17
click at [497, 139] on link "Cash" at bounding box center [496, 138] width 26 height 16
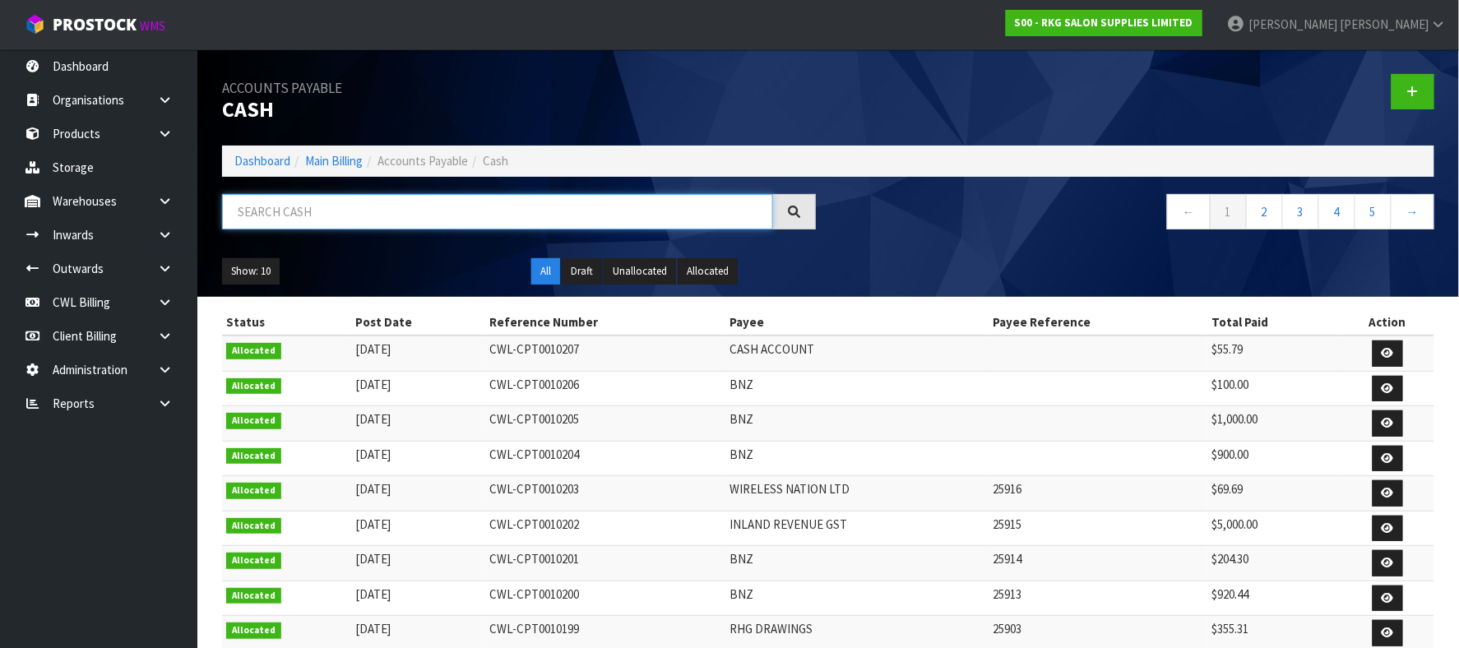
click at [429, 208] on input "text" at bounding box center [497, 211] width 551 height 35
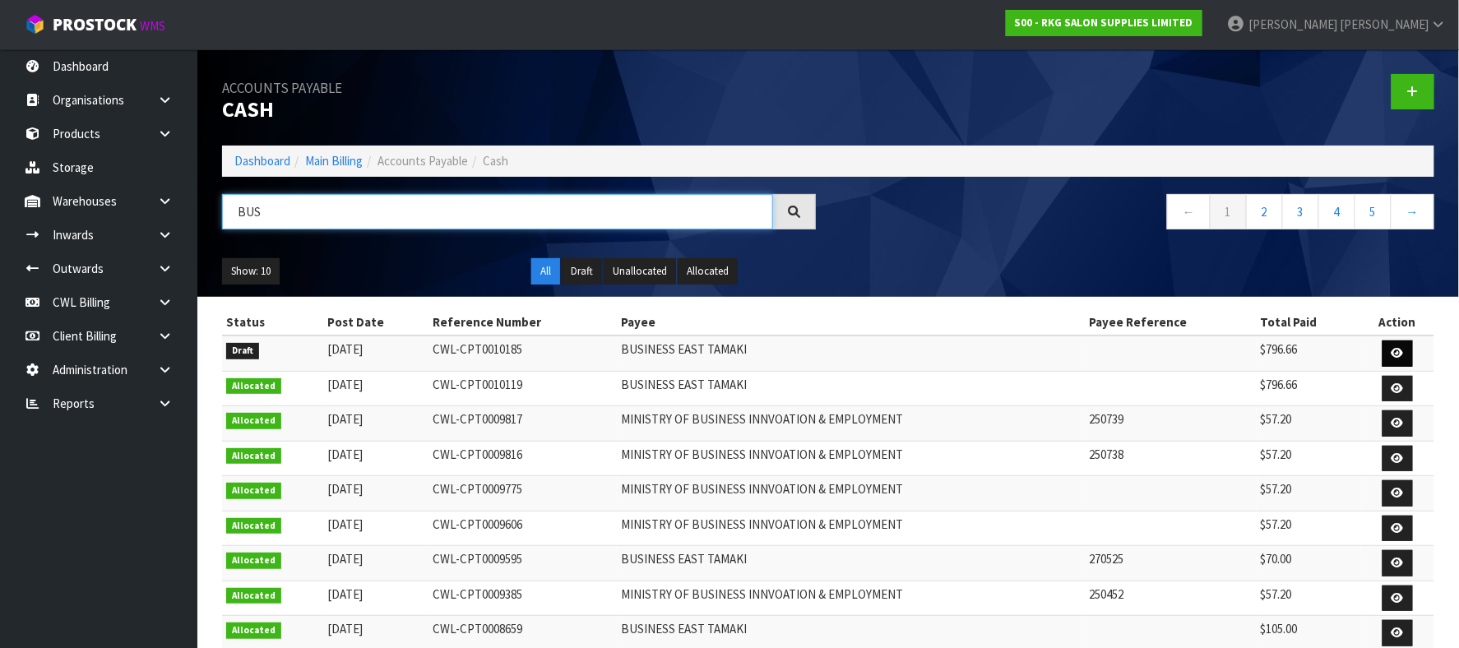
type input "BUS"
click at [1403, 350] on icon at bounding box center [1398, 353] width 12 height 11
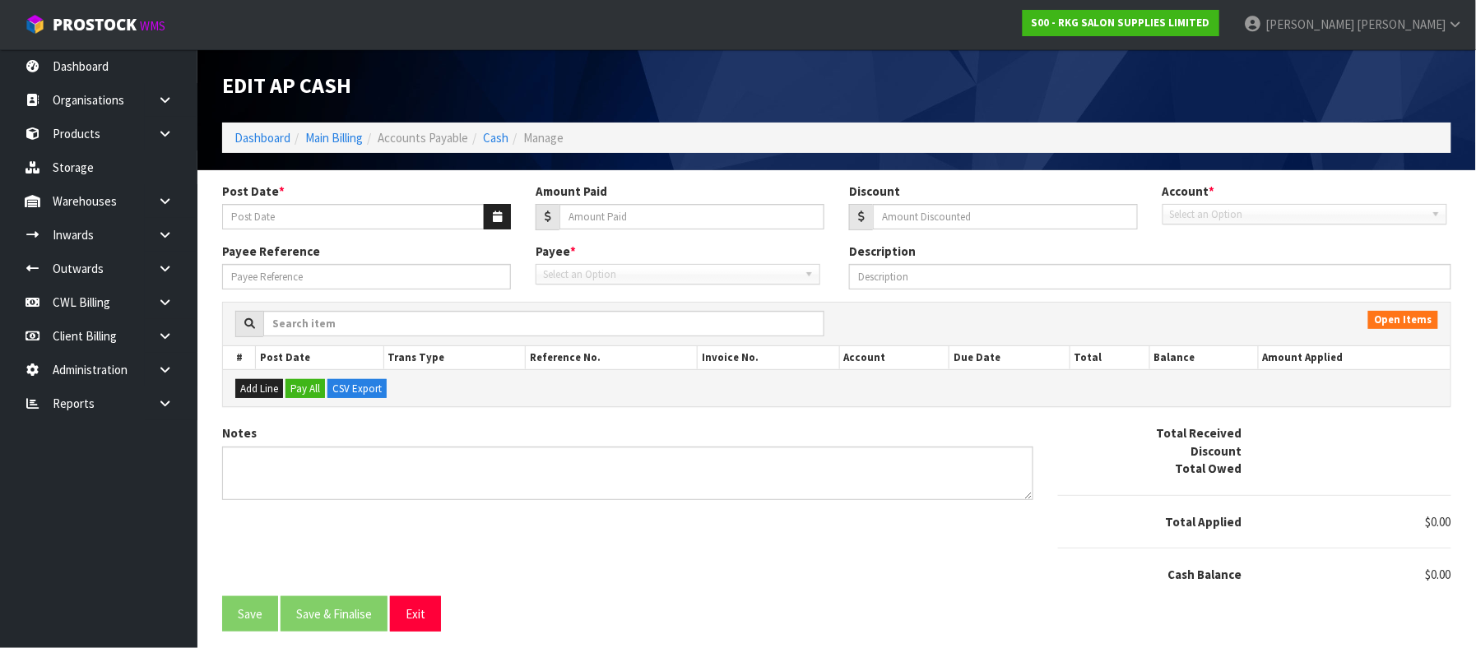
type input "12/09/2025"
type input "796.66"
type input "0"
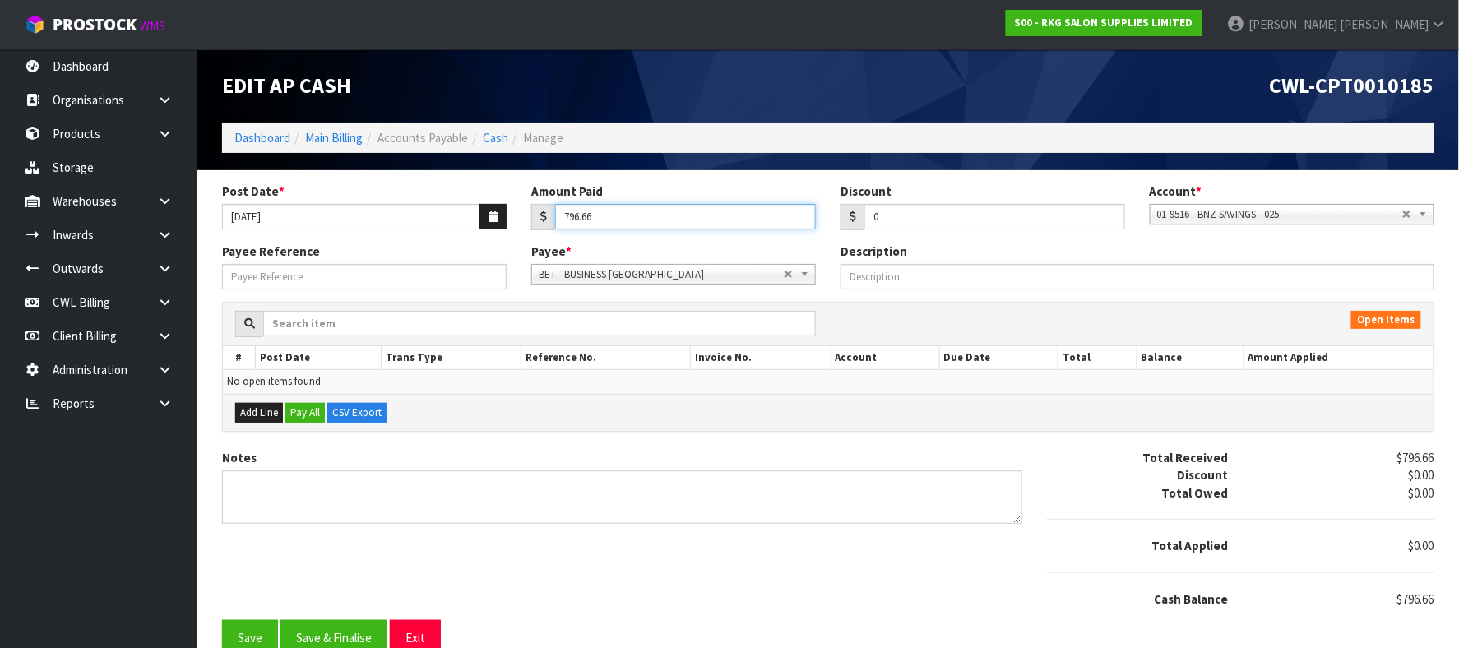
click at [642, 225] on input "796.66" at bounding box center [685, 217] width 261 height 26
type input "7"
type input "1"
click at [794, 275] on link "BET - BUSINESS [GEOGRAPHIC_DATA]" at bounding box center [673, 274] width 285 height 21
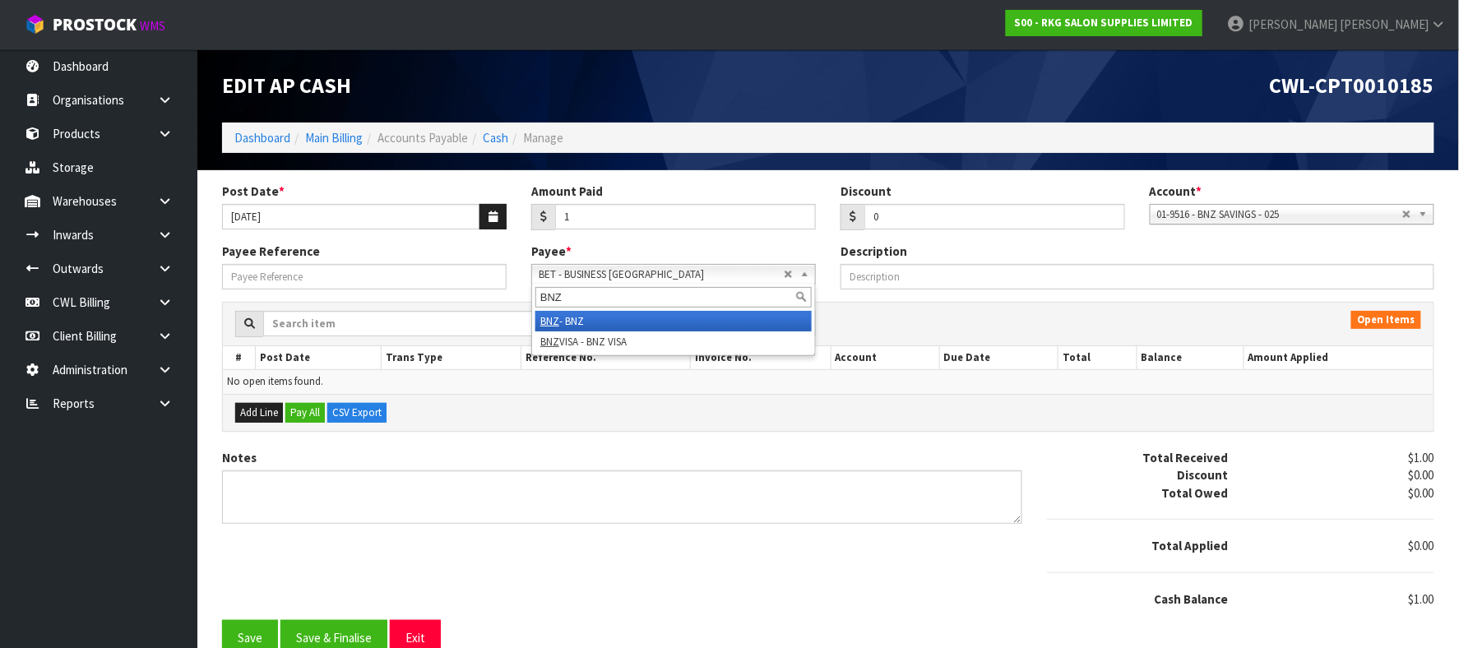
type input "BNZ"
click at [632, 318] on li "BNZ - BNZ" at bounding box center [674, 321] width 276 height 21
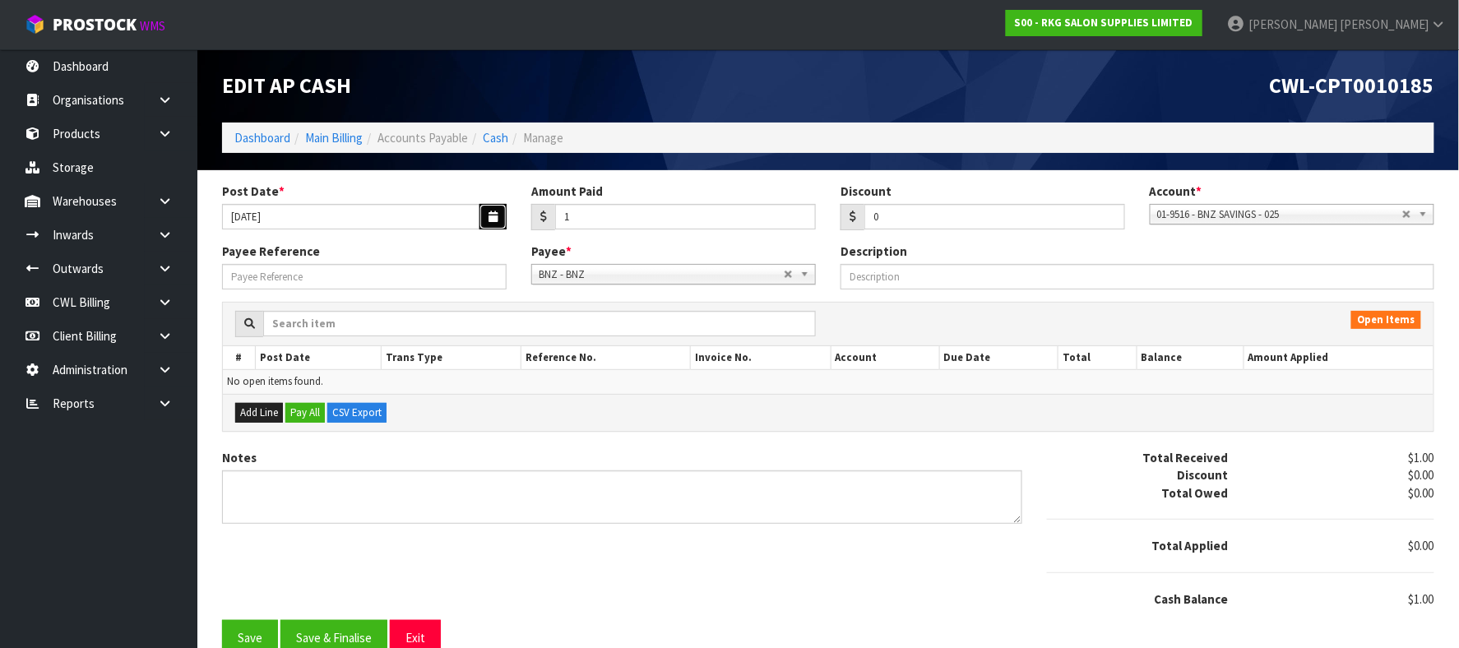
click at [484, 216] on button "button" at bounding box center [493, 217] width 27 height 26
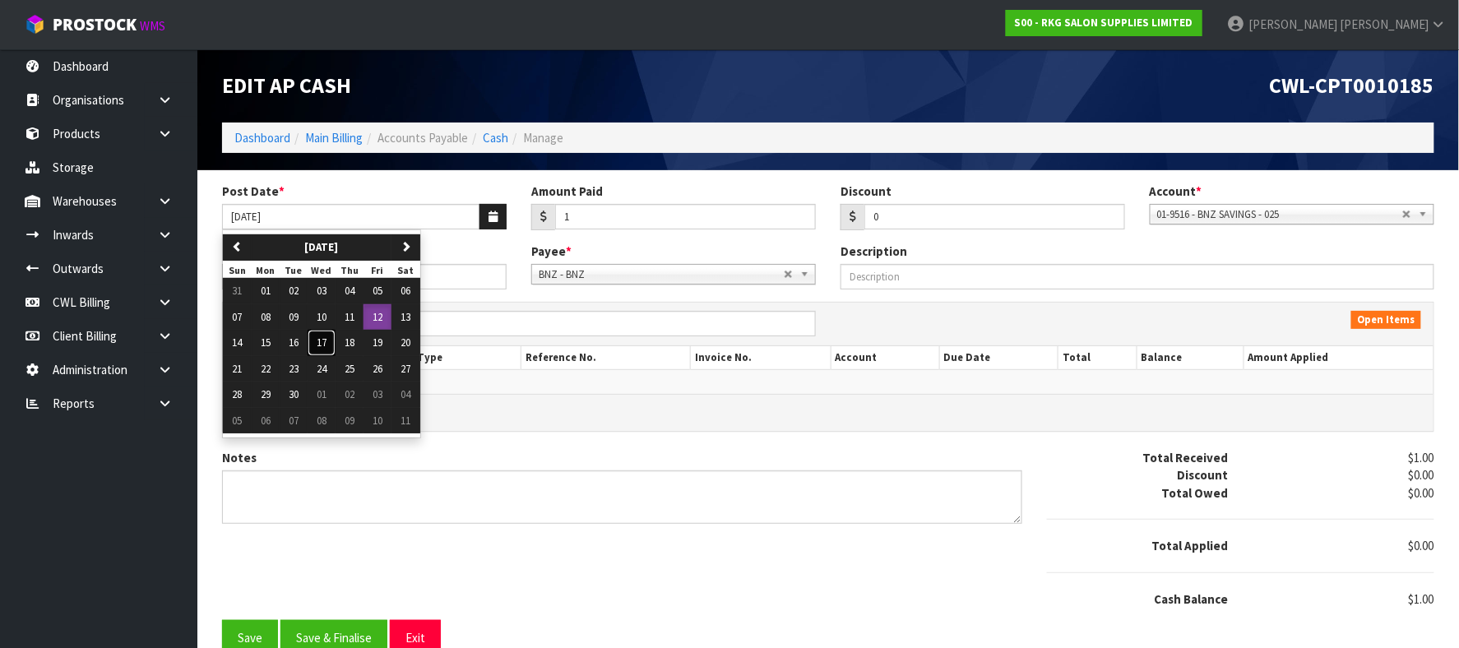
click at [324, 346] on span "17" at bounding box center [322, 343] width 10 height 14
type input "17/09/2025"
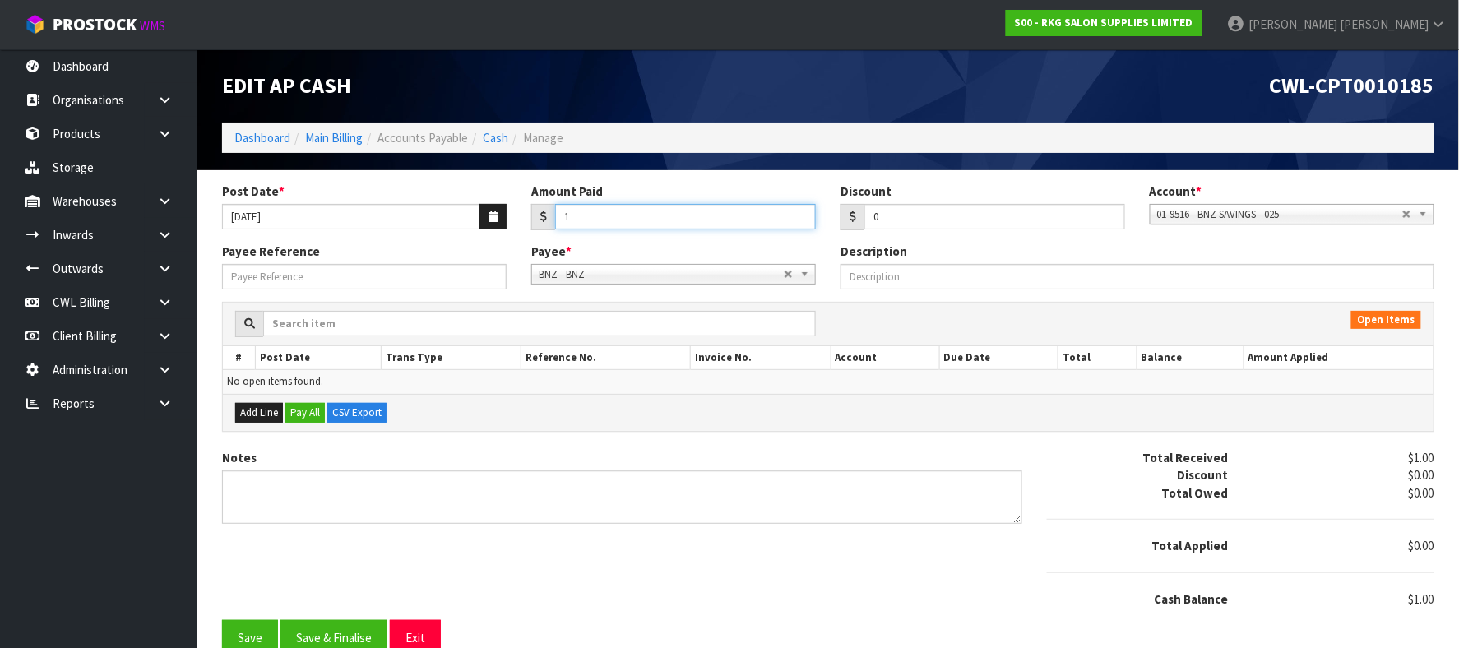
click at [602, 214] on input "1" at bounding box center [685, 217] width 261 height 26
paste input "247.29"
type input "247.29"
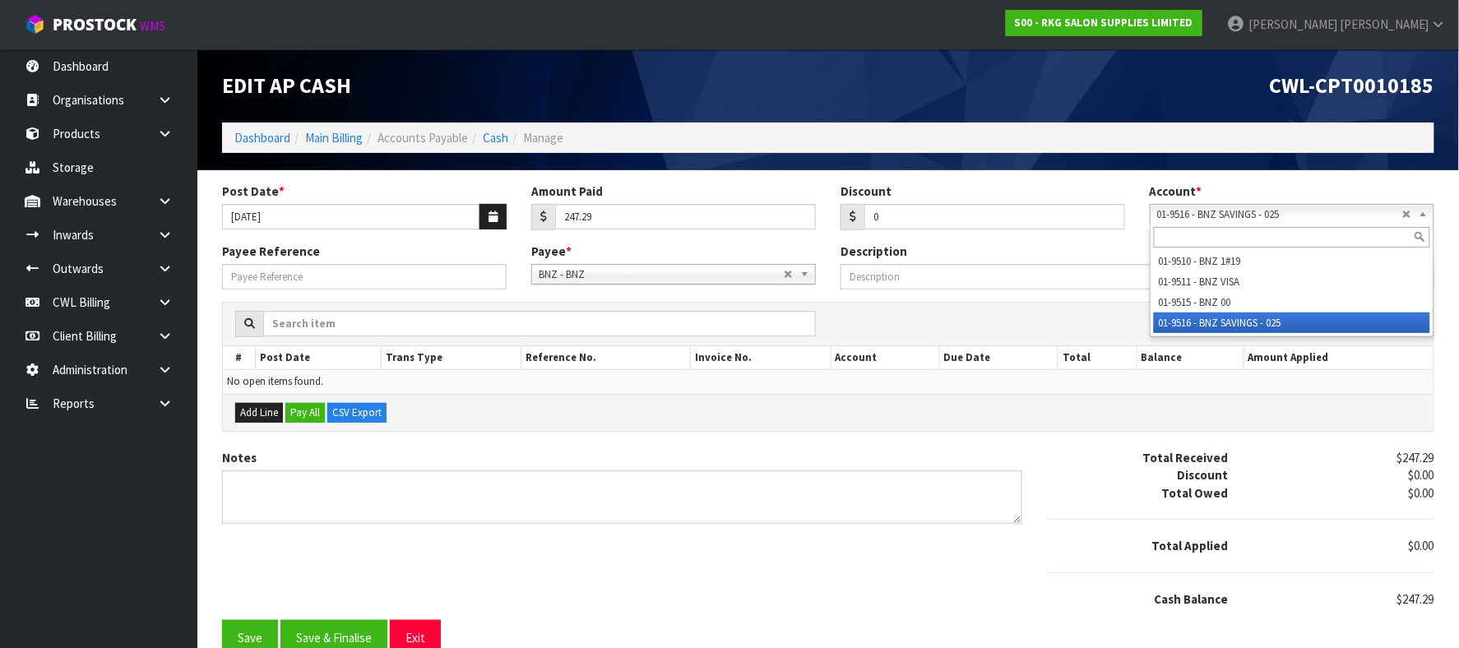
click at [1216, 217] on span "01-9516 - BNZ SAVINGS - 025" at bounding box center [1279, 215] width 245 height 20
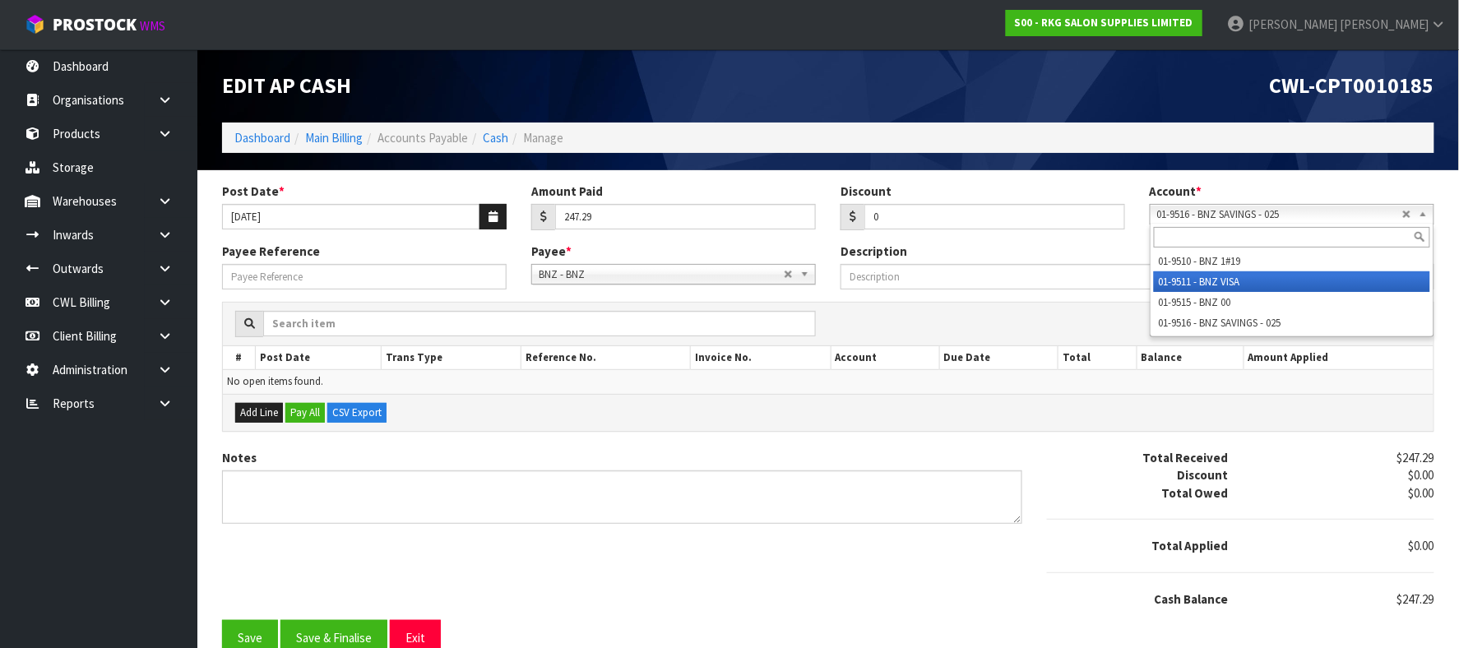
click at [1237, 277] on li "01-9511 - BNZ VISA" at bounding box center [1292, 281] width 276 height 21
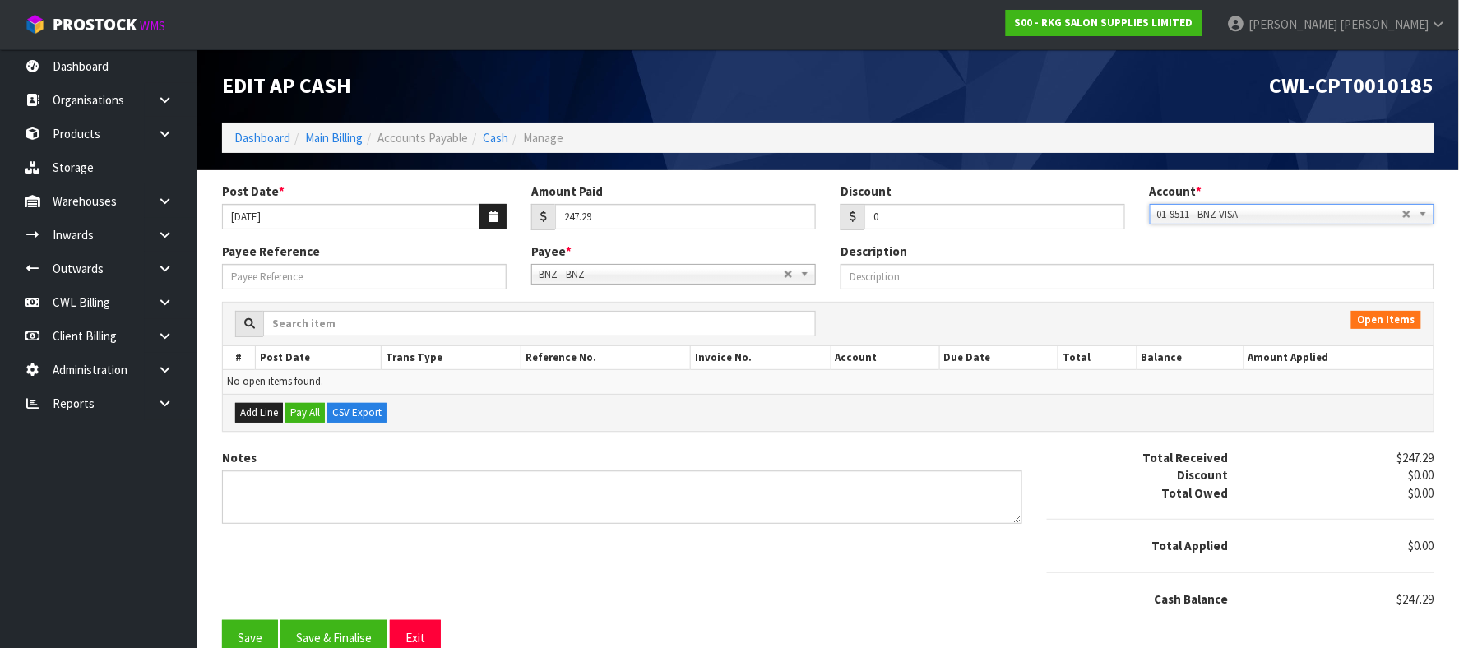
click at [689, 275] on span "BNZ - BNZ" at bounding box center [661, 275] width 245 height 20
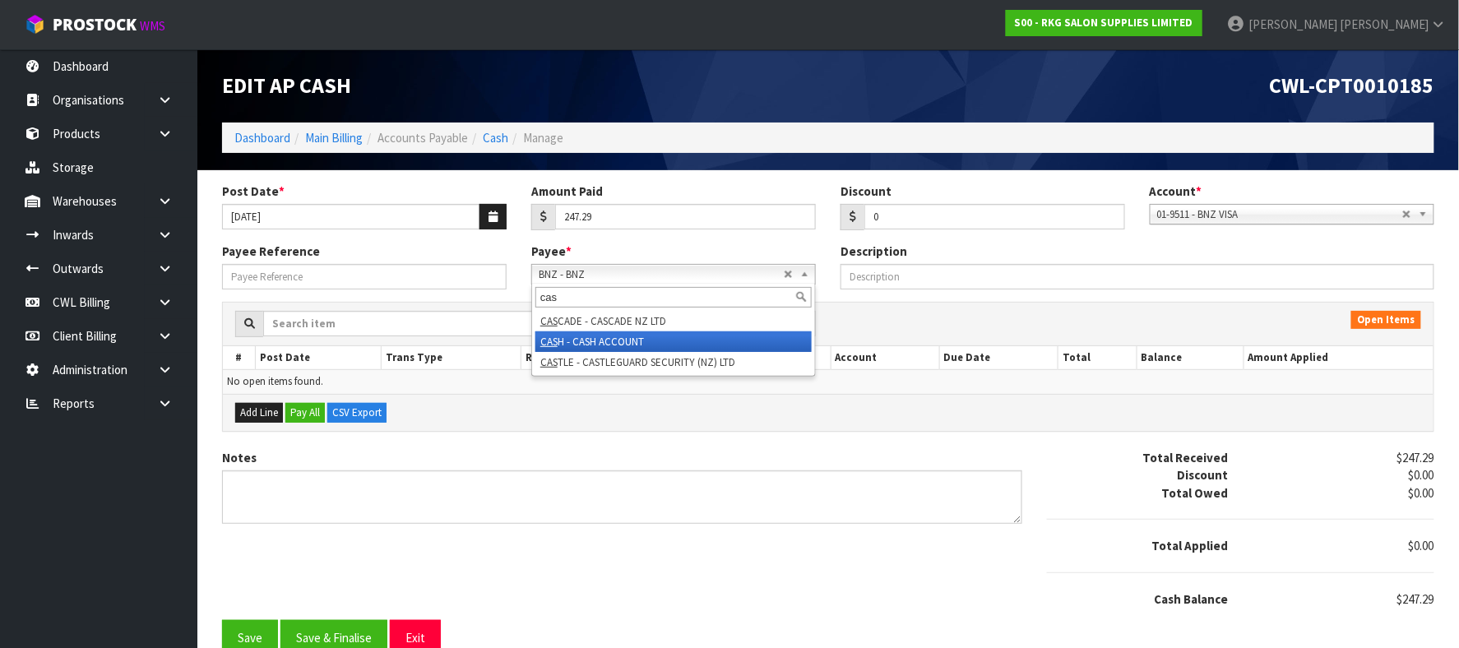
type input "cas"
click at [632, 339] on li "CAS H - CASH ACCOUNT" at bounding box center [674, 342] width 276 height 21
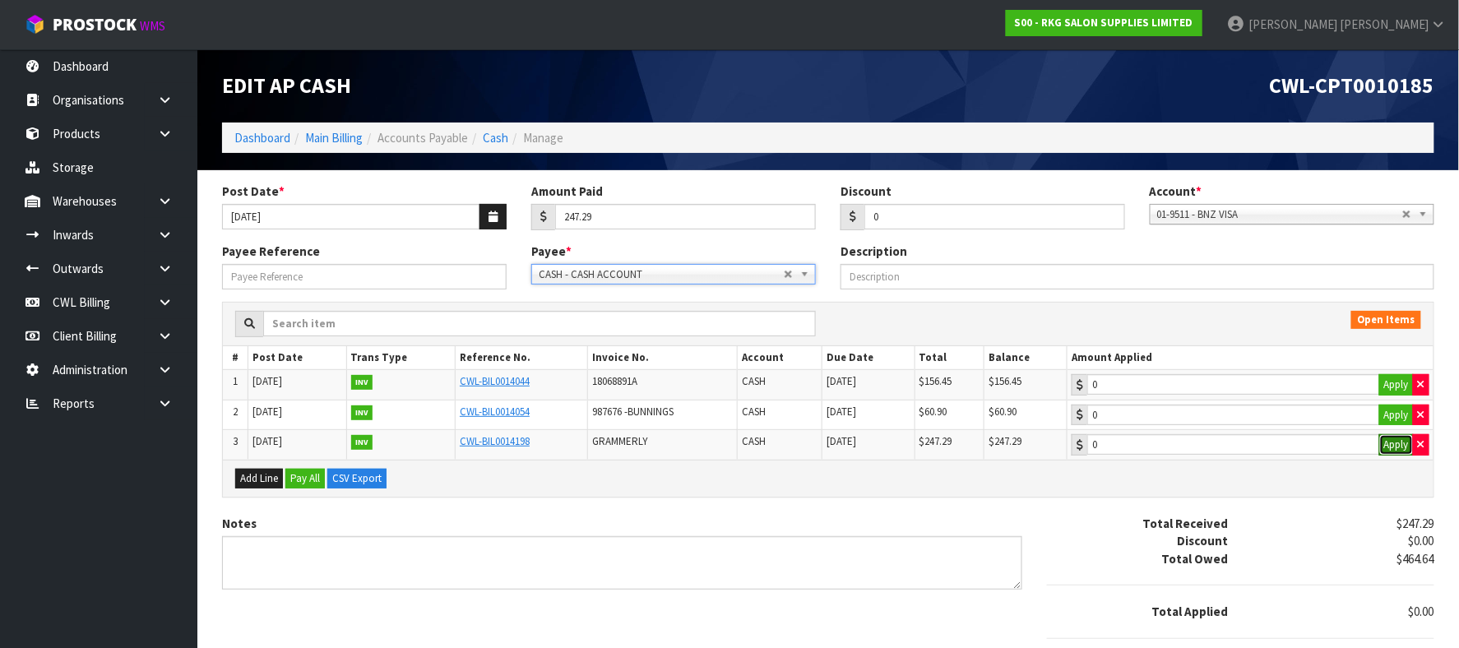
click at [1397, 451] on button "Apply" at bounding box center [1397, 444] width 35 height 21
type input "247.29"
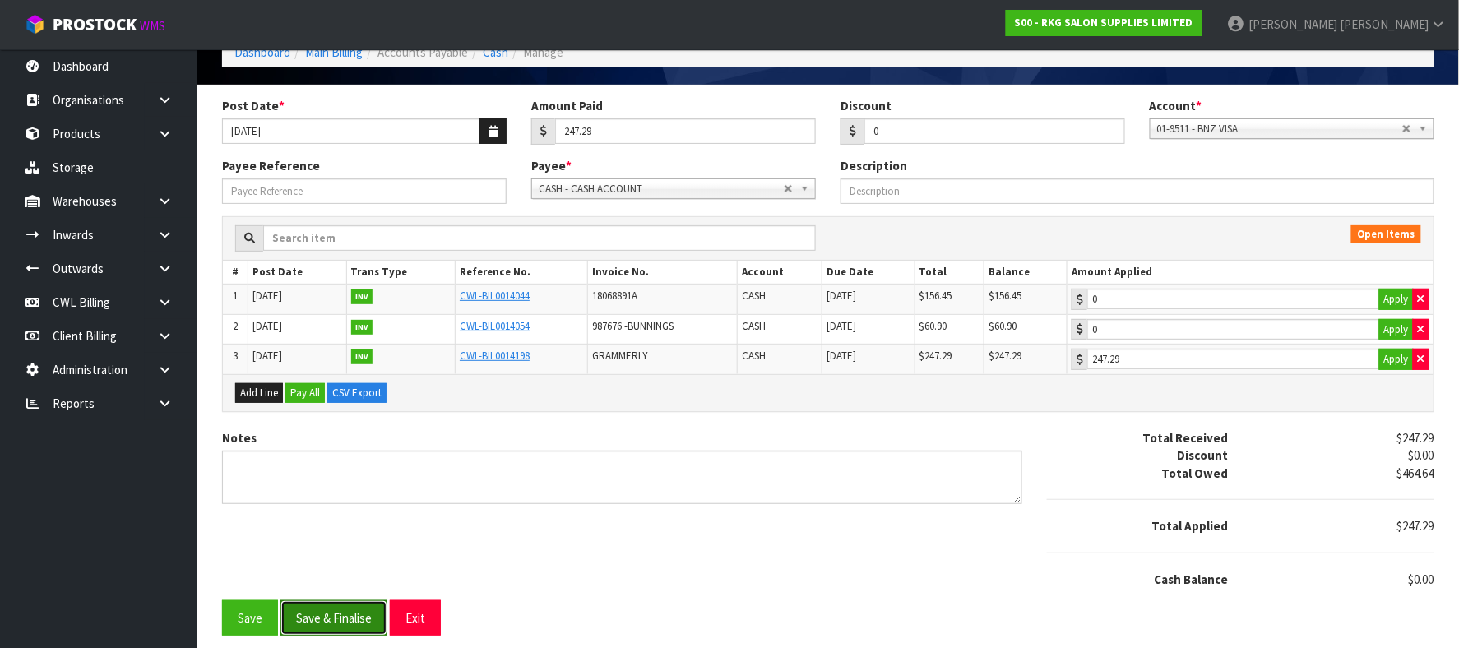
click at [353, 610] on button "Save & Finalise" at bounding box center [334, 618] width 107 height 35
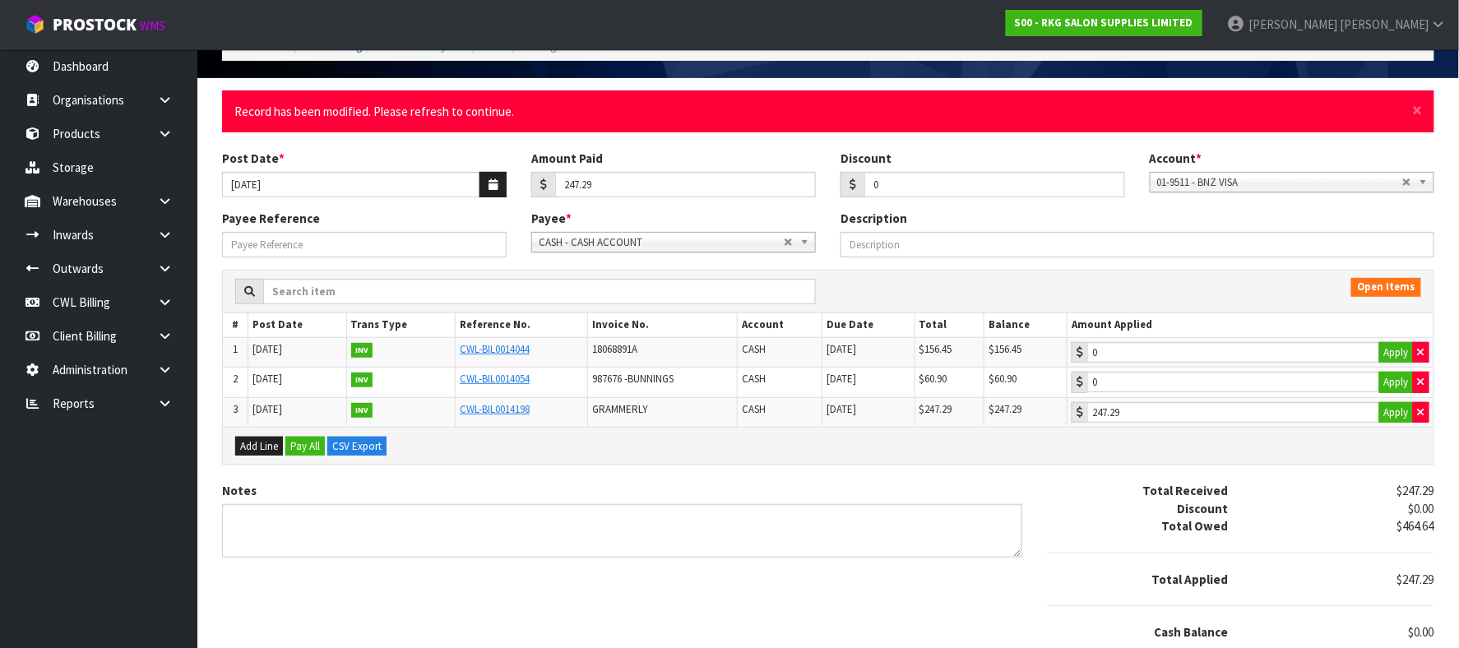
scroll to position [0, 0]
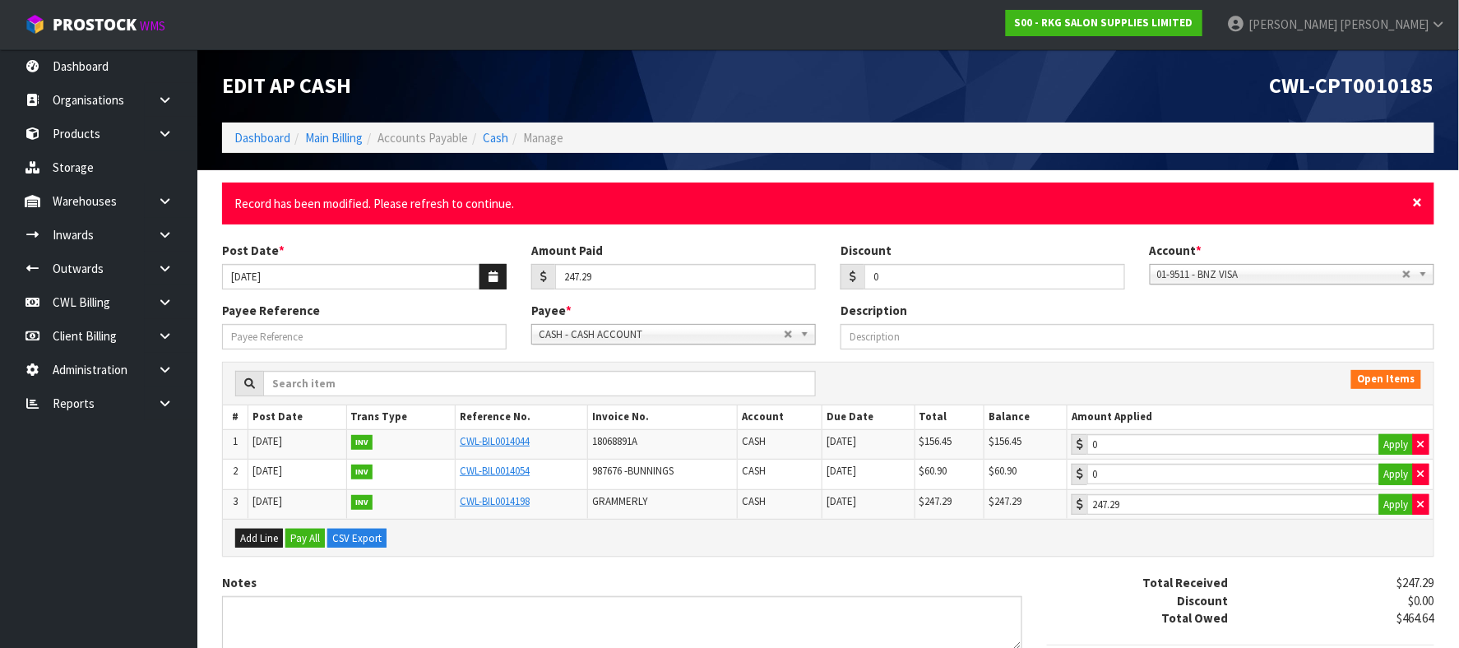
click at [1419, 198] on span "×" at bounding box center [1418, 202] width 10 height 23
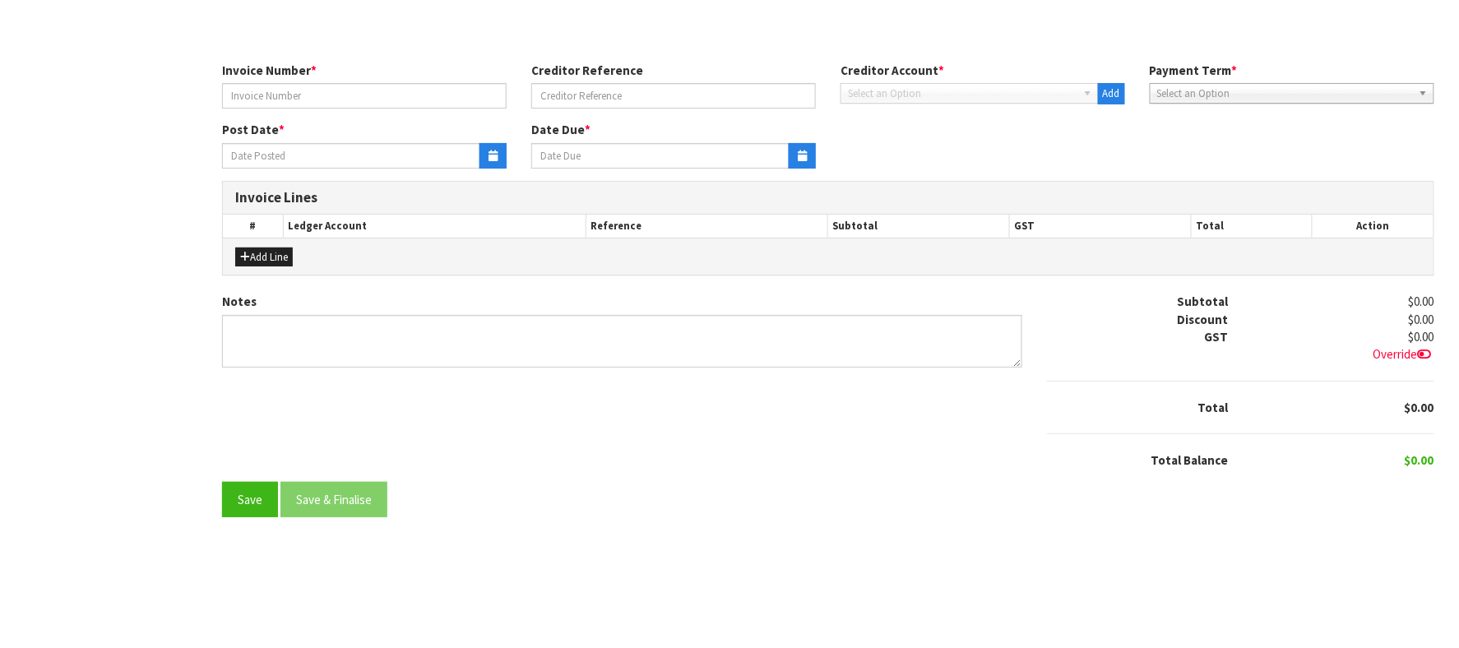
type input "2509139"
type input "[DATE]"
type input "30/10/2025"
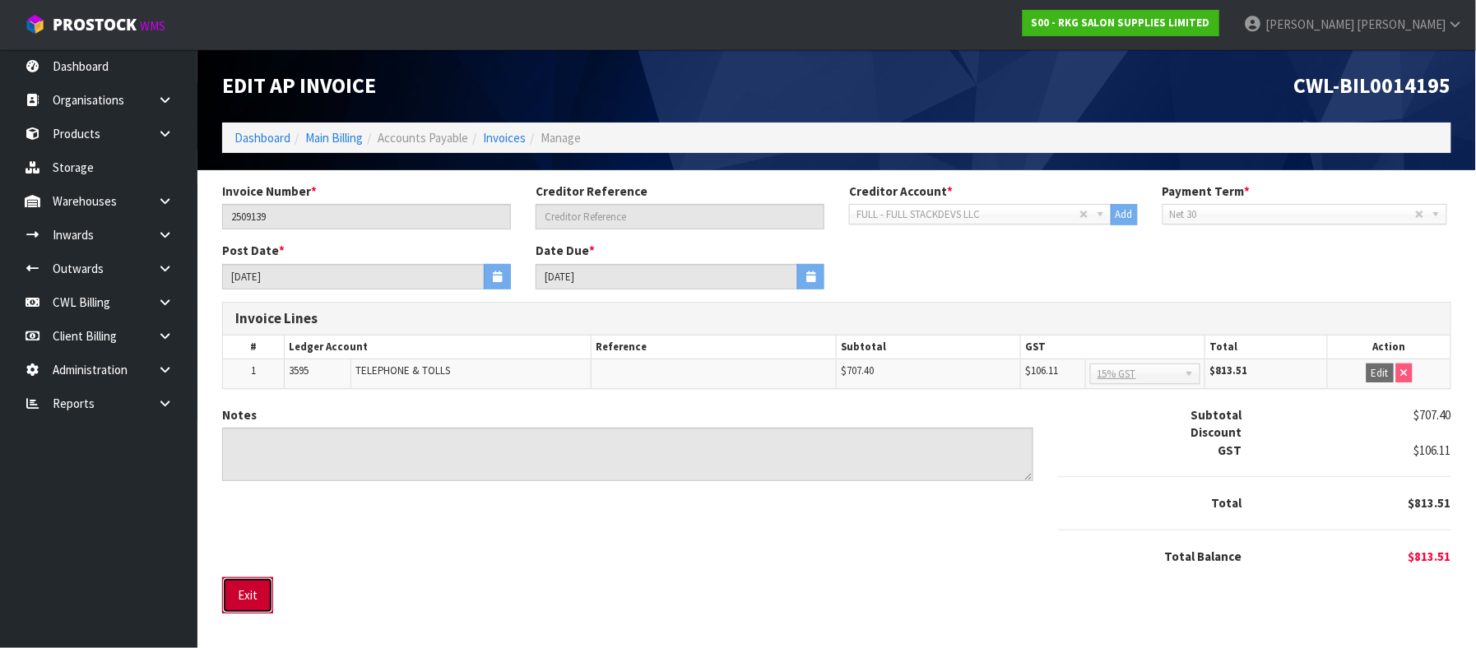
click at [253, 594] on button "Exit" at bounding box center [247, 594] width 51 height 35
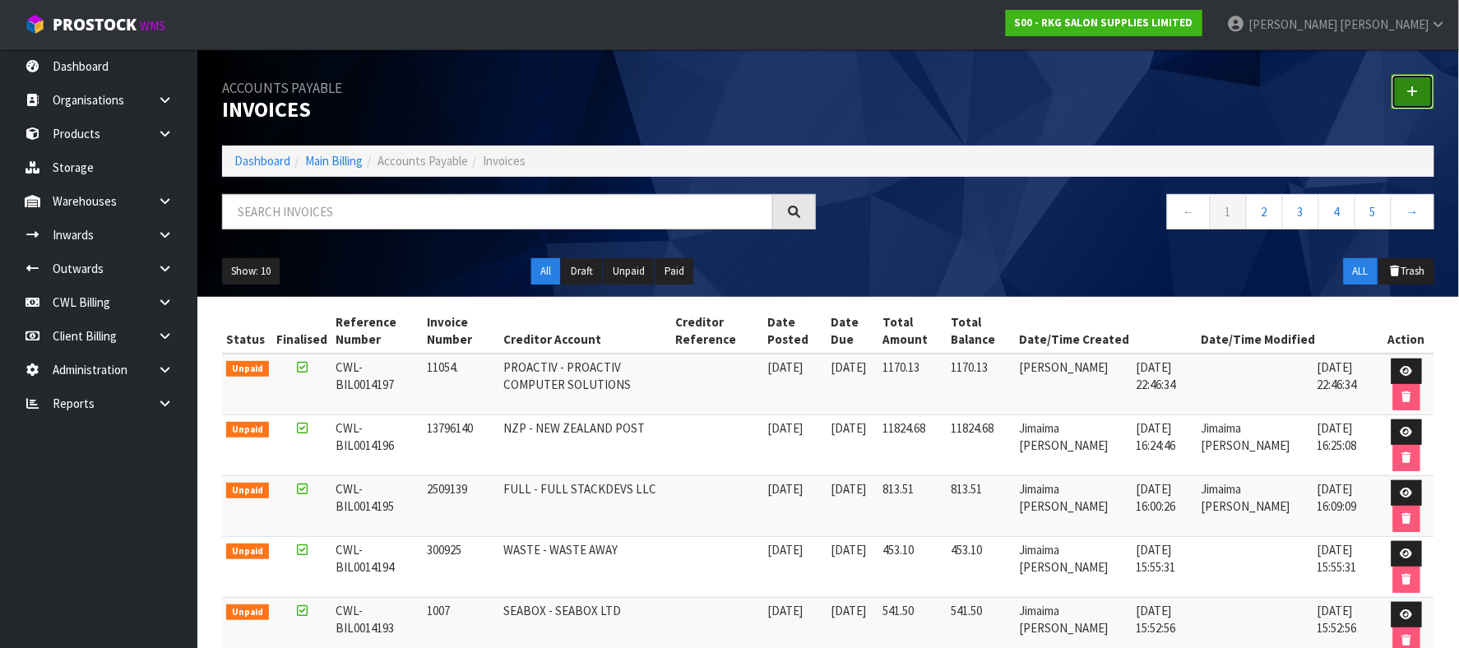
click at [1415, 87] on icon at bounding box center [1414, 92] width 12 height 12
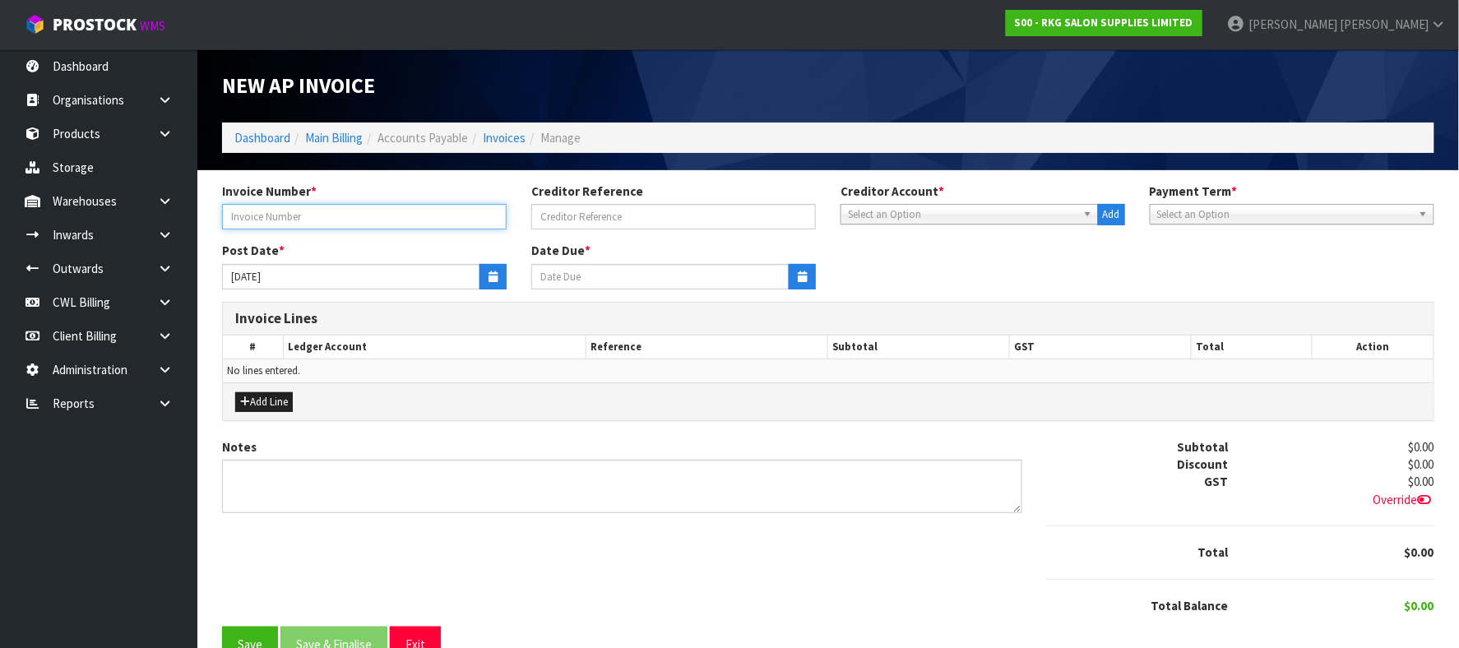
click at [373, 212] on input "text" at bounding box center [364, 217] width 285 height 26
type input "SEPT25"
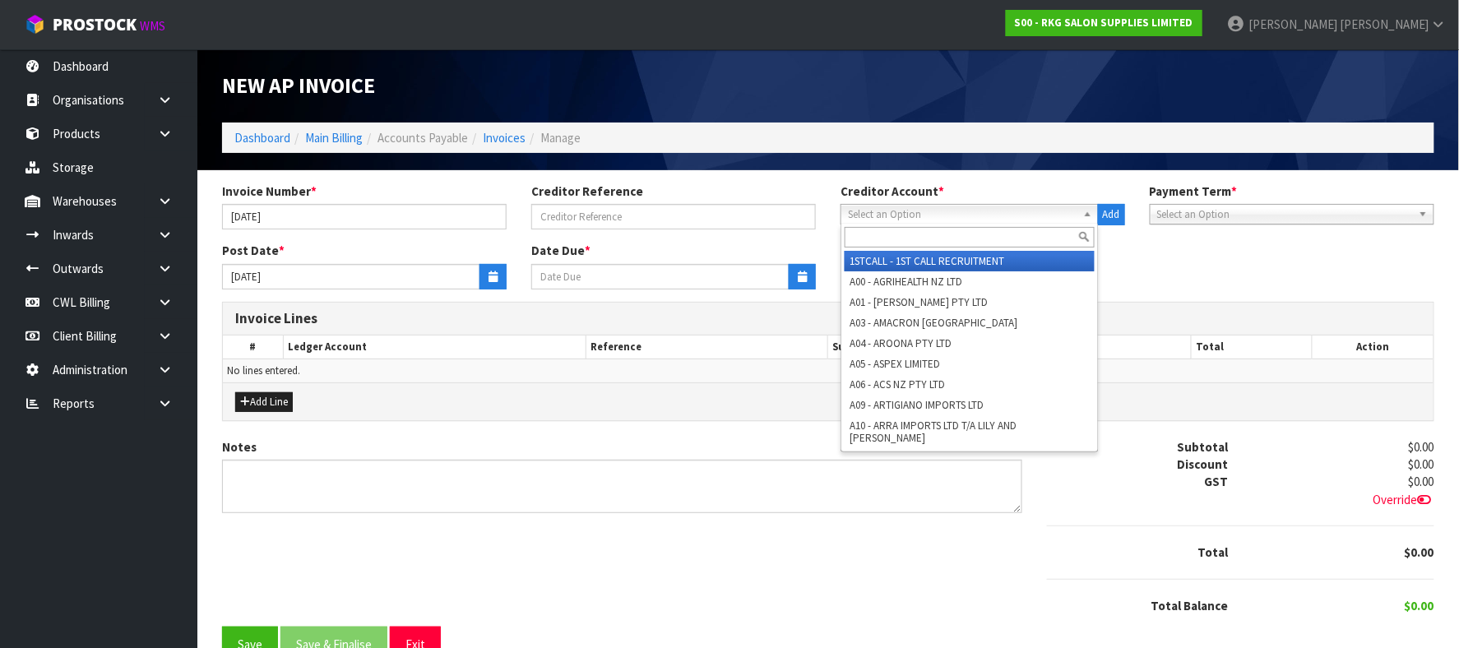
click at [954, 209] on span "Select an Option" at bounding box center [962, 215] width 229 height 20
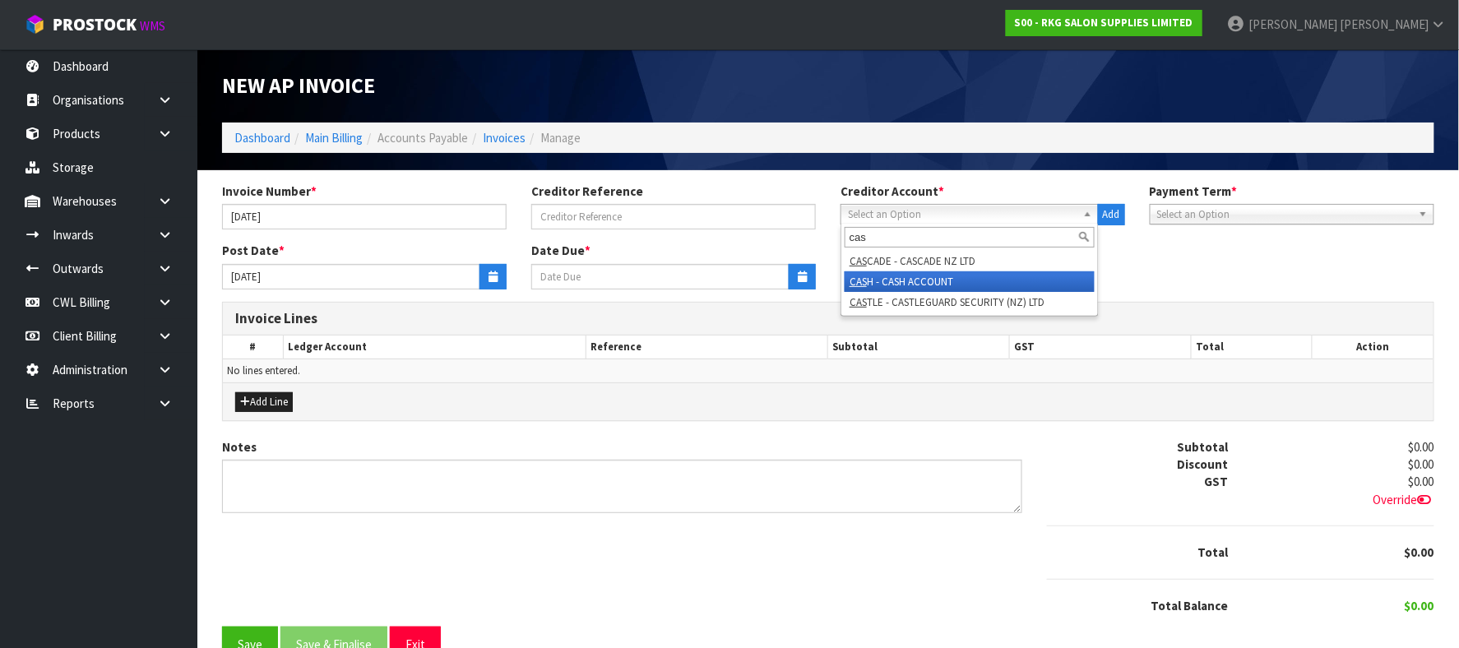
type input "cas"
click at [909, 281] on li "CAS H - CASH ACCOUNT" at bounding box center [970, 281] width 250 height 21
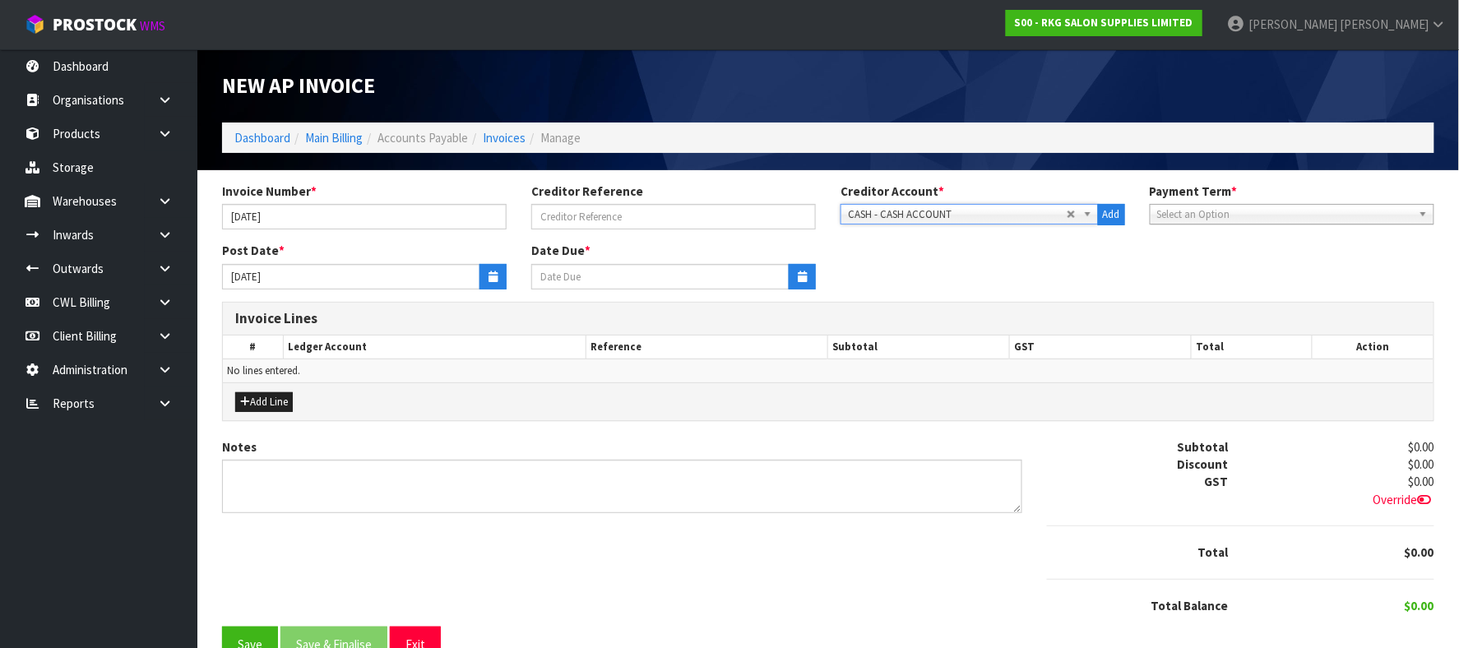
type input "[DATE]"
click at [277, 401] on button "Add Line" at bounding box center [264, 402] width 58 height 20
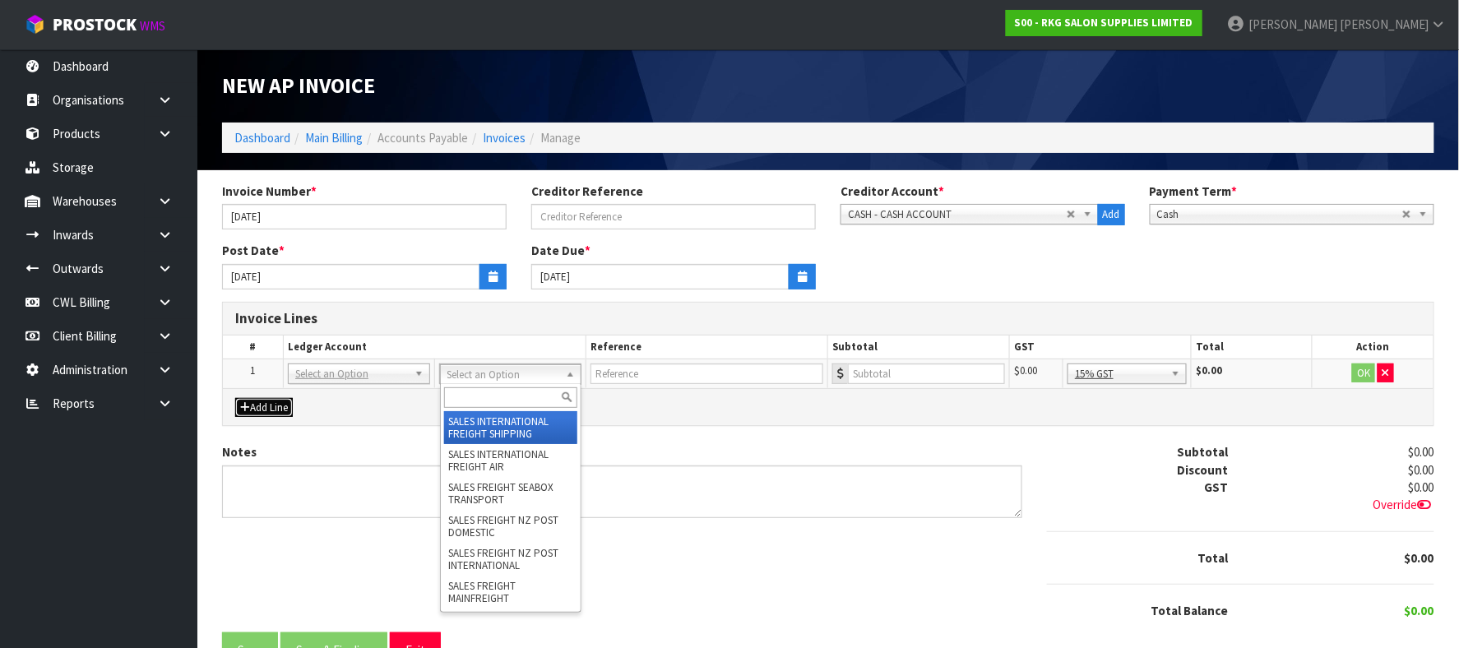
drag, startPoint x: 480, startPoint y: 372, endPoint x: 474, endPoint y: 389, distance: 18.5
click at [467, 395] on input "text" at bounding box center [511, 397] width 134 height 21
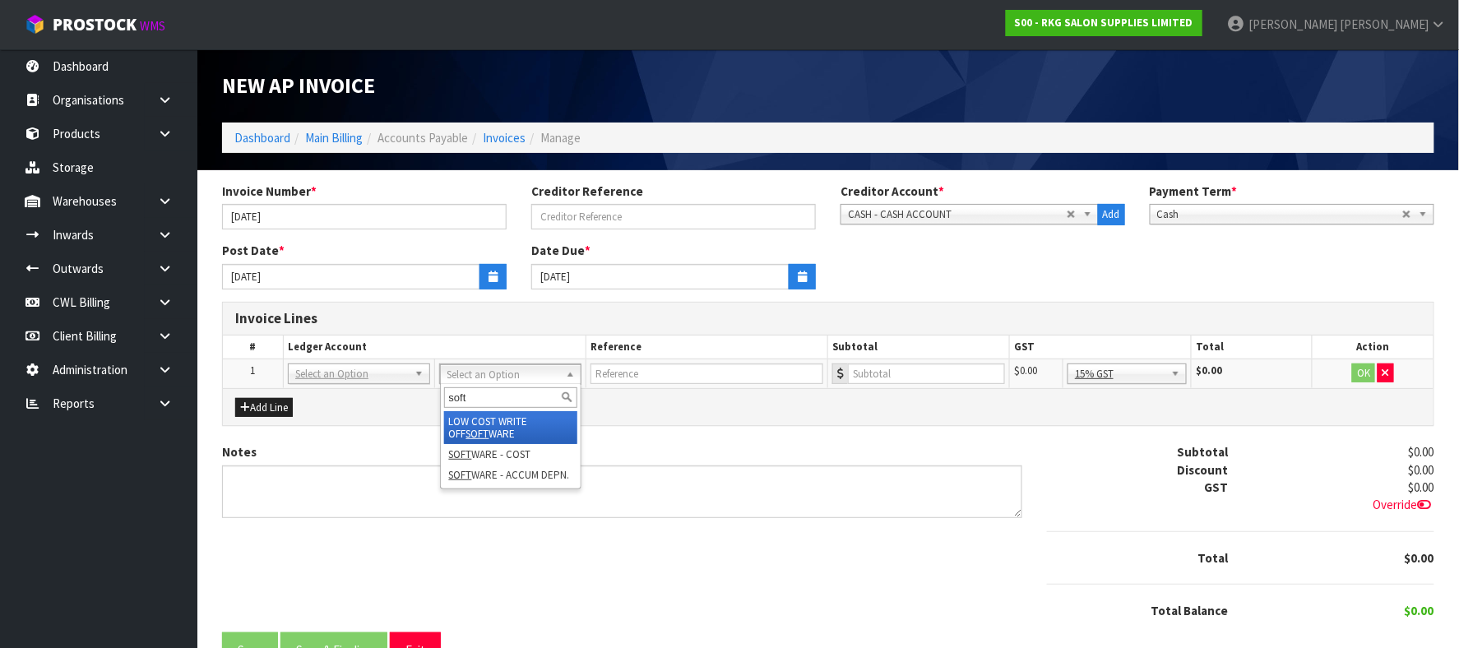
type input "soft"
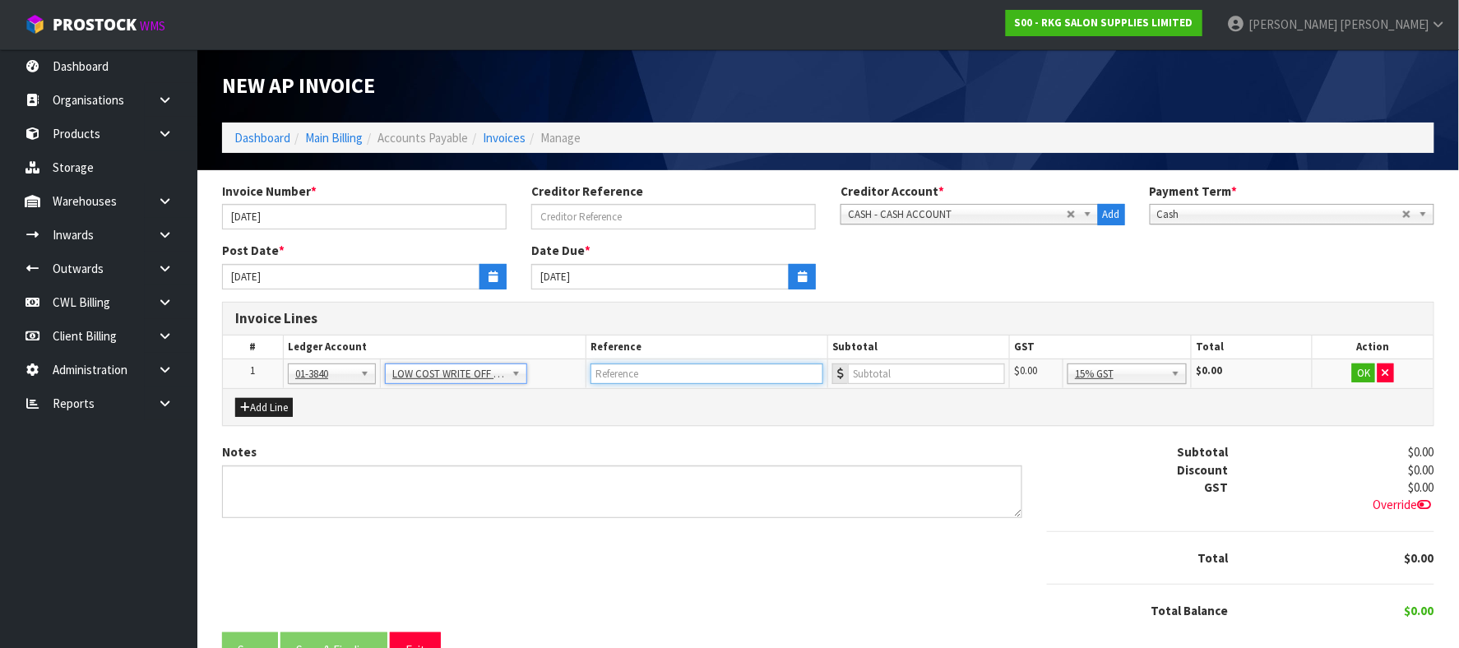
click at [694, 366] on input "text" at bounding box center [707, 374] width 233 height 21
click at [883, 378] on input "number" at bounding box center [926, 374] width 157 height 21
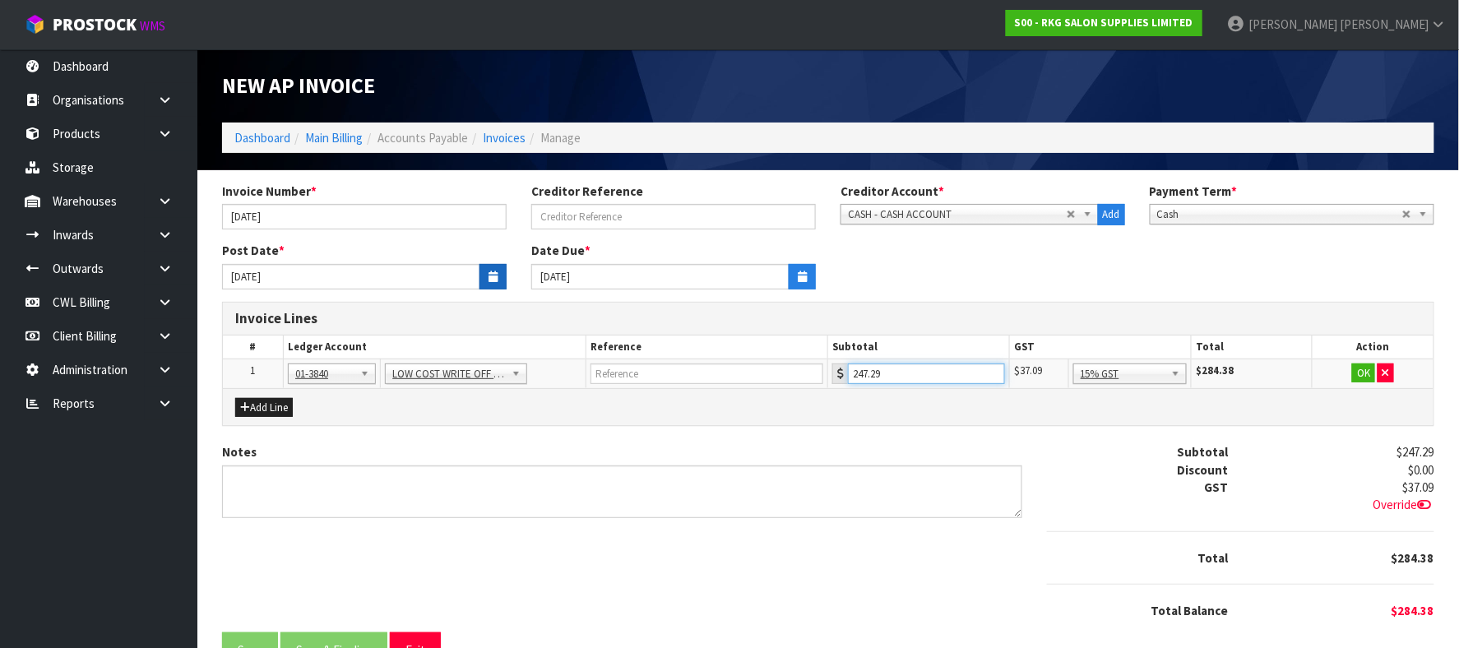
type input "247.29"
drag, startPoint x: 490, startPoint y: 275, endPoint x: 413, endPoint y: 285, distance: 78.0
click at [489, 275] on icon "button" at bounding box center [493, 276] width 9 height 11
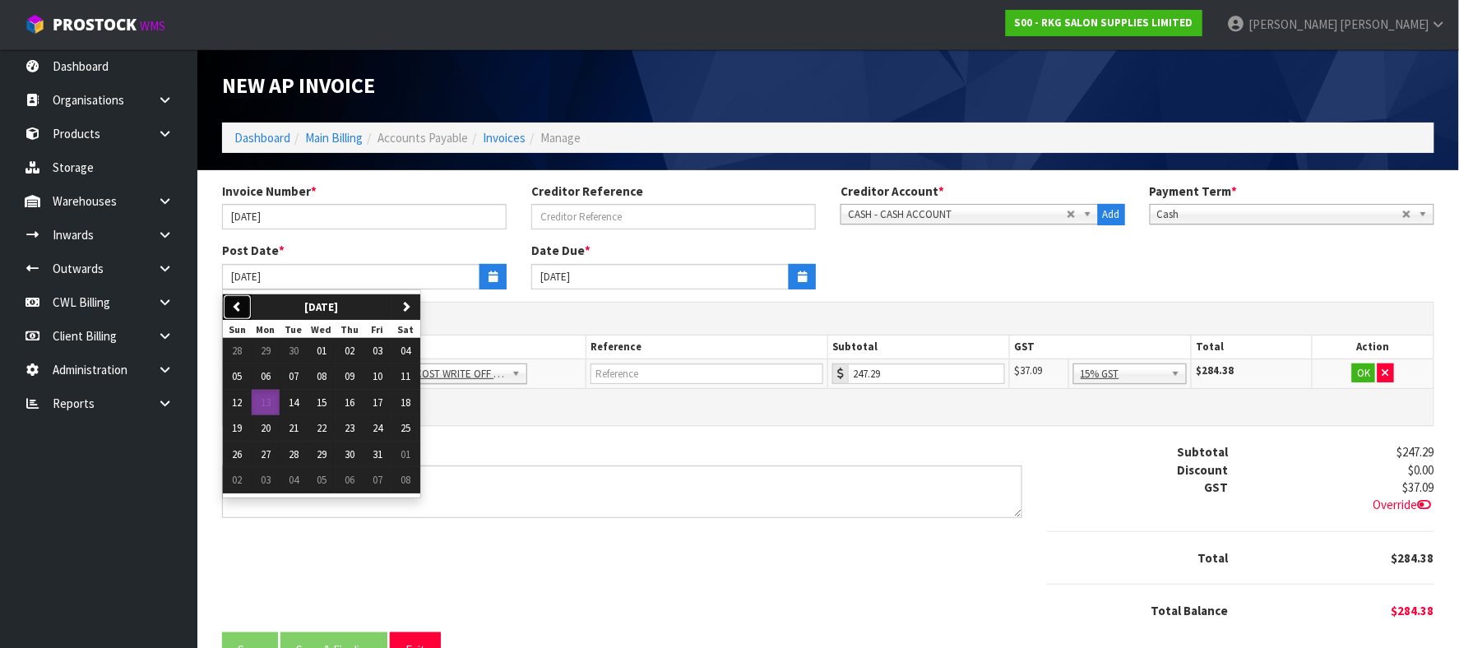
click at [229, 301] on button "previous" at bounding box center [237, 308] width 29 height 26
click at [410, 378] on span "13" at bounding box center [406, 376] width 10 height 14
type input "13/09/2025"
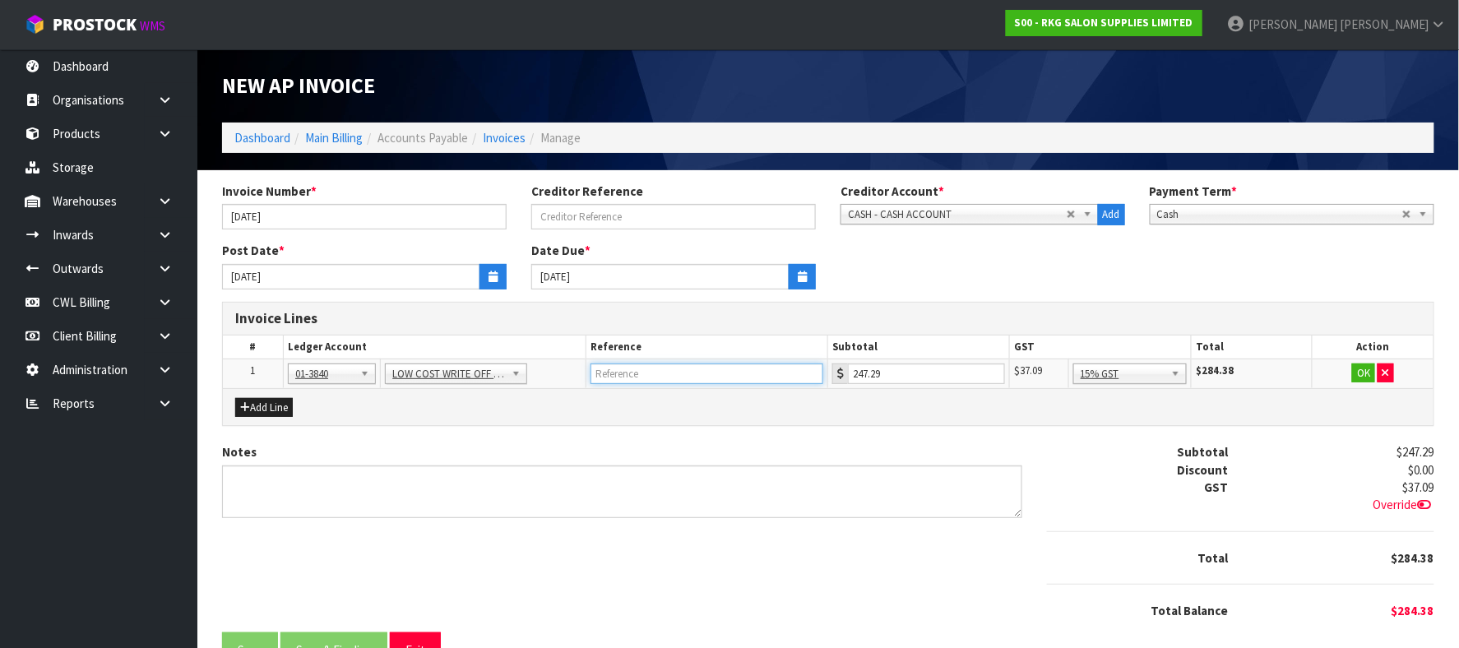
click at [671, 369] on input "text" at bounding box center [707, 374] width 233 height 21
type input "GRAMMERLY"
drag, startPoint x: 1162, startPoint y: 459, endPoint x: 1277, endPoint y: 424, distance: 120.2
click at [1366, 373] on button "OK" at bounding box center [1363, 374] width 23 height 20
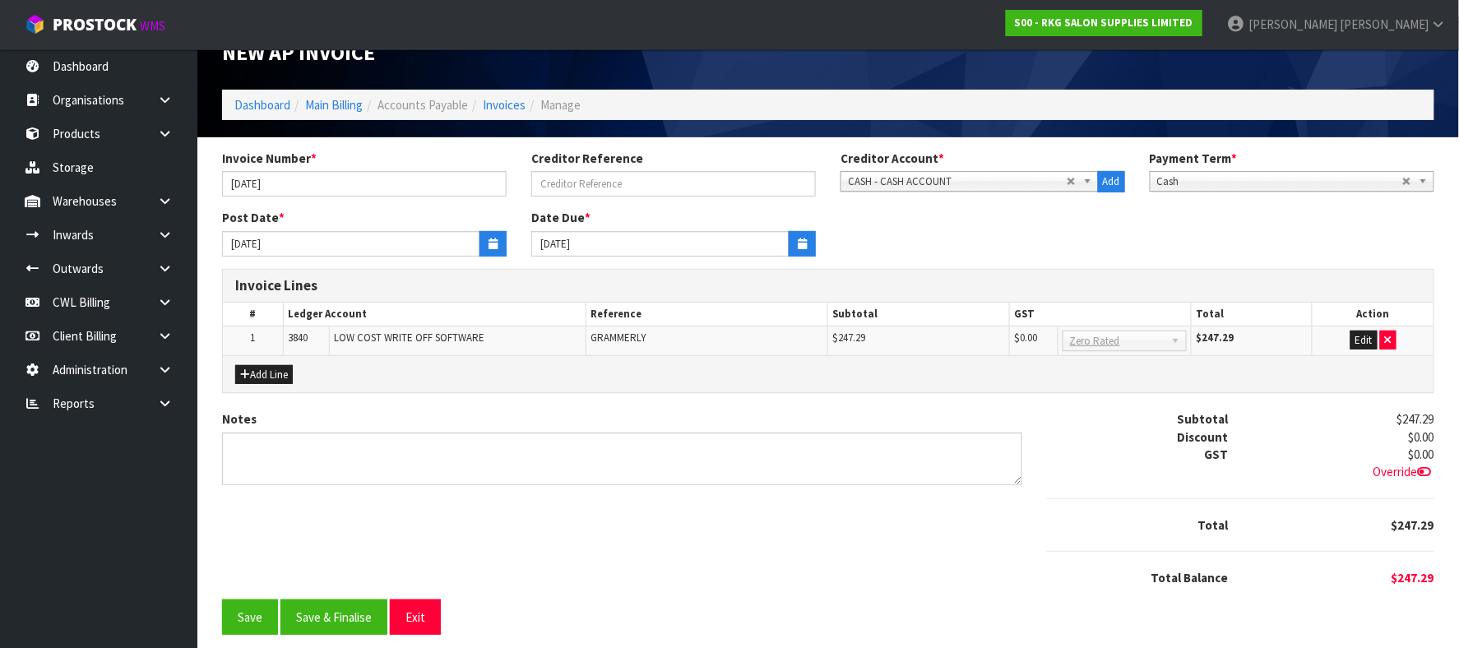
scroll to position [47, 0]
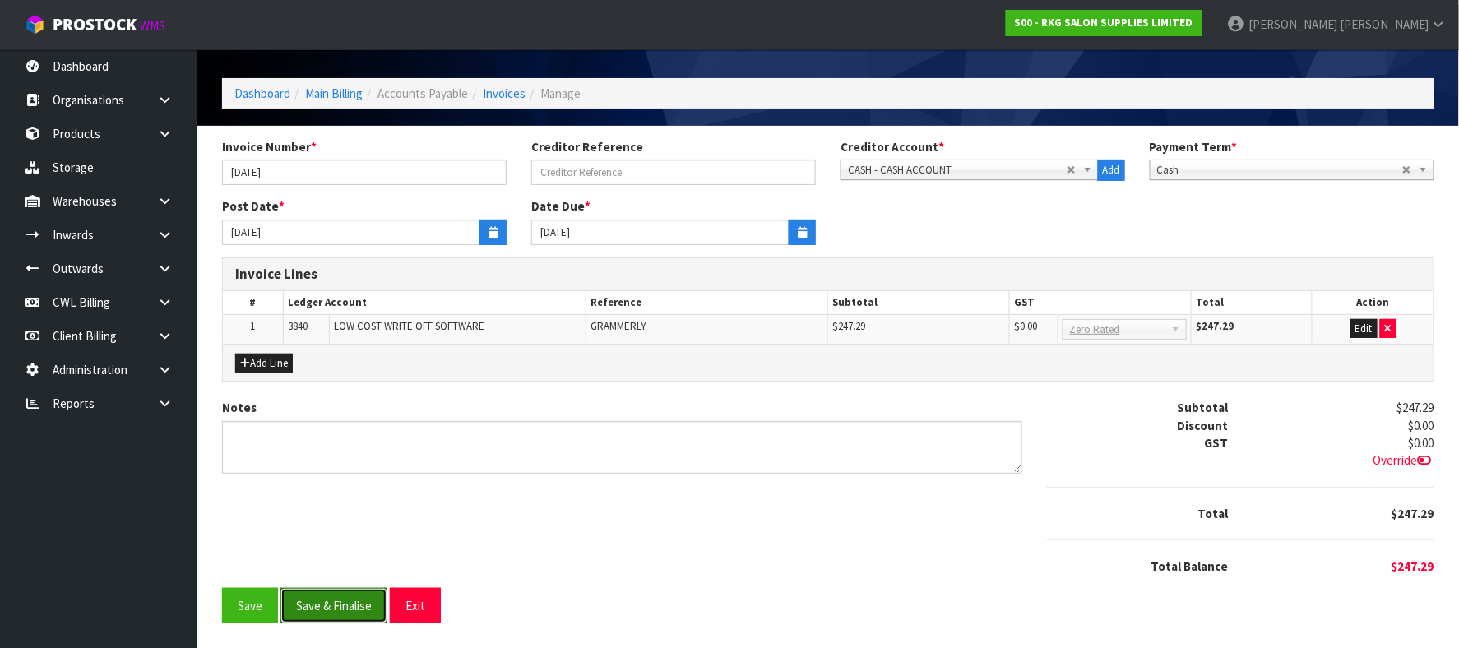
click at [367, 604] on button "Save & Finalise" at bounding box center [334, 605] width 107 height 35
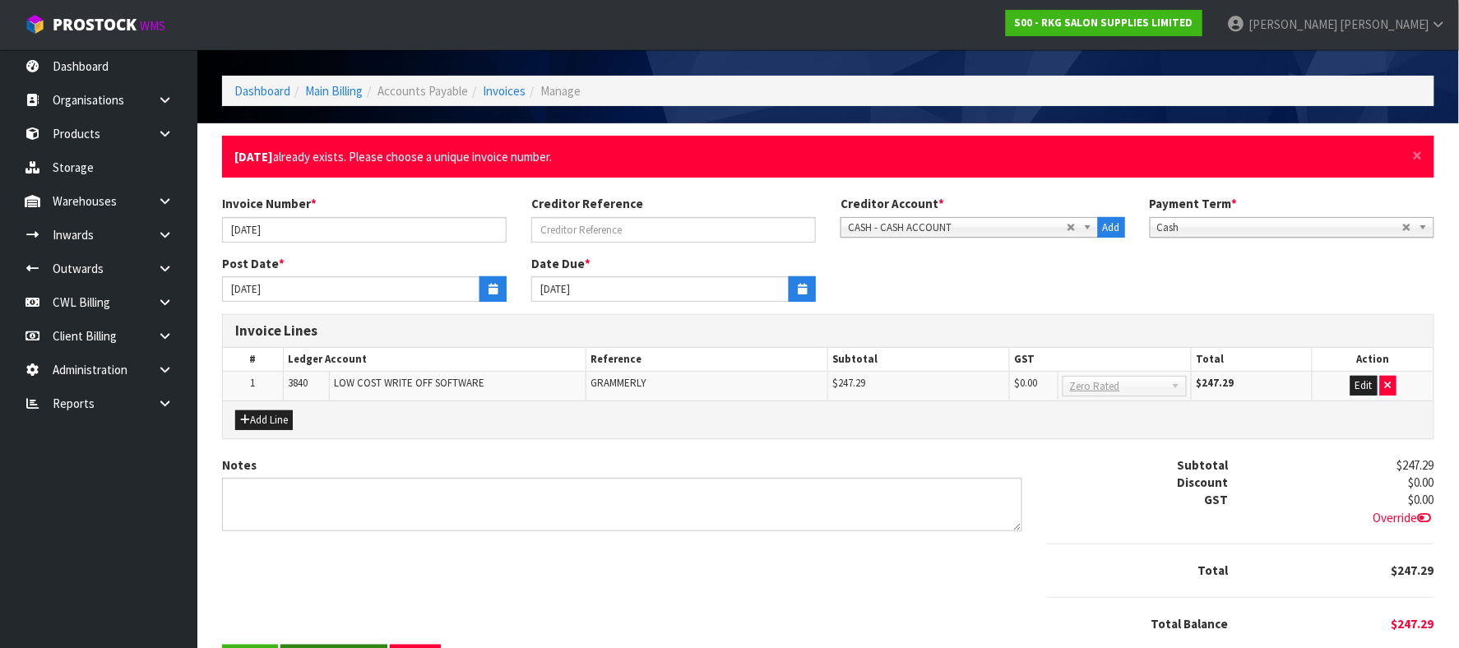
scroll to position [0, 0]
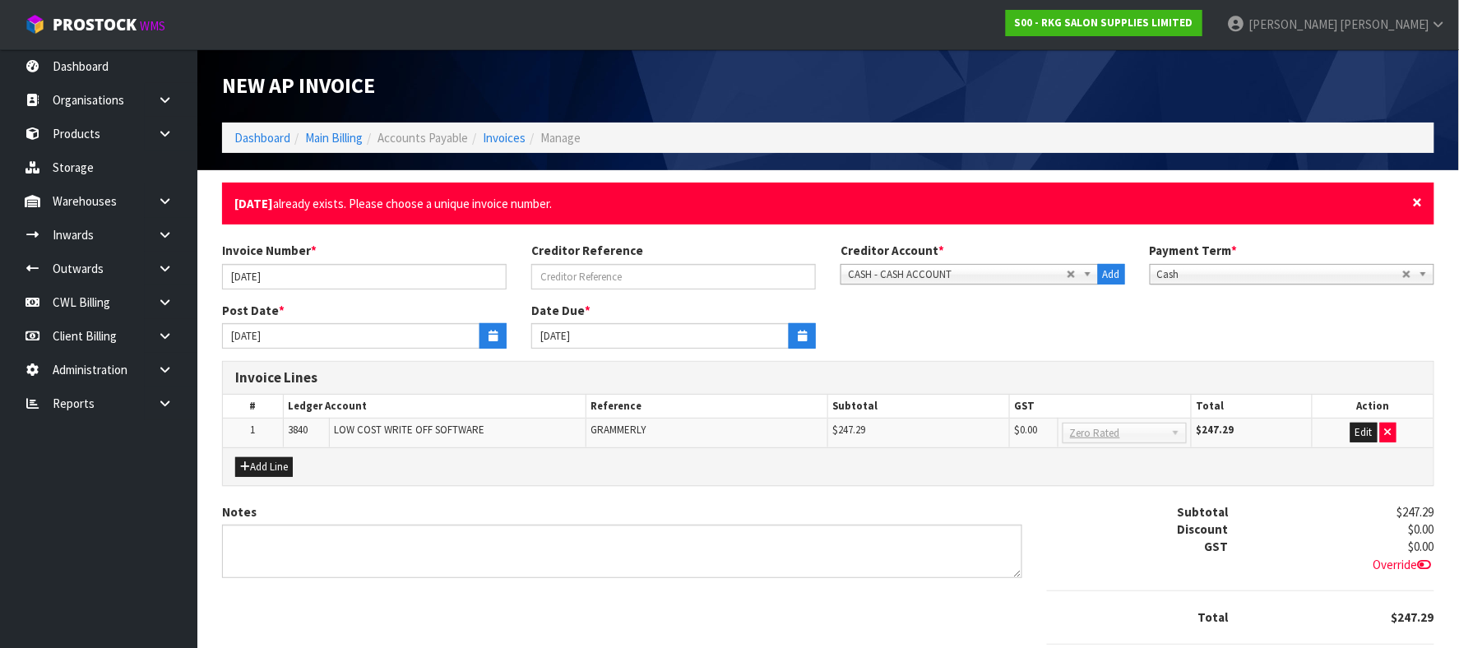
drag, startPoint x: 1416, startPoint y: 201, endPoint x: 1023, endPoint y: 183, distance: 392.8
click at [1397, 196] on div "× Close SEPT25 already exists. Please choose a unique invoice number." at bounding box center [828, 204] width 1213 height 42
click at [253, 281] on input "SEPT25" at bounding box center [364, 277] width 285 height 26
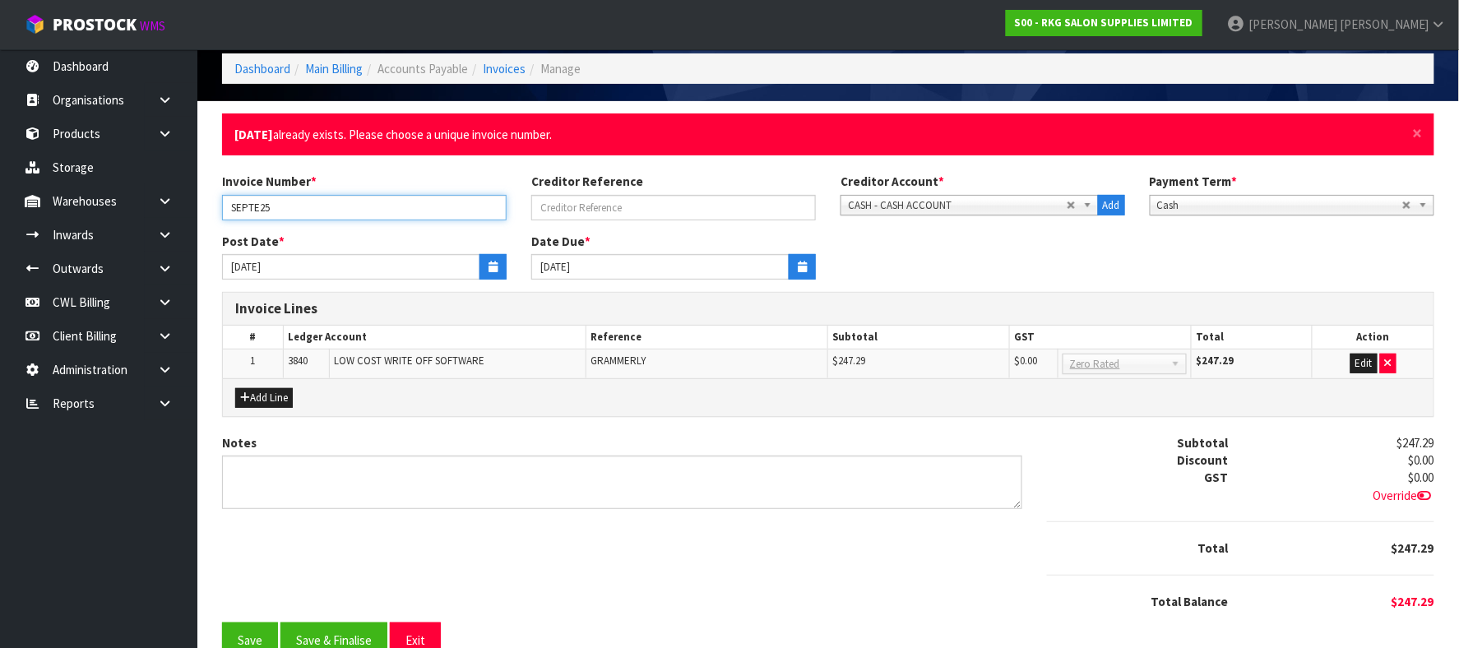
scroll to position [106, 0]
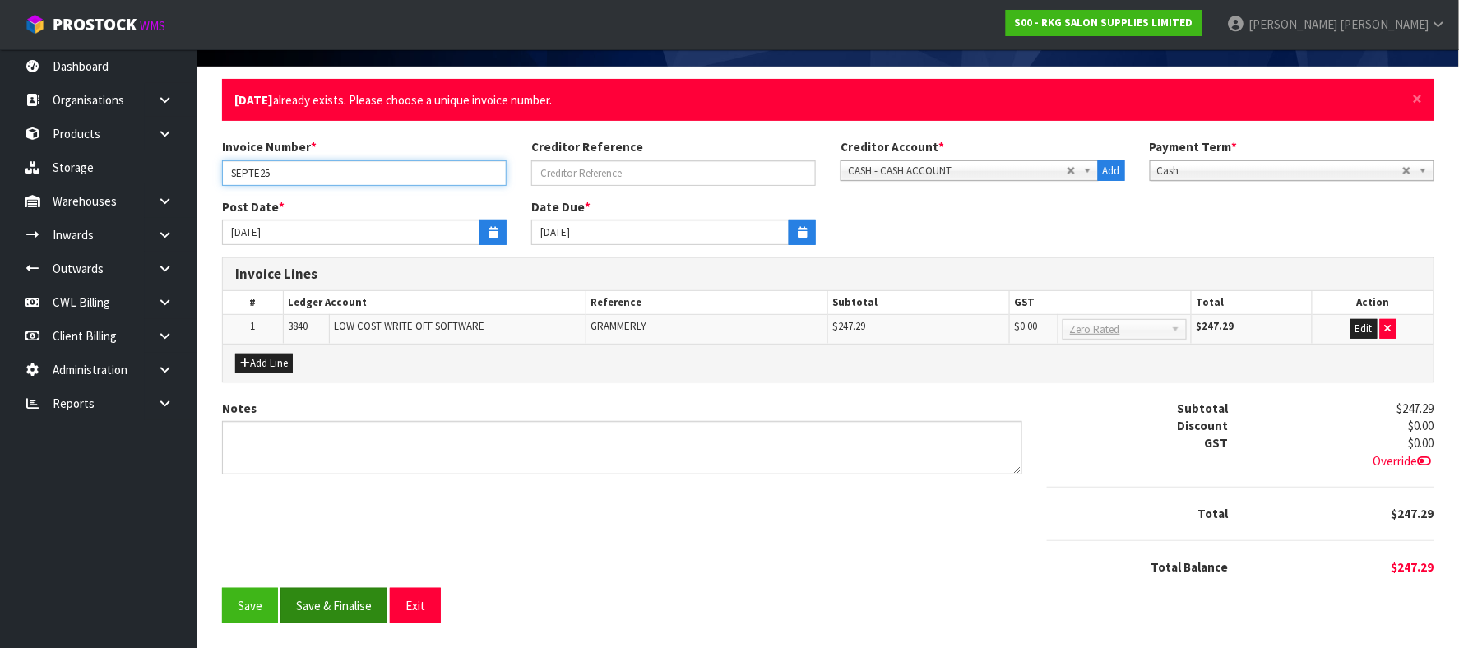
type input "SEPTE25"
click at [346, 603] on button "Save & Finalise" at bounding box center [334, 605] width 107 height 35
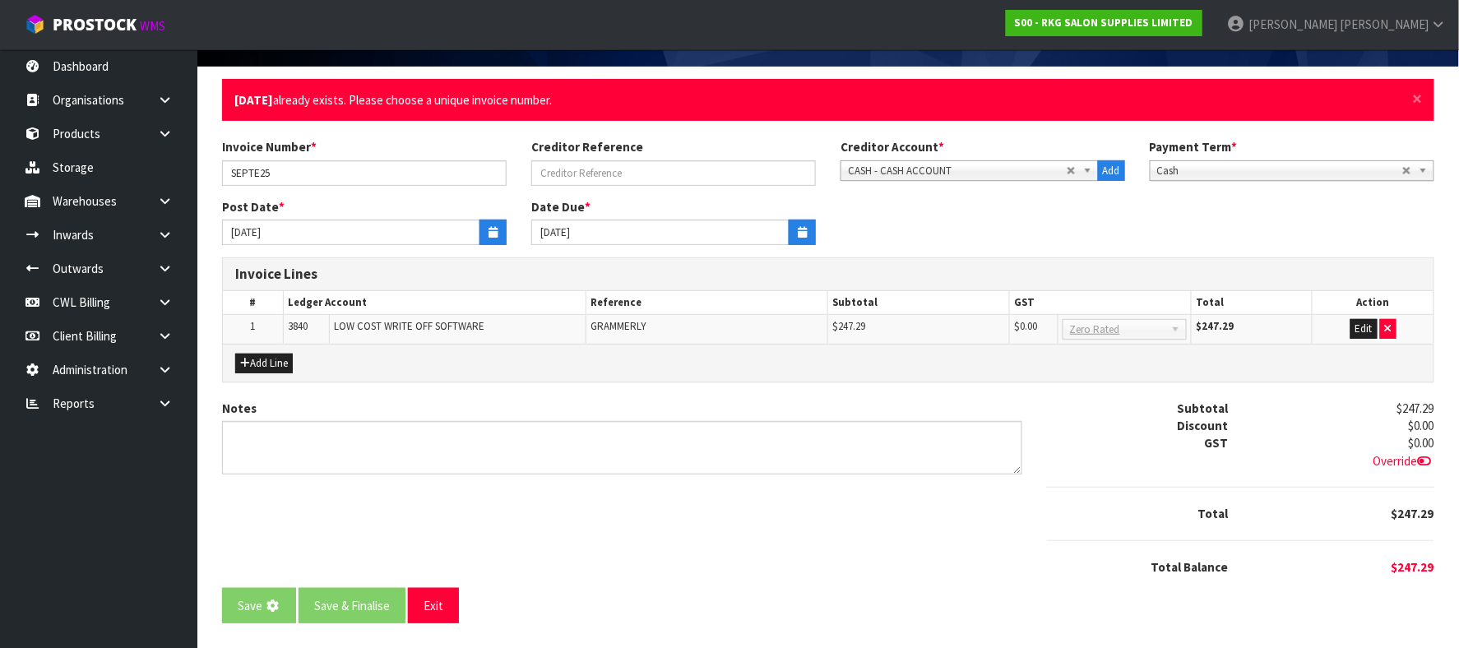
scroll to position [0, 0]
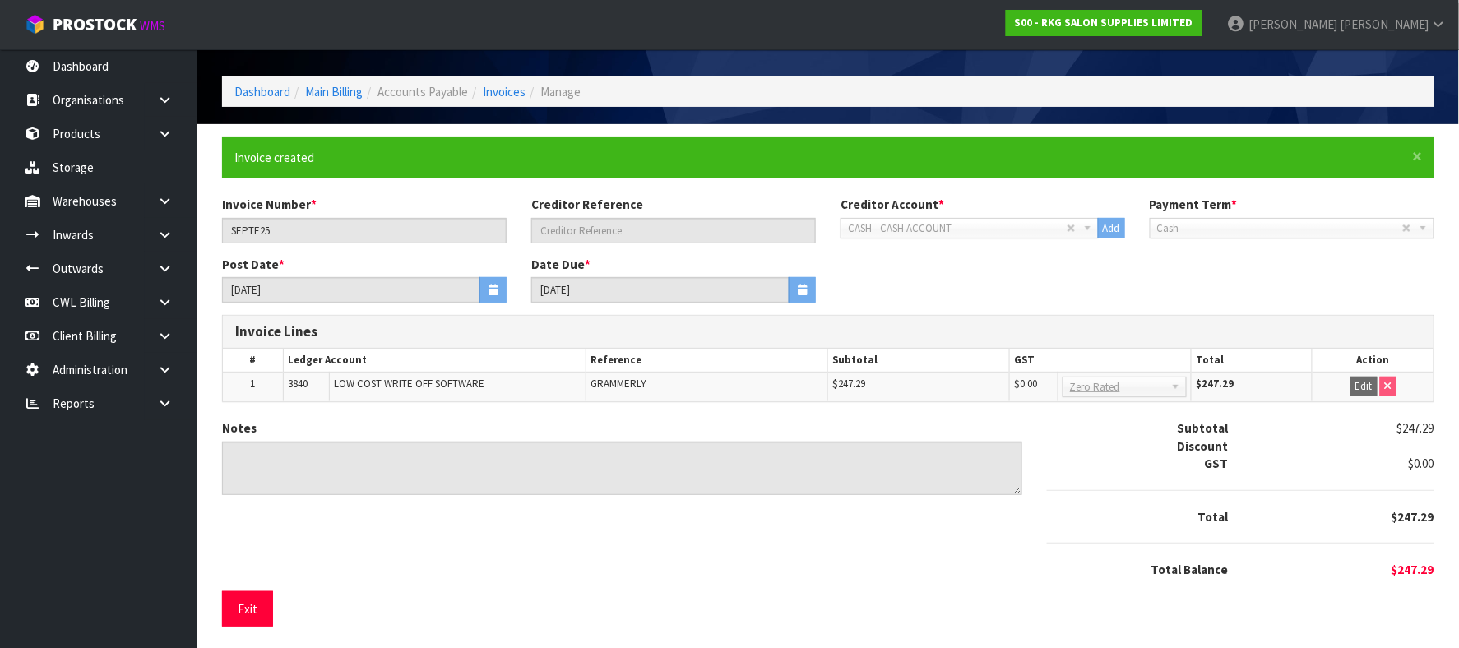
scroll to position [51, 0]
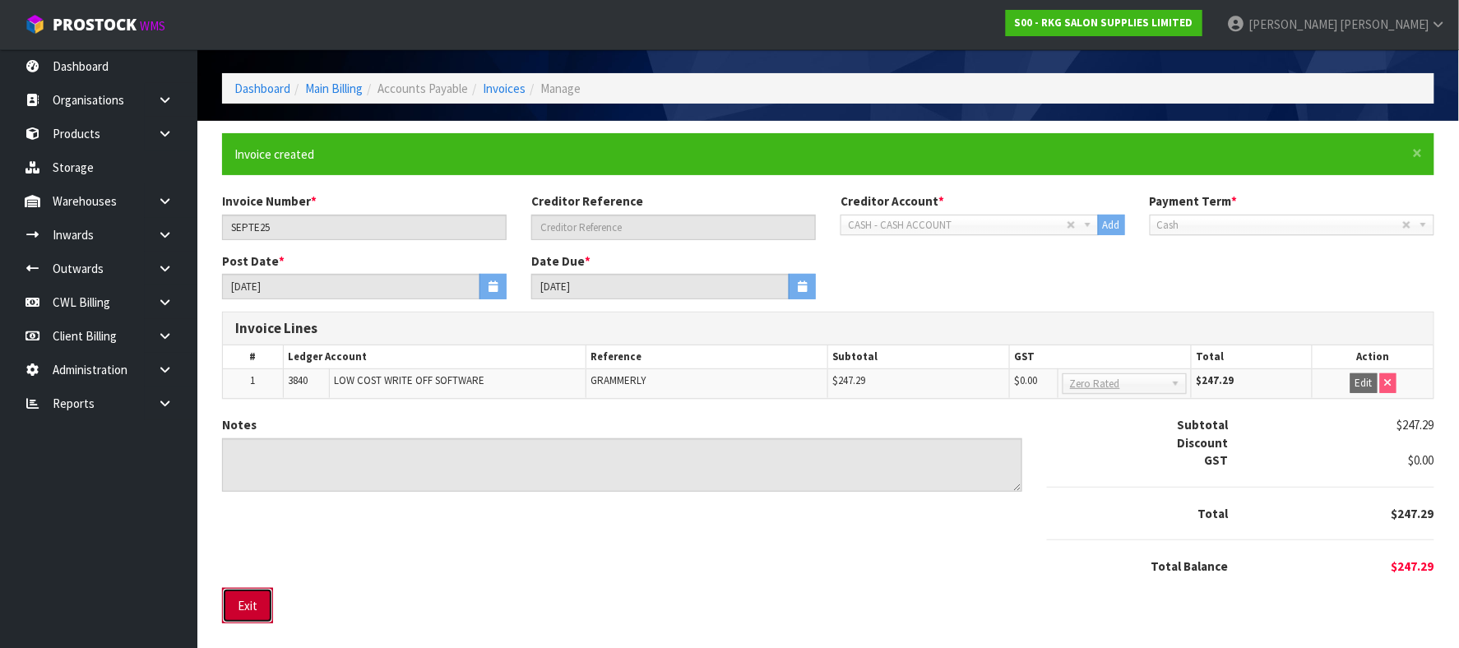
click at [245, 604] on button "Exit" at bounding box center [247, 605] width 51 height 35
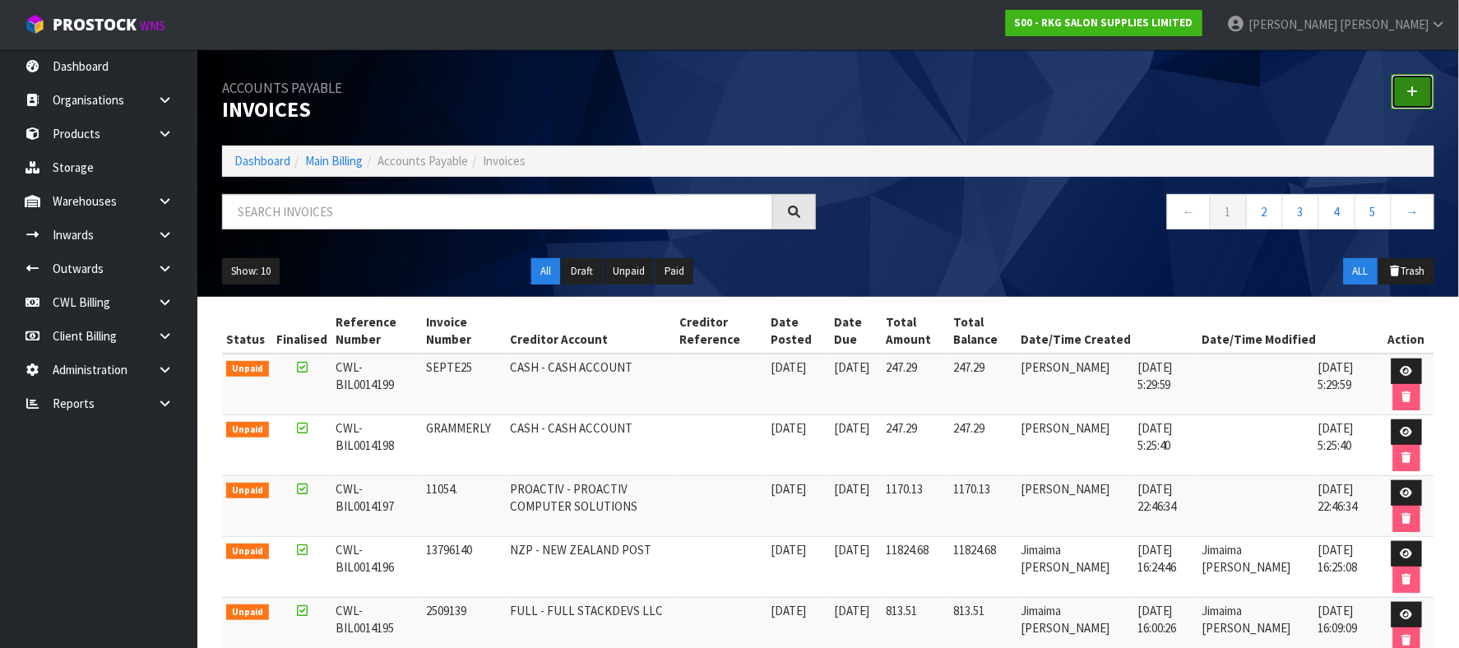
click at [1410, 93] on icon at bounding box center [1414, 92] width 12 height 12
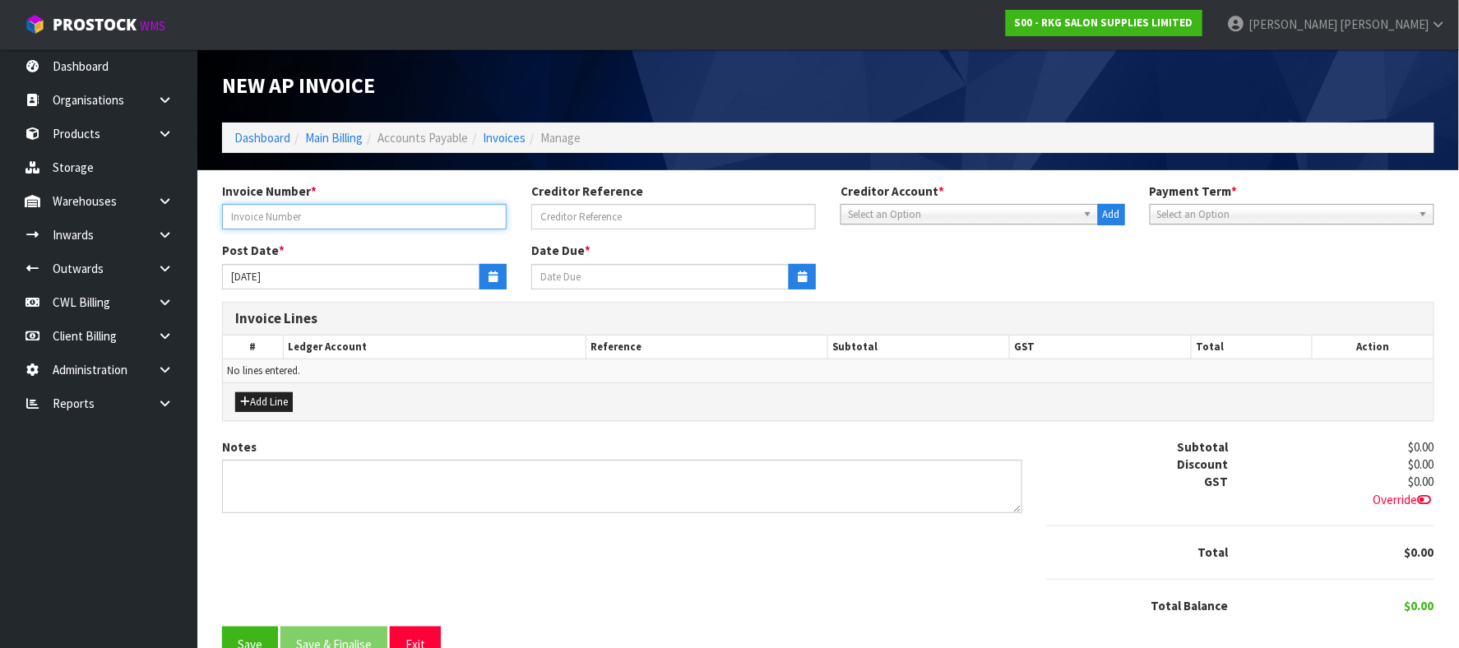
drag, startPoint x: 398, startPoint y: 220, endPoint x: 400, endPoint y: 211, distance: 9.2
click at [399, 215] on input "text" at bounding box center [364, 217] width 285 height 26
type input "BUNNINGS 22.9.25"
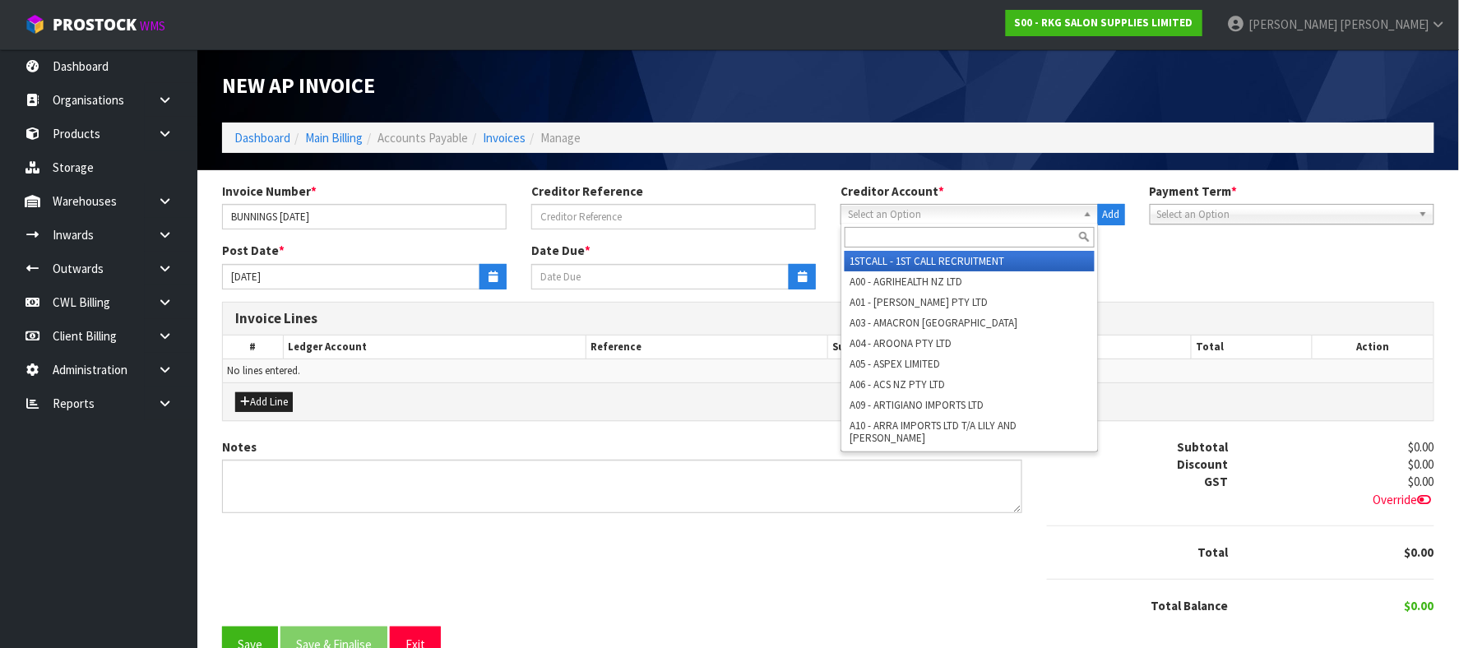
click at [913, 209] on span "Select an Option" at bounding box center [962, 215] width 229 height 20
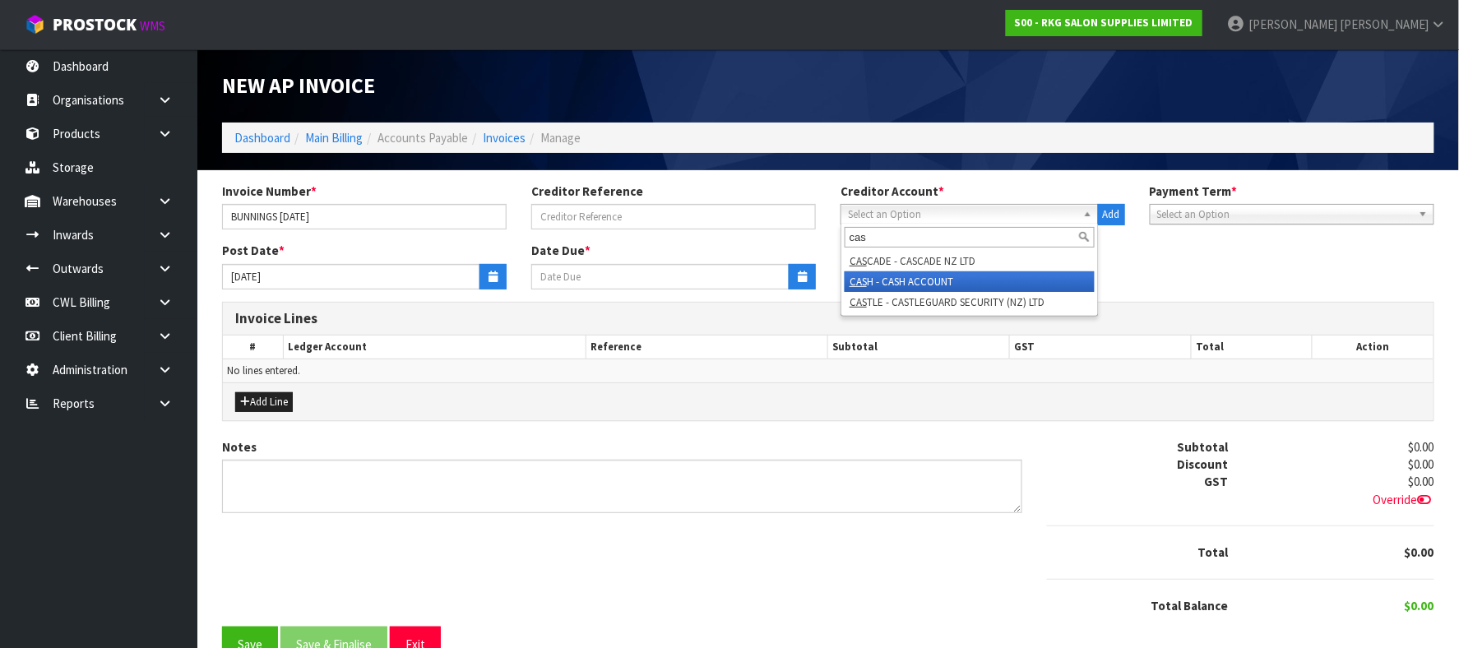
type input "cas"
click at [945, 278] on li "CAS H - CASH ACCOUNT" at bounding box center [970, 281] width 250 height 21
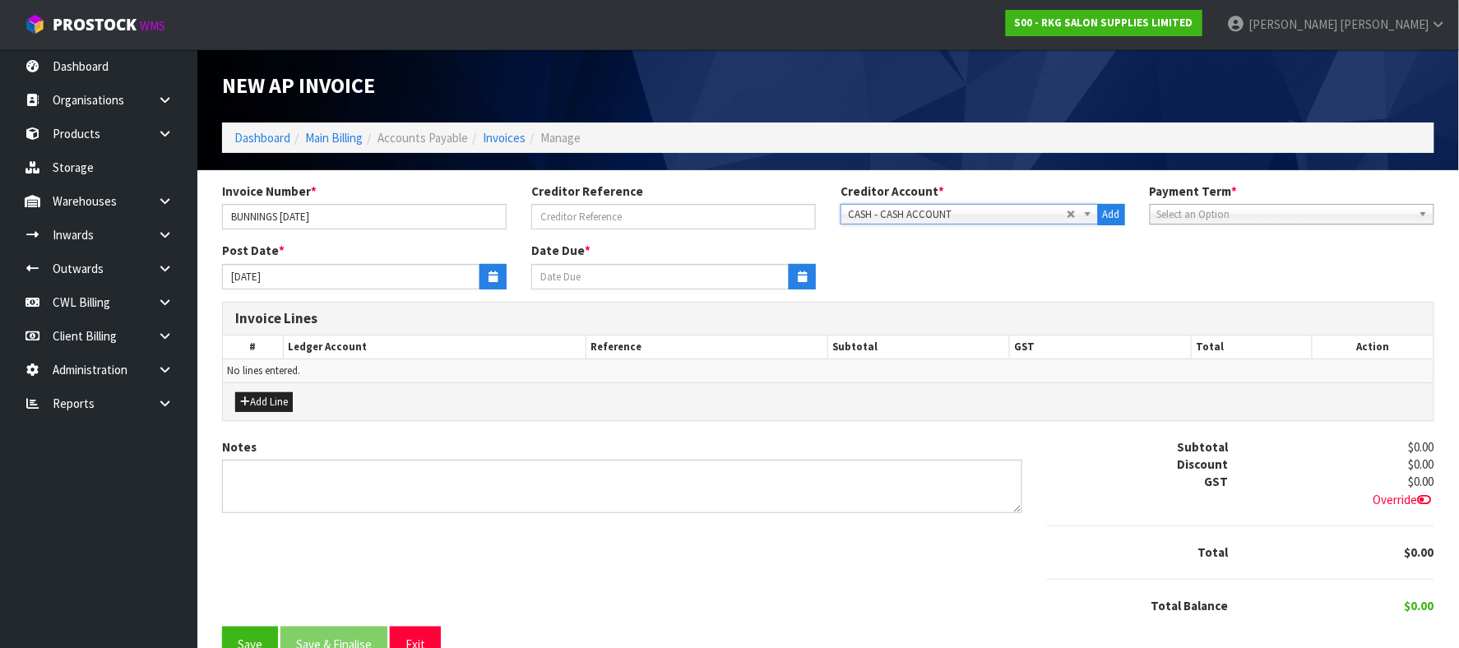
type input "[DATE]"
drag, startPoint x: 498, startPoint y: 278, endPoint x: 429, endPoint y: 286, distance: 68.8
click at [497, 278] on button "button" at bounding box center [493, 277] width 27 height 26
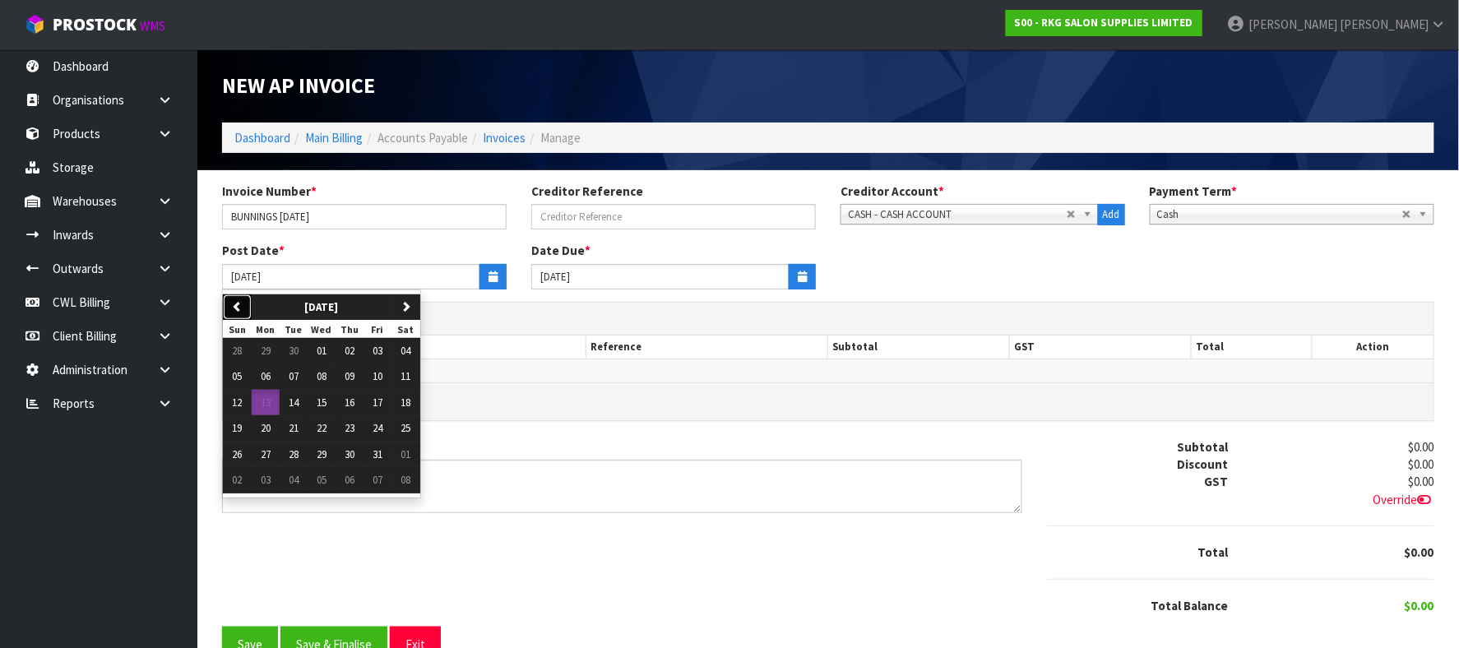
click at [248, 309] on button "previous" at bounding box center [237, 308] width 29 height 26
click at [275, 429] on button "22" at bounding box center [266, 428] width 28 height 26
type input "[DATE]"
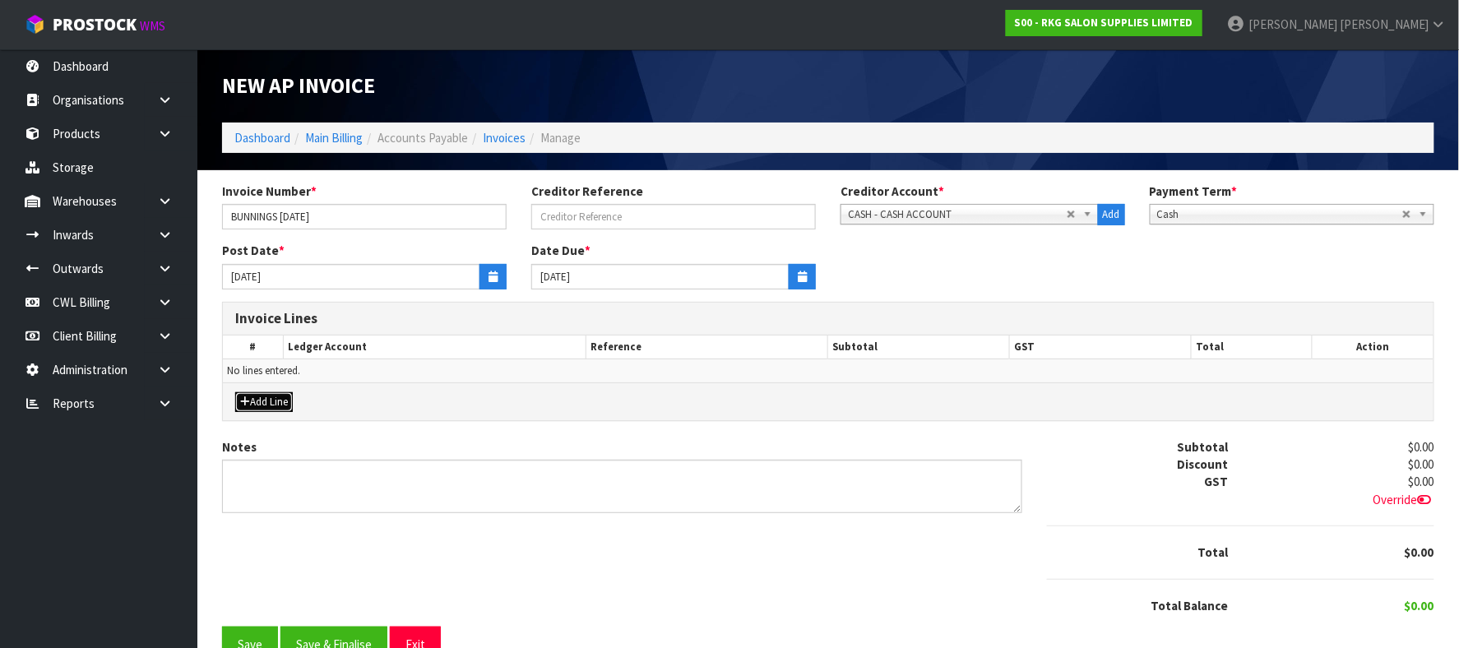
click at [273, 395] on button "Add Line" at bounding box center [264, 402] width 58 height 20
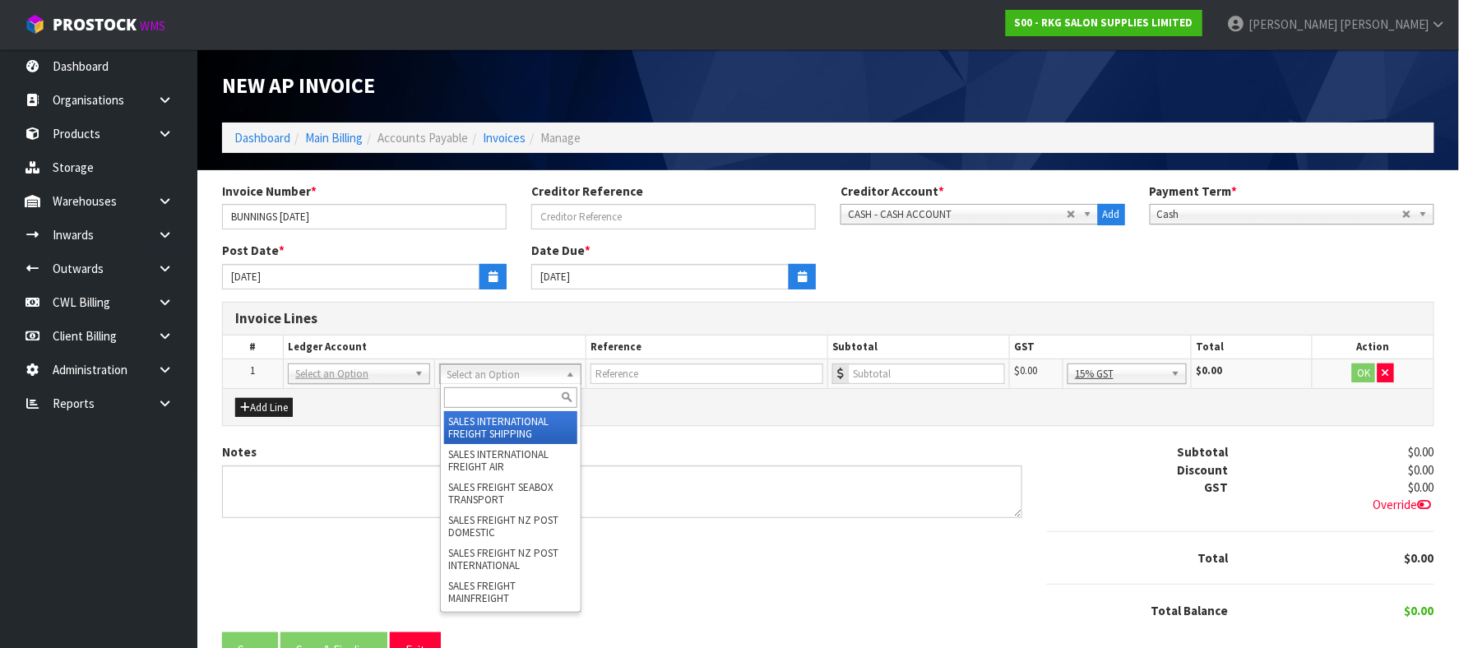
click at [475, 390] on input "text" at bounding box center [511, 397] width 134 height 21
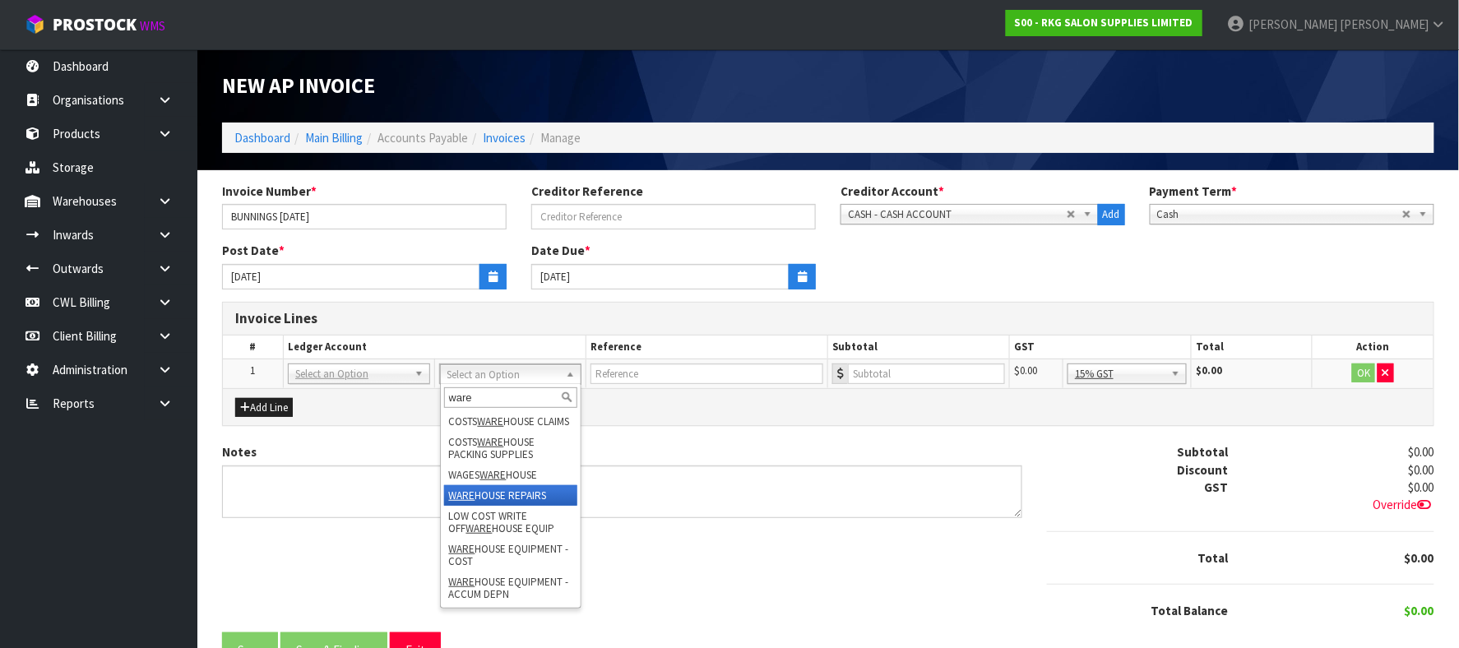
type input "ware"
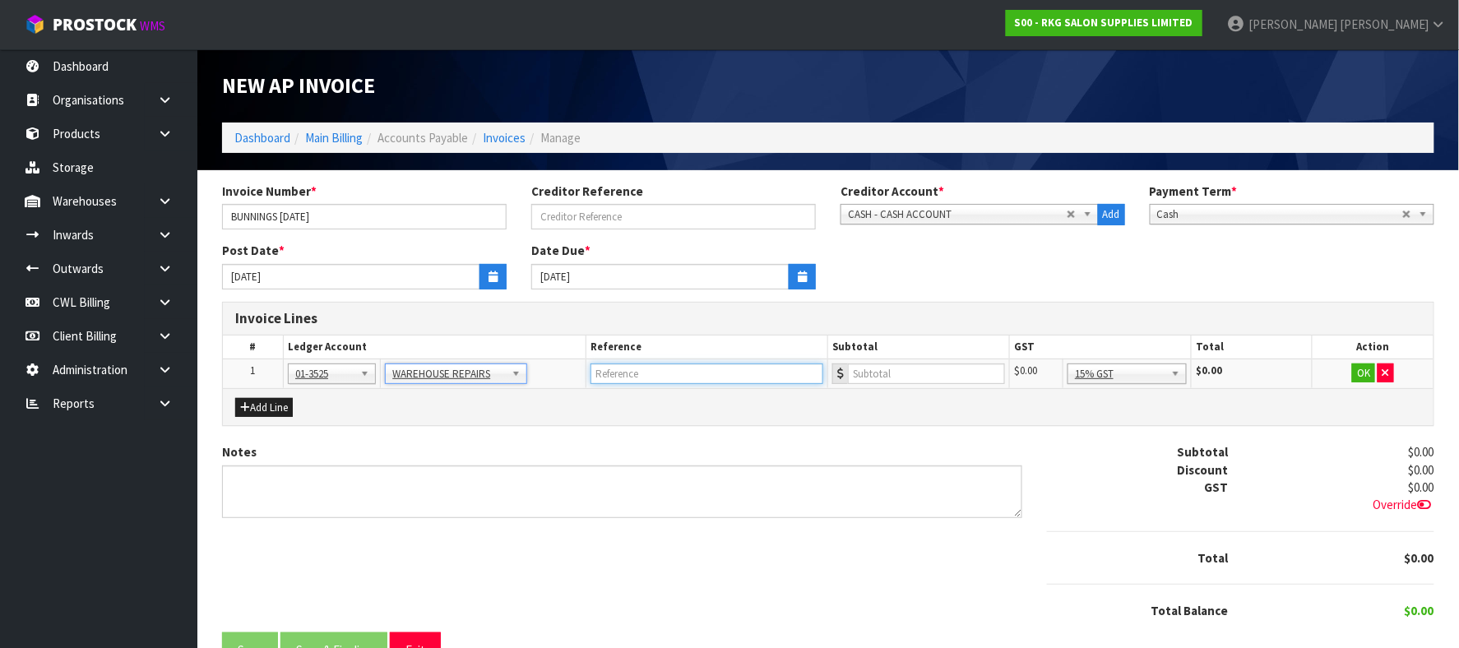
click at [652, 369] on input "text" at bounding box center [707, 374] width 233 height 21
type input "BUNNINGS"
click at [931, 369] on input "number" at bounding box center [926, 374] width 157 height 21
type input "181.83"
click at [1412, 507] on span "Override" at bounding box center [1404, 505] width 61 height 16
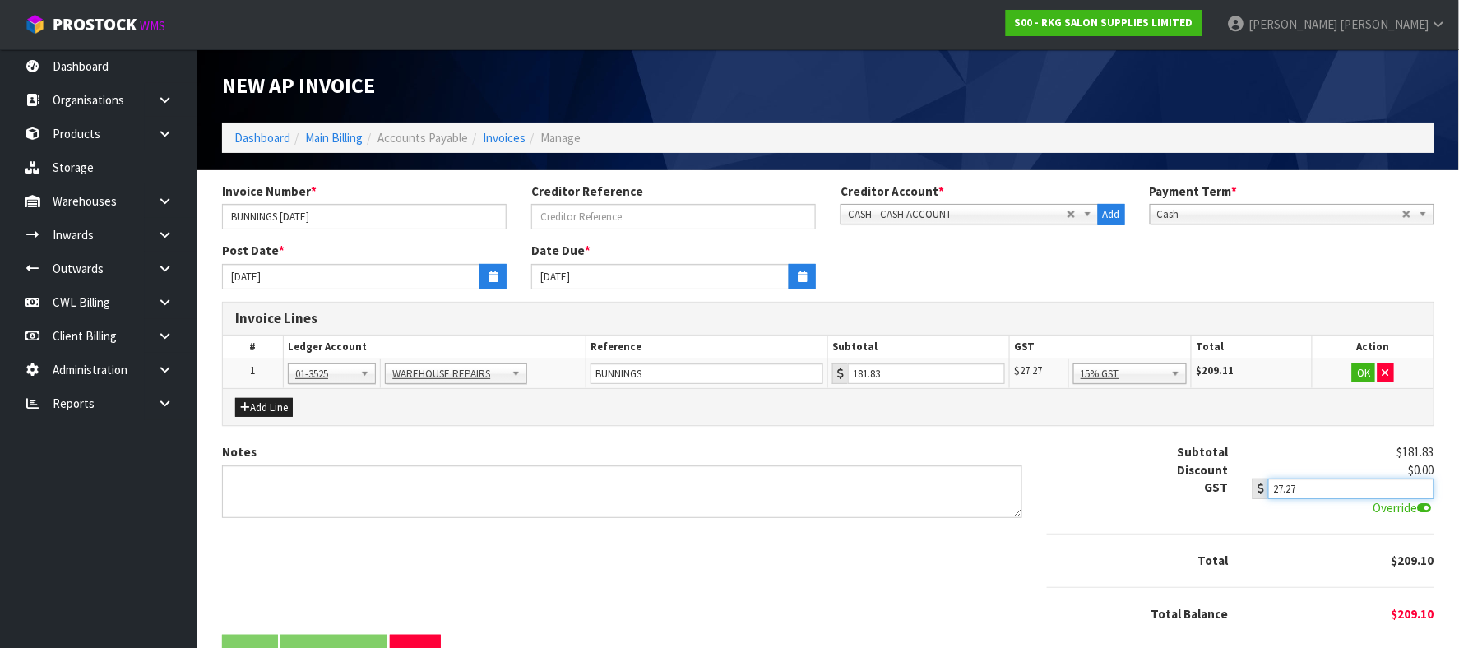
click at [1347, 489] on input "27.27" at bounding box center [1351, 489] width 166 height 21
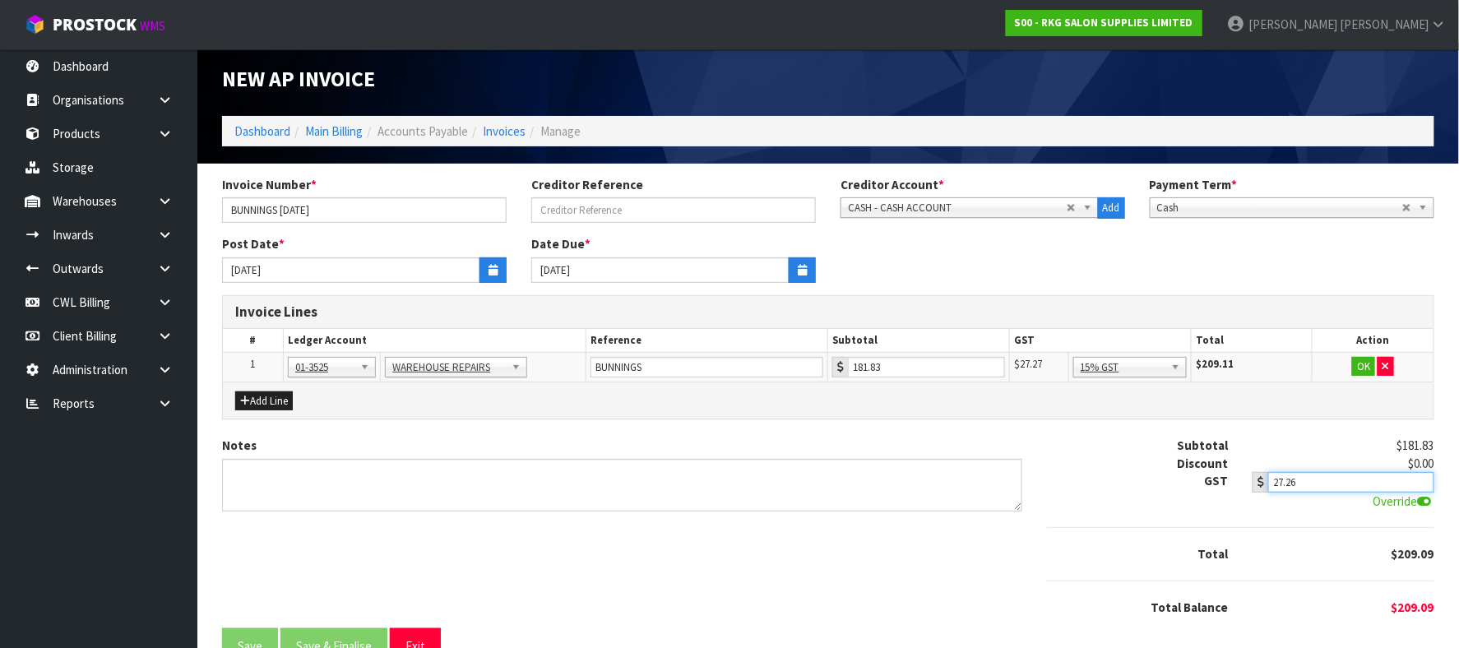
scroll to position [50, 0]
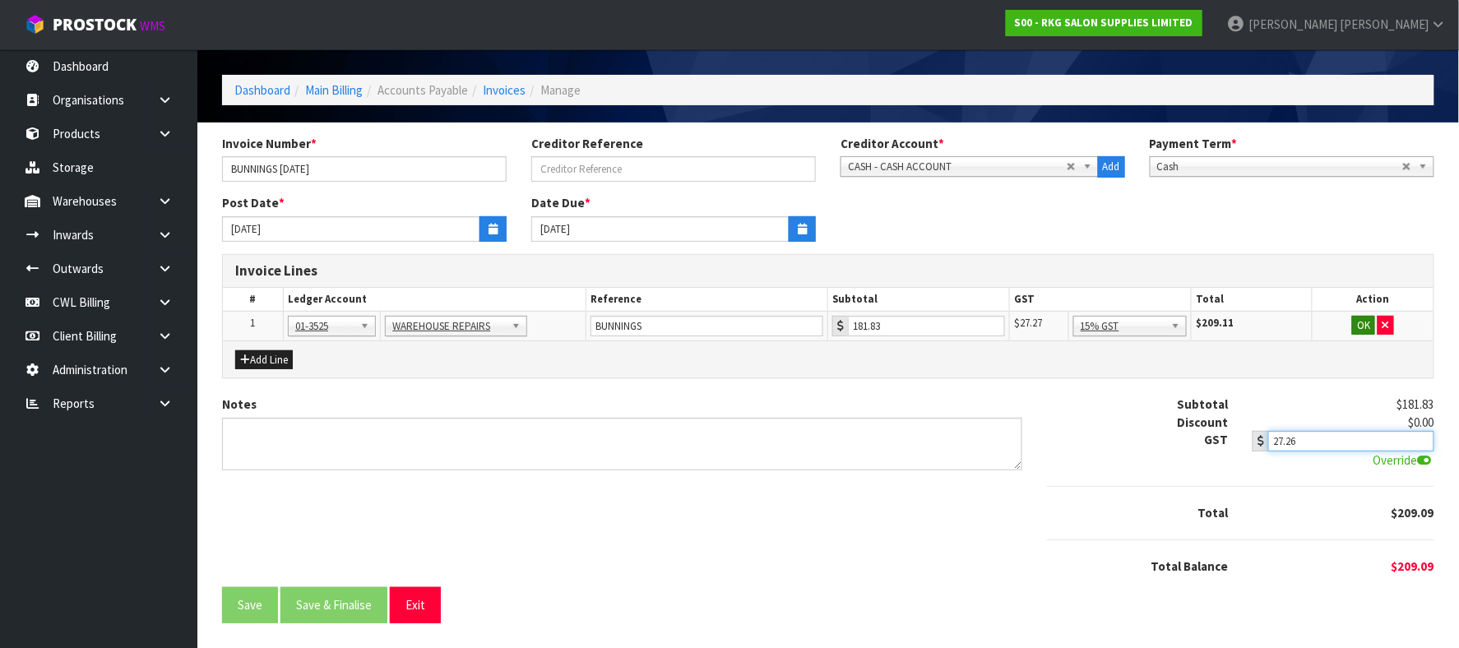
type input "27.26"
click at [1371, 326] on button "OK" at bounding box center [1363, 326] width 23 height 20
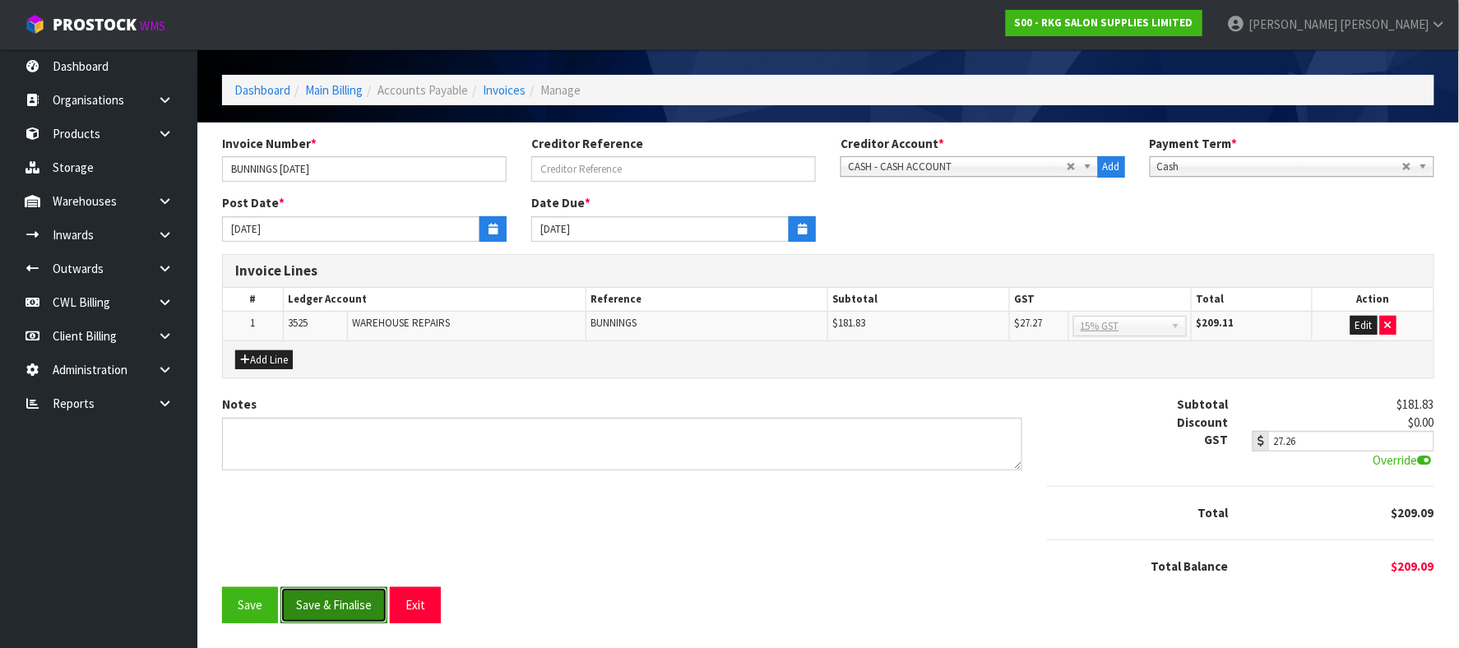
click at [337, 604] on button "Save & Finalise" at bounding box center [334, 604] width 107 height 35
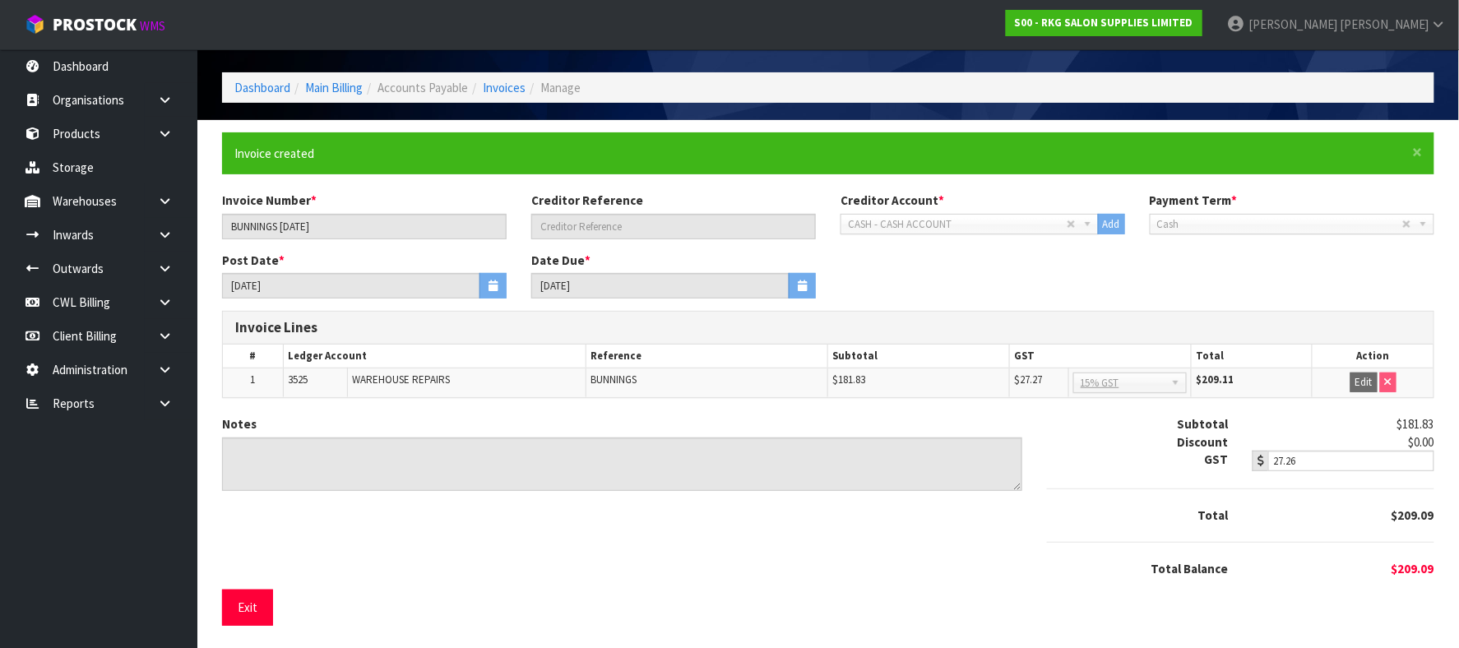
scroll to position [0, 0]
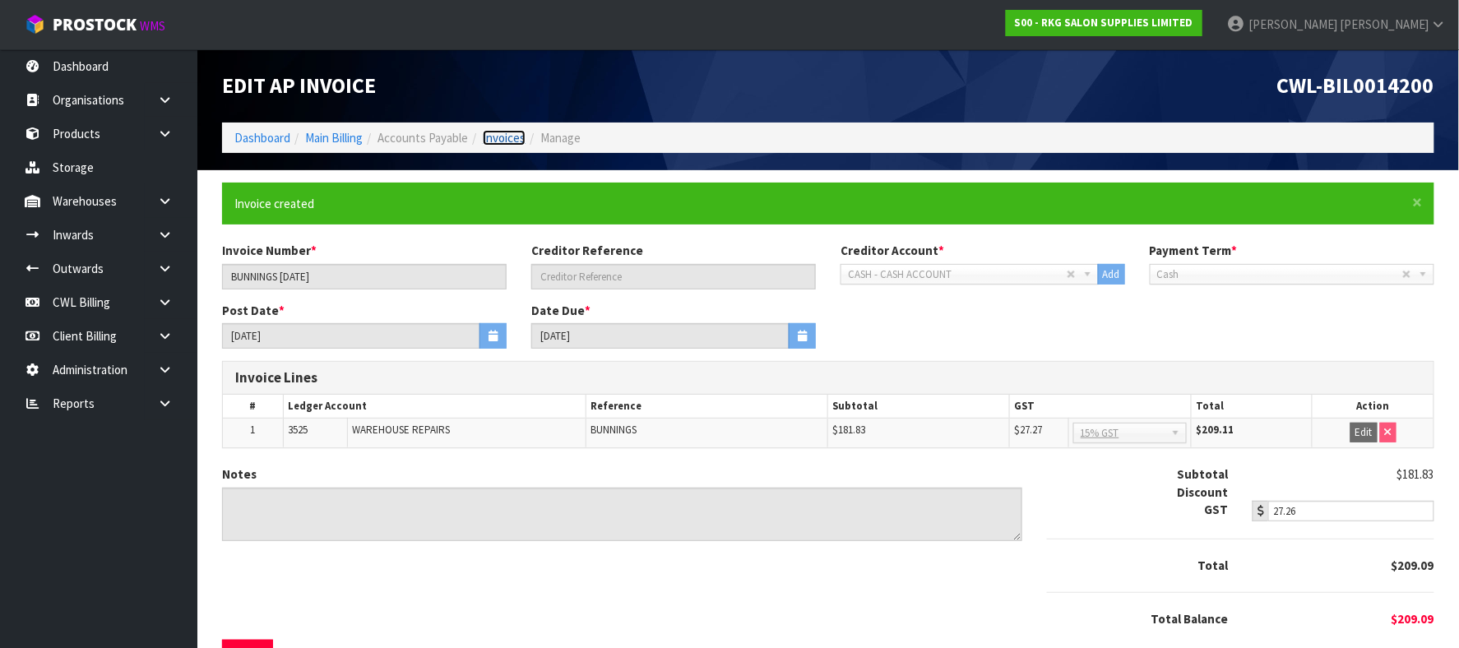
click at [513, 139] on link "Invoices" at bounding box center [504, 138] width 43 height 16
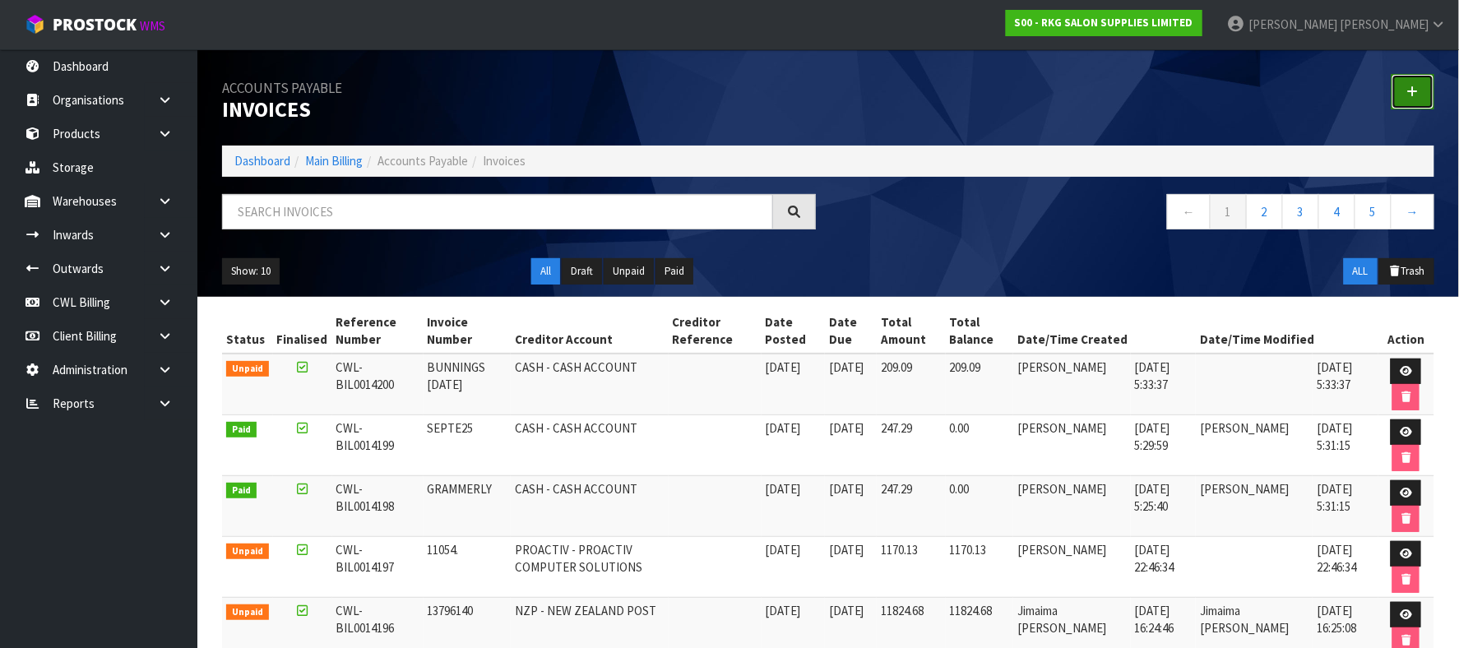
click at [1406, 90] on link at bounding box center [1413, 91] width 43 height 35
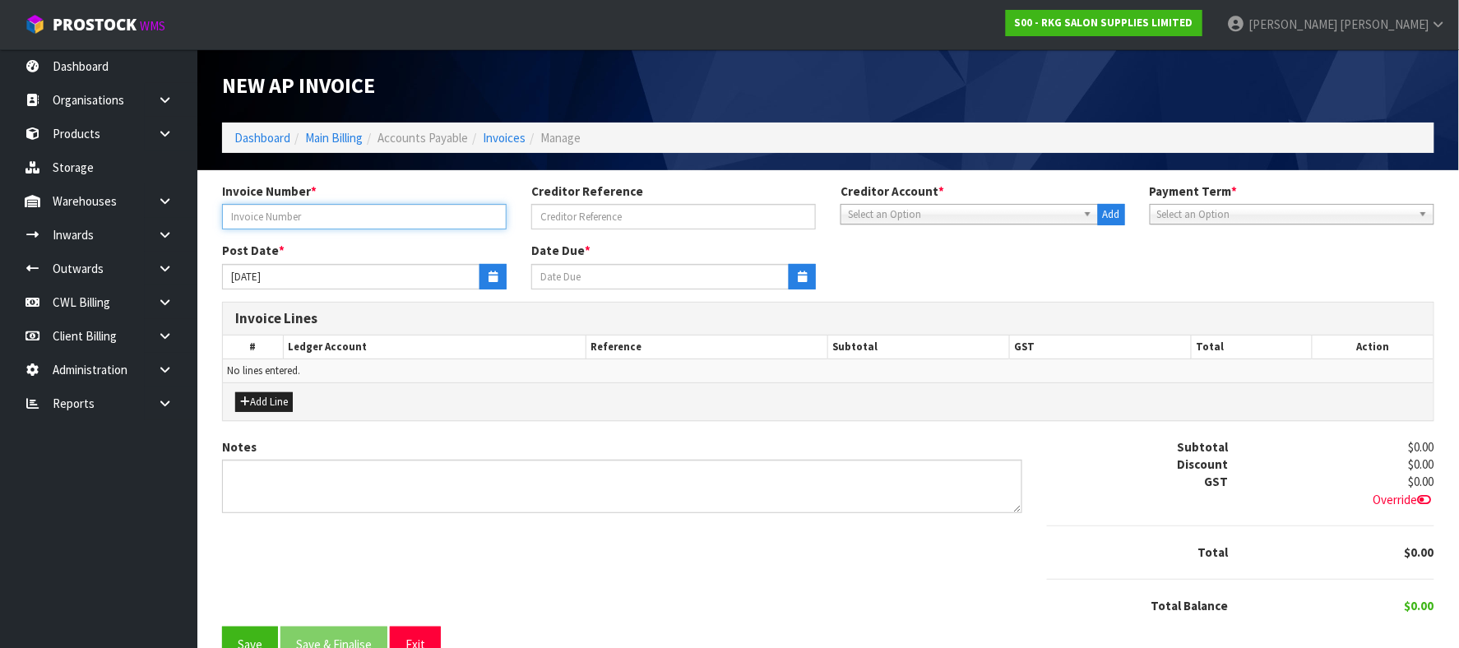
click at [387, 212] on input "text" at bounding box center [364, 217] width 285 height 26
type input "CASH ADV 19.9.25"
click at [912, 217] on span "Select an Option" at bounding box center [962, 215] width 229 height 20
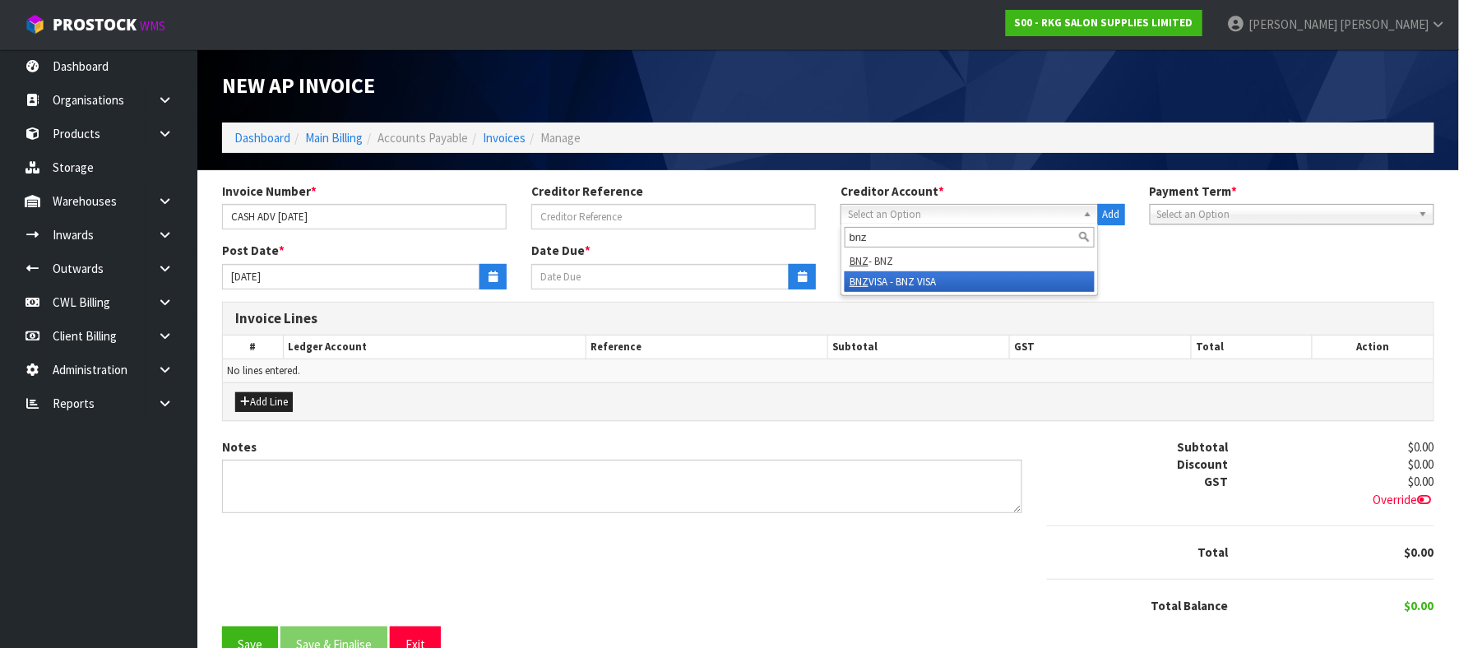
type input "bnz"
drag, startPoint x: 935, startPoint y: 286, endPoint x: 893, endPoint y: 284, distance: 42.0
click at [933, 286] on li "BNZ VISA - BNZ VISA" at bounding box center [970, 281] width 250 height 21
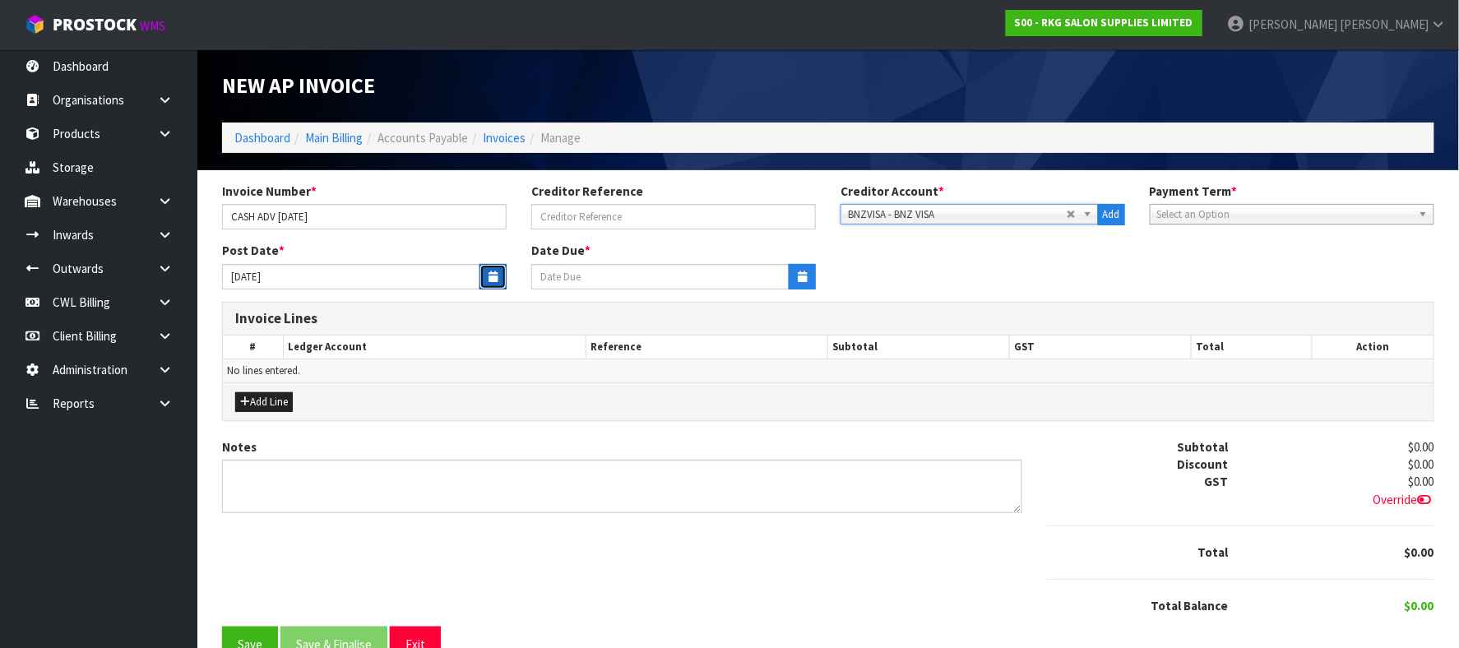
click at [494, 273] on icon "button" at bounding box center [493, 276] width 9 height 11
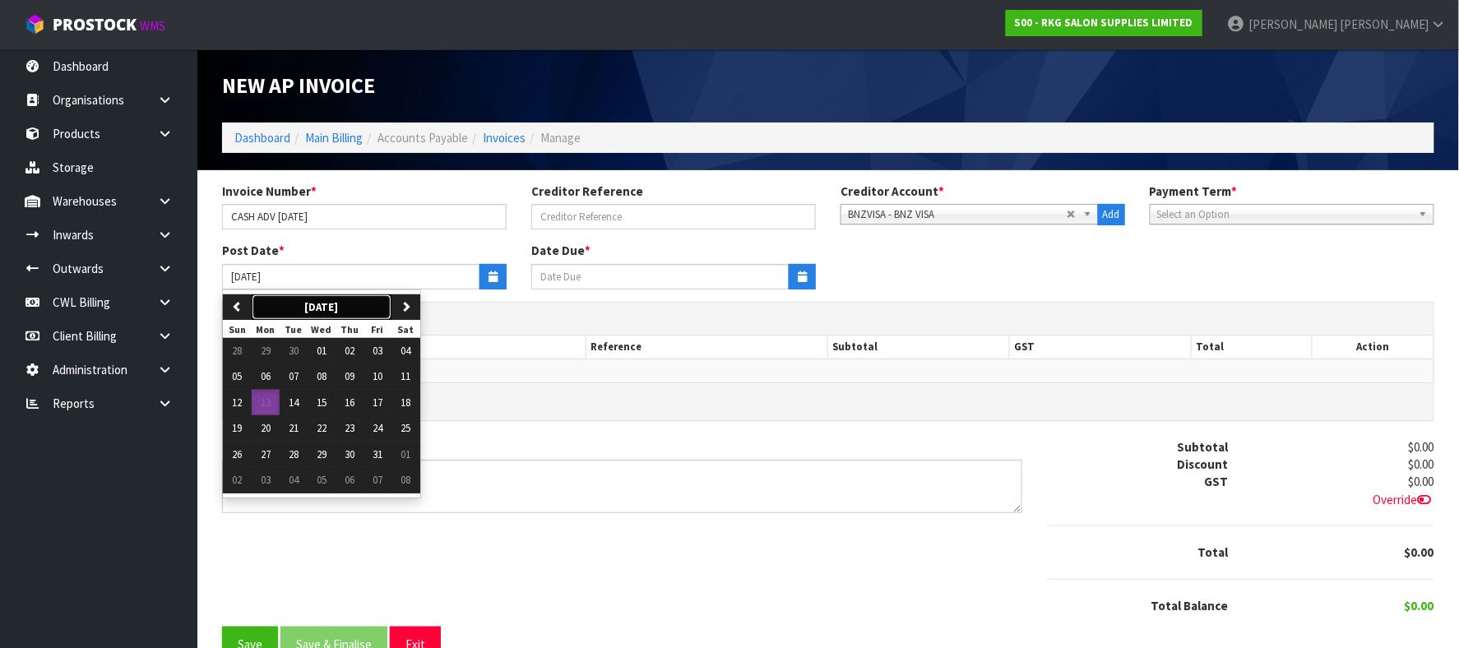
click at [254, 297] on button "October 2025" at bounding box center [322, 308] width 140 height 26
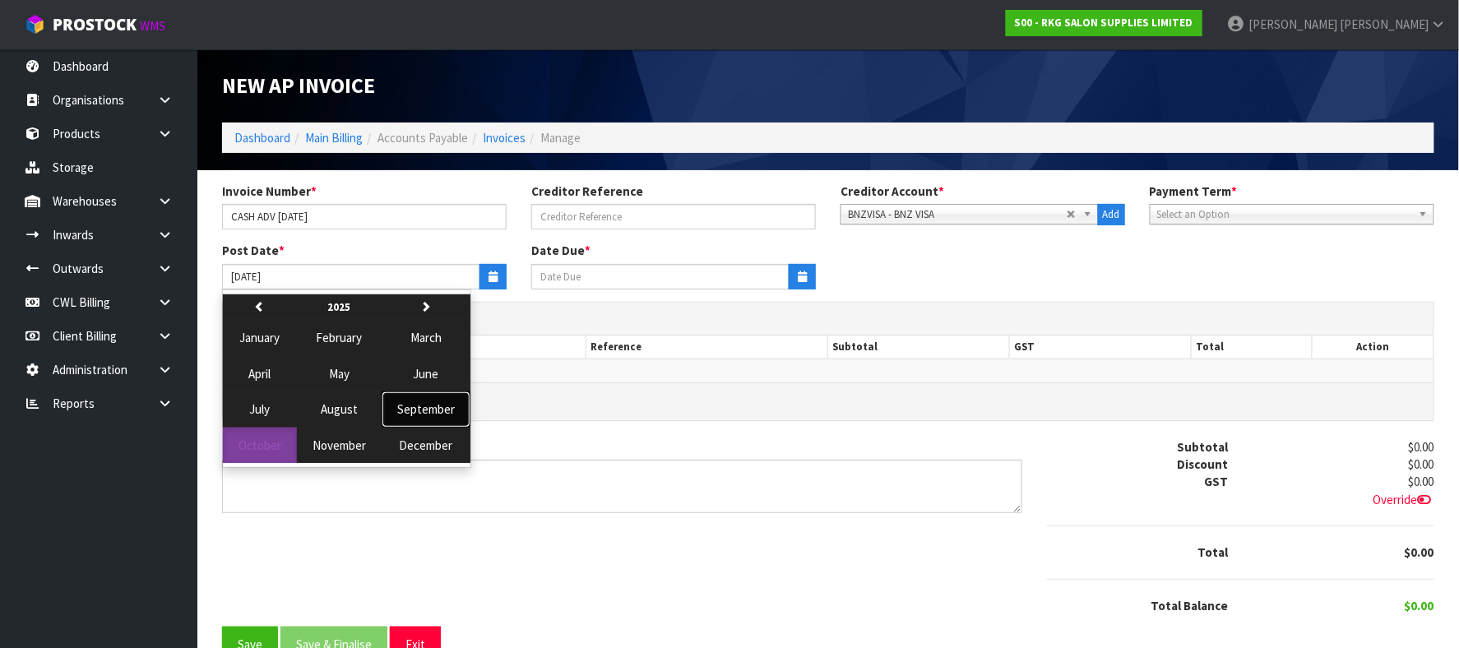
click at [415, 405] on span "September" at bounding box center [426, 409] width 58 height 16
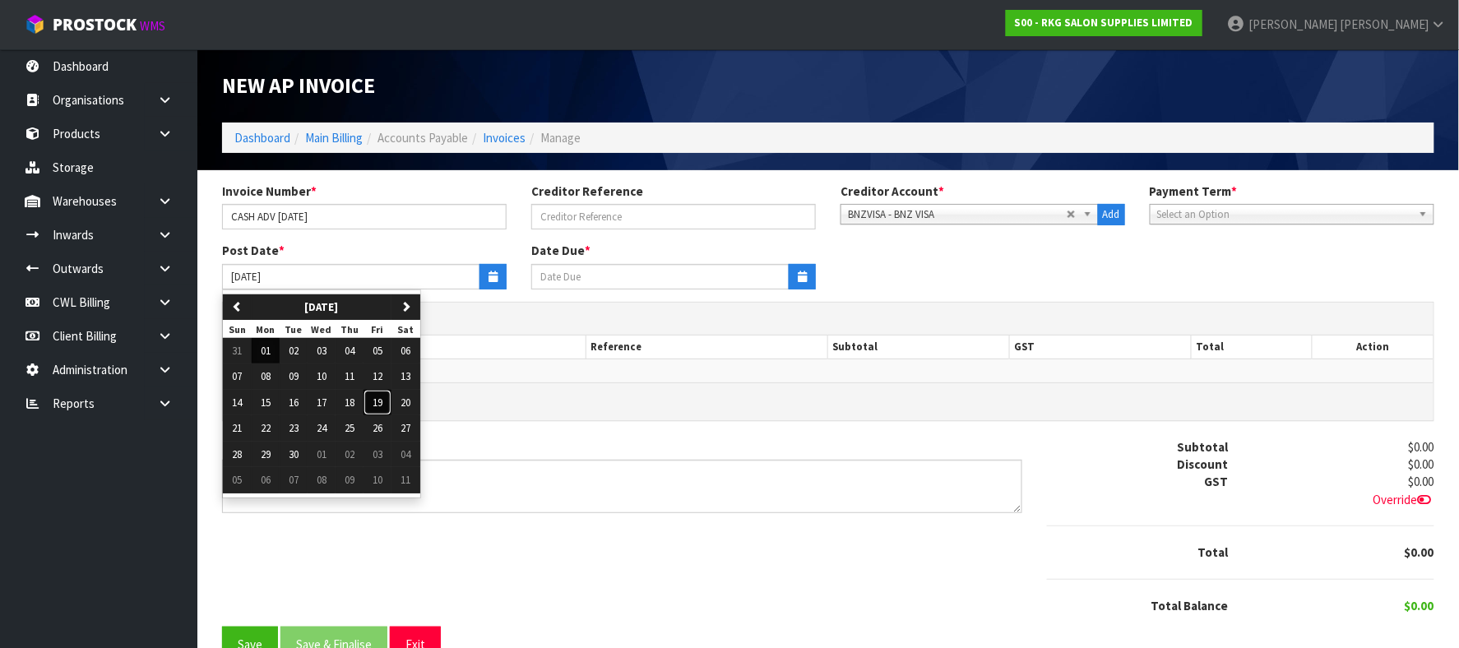
click at [383, 401] on span "19" at bounding box center [378, 403] width 10 height 14
type input "19/09/2025"
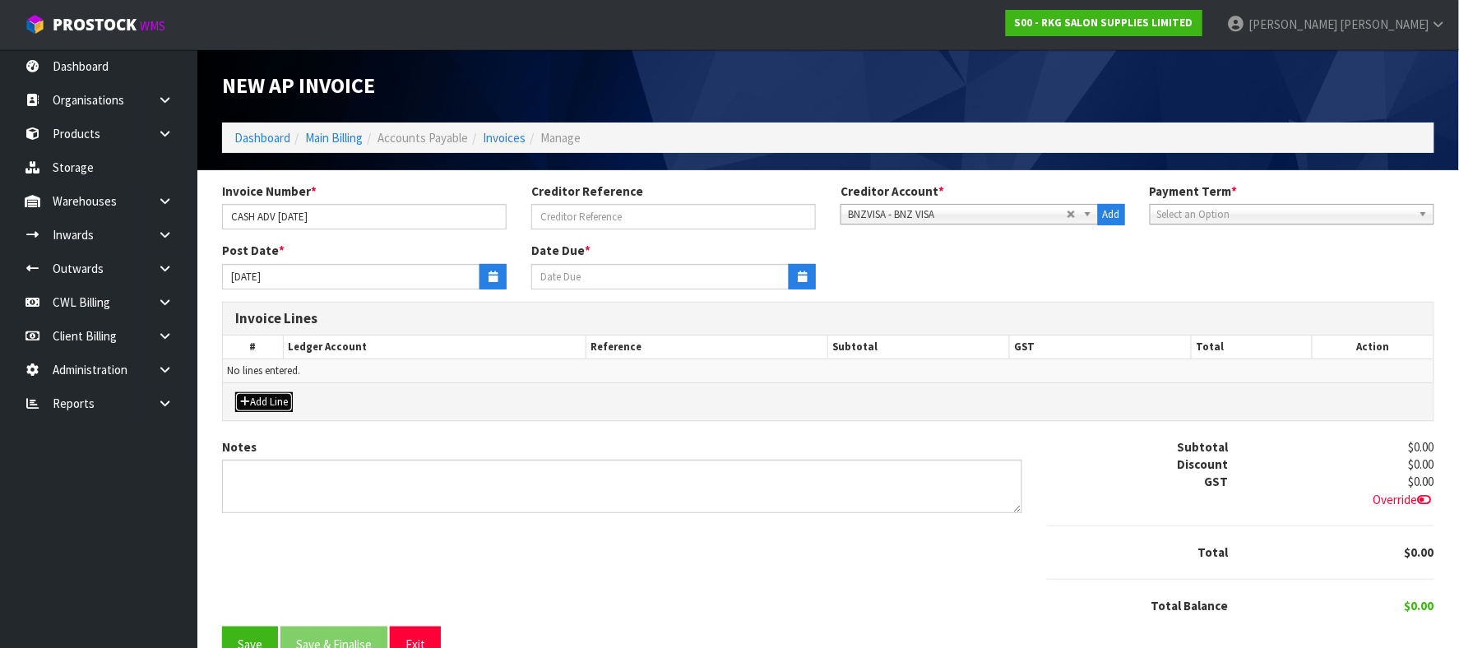
click at [285, 399] on button "Add Line" at bounding box center [264, 402] width 58 height 20
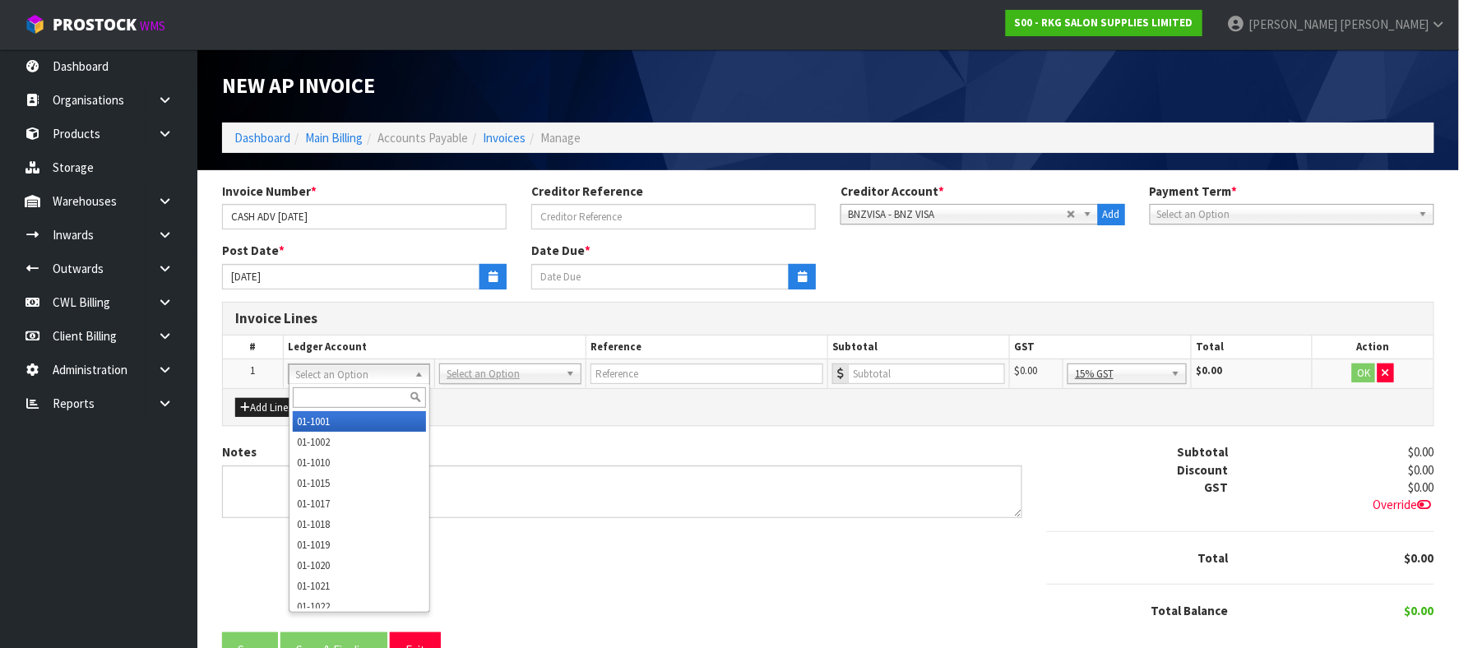
click at [333, 395] on input "text" at bounding box center [360, 397] width 134 height 21
type input "3910"
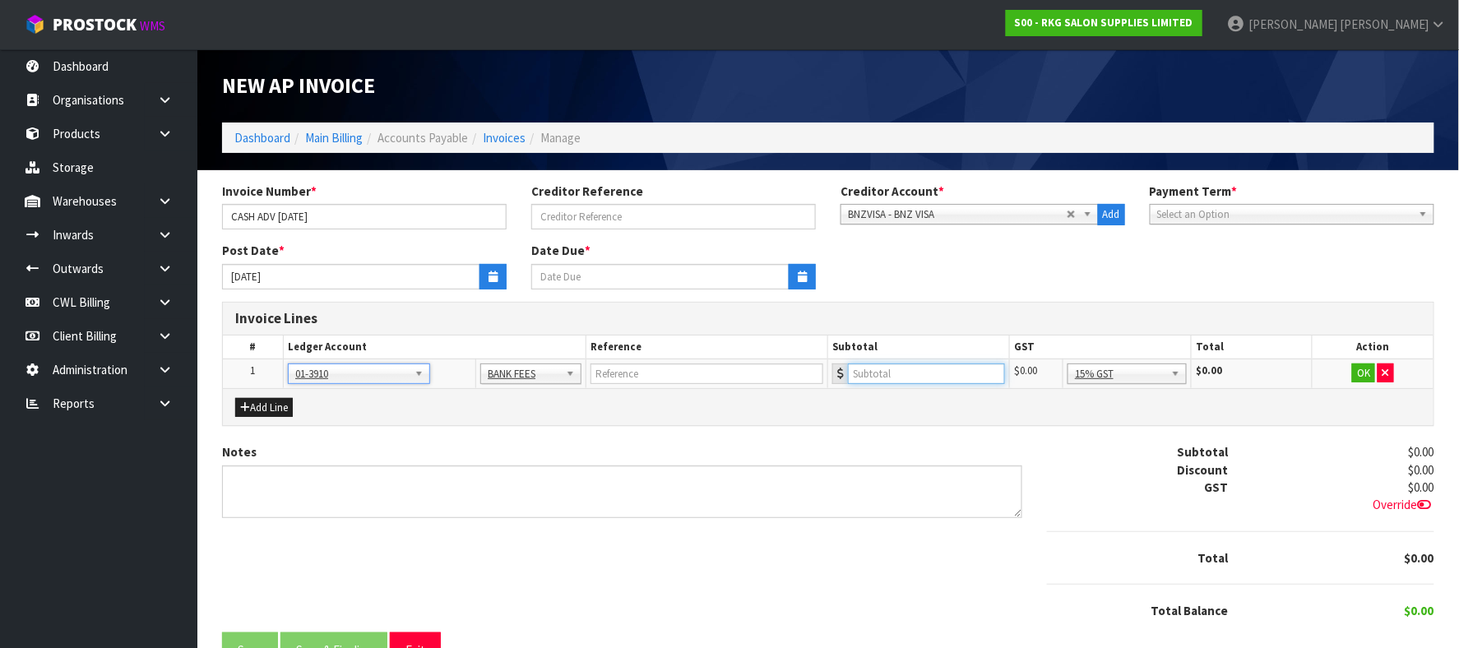
drag, startPoint x: 895, startPoint y: 369, endPoint x: 895, endPoint y: 355, distance: 14.0
click at [893, 367] on input "number" at bounding box center [926, 374] width 157 height 21
type input "1"
click at [1361, 369] on button "OK" at bounding box center [1363, 374] width 23 height 20
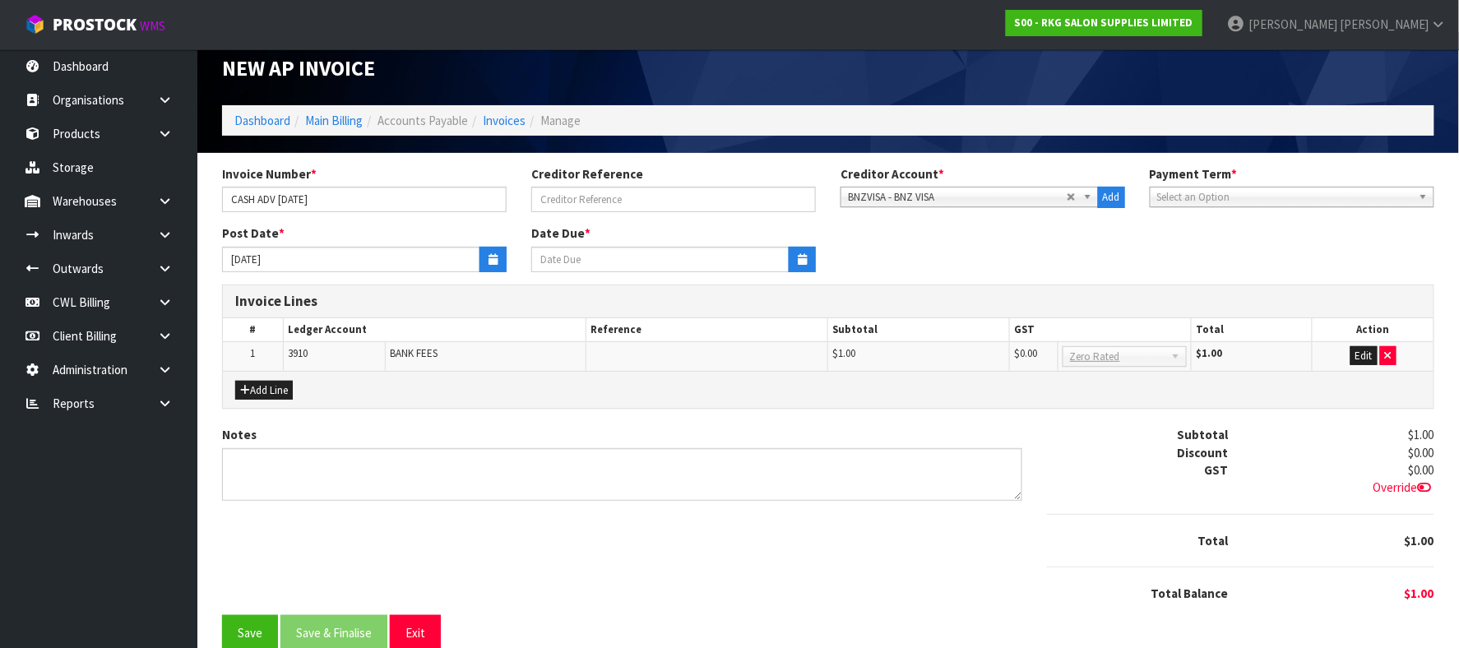
scroll to position [47, 0]
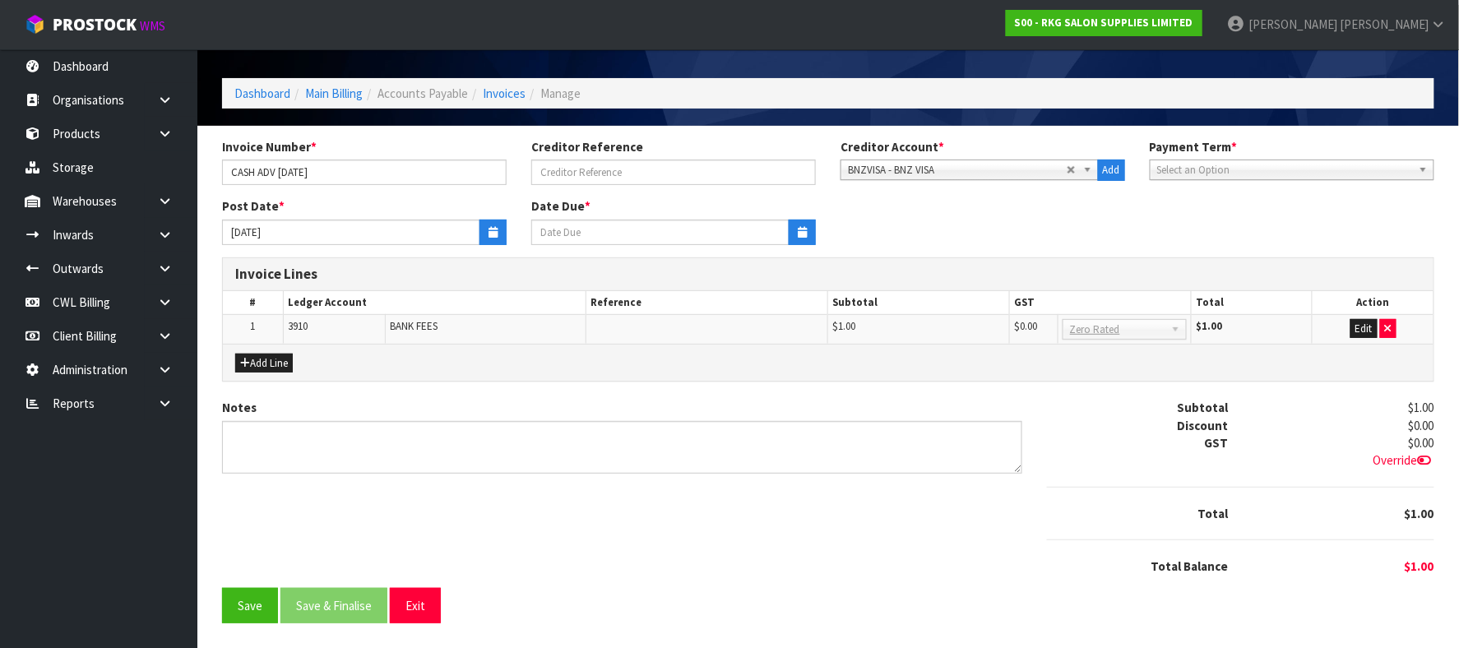
click at [1214, 171] on span "Select an Option" at bounding box center [1284, 170] width 255 height 20
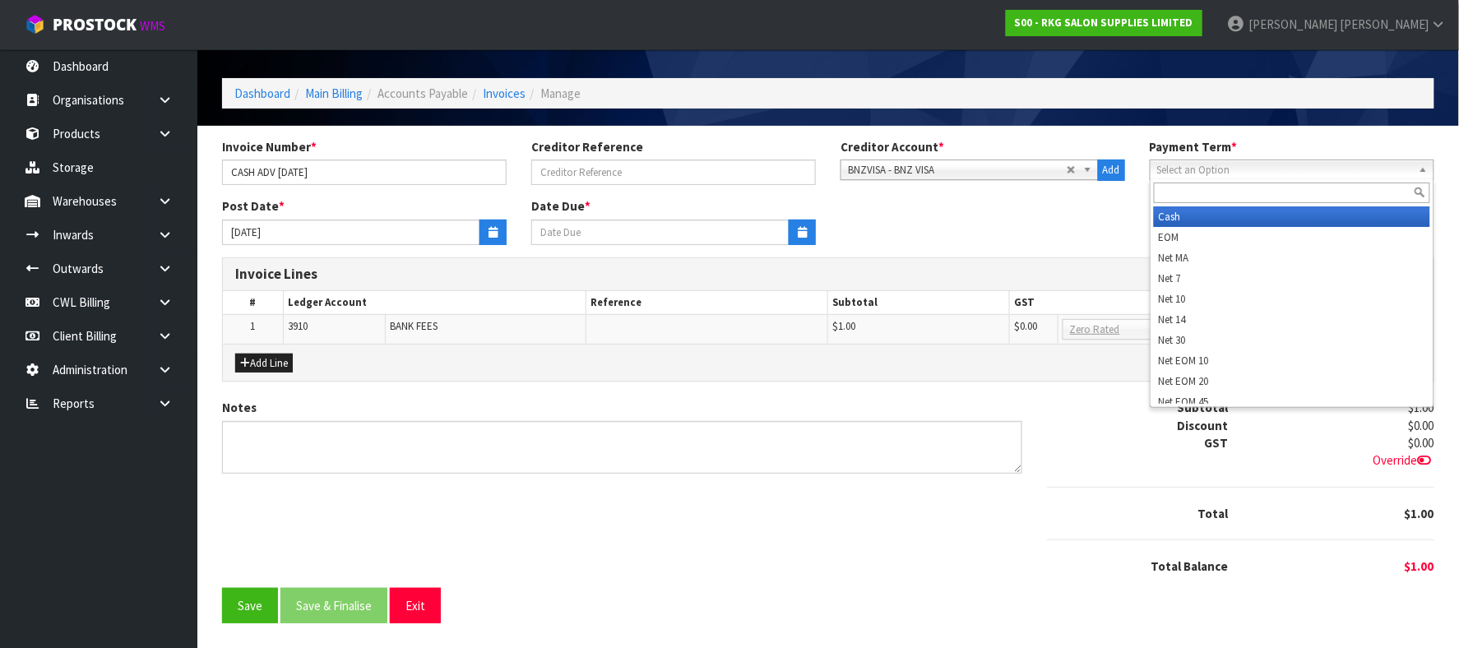
click at [1198, 209] on li "Cash" at bounding box center [1292, 216] width 276 height 21
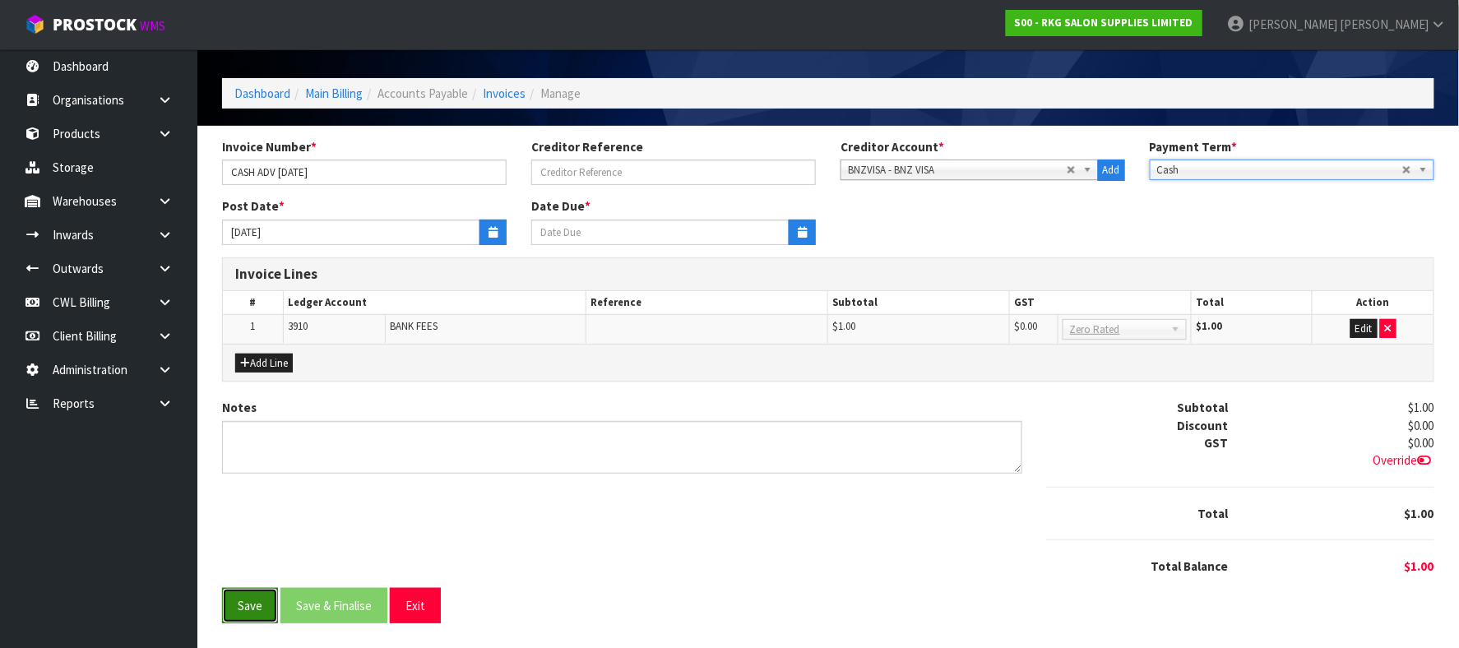
click at [240, 610] on button "Save" at bounding box center [250, 605] width 56 height 35
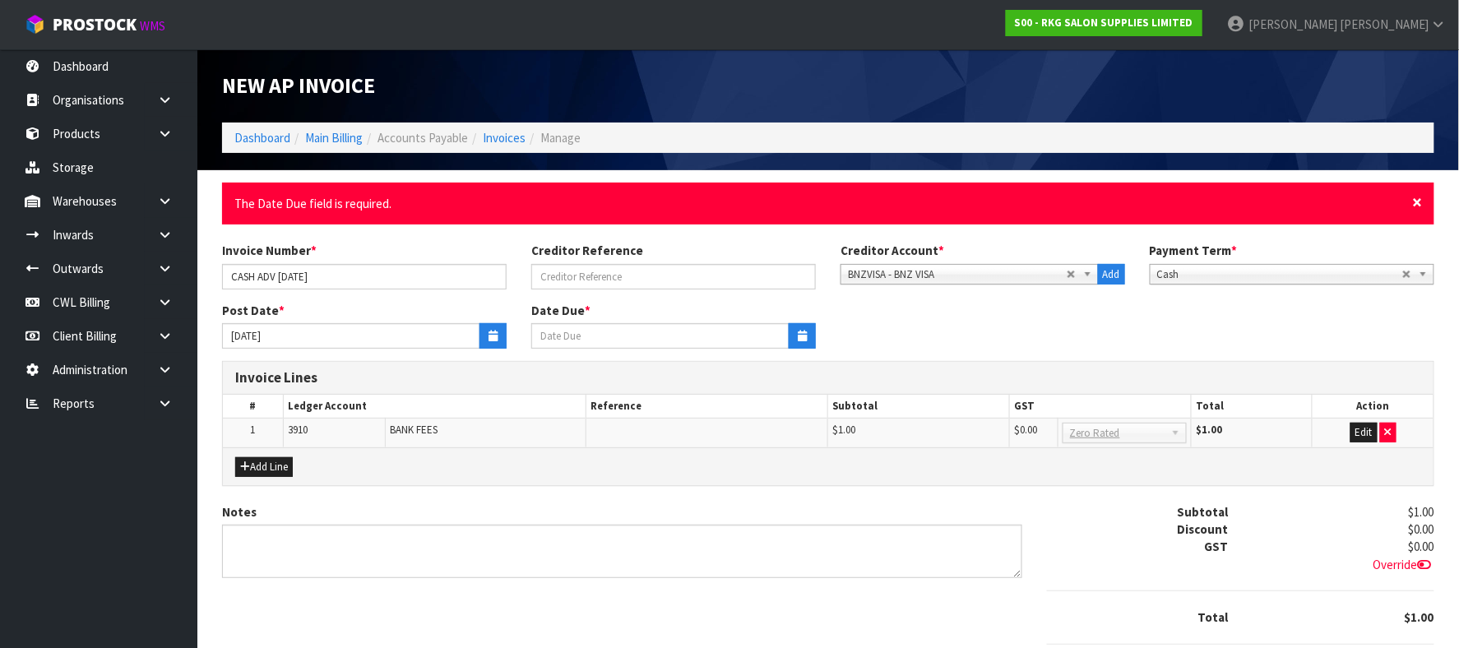
drag, startPoint x: 1415, startPoint y: 199, endPoint x: 1172, endPoint y: 202, distance: 242.7
click at [1415, 201] on span "×" at bounding box center [1418, 202] width 10 height 23
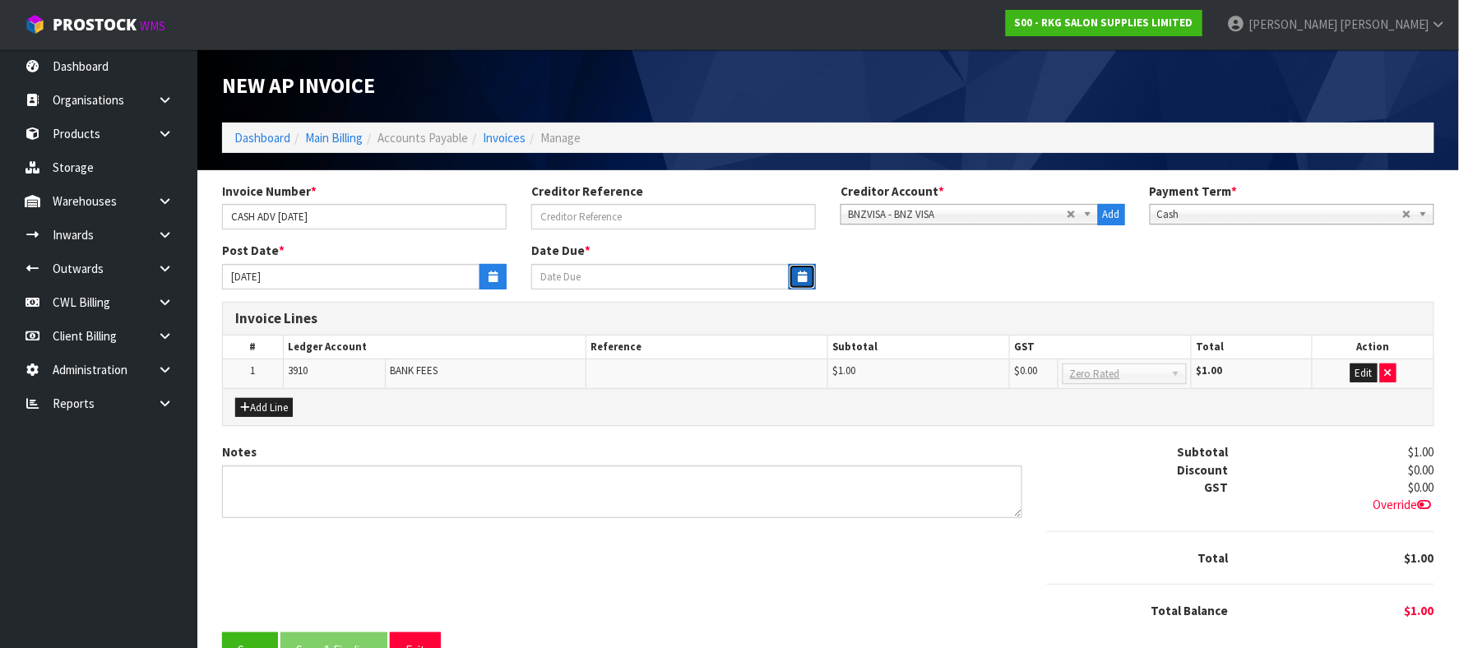
click at [795, 270] on button "button" at bounding box center [802, 277] width 27 height 26
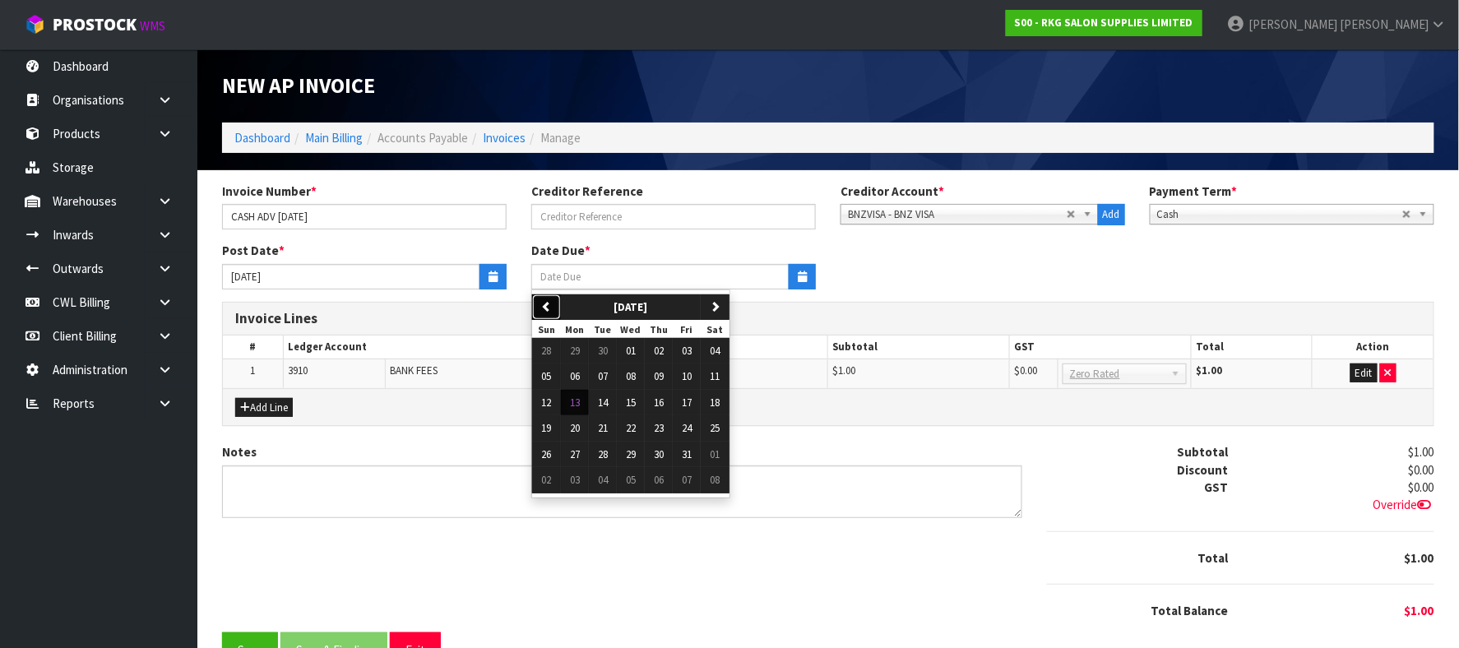
click at [550, 301] on icon "button" at bounding box center [546, 306] width 11 height 11
click at [692, 401] on span "19" at bounding box center [687, 403] width 10 height 14
type input "19/09/2025"
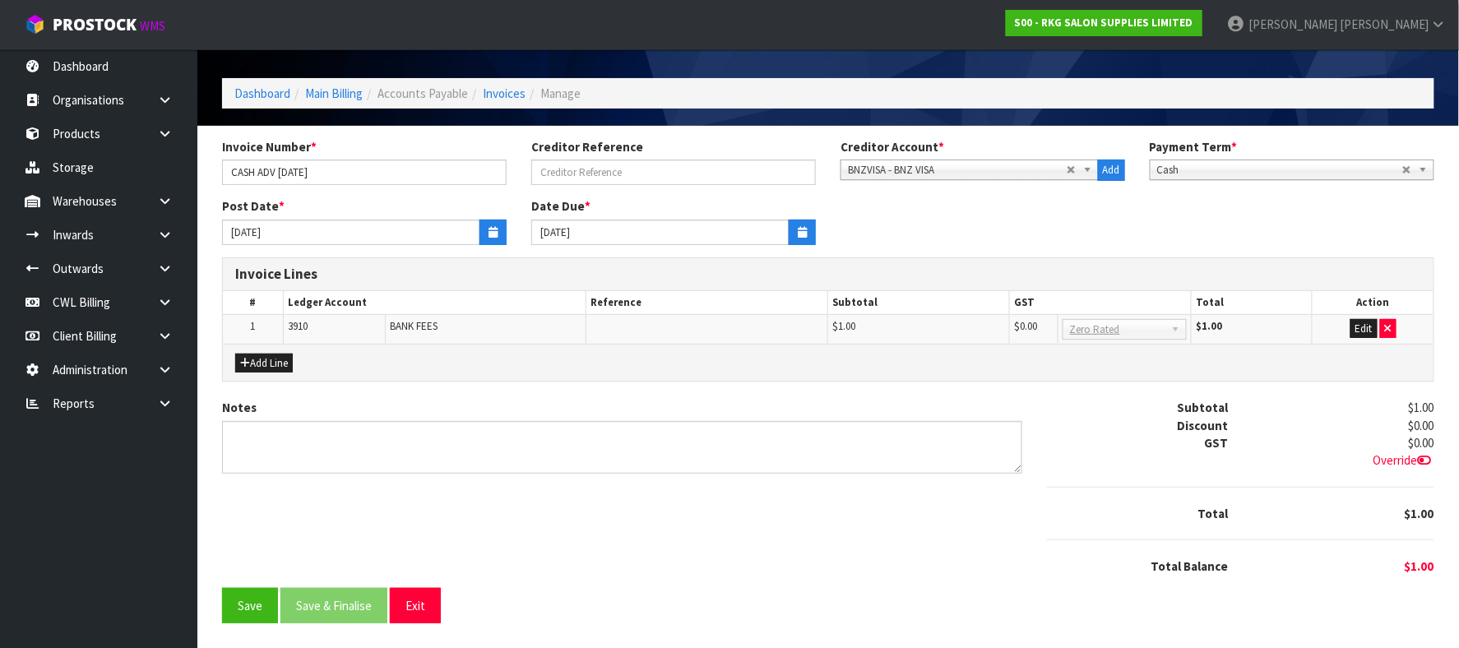
scroll to position [47, 0]
click at [253, 606] on button "Save" at bounding box center [250, 605] width 56 height 35
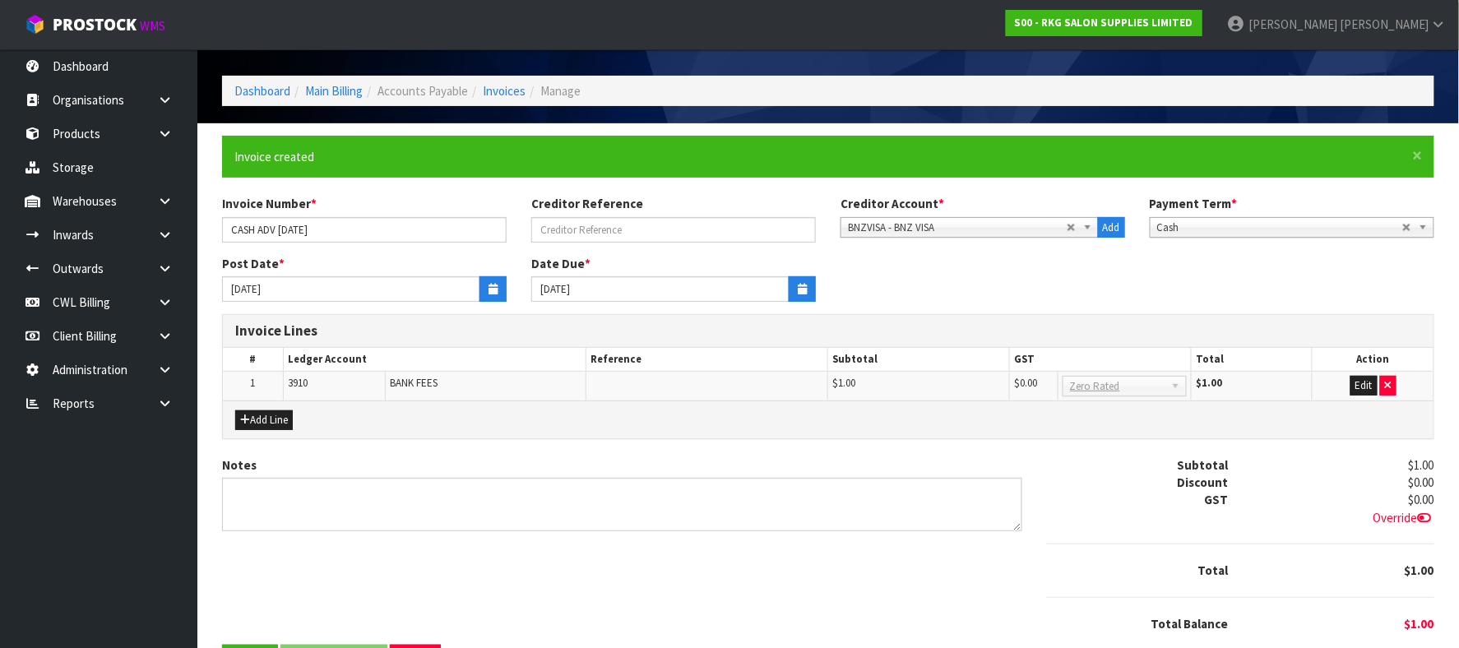
scroll to position [0, 0]
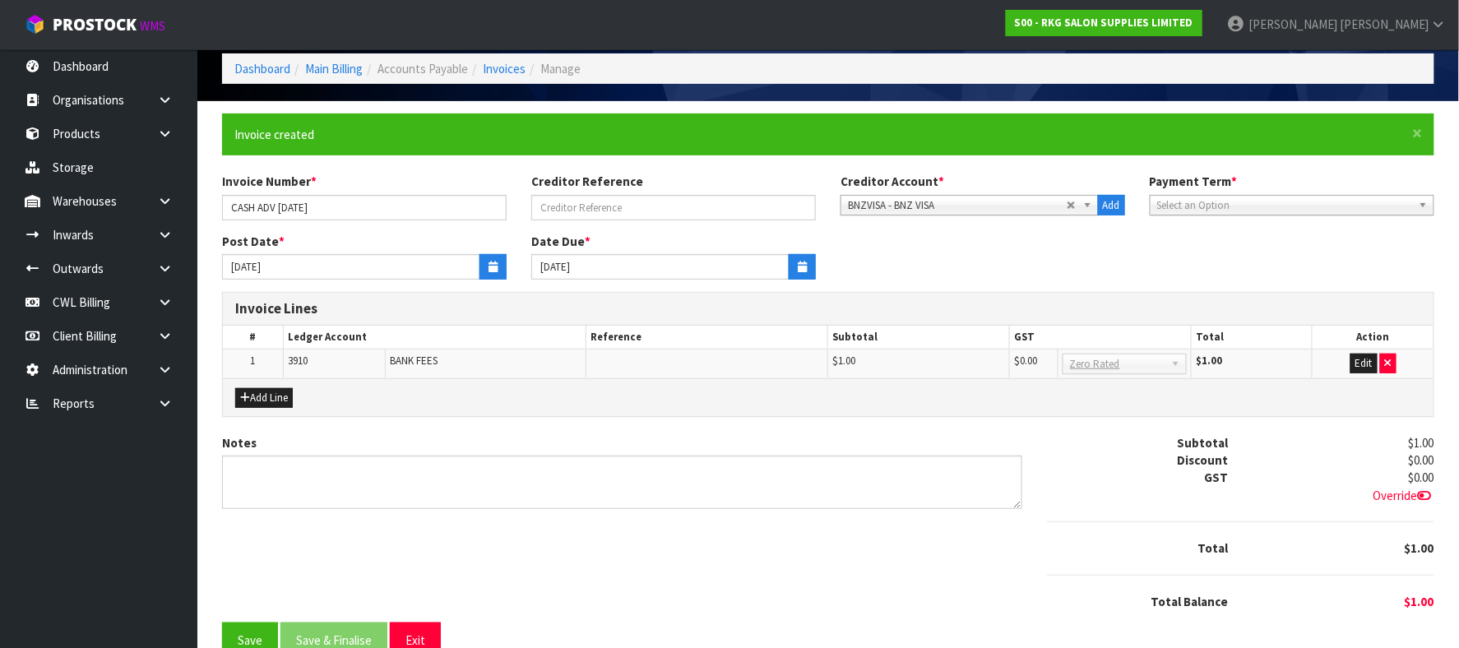
scroll to position [106, 0]
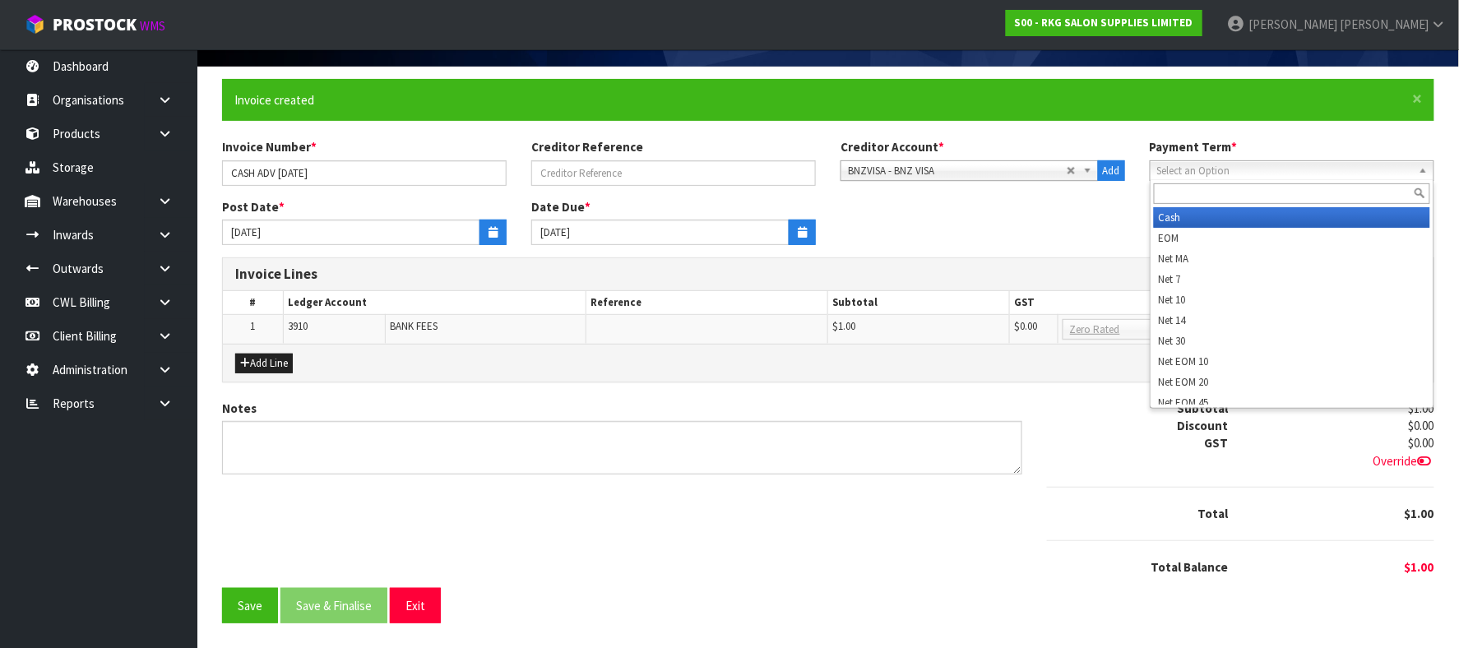
drag, startPoint x: 1324, startPoint y: 171, endPoint x: 1215, endPoint y: 215, distance: 117.8
click at [1323, 171] on span "Select an Option" at bounding box center [1279, 171] width 245 height 20
click at [1176, 211] on li "Cash" at bounding box center [1292, 217] width 276 height 21
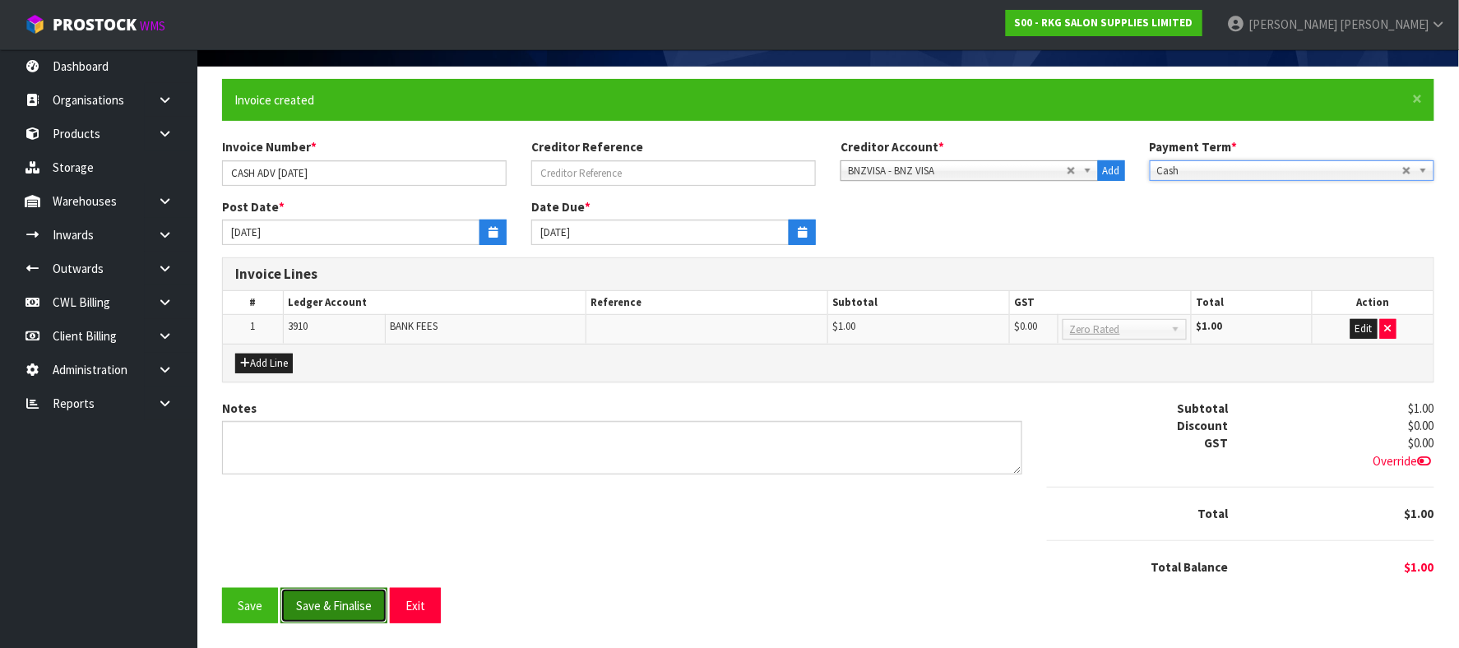
click at [349, 596] on button "Save & Finalise" at bounding box center [334, 605] width 107 height 35
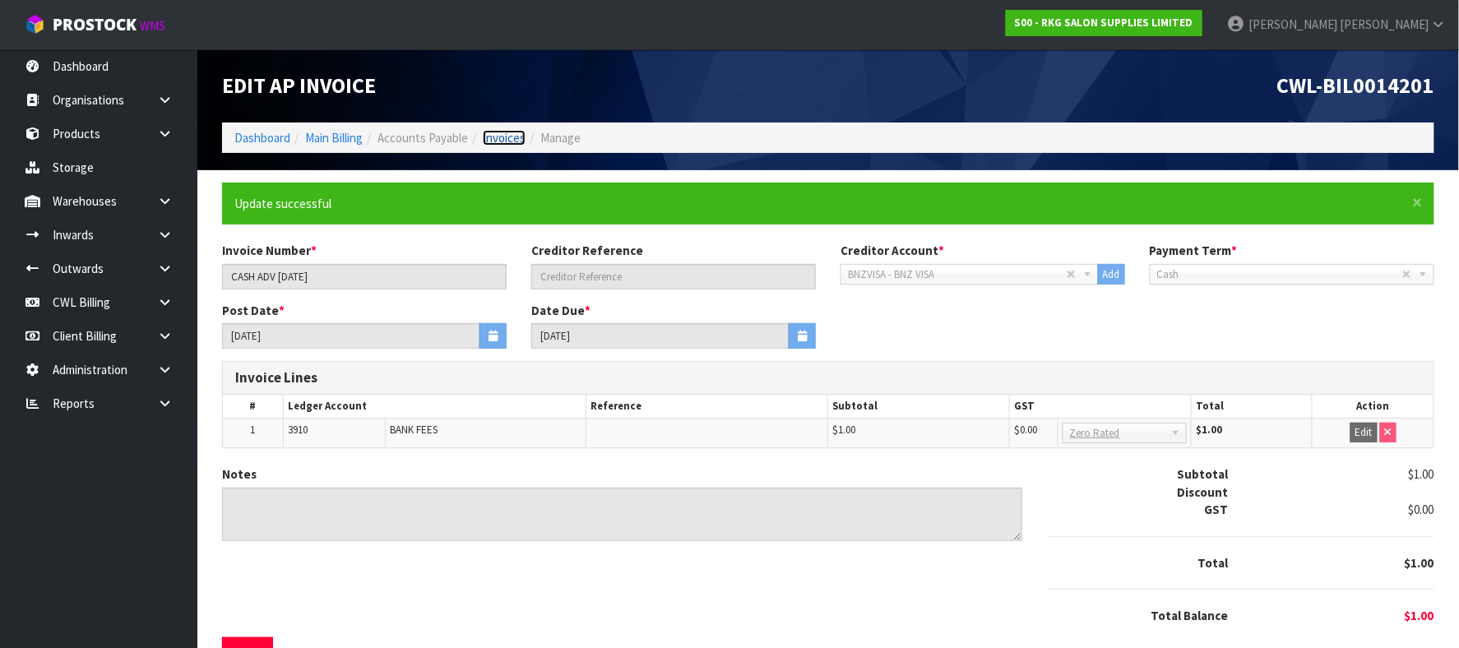
click at [504, 139] on link "Invoices" at bounding box center [504, 138] width 43 height 16
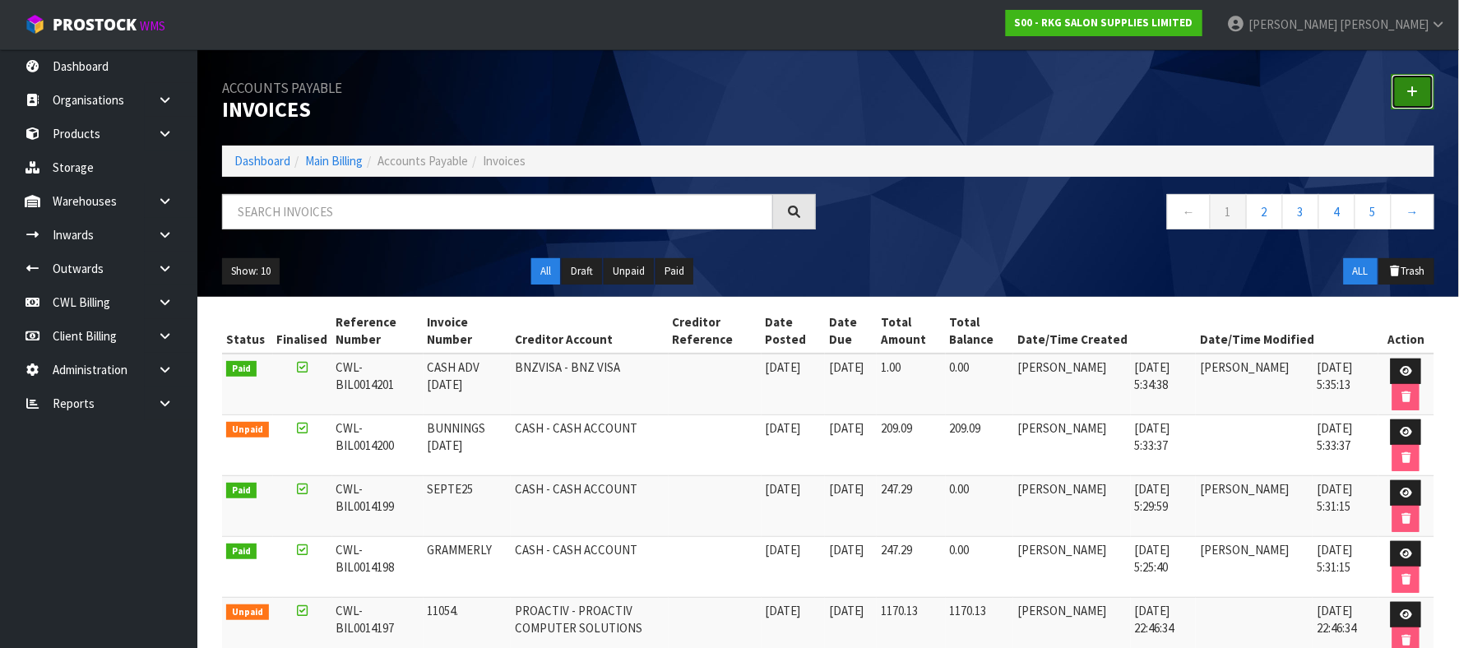
click at [1408, 92] on icon at bounding box center [1414, 92] width 12 height 12
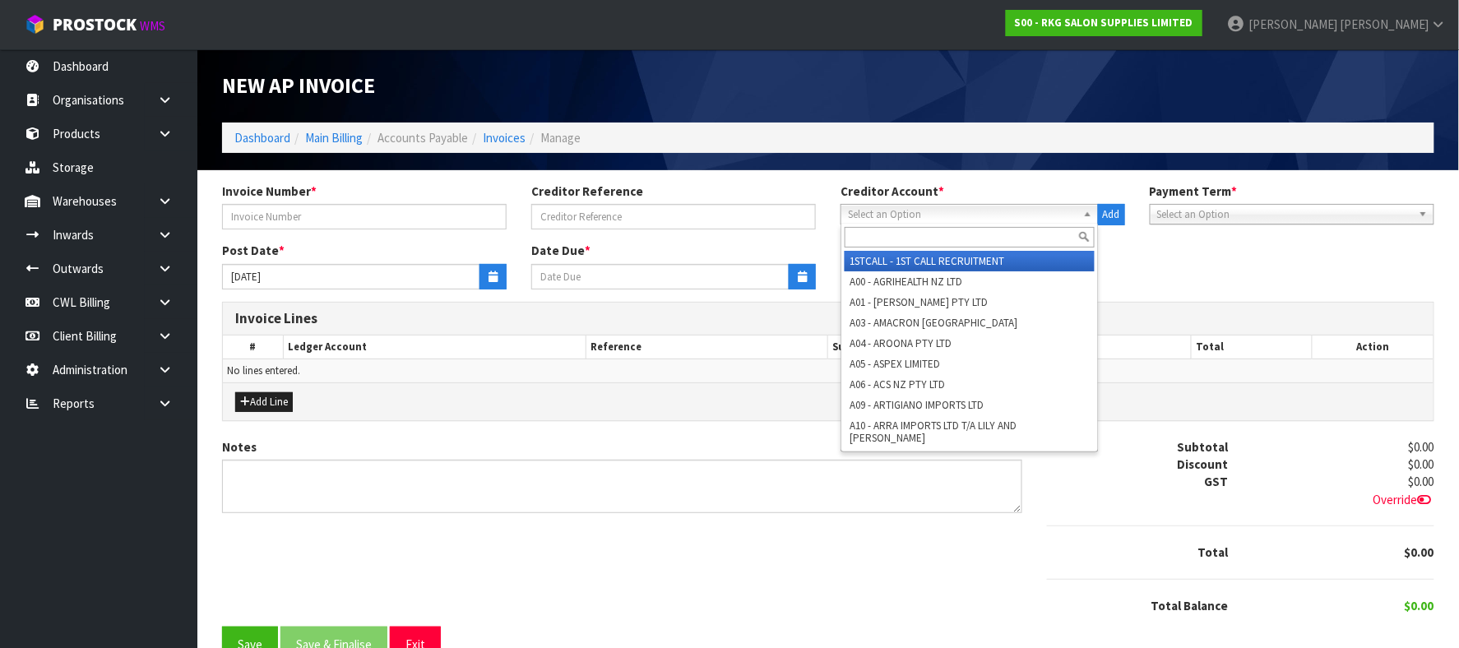
click at [895, 217] on span "Select an Option" at bounding box center [962, 215] width 229 height 20
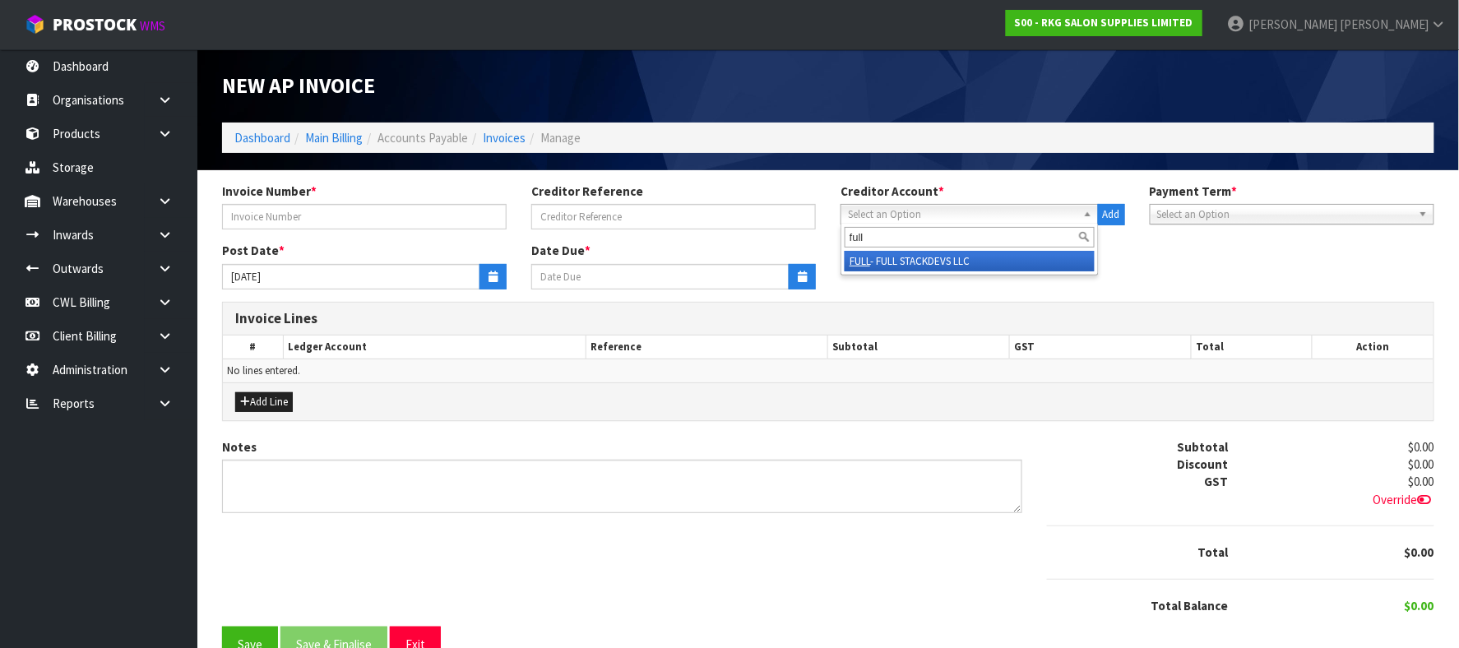
type input "full"
click at [902, 261] on li "FULL - FULL STACKDEVS LLC" at bounding box center [970, 261] width 250 height 21
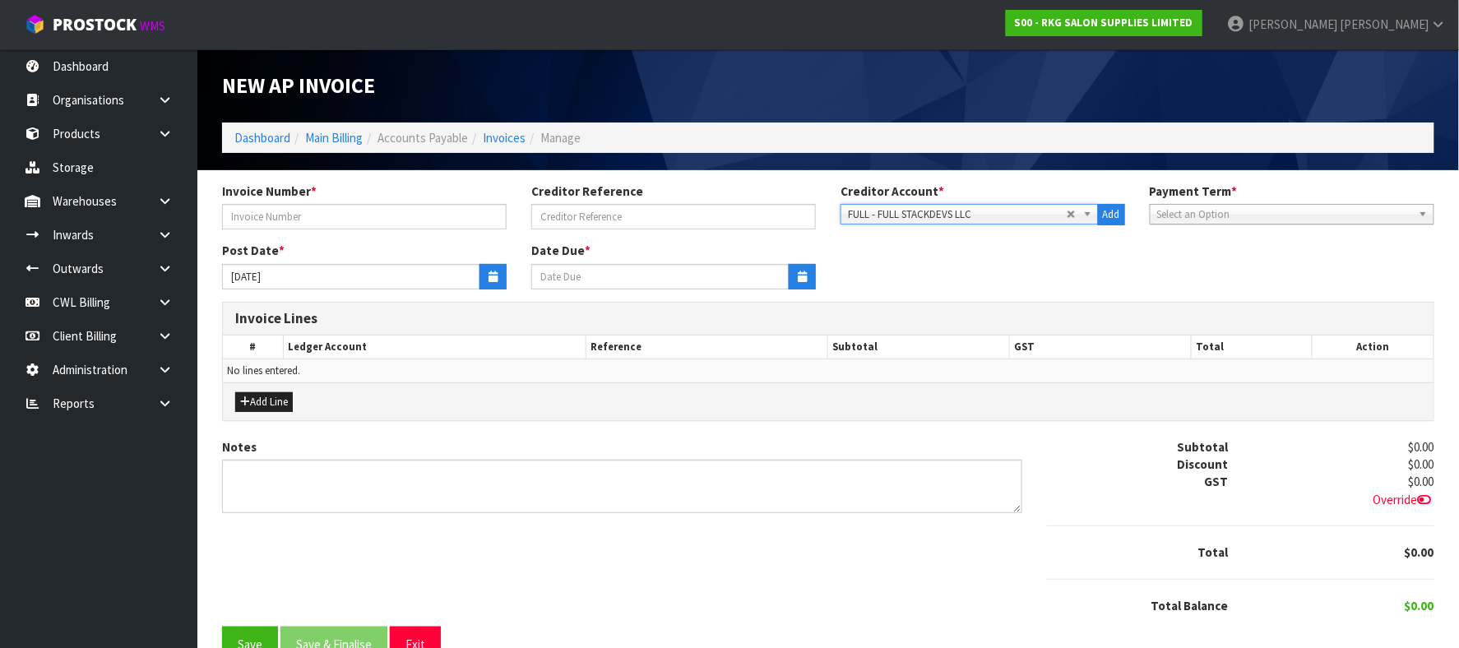
type input "12/11/2025"
click at [285, 406] on button "Add Line" at bounding box center [264, 402] width 58 height 20
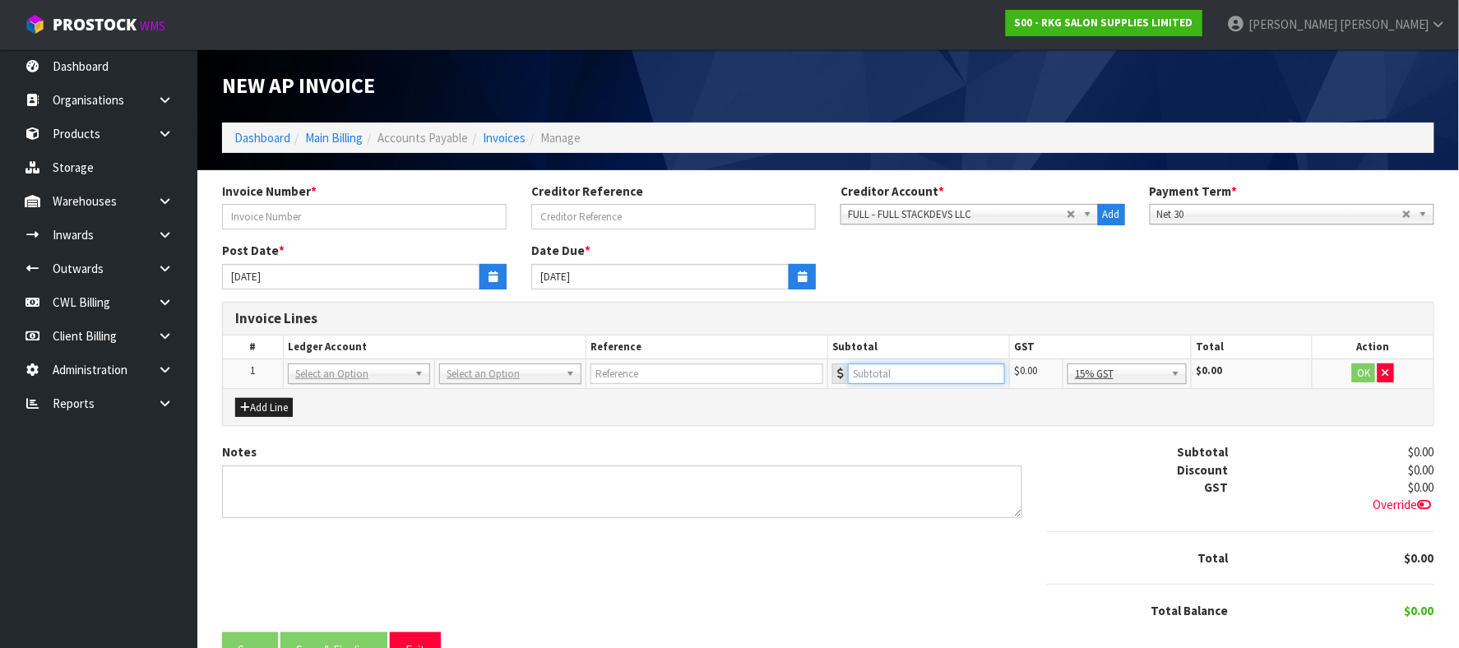
click at [893, 375] on input "number" at bounding box center [926, 374] width 157 height 21
paste input "20663.67"
type input "20663.67"
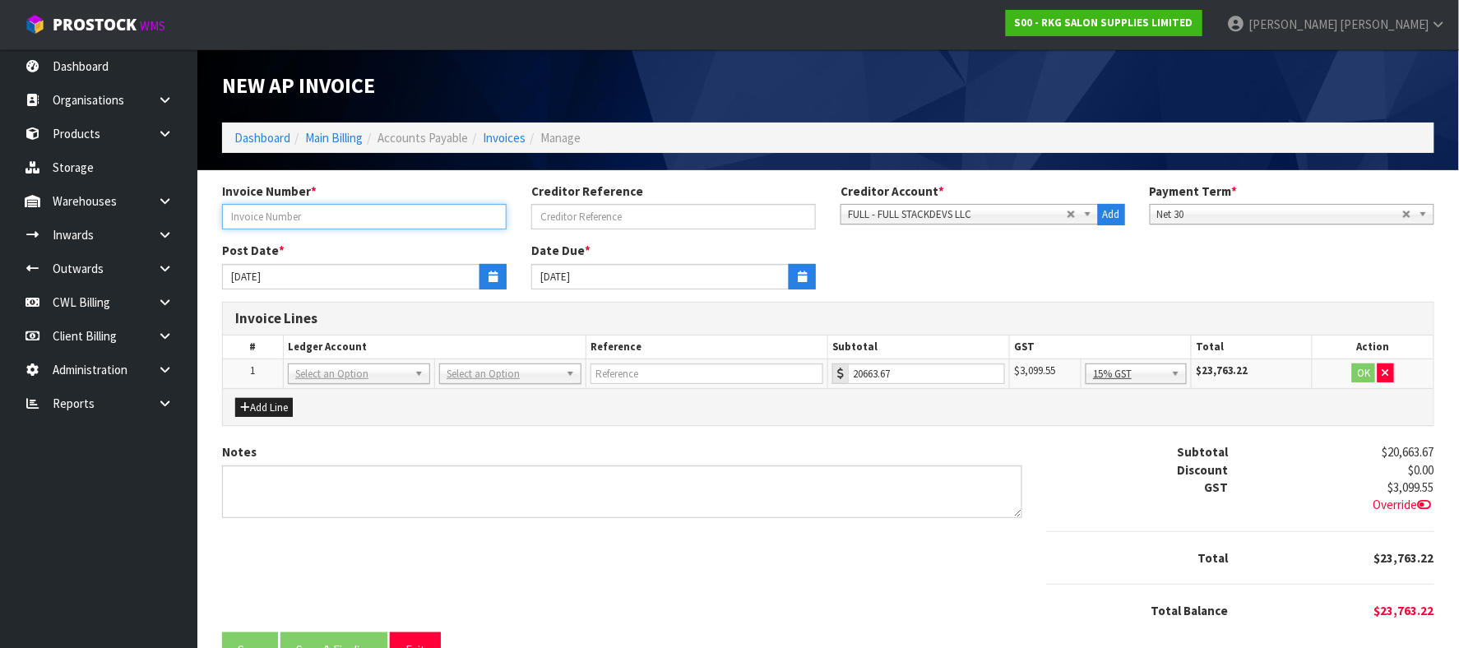
click at [277, 221] on input "text" at bounding box center [364, 217] width 285 height 26
type input "AUG25"
click at [485, 277] on button "button" at bounding box center [493, 277] width 27 height 26
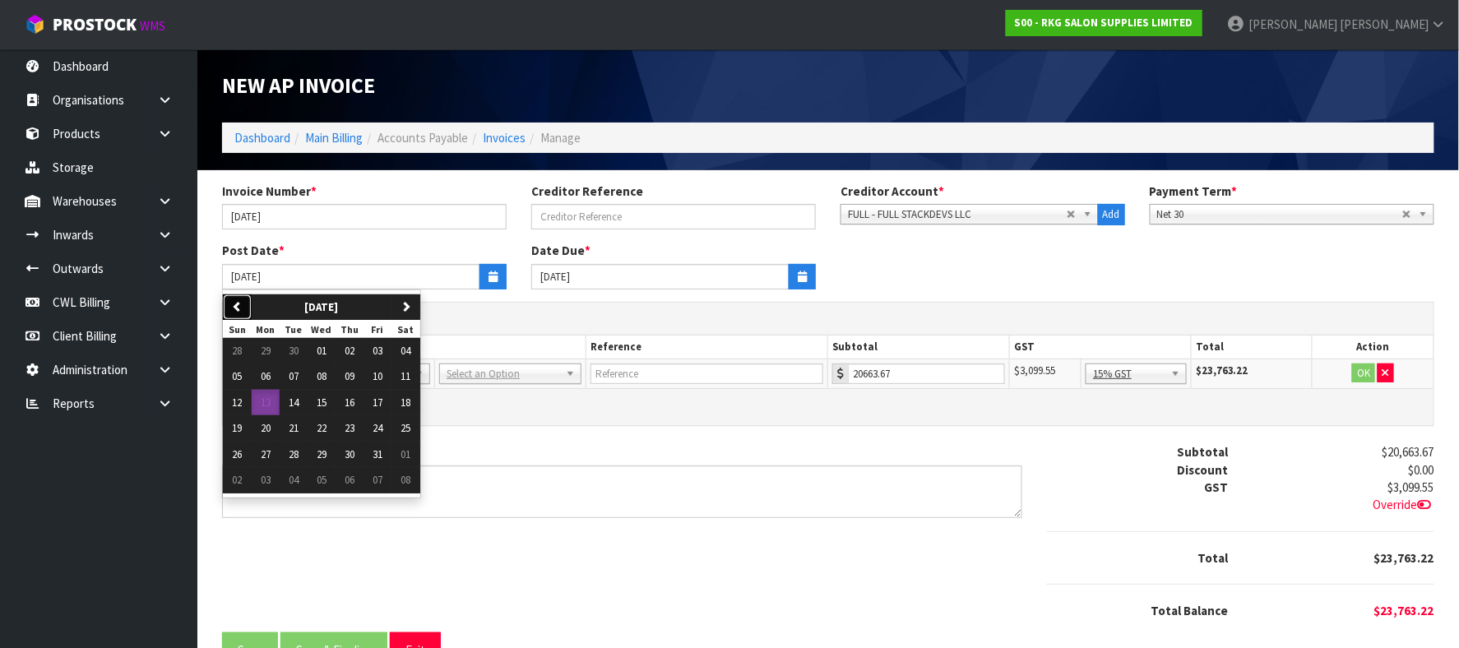
click at [238, 313] on button "previous" at bounding box center [237, 308] width 29 height 26
click at [271, 352] on span "01" at bounding box center [266, 351] width 10 height 14
type input "[DATE]"
type input "01/10/2025"
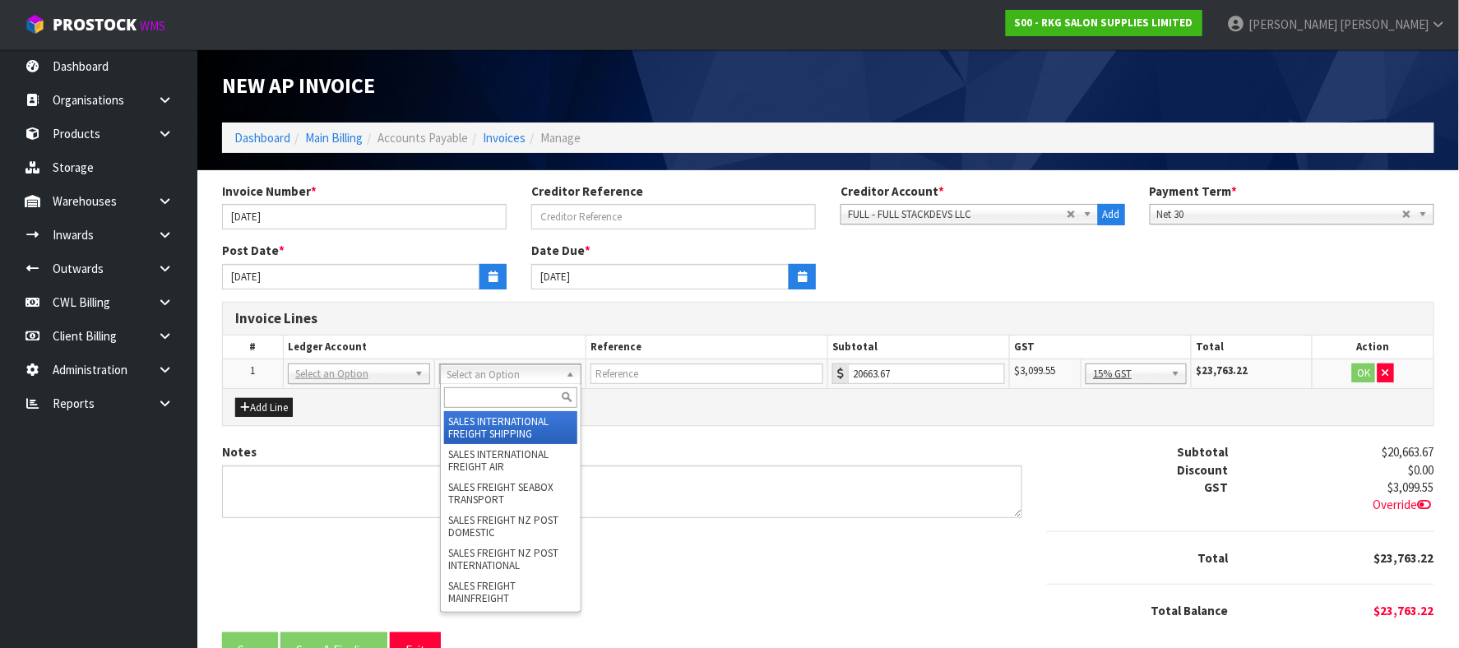
click at [477, 395] on input "text" at bounding box center [511, 397] width 134 height 21
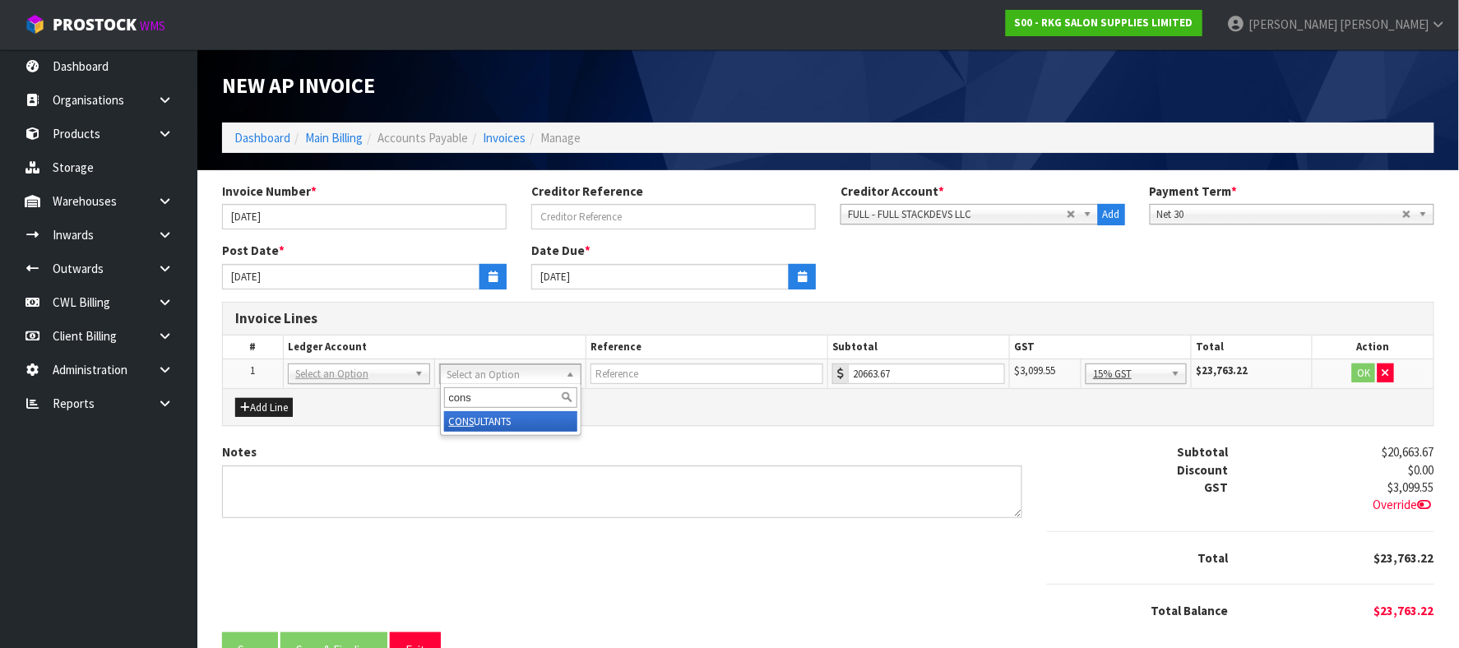
type input "cons"
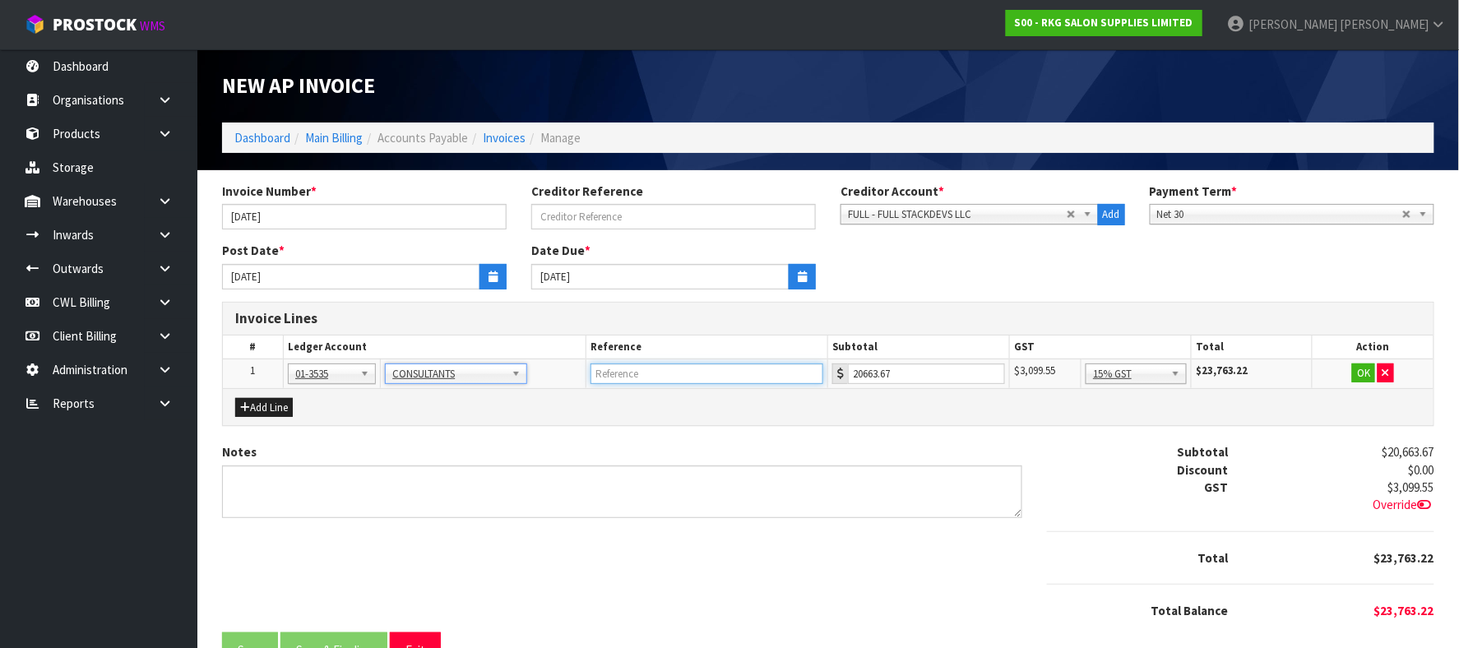
click at [636, 379] on input "text" at bounding box center [707, 374] width 233 height 21
type input "FULLSTACKERS"
click at [1361, 375] on button "OK" at bounding box center [1363, 374] width 23 height 20
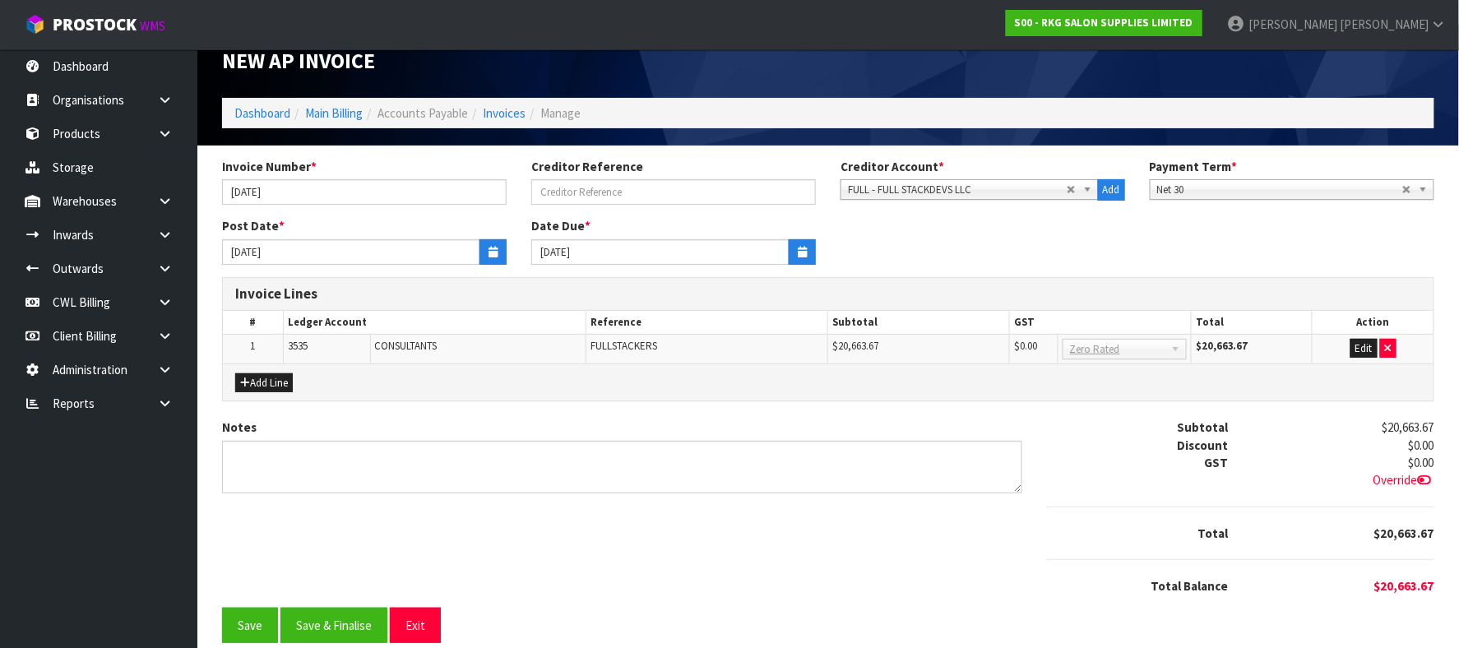
scroll to position [47, 0]
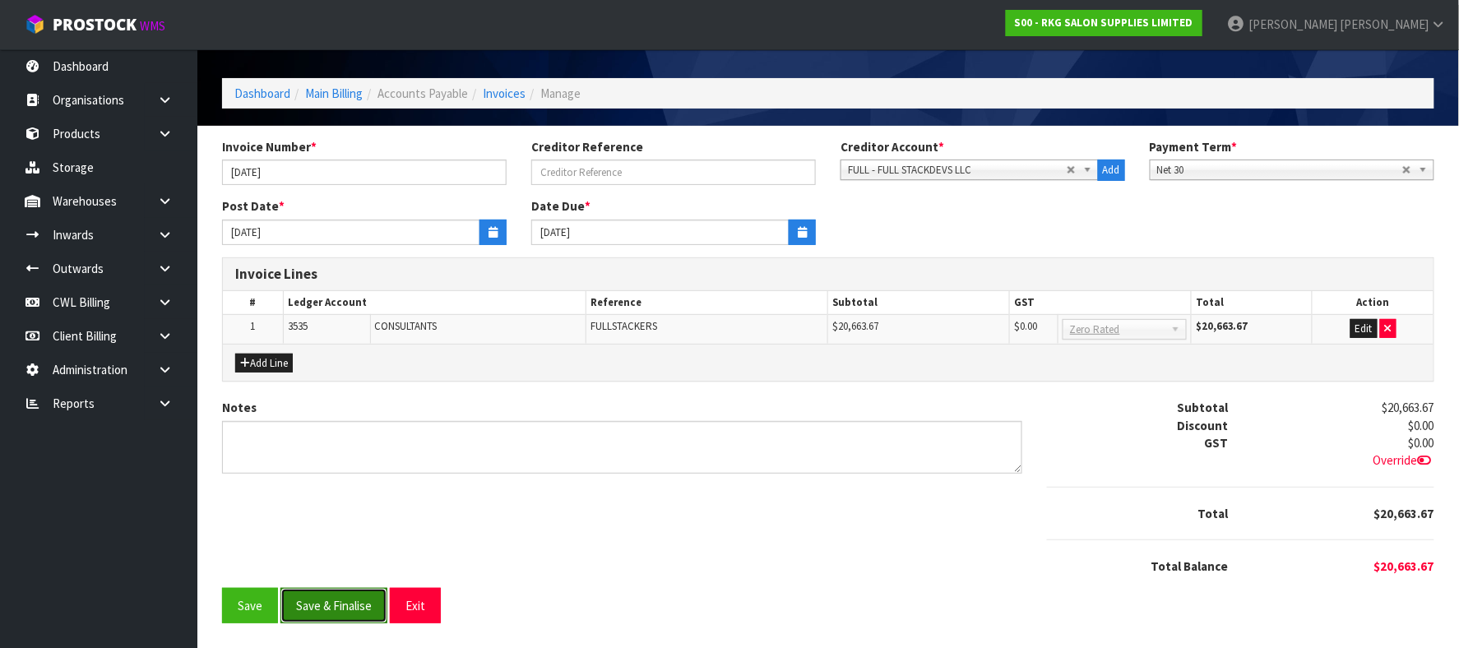
click at [332, 604] on button "Save & Finalise" at bounding box center [334, 605] width 107 height 35
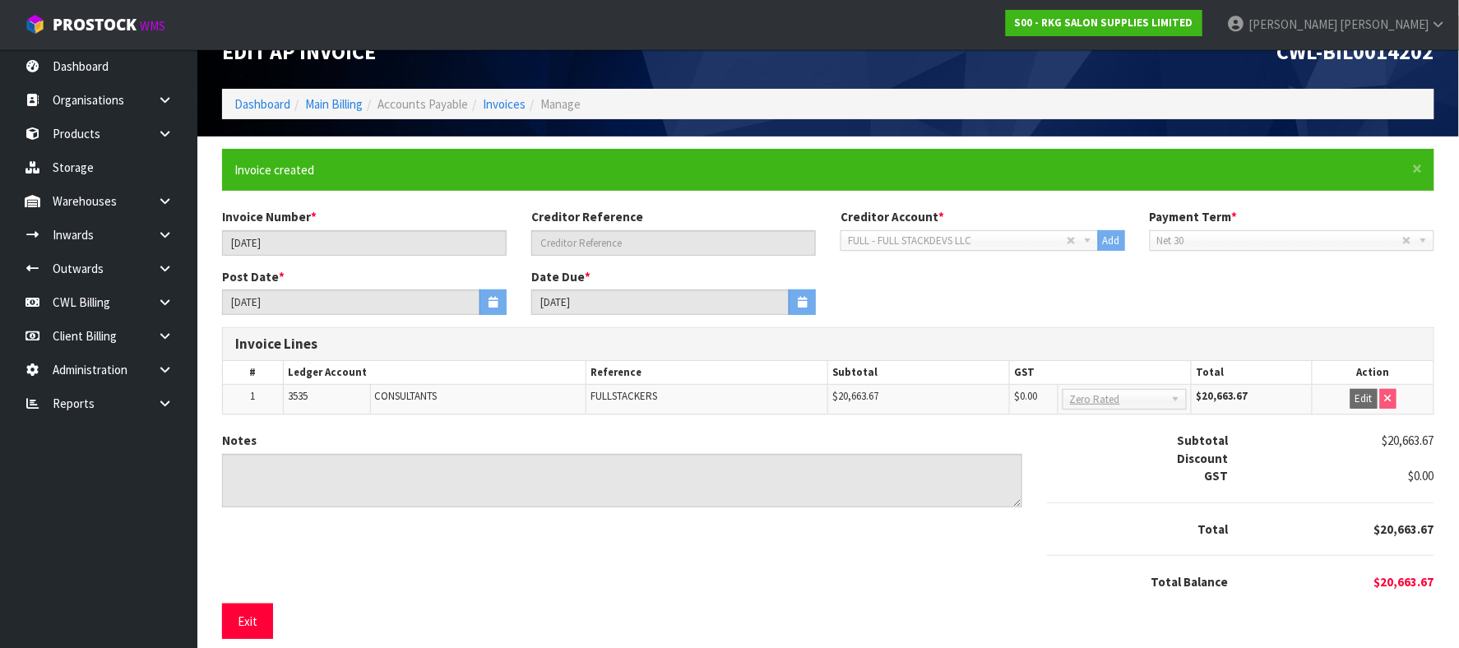
scroll to position [51, 0]
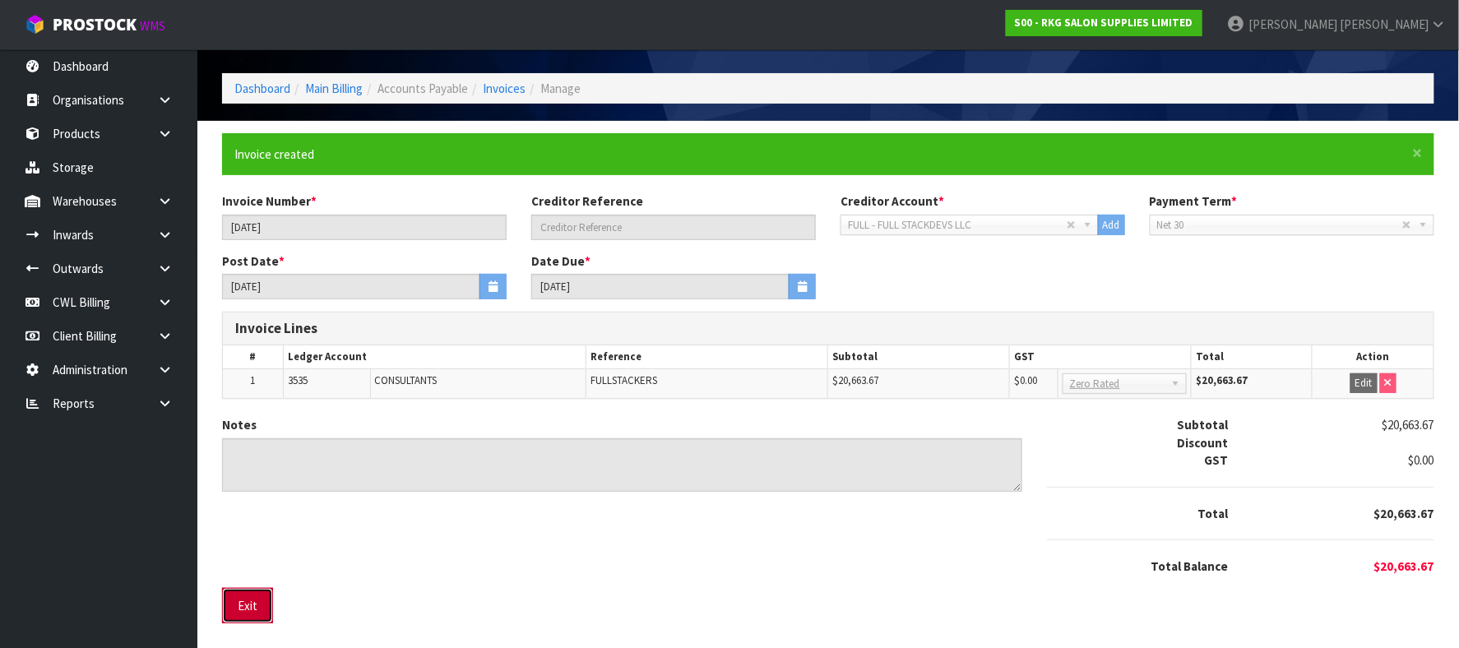
click at [244, 612] on button "Exit" at bounding box center [247, 605] width 51 height 35
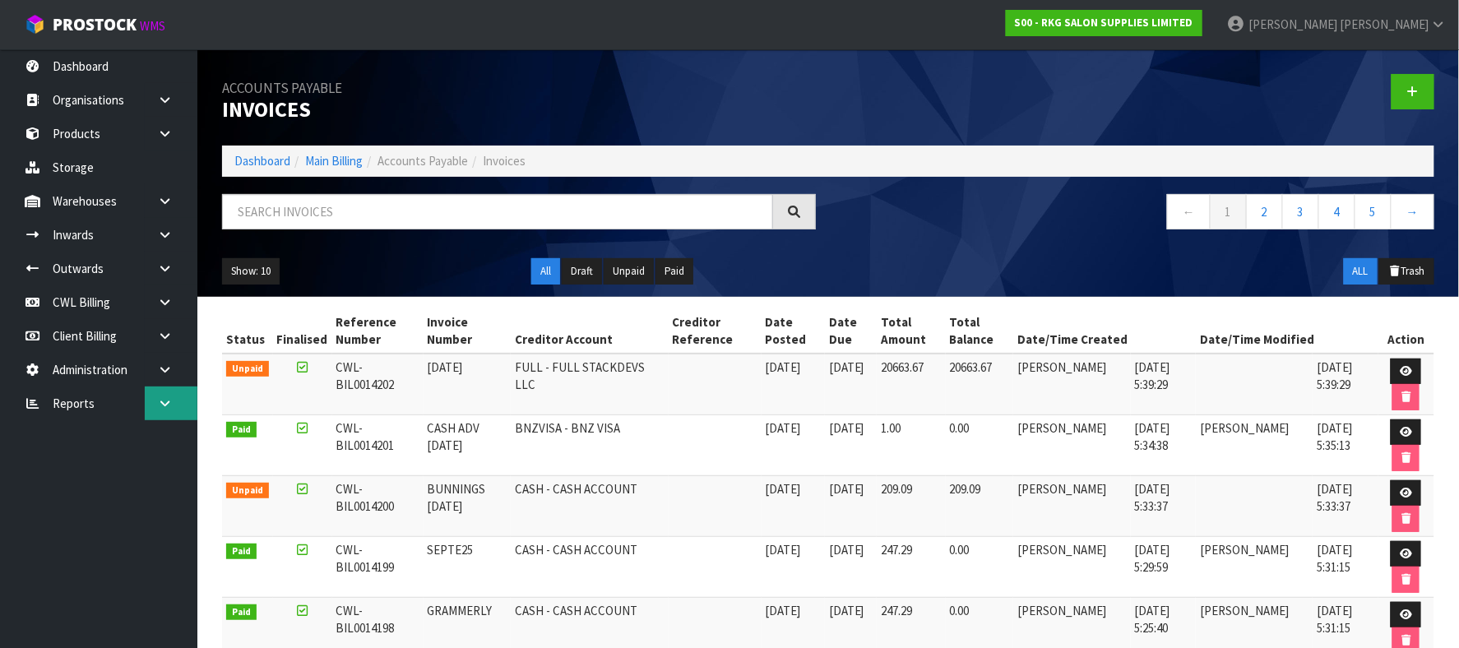
click at [165, 406] on icon at bounding box center [165, 403] width 16 height 12
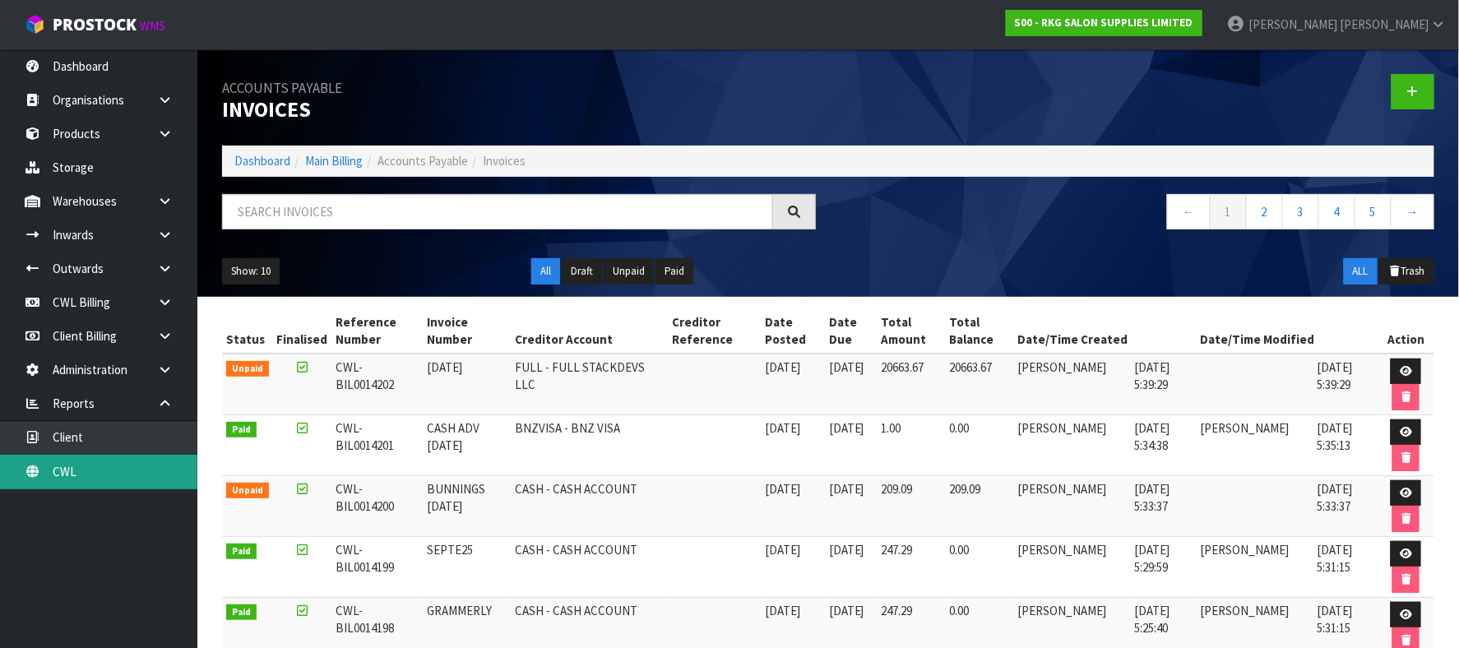
click at [118, 474] on link "CWL" at bounding box center [98, 472] width 197 height 34
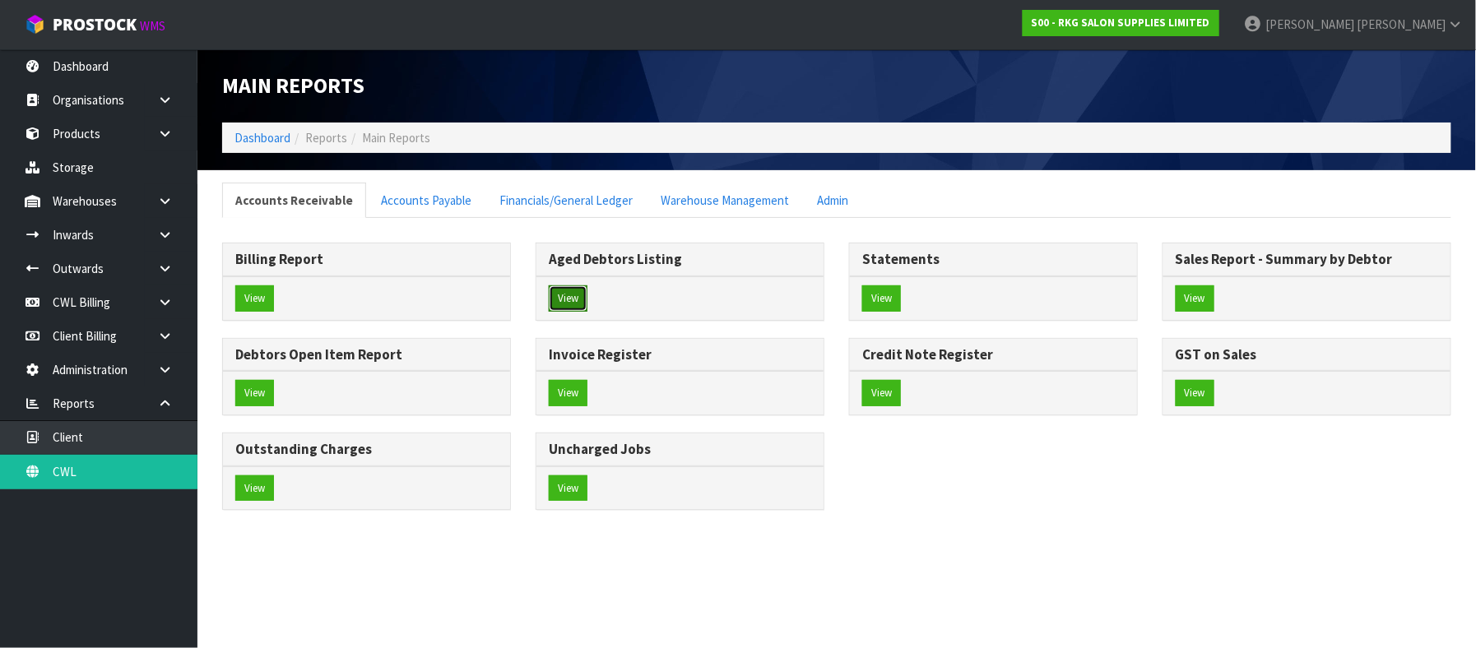
click at [573, 303] on button "View" at bounding box center [568, 298] width 39 height 26
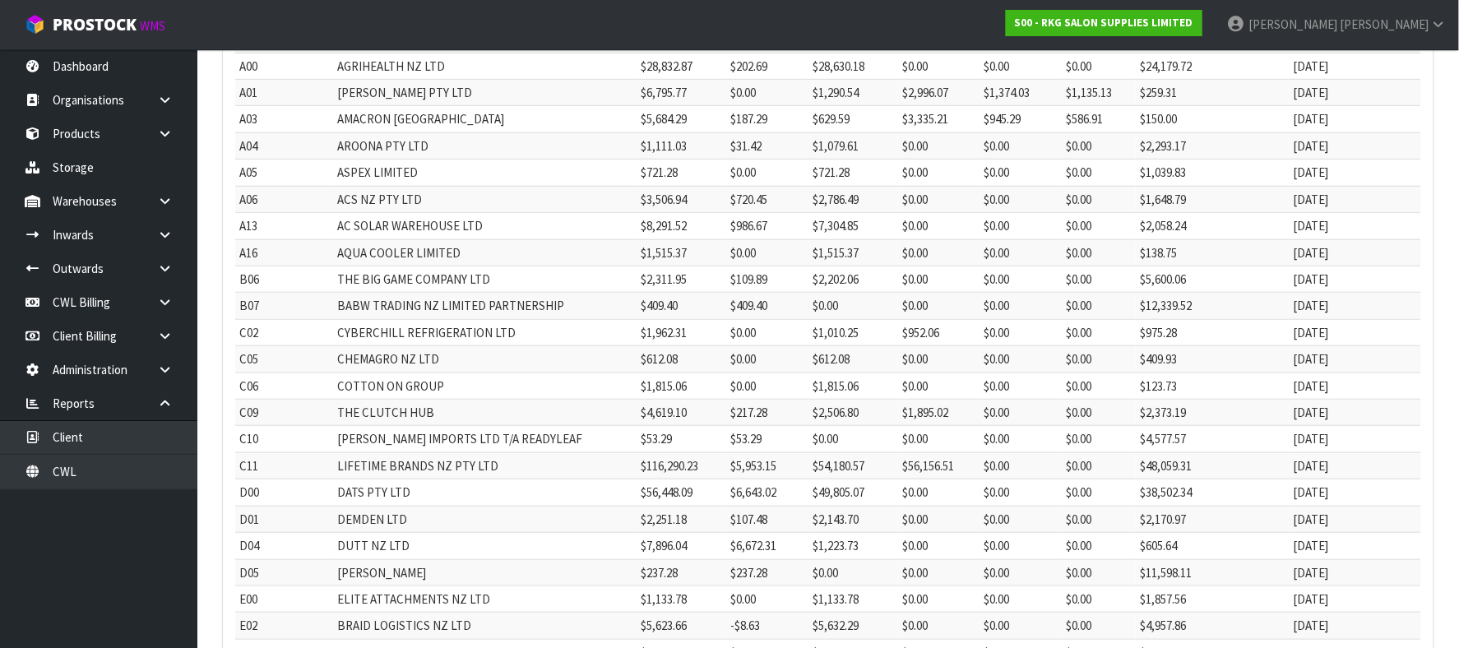
scroll to position [109, 0]
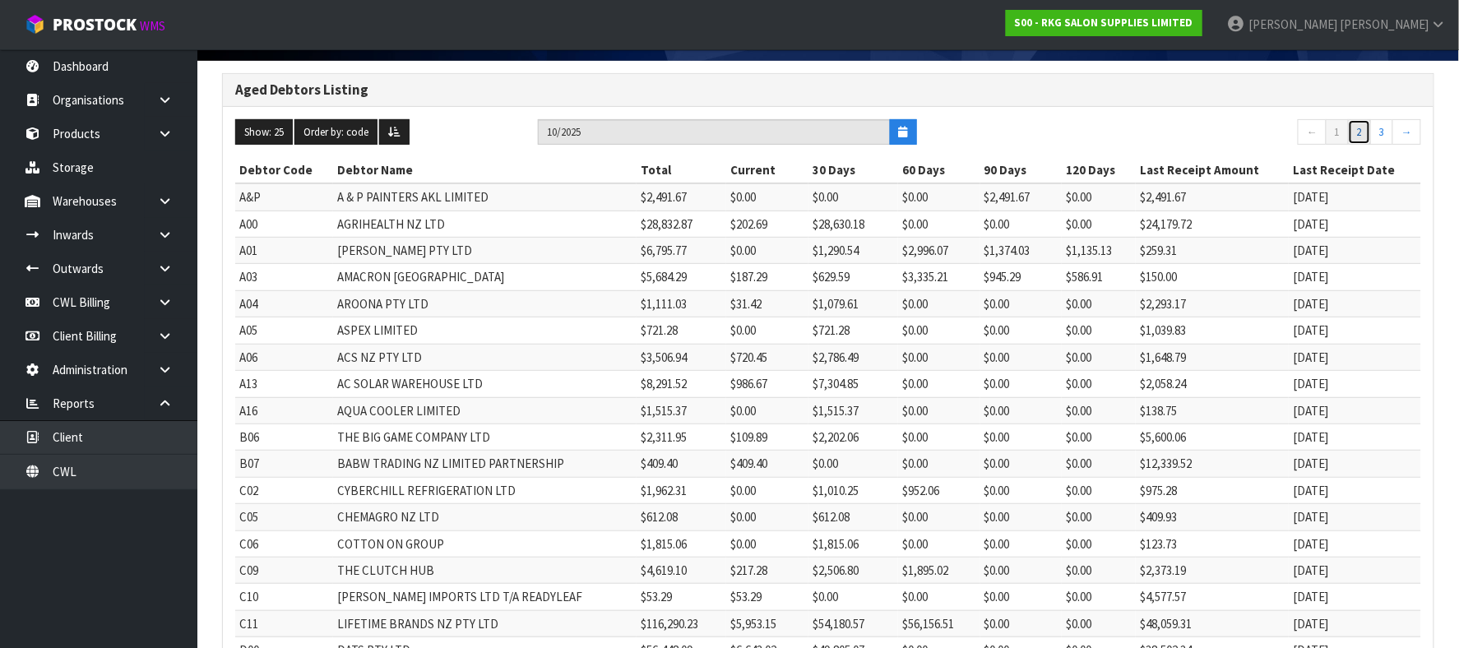
click at [1360, 132] on link "2" at bounding box center [1359, 132] width 23 height 26
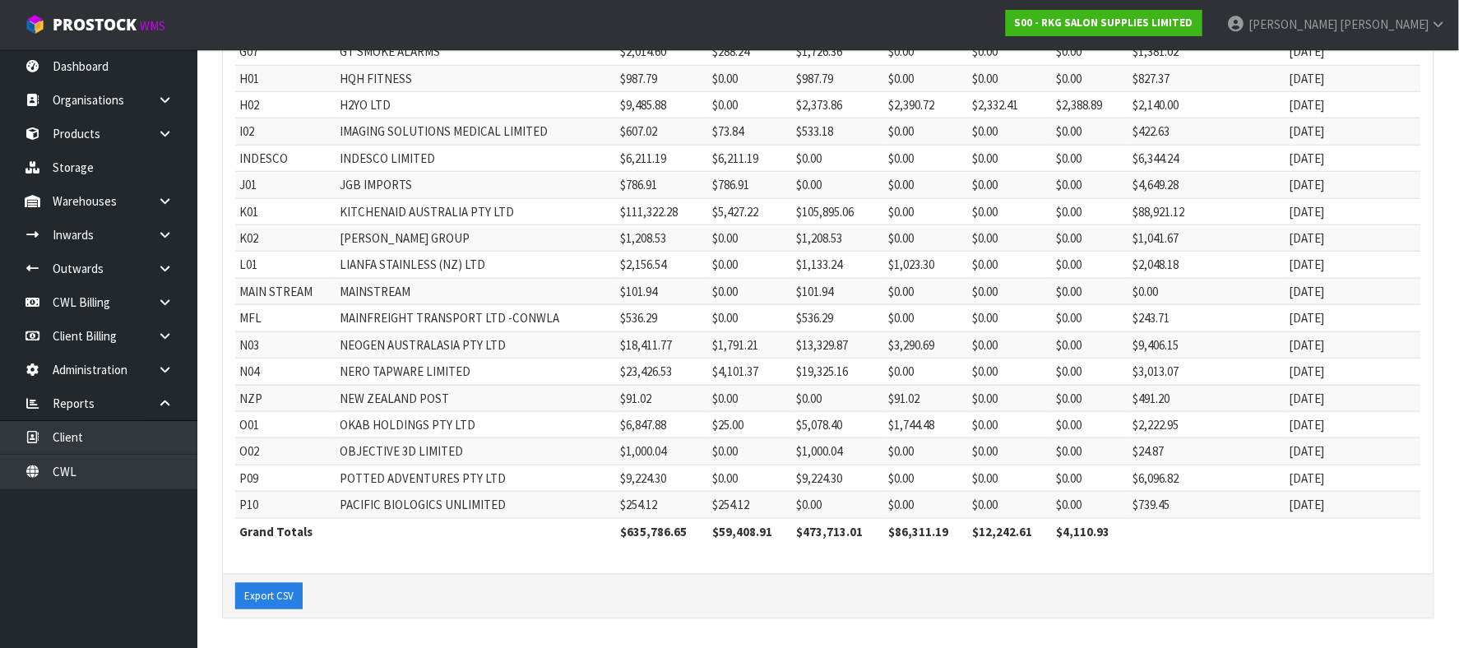
scroll to position [449, 0]
click at [271, 599] on button "Export CSV" at bounding box center [268, 596] width 67 height 26
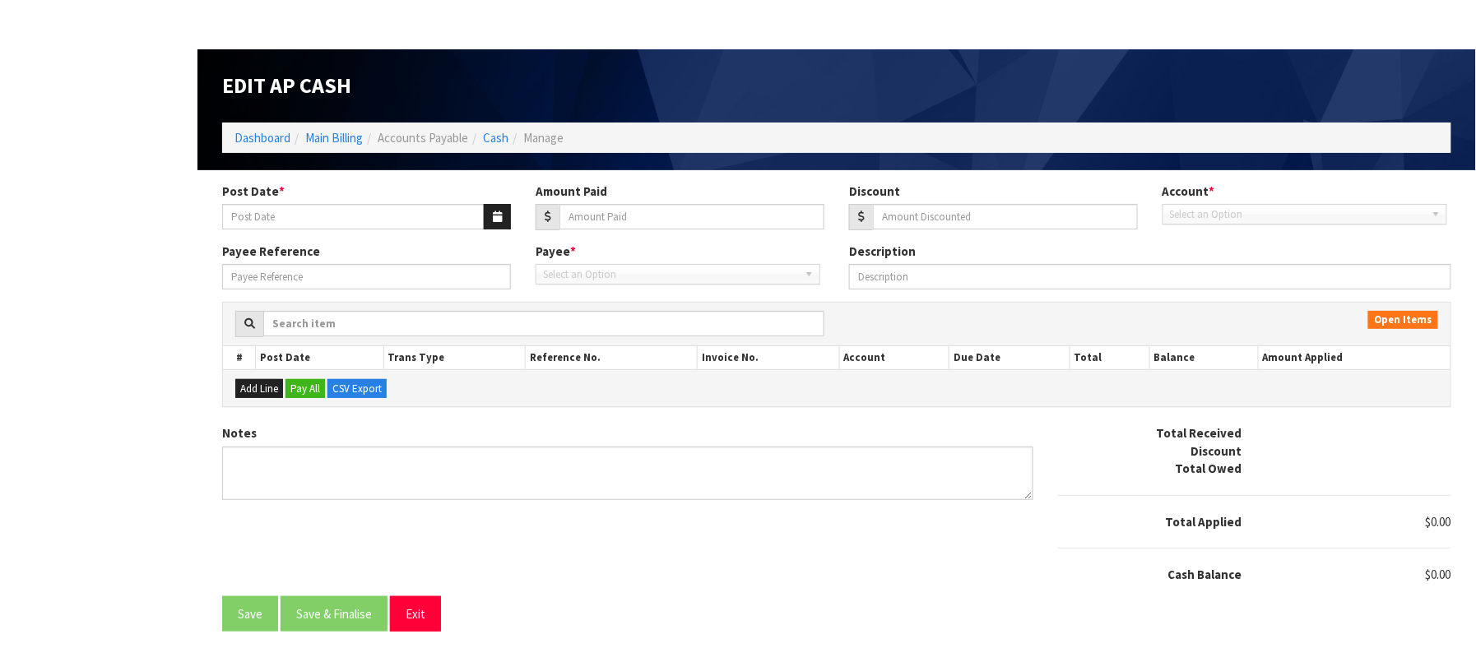
type input "[DATE]"
type input "25"
type input "0"
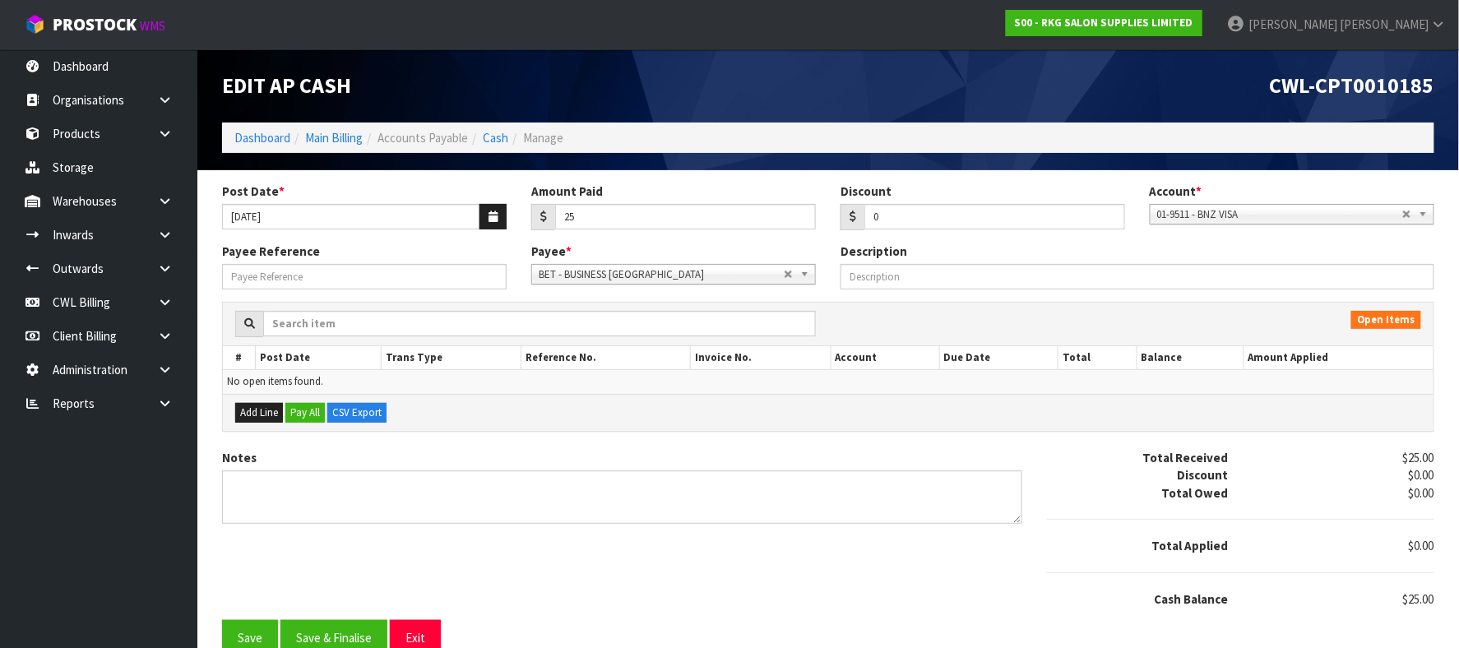
scroll to position [24, 0]
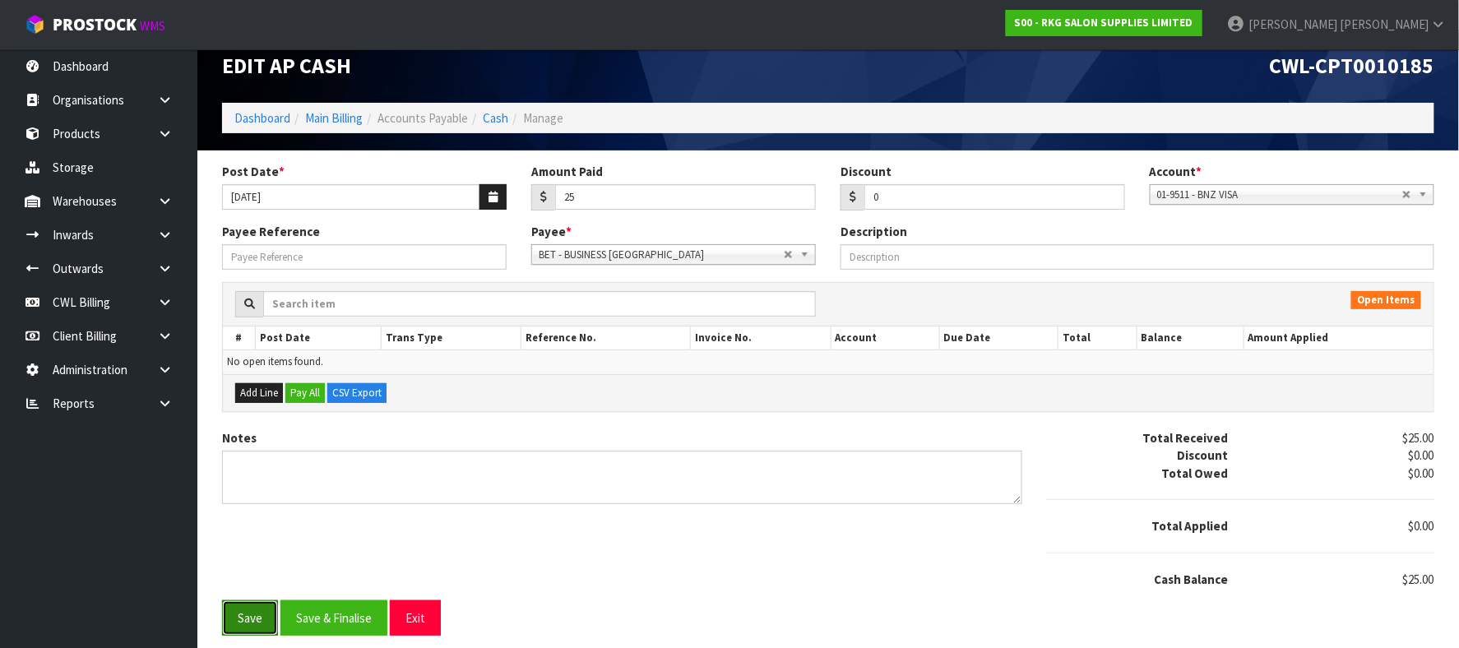
click at [243, 615] on button "Save" at bounding box center [250, 618] width 56 height 35
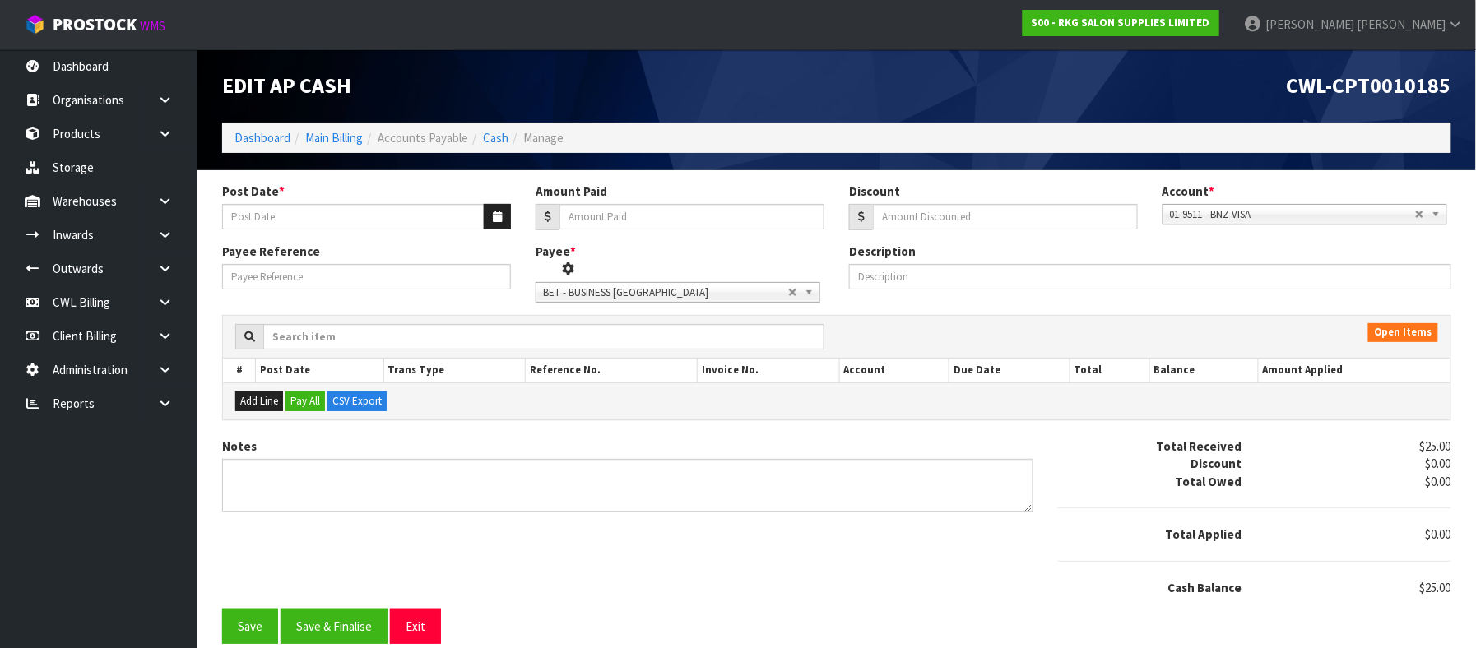
type input "[DATE]"
type input "25"
type input "0"
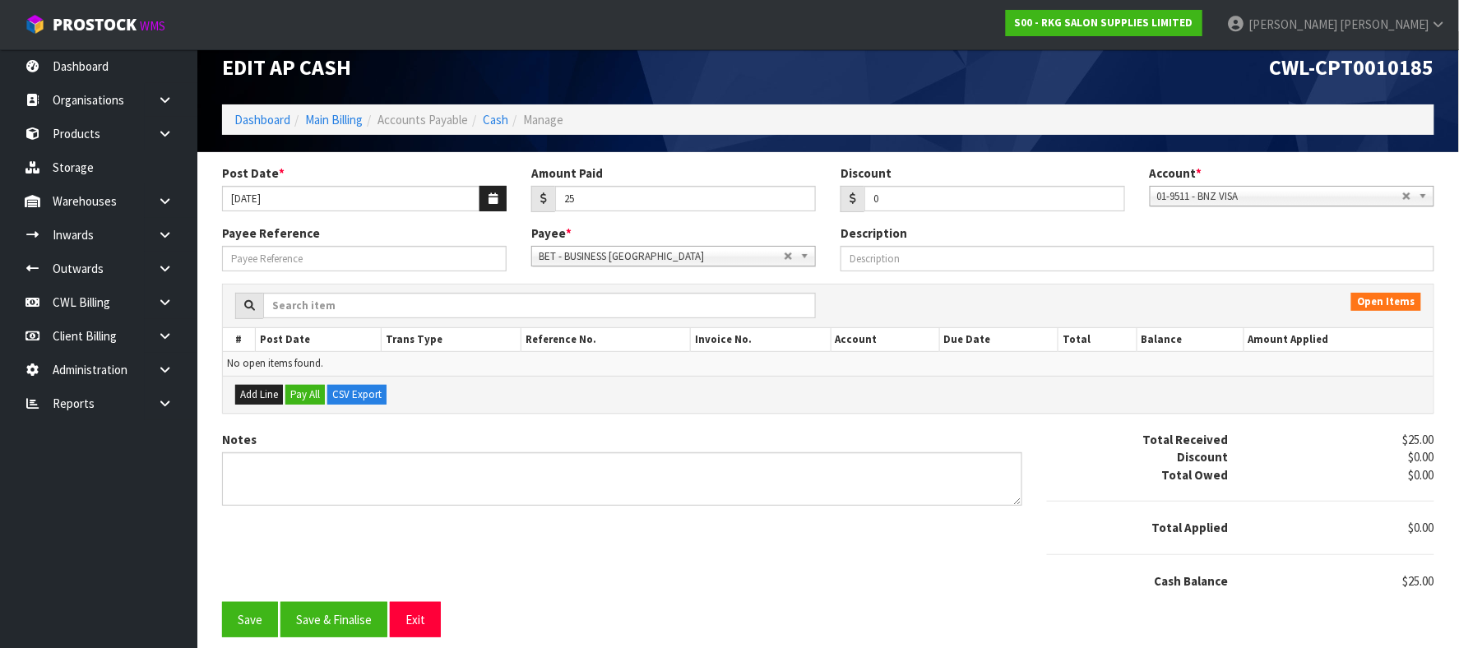
scroll to position [24, 0]
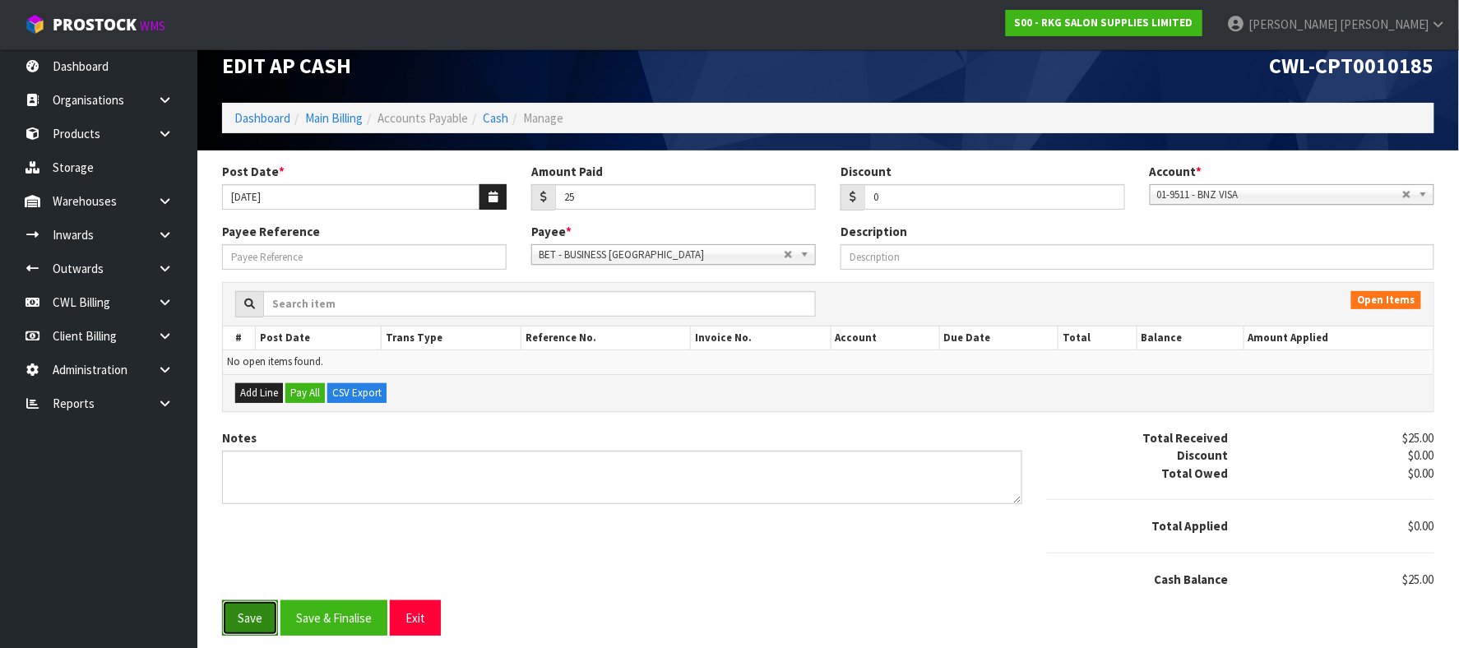
click at [248, 615] on button "Save" at bounding box center [250, 618] width 56 height 35
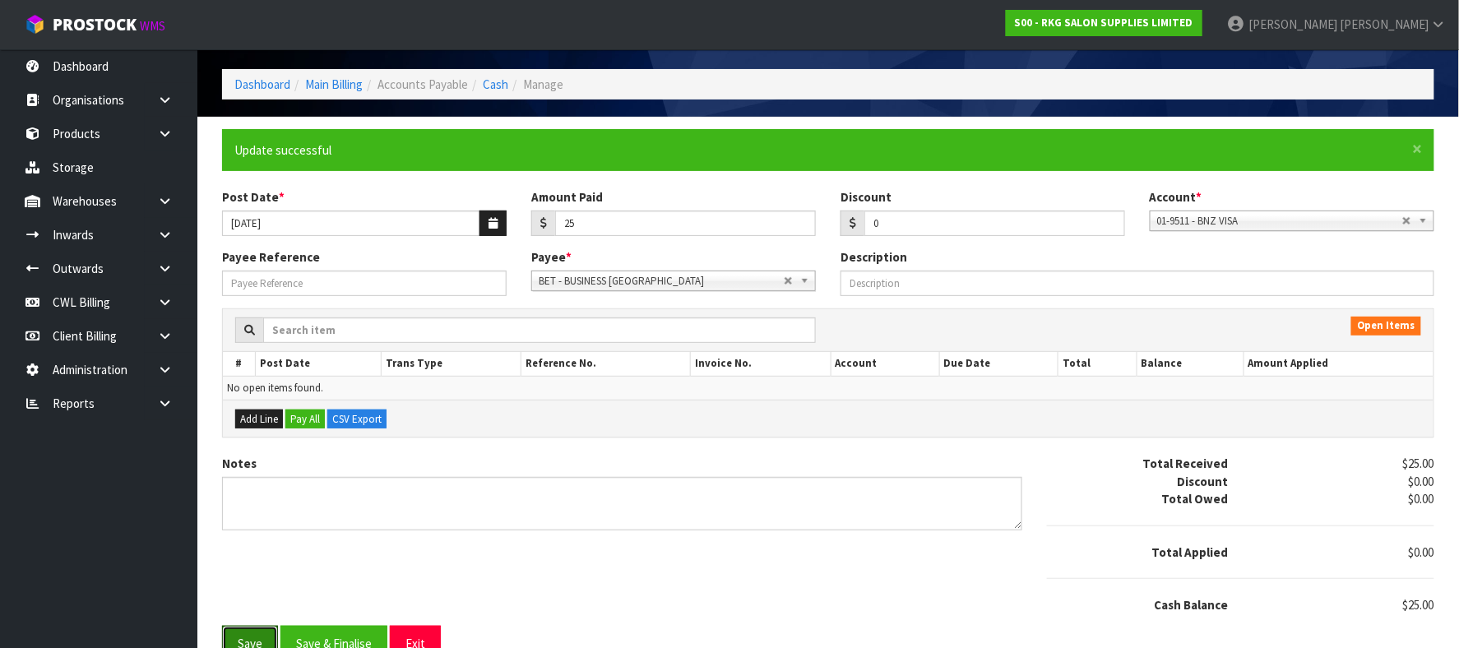
scroll to position [83, 0]
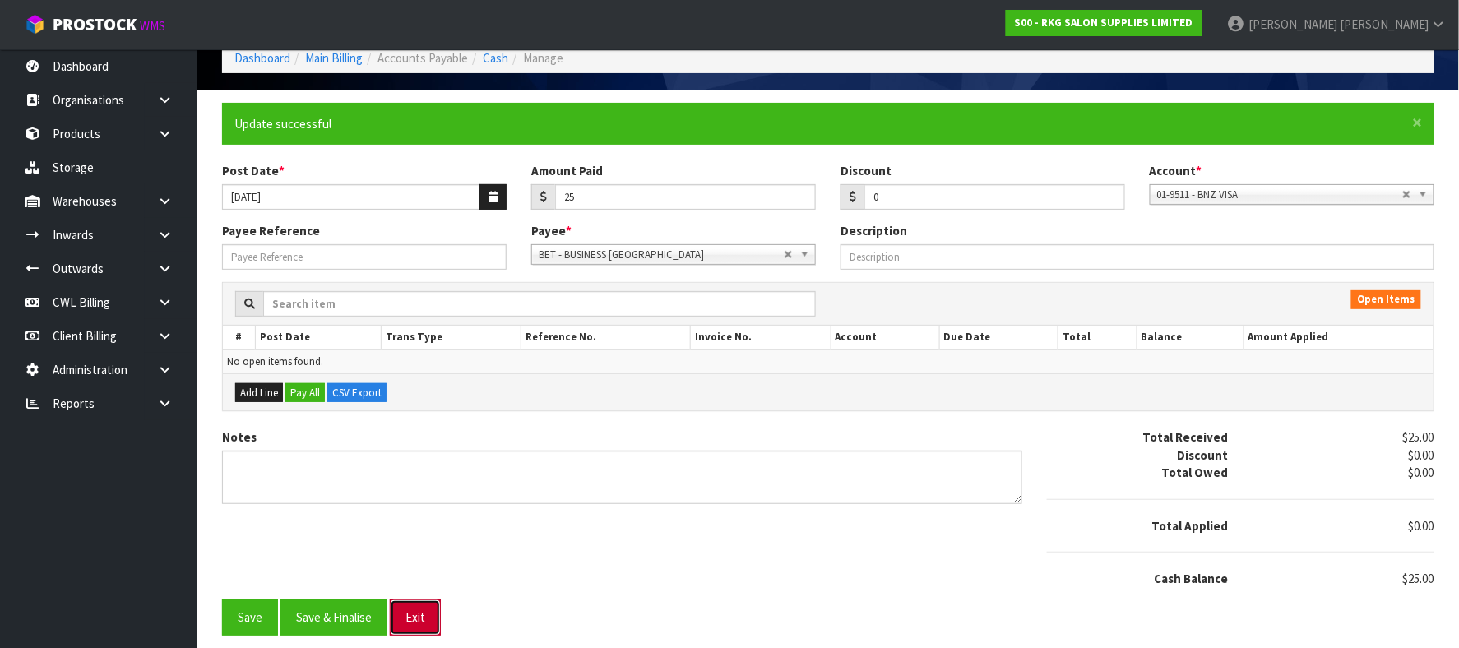
click at [424, 614] on button "Exit" at bounding box center [415, 617] width 51 height 35
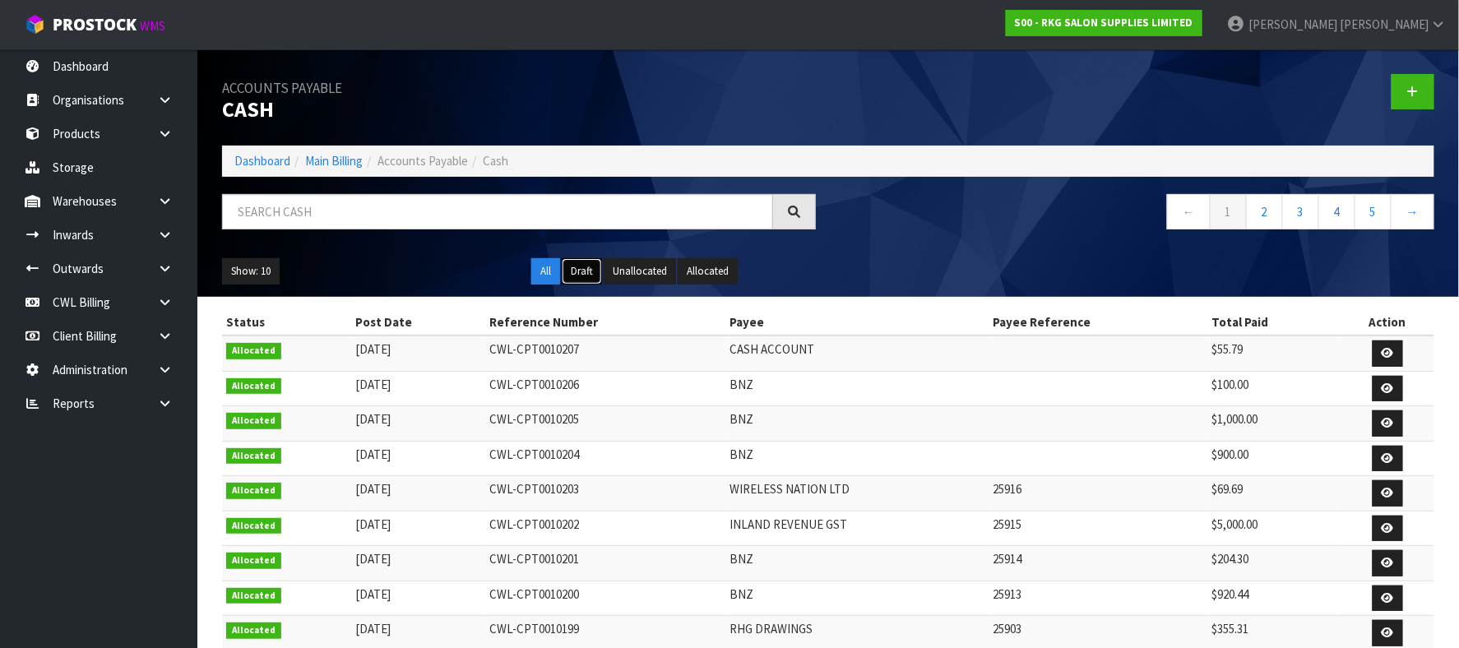
click at [580, 268] on button "Draft" at bounding box center [582, 271] width 40 height 26
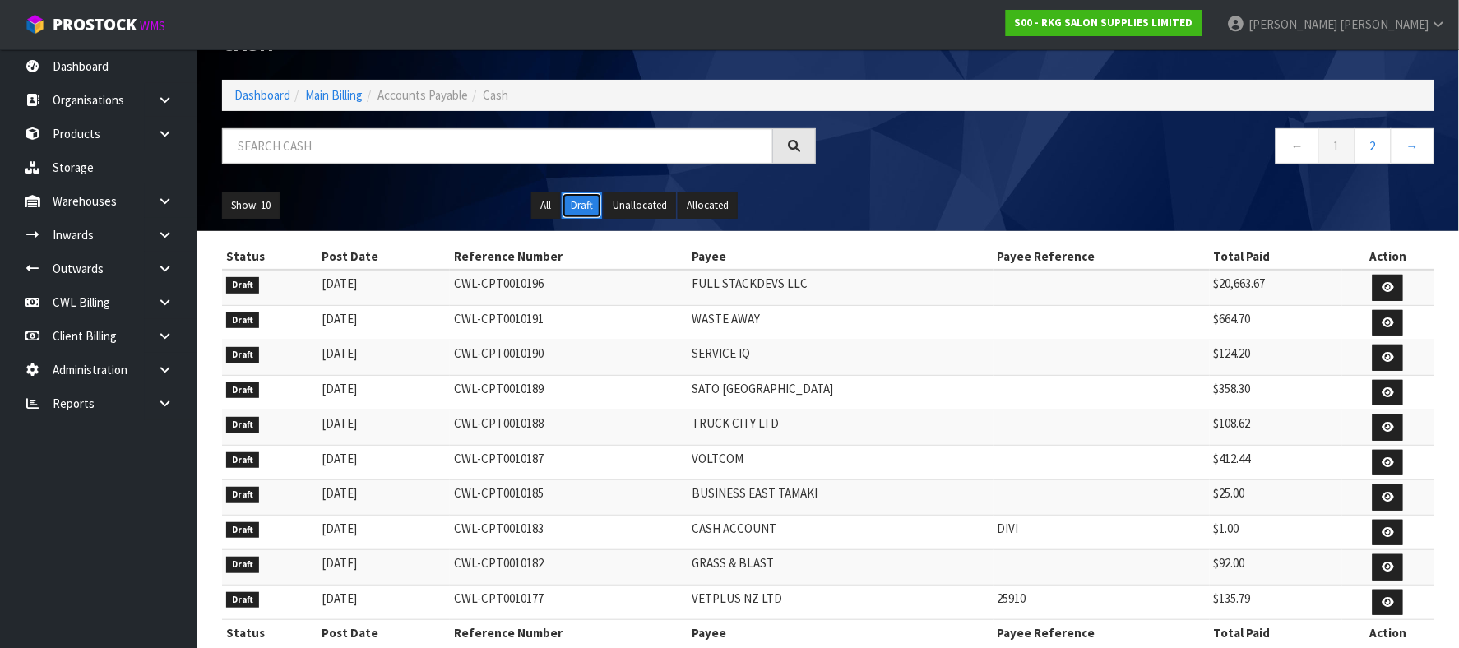
scroll to position [102, 0]
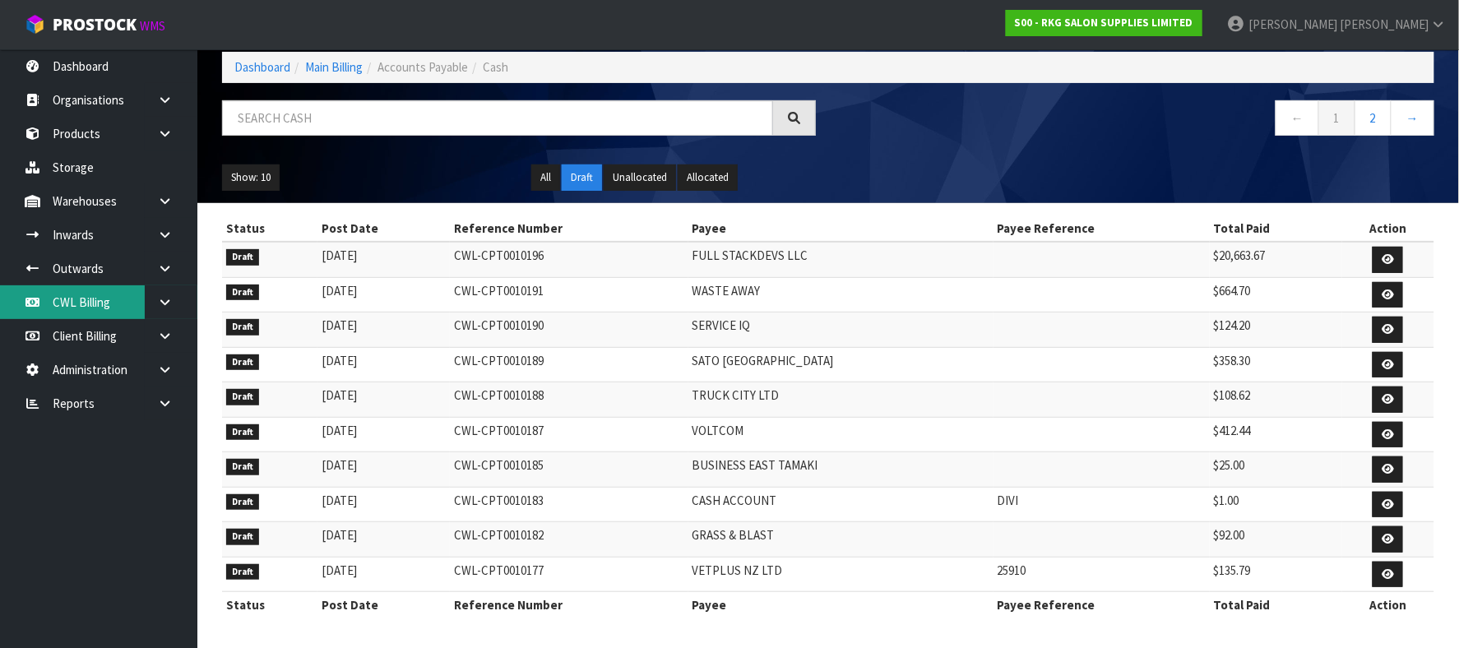
click at [94, 297] on link "CWL Billing" at bounding box center [98, 302] width 197 height 34
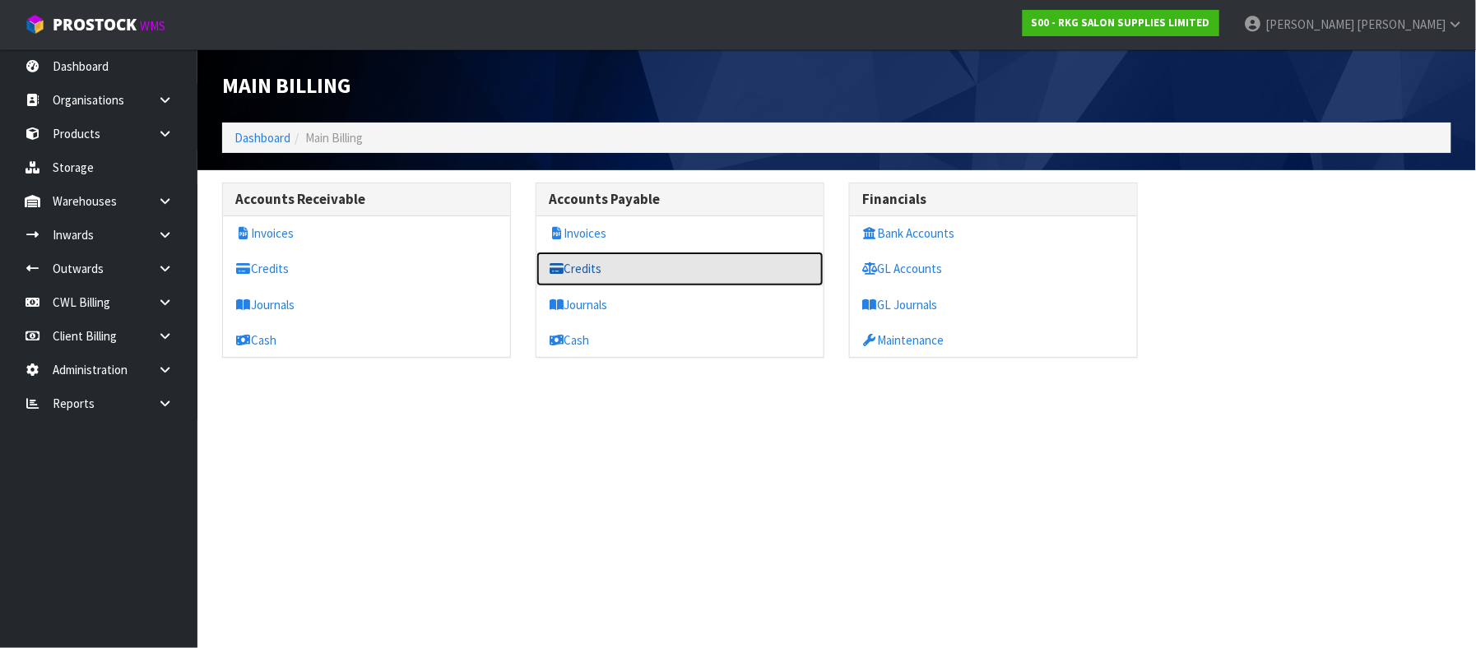
click at [599, 267] on link "Credits" at bounding box center [679, 269] width 287 height 34
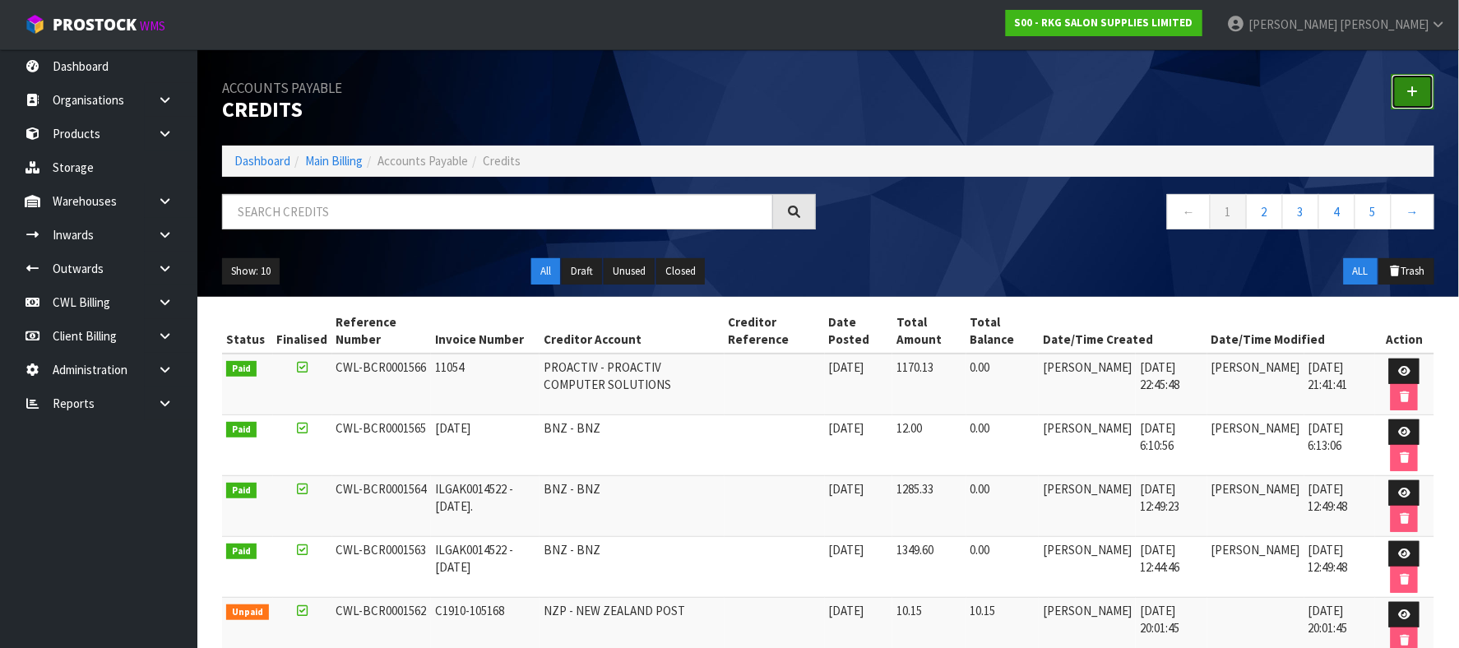
click at [1410, 83] on link at bounding box center [1413, 91] width 43 height 35
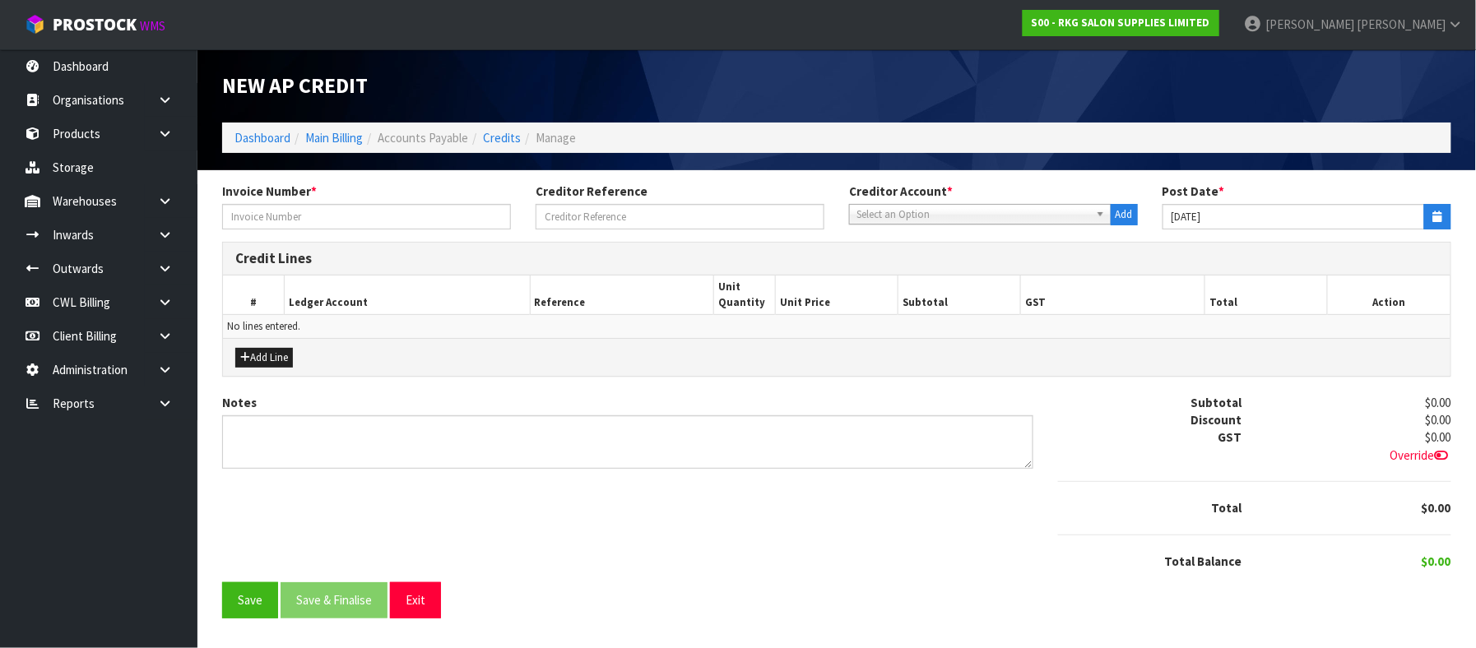
click at [971, 216] on span "Select an Option" at bounding box center [972, 215] width 233 height 20
type input "cash"
click at [928, 254] on li "CASH - CASH ACCOUNT" at bounding box center [980, 261] width 254 height 21
click at [280, 352] on button "Add Line" at bounding box center [264, 358] width 58 height 20
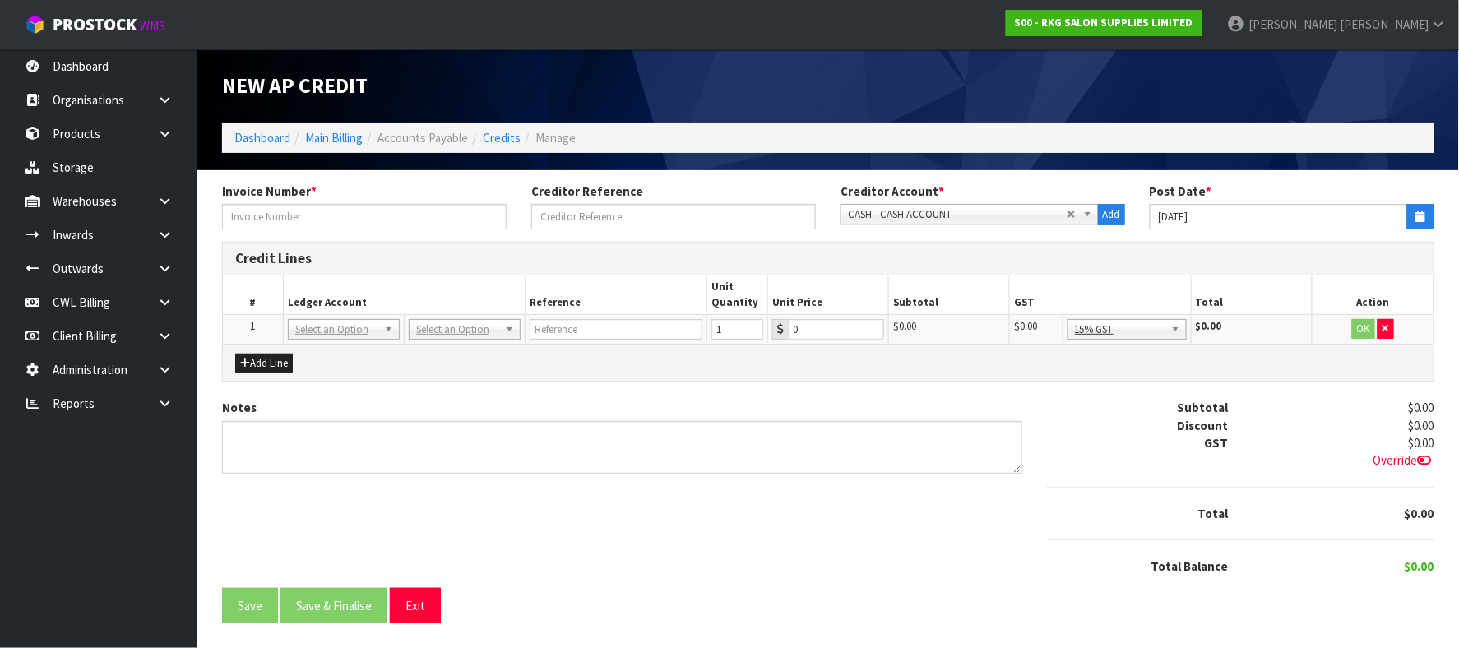
click at [271, 330] on td "1" at bounding box center [253, 330] width 61 height 30
drag, startPoint x: 471, startPoint y: 331, endPoint x: 424, endPoint y: 343, distance: 48.5
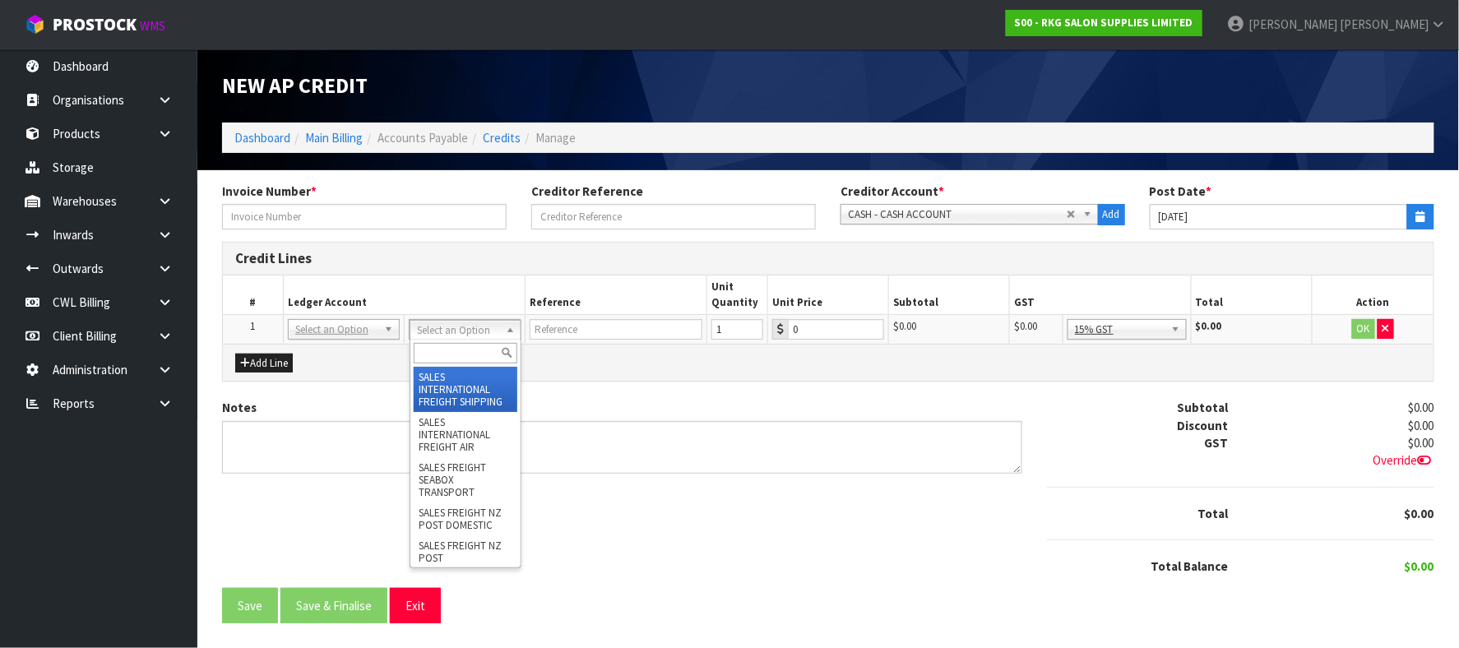
click at [429, 350] on input "text" at bounding box center [466, 353] width 104 height 21
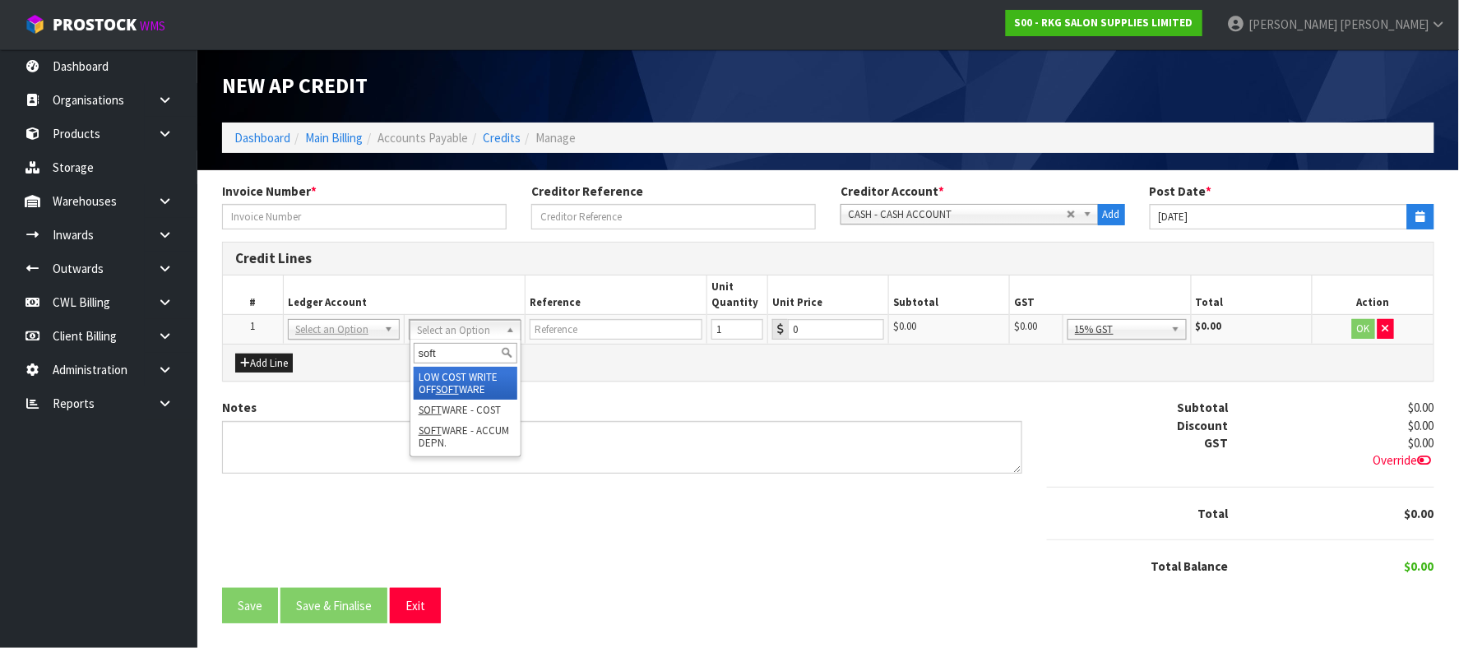
type input "soft"
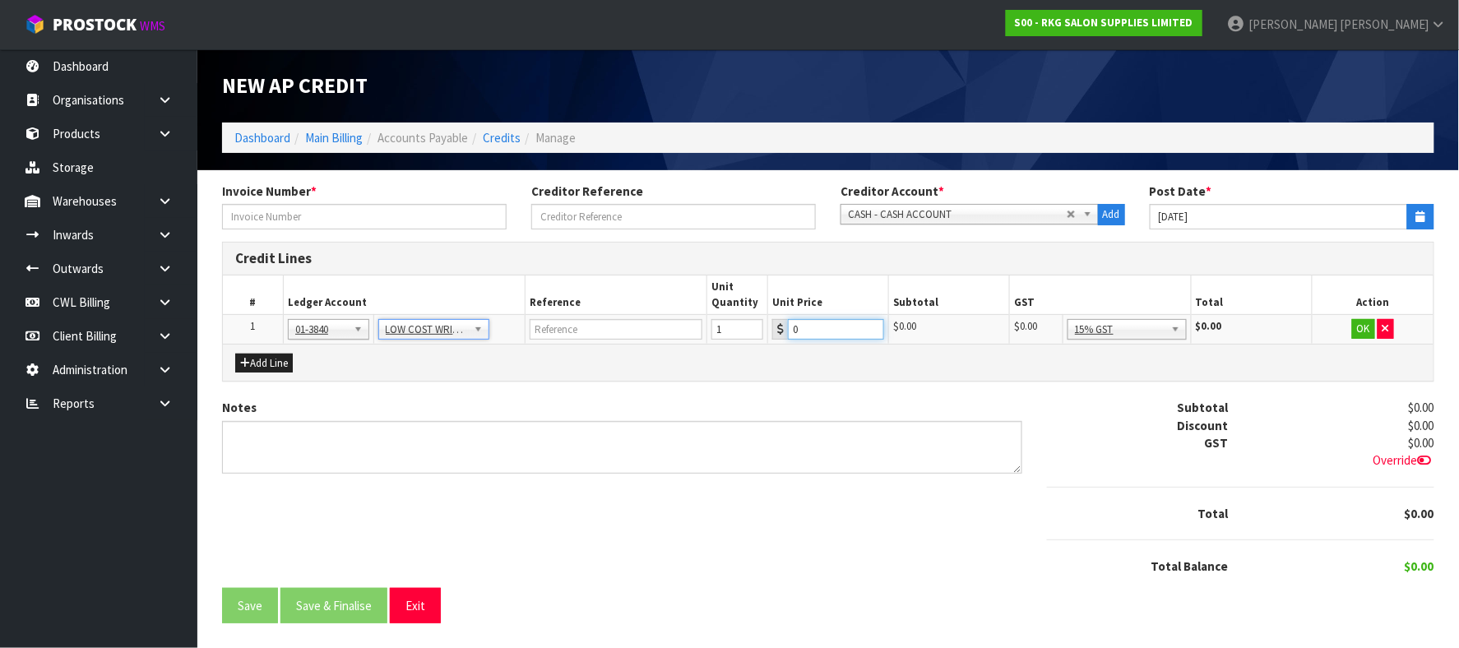
click at [810, 327] on input "0" at bounding box center [836, 329] width 96 height 21
type input "247.29"
drag, startPoint x: 1162, startPoint y: 416, endPoint x: 1194, endPoint y: 401, distance: 35.3
click at [1362, 331] on button "OK" at bounding box center [1363, 329] width 23 height 20
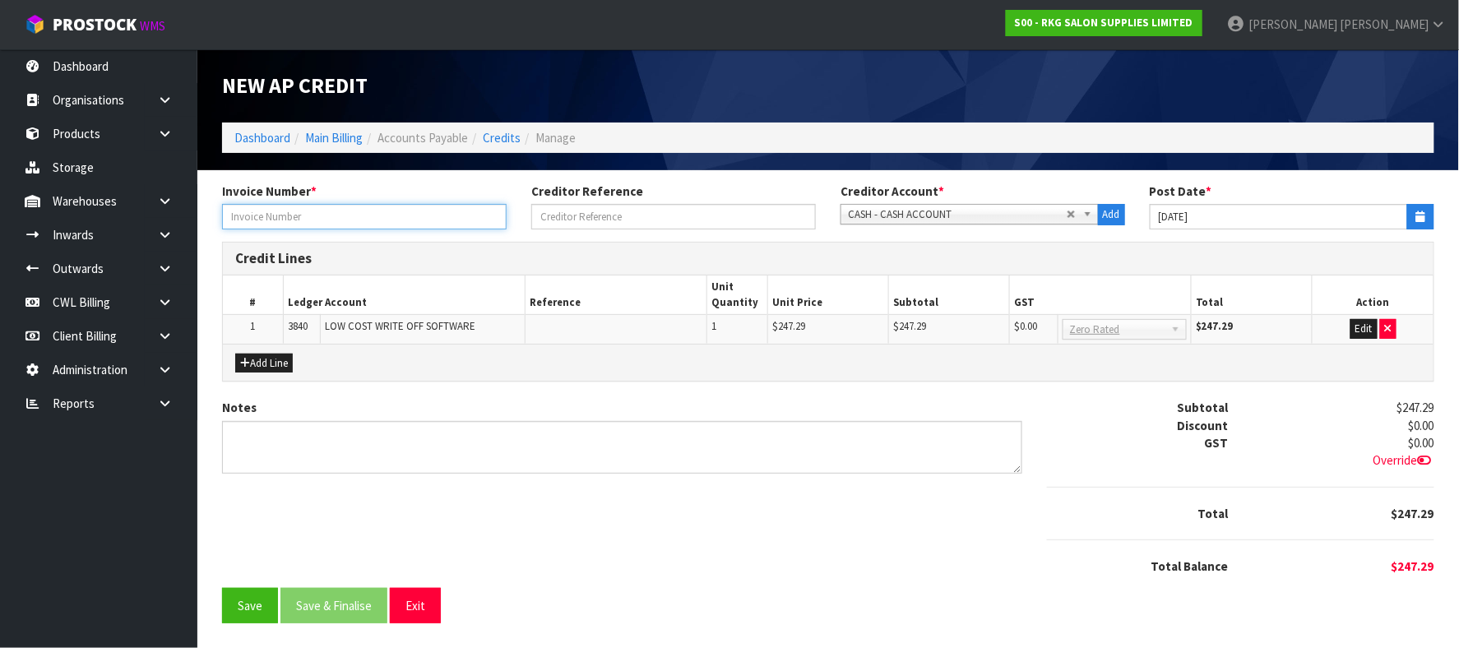
click at [422, 215] on input "text" at bounding box center [364, 217] width 285 height 26
type input "SEP"
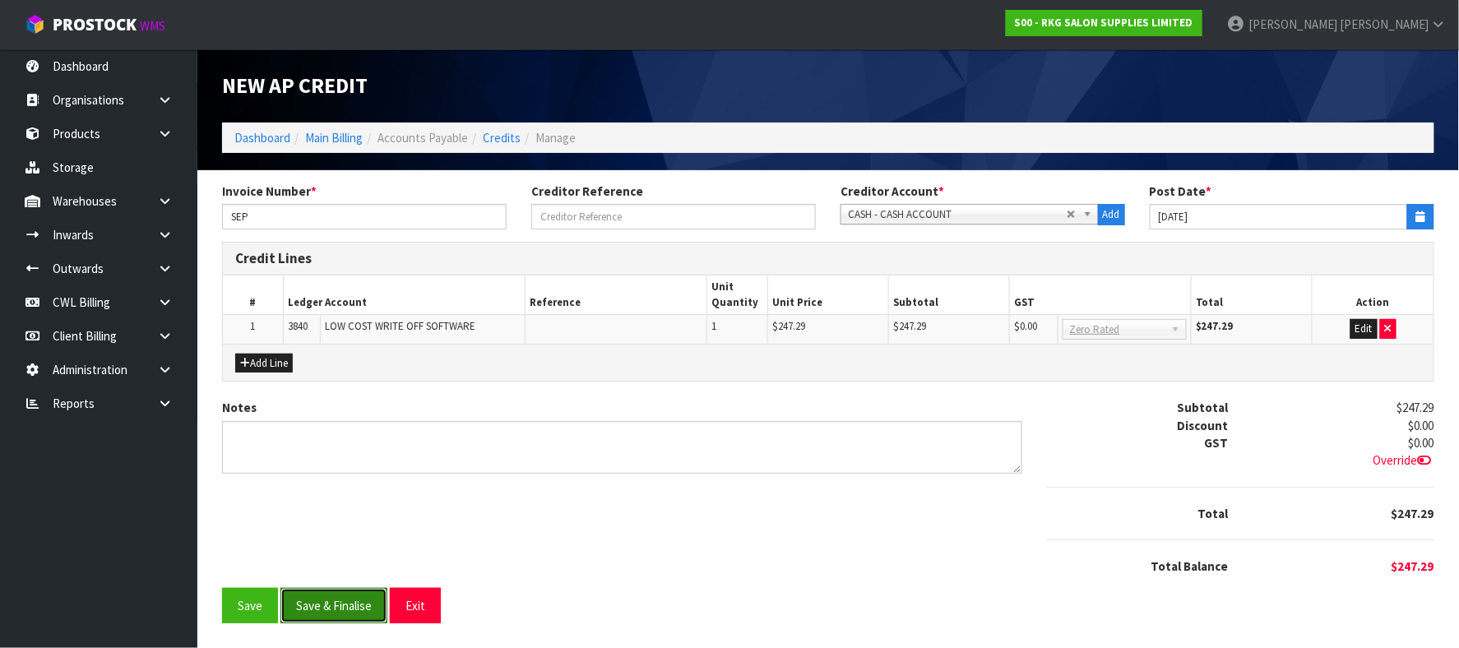
click at [330, 605] on button "Save & Finalise" at bounding box center [334, 605] width 107 height 35
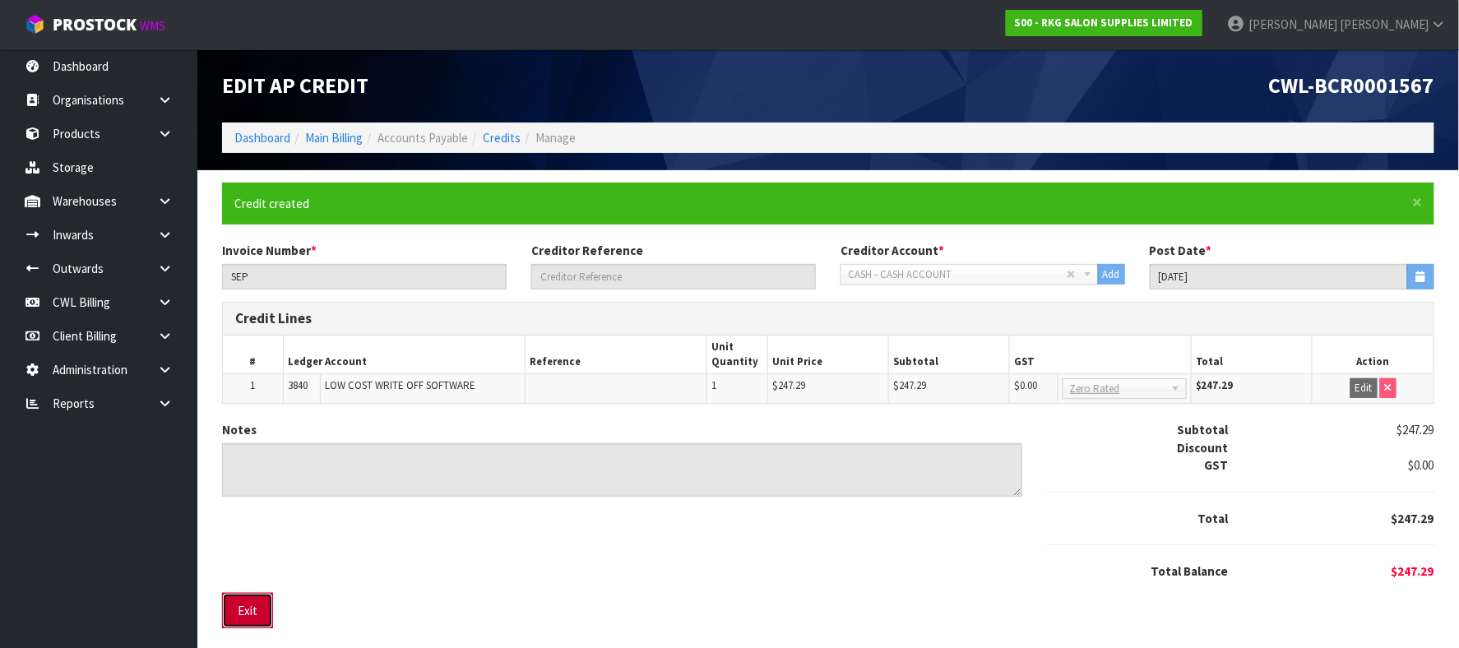
click at [263, 610] on button "Exit" at bounding box center [247, 610] width 51 height 35
